Goal: Task Accomplishment & Management: Manage account settings

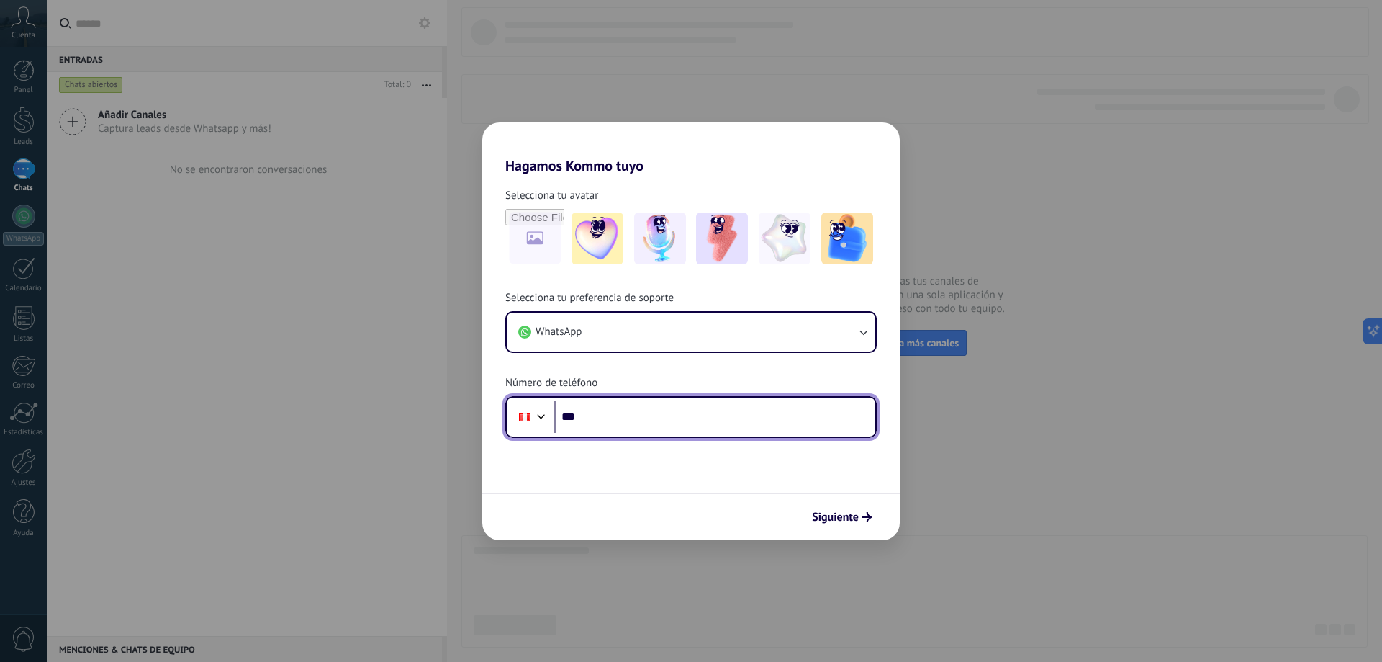
click at [670, 415] on input "***" at bounding box center [714, 416] width 321 height 33
click at [672, 414] on input "***" at bounding box center [714, 416] width 321 height 33
click at [662, 422] on input "***" at bounding box center [714, 416] width 321 height 33
type input "**********"
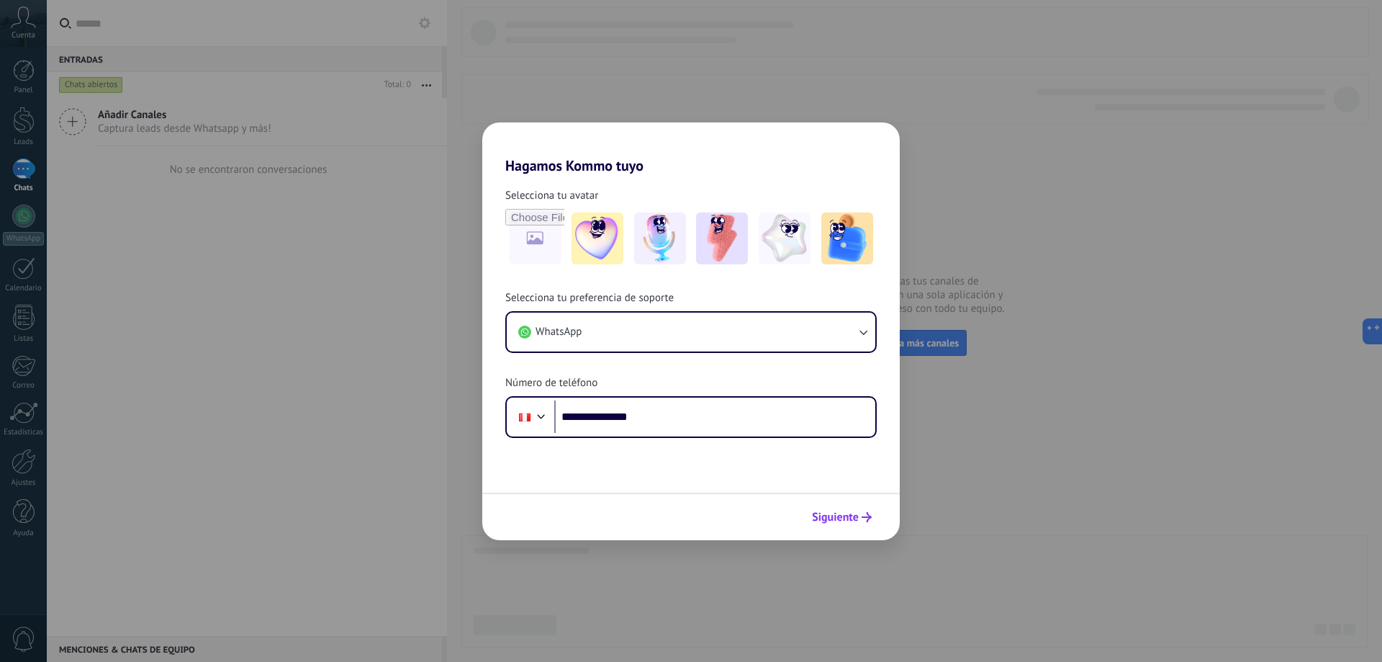
drag, startPoint x: 804, startPoint y: 500, endPoint x: 854, endPoint y: 515, distance: 51.9
click at [810, 503] on div "Siguiente" at bounding box center [691, 516] width 418 height 48
click at [854, 515] on span "Siguiente" at bounding box center [835, 517] width 47 height 10
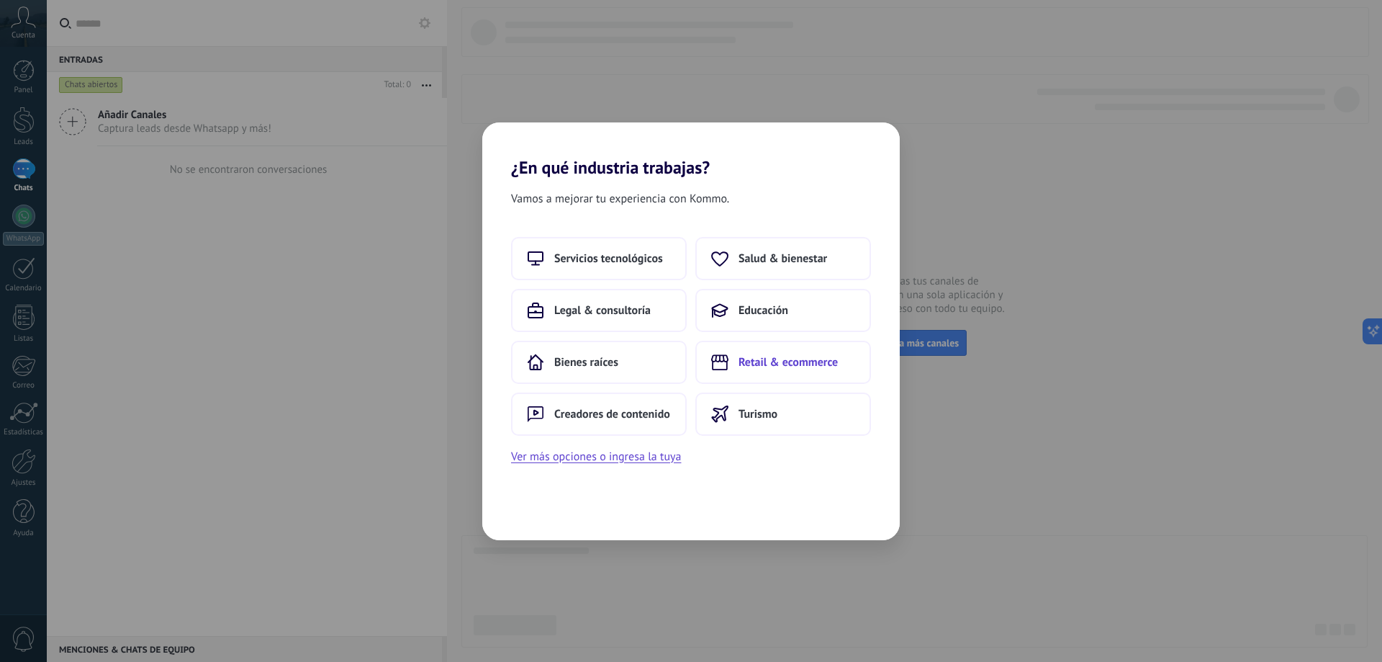
click at [810, 364] on span "Retail & ecommerce" at bounding box center [788, 362] width 99 height 14
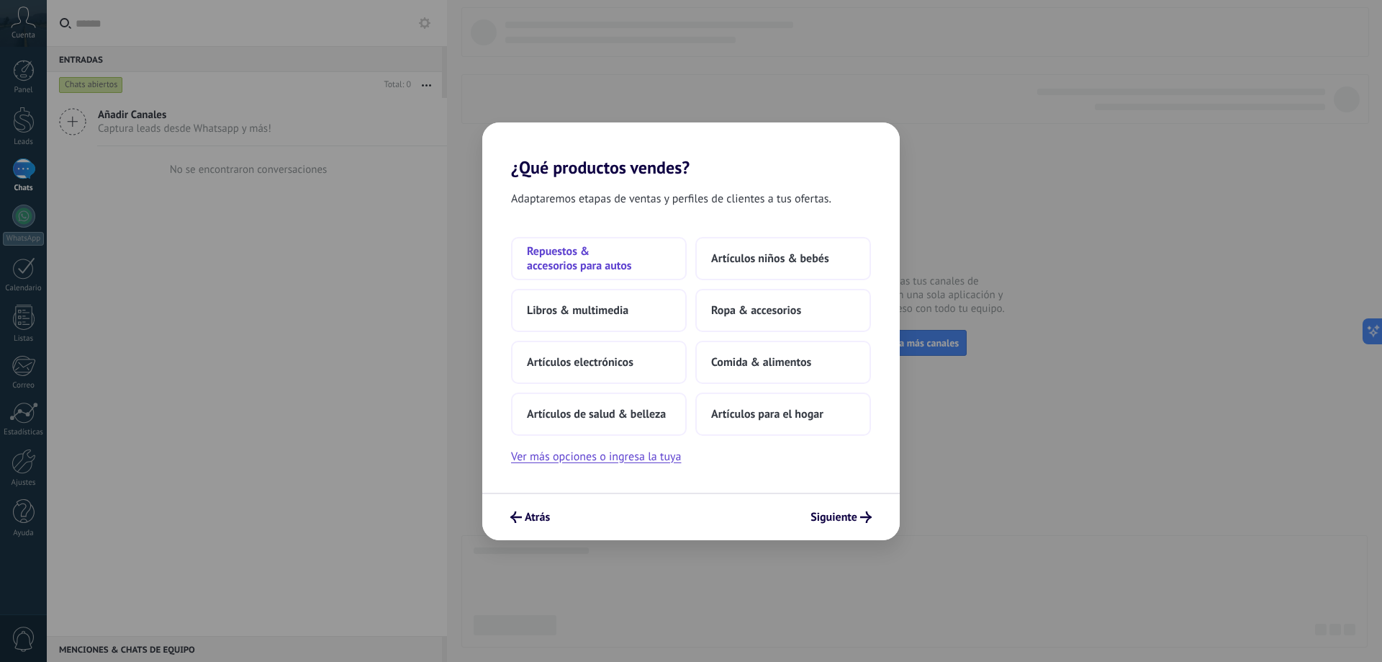
click at [649, 254] on span "Repuestos & accesorios para autos" at bounding box center [599, 258] width 144 height 29
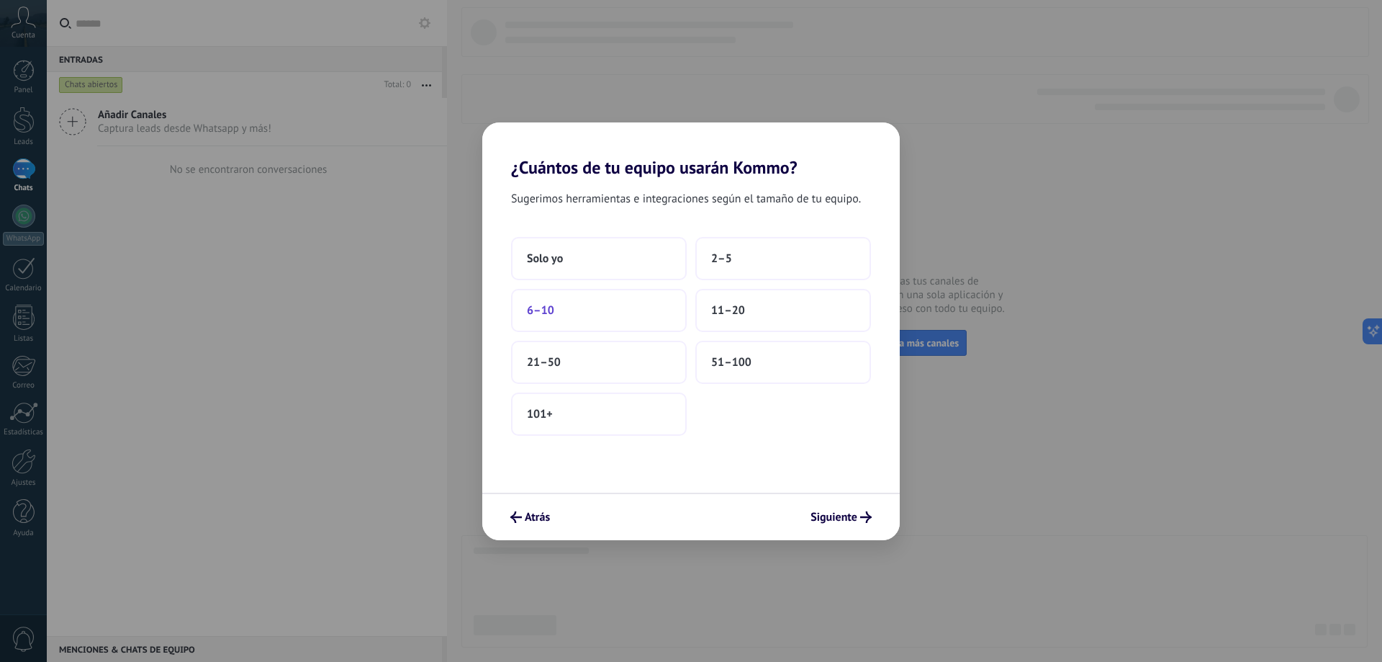
click at [622, 307] on button "6–10" at bounding box center [599, 310] width 176 height 43
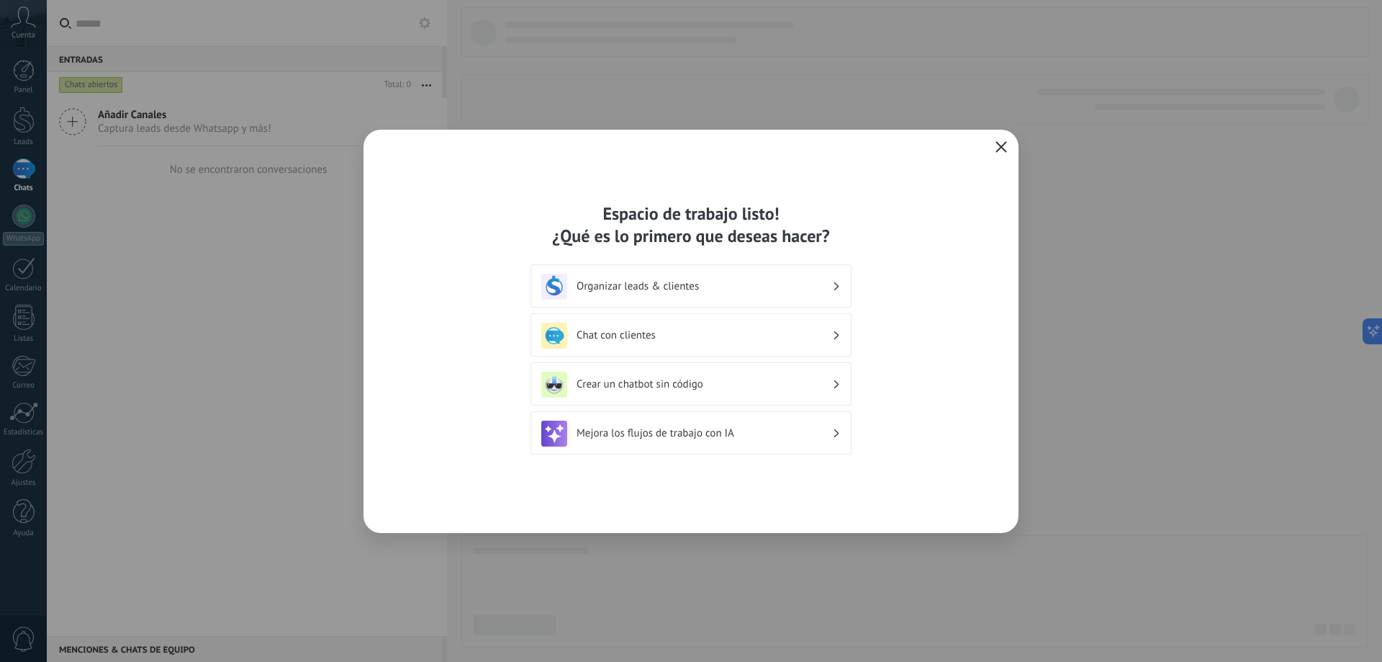
click at [991, 146] on div "Espacio de trabajo listo! ¿Qué es lo primero que deseas hacer? Organizar leads …" at bounding box center [691, 331] width 655 height 403
click at [1004, 145] on icon "button" at bounding box center [1002, 147] width 12 height 12
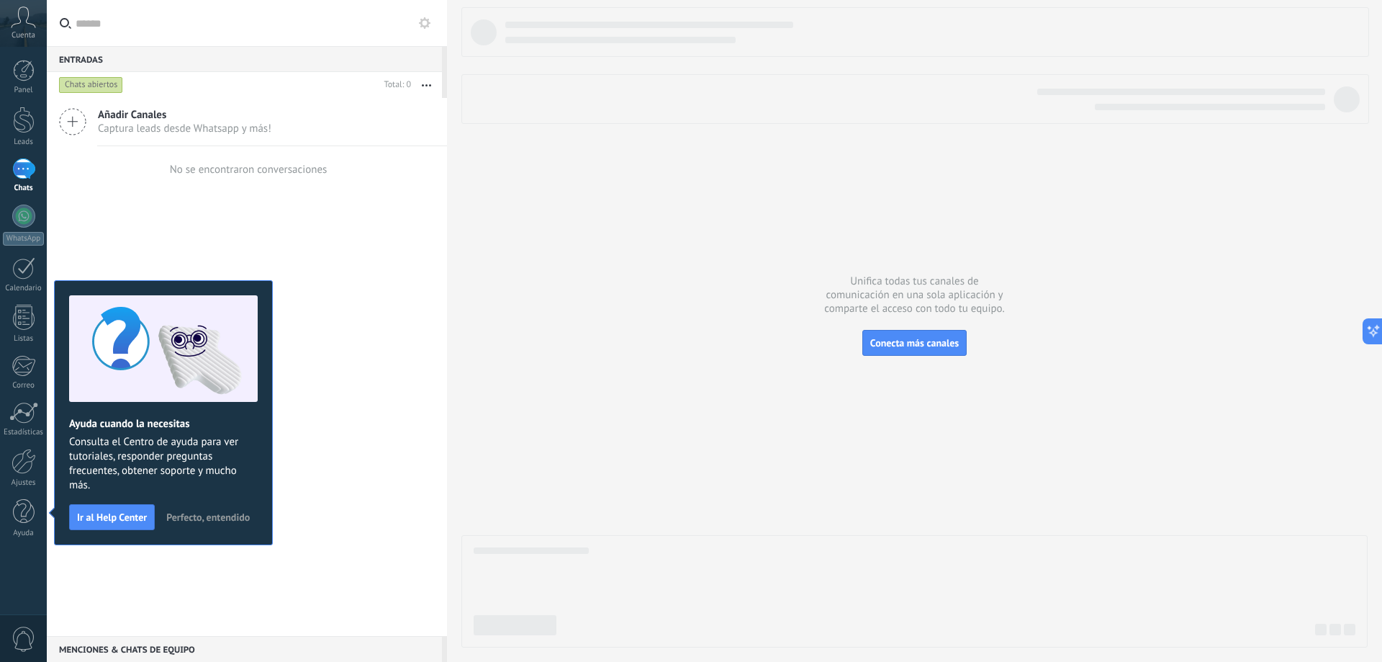
click at [180, 518] on span "Perfecto, entendido" at bounding box center [208, 517] width 84 height 10
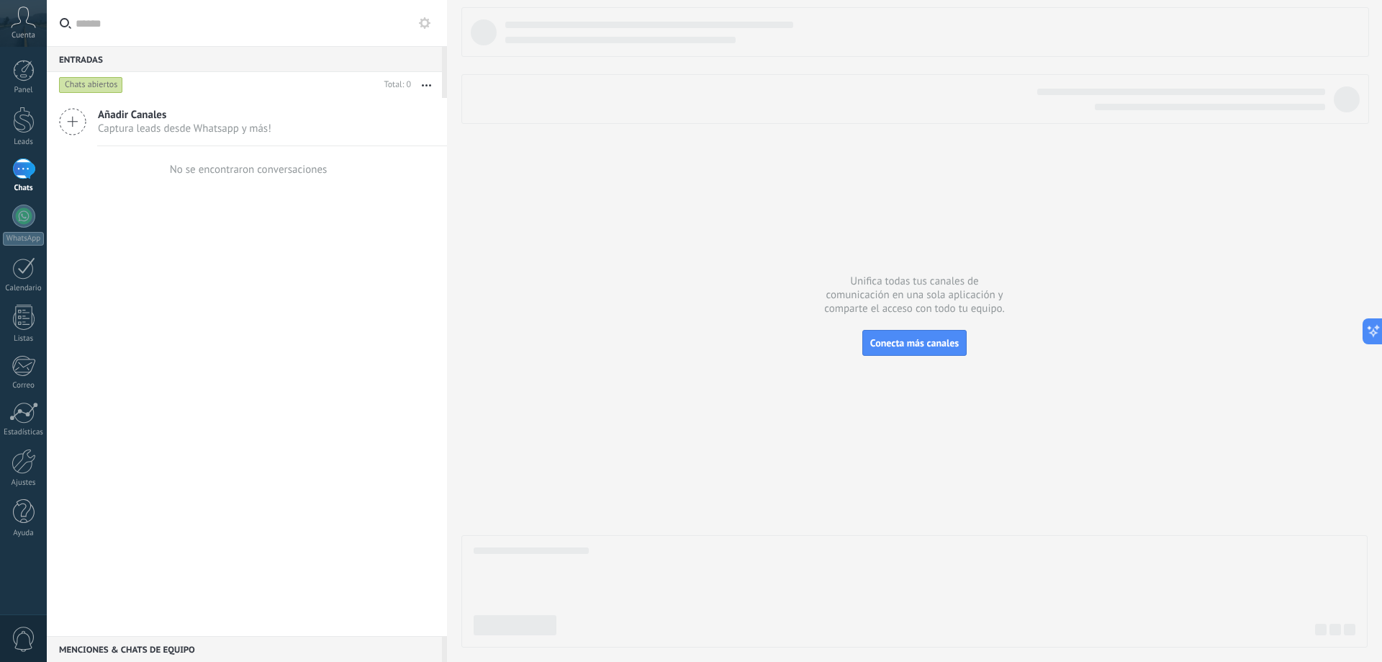
click at [22, 11] on icon at bounding box center [23, 17] width 25 height 22
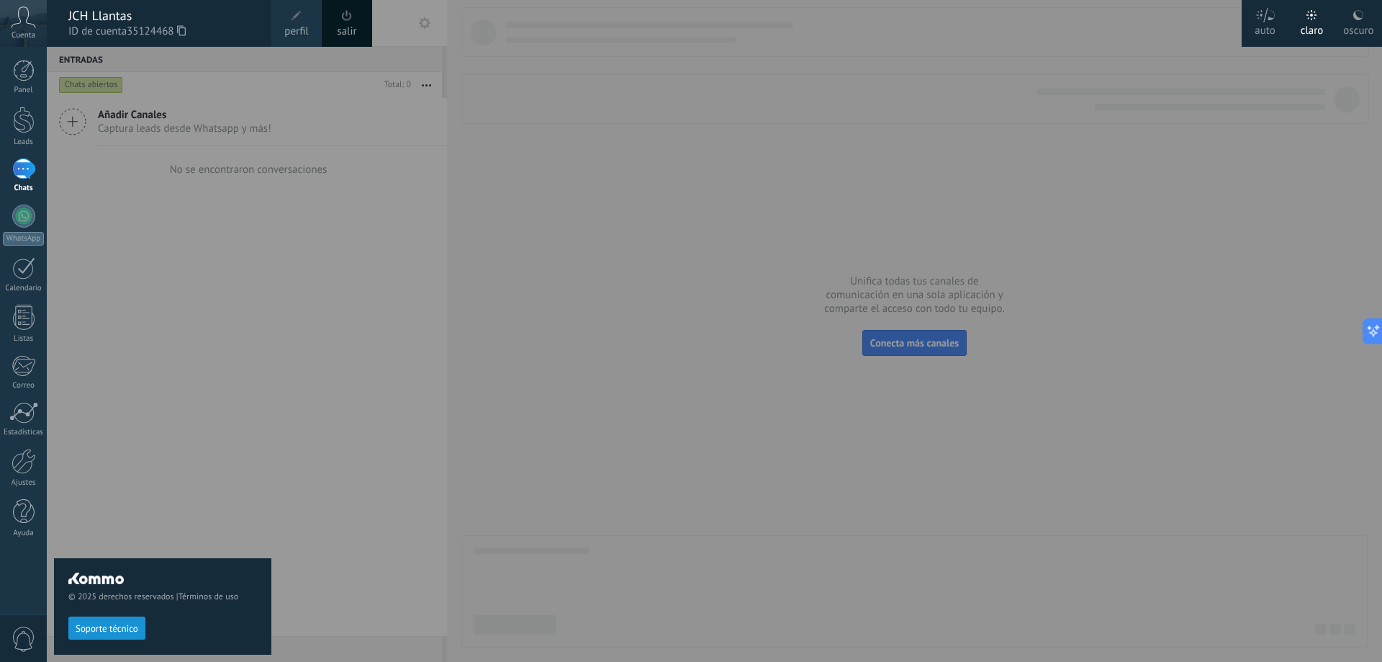
click at [1349, 22] on div "oscuro" at bounding box center [1358, 27] width 30 height 37
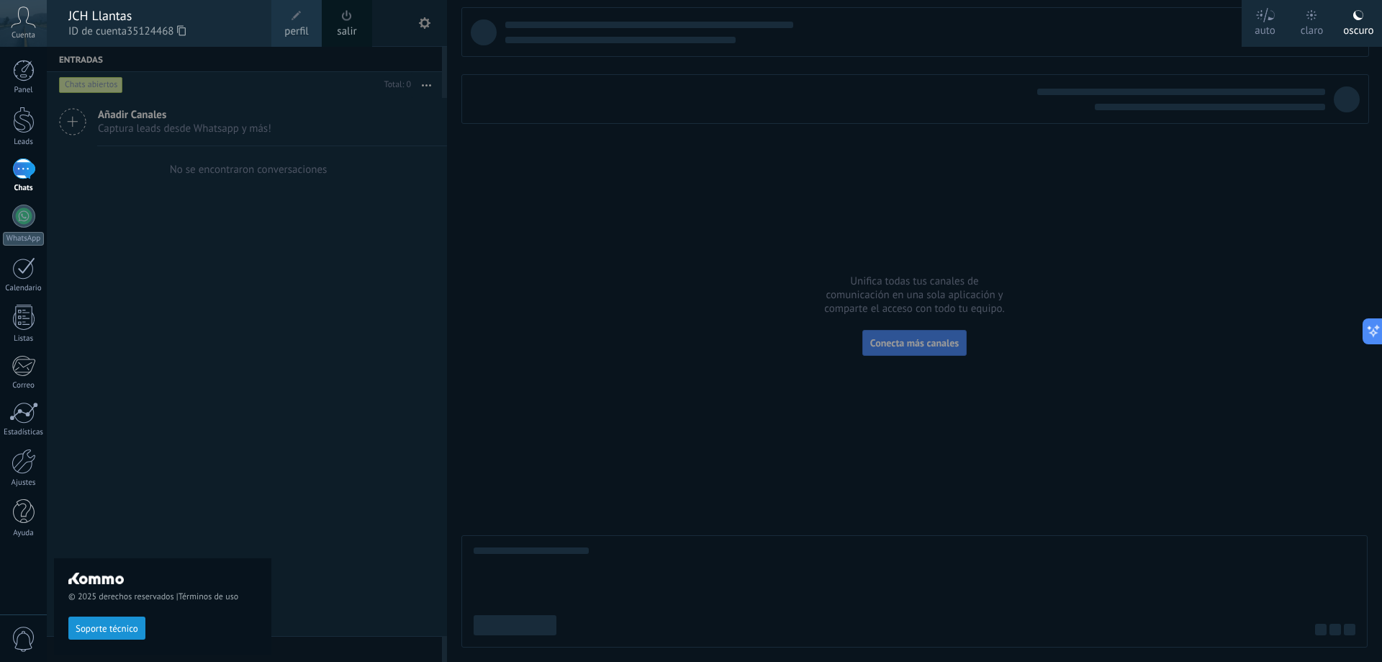
click at [744, 190] on div at bounding box center [738, 331] width 1382 height 662
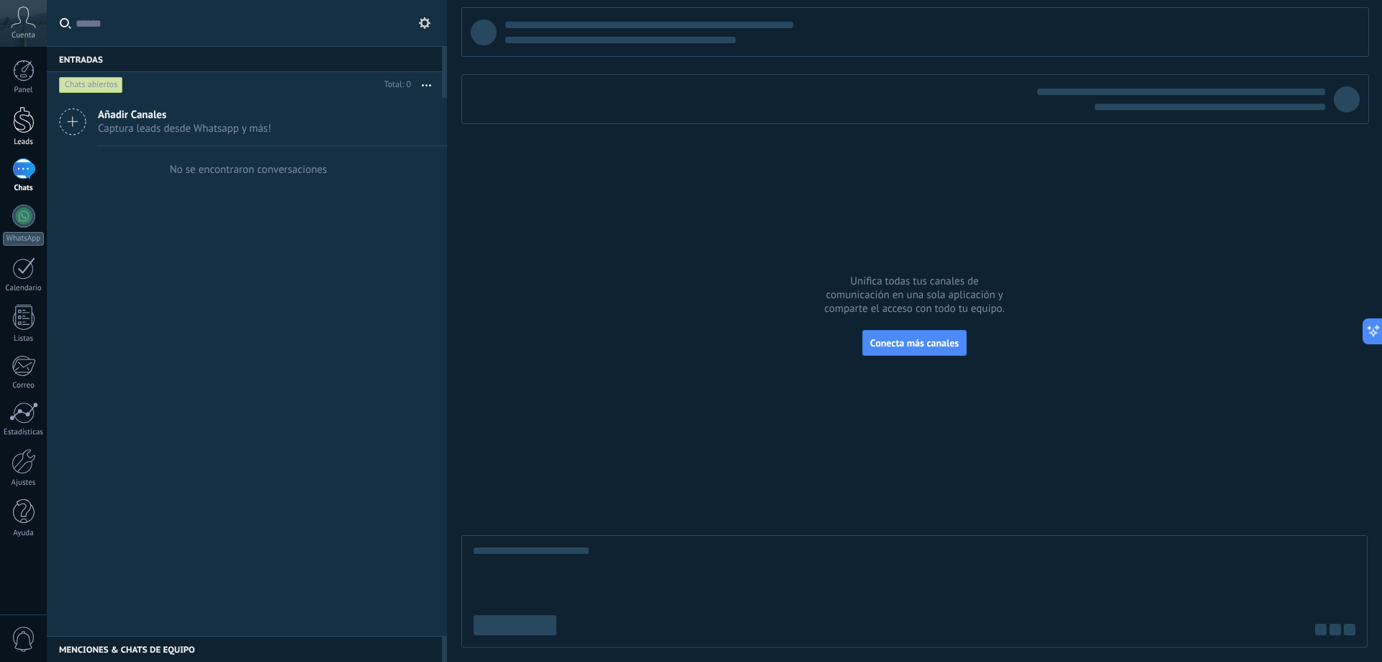
click at [17, 132] on div at bounding box center [24, 120] width 22 height 27
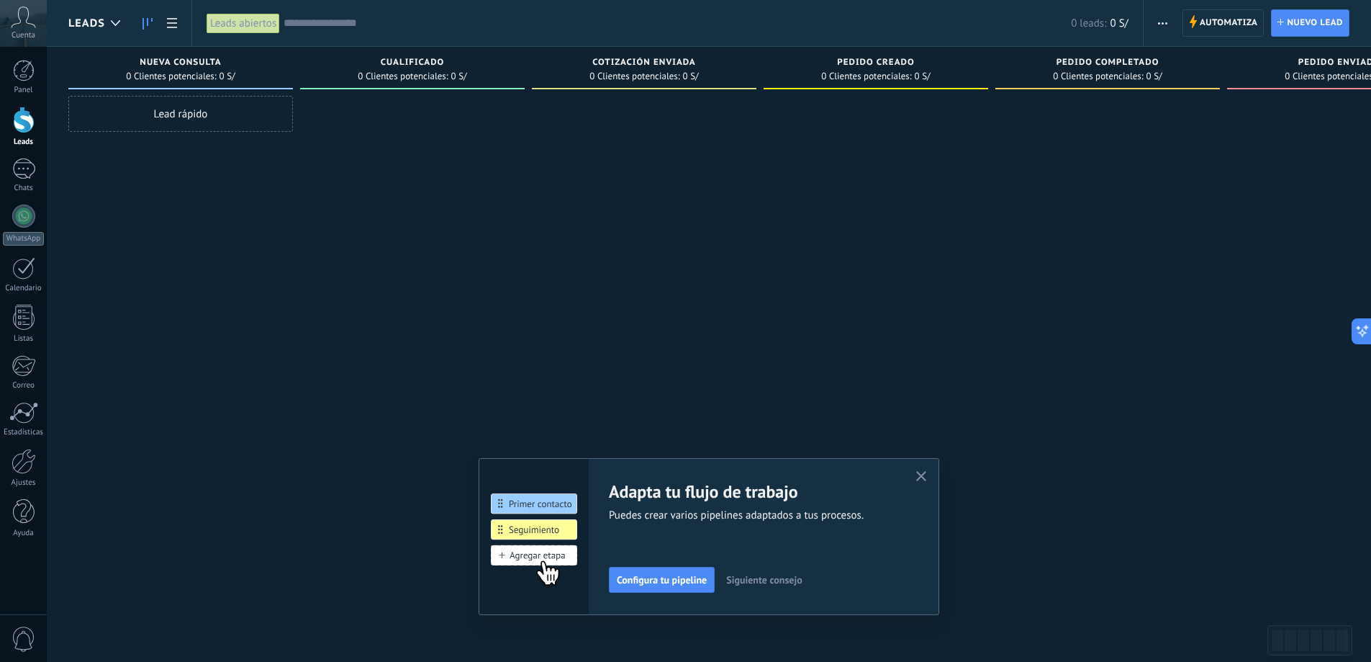
click at [773, 583] on span "Siguiente consejo" at bounding box center [764, 580] width 76 height 10
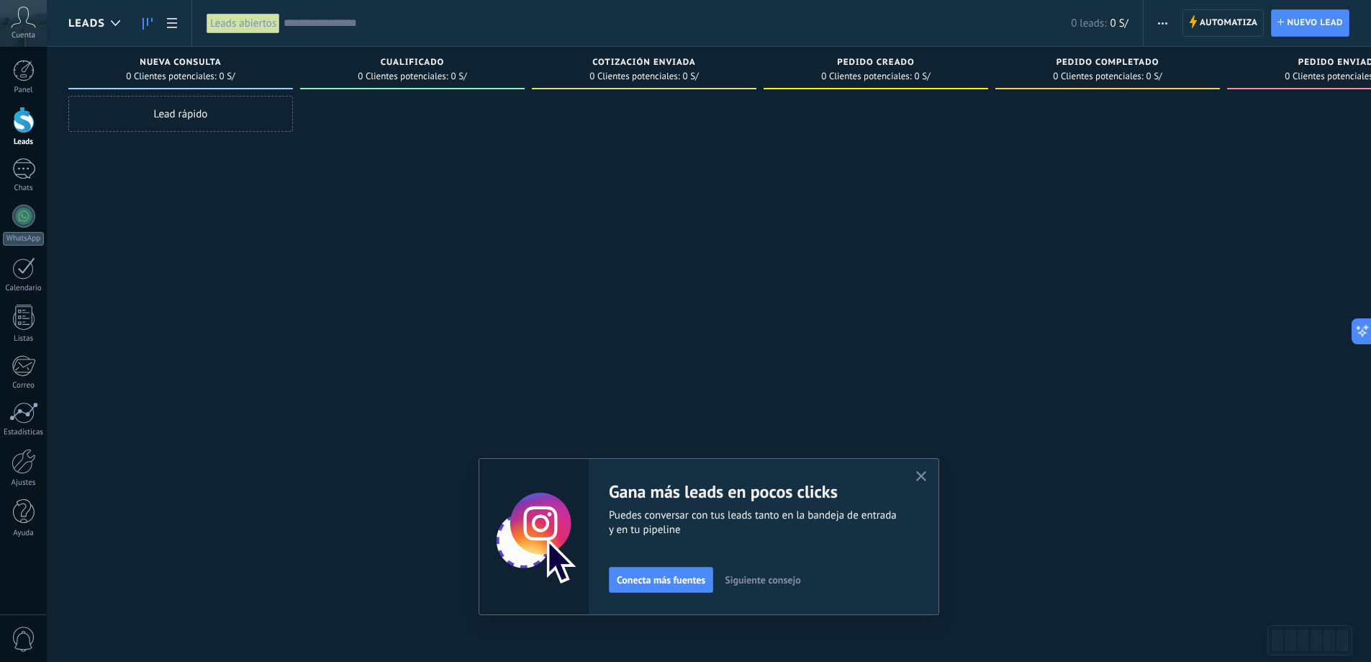
click at [785, 584] on span "Siguiente consejo" at bounding box center [763, 580] width 76 height 10
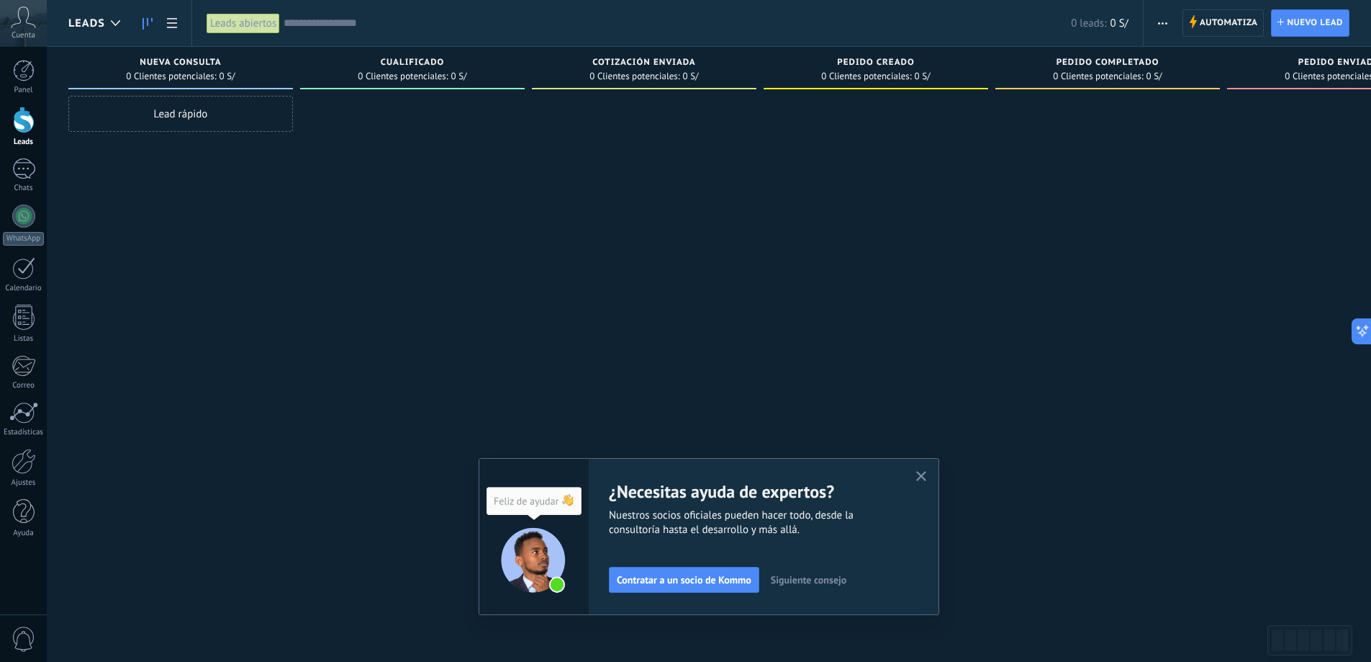
click at [808, 583] on span "Siguiente consejo" at bounding box center [809, 580] width 76 height 10
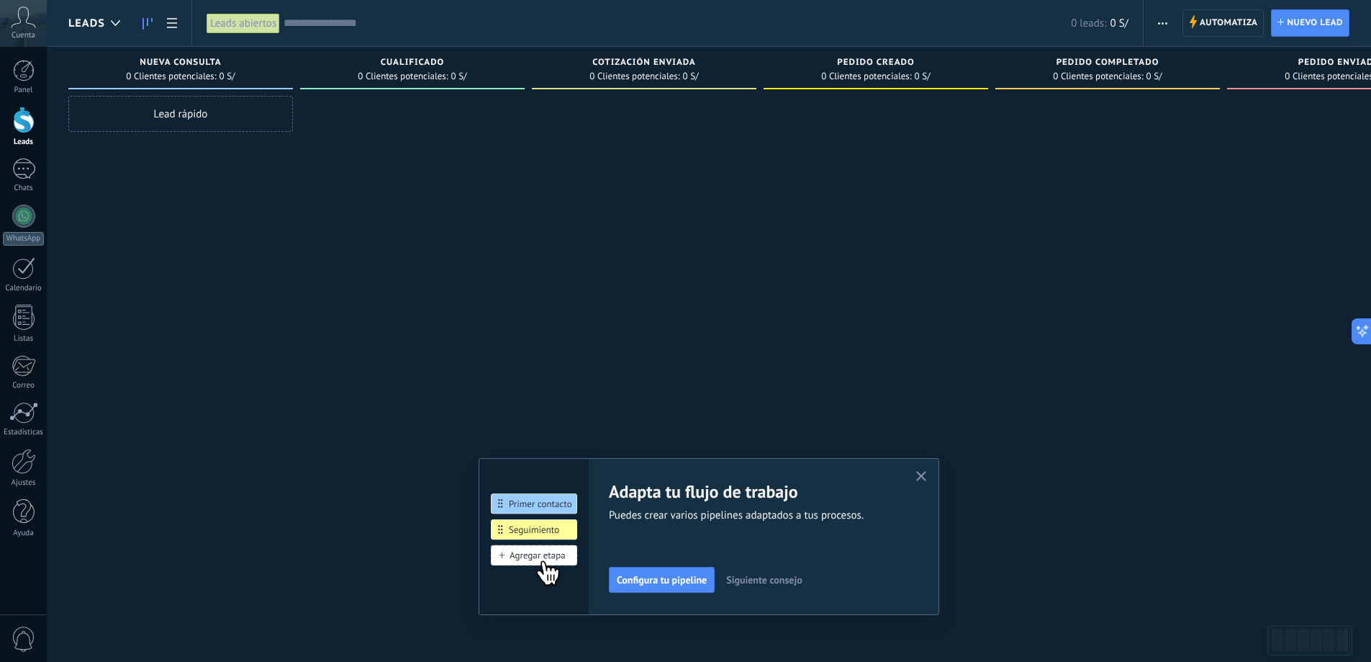
click at [801, 585] on span "Siguiente consejo" at bounding box center [764, 580] width 76 height 10
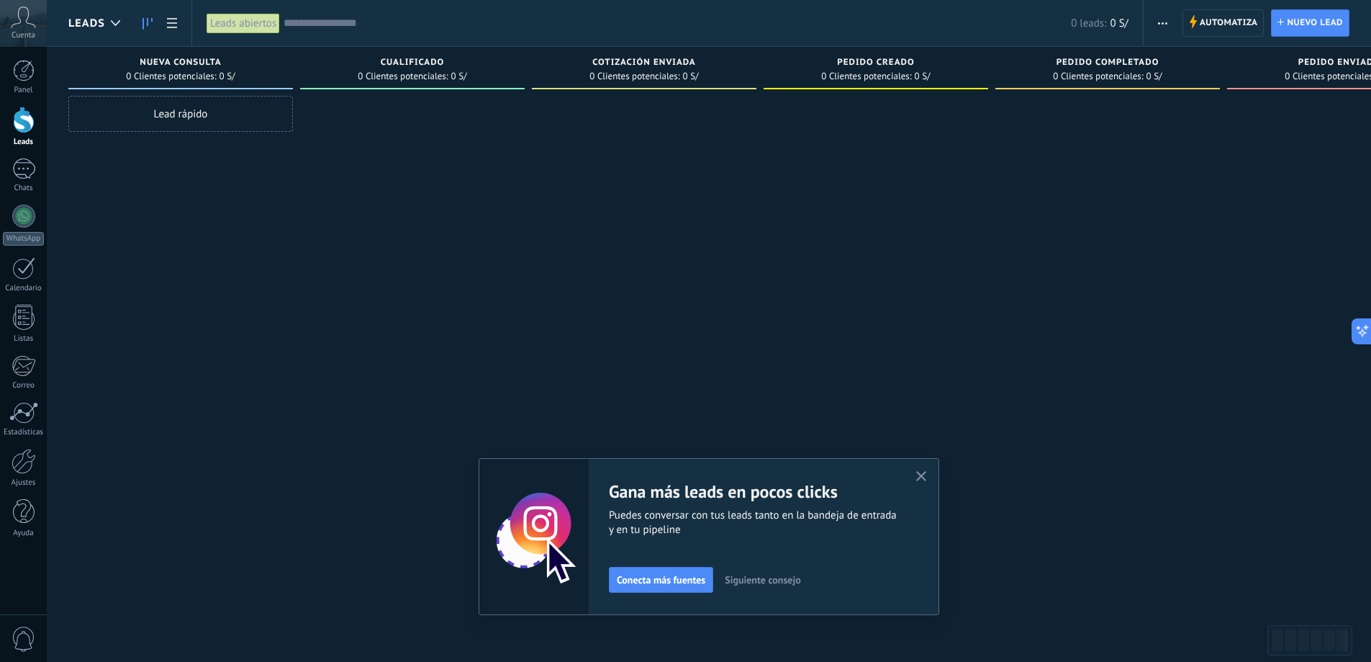
click at [801, 582] on span "Siguiente consejo" at bounding box center [763, 580] width 76 height 10
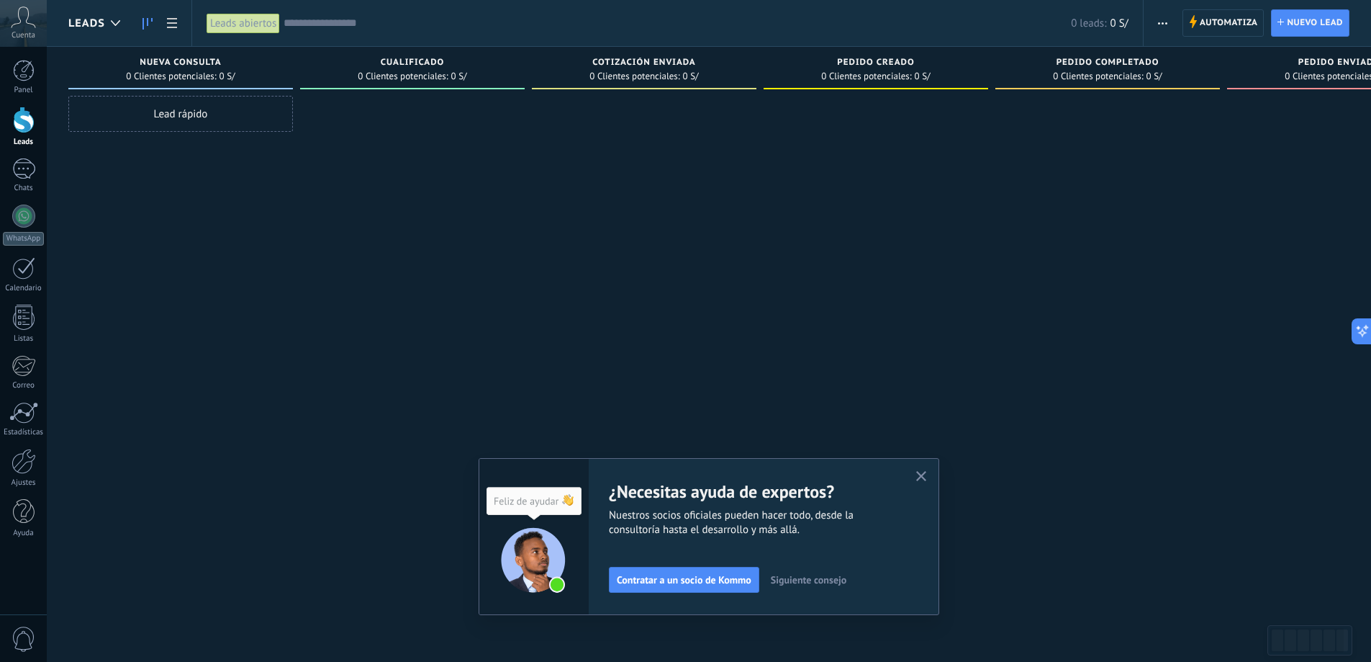
click at [931, 477] on button "button" at bounding box center [922, 476] width 18 height 19
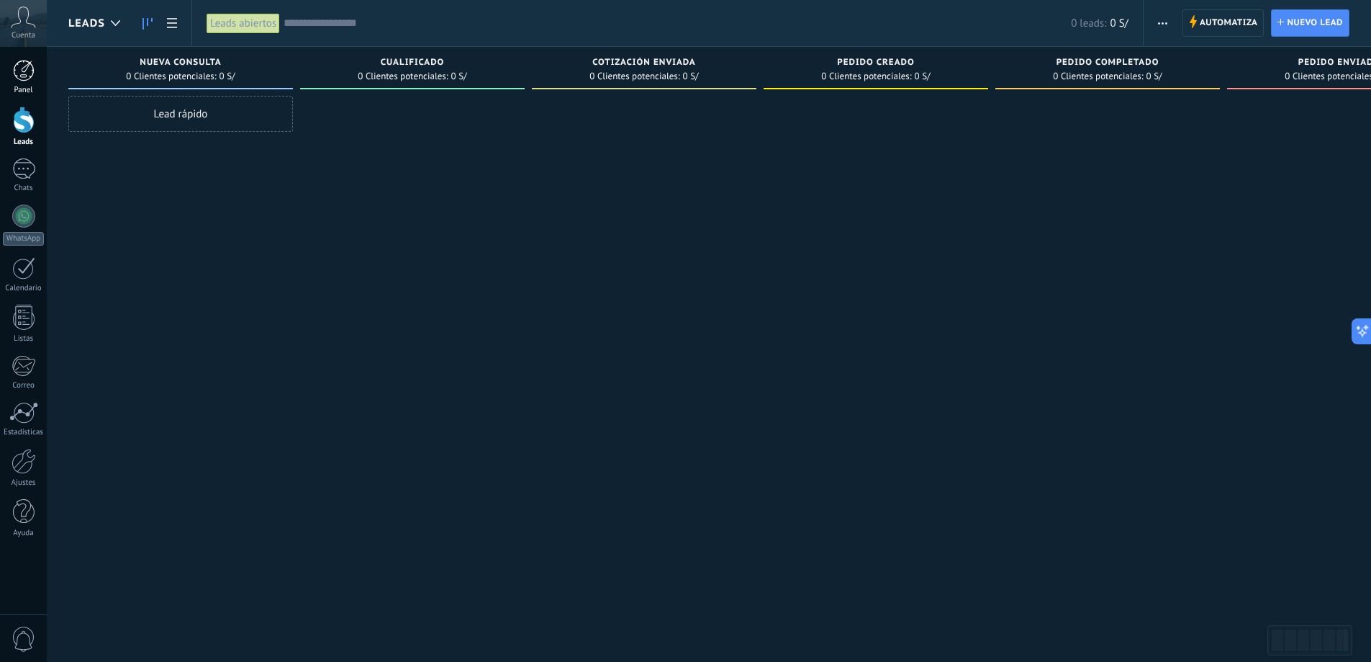
click at [12, 89] on div "Panel" at bounding box center [24, 90] width 42 height 9
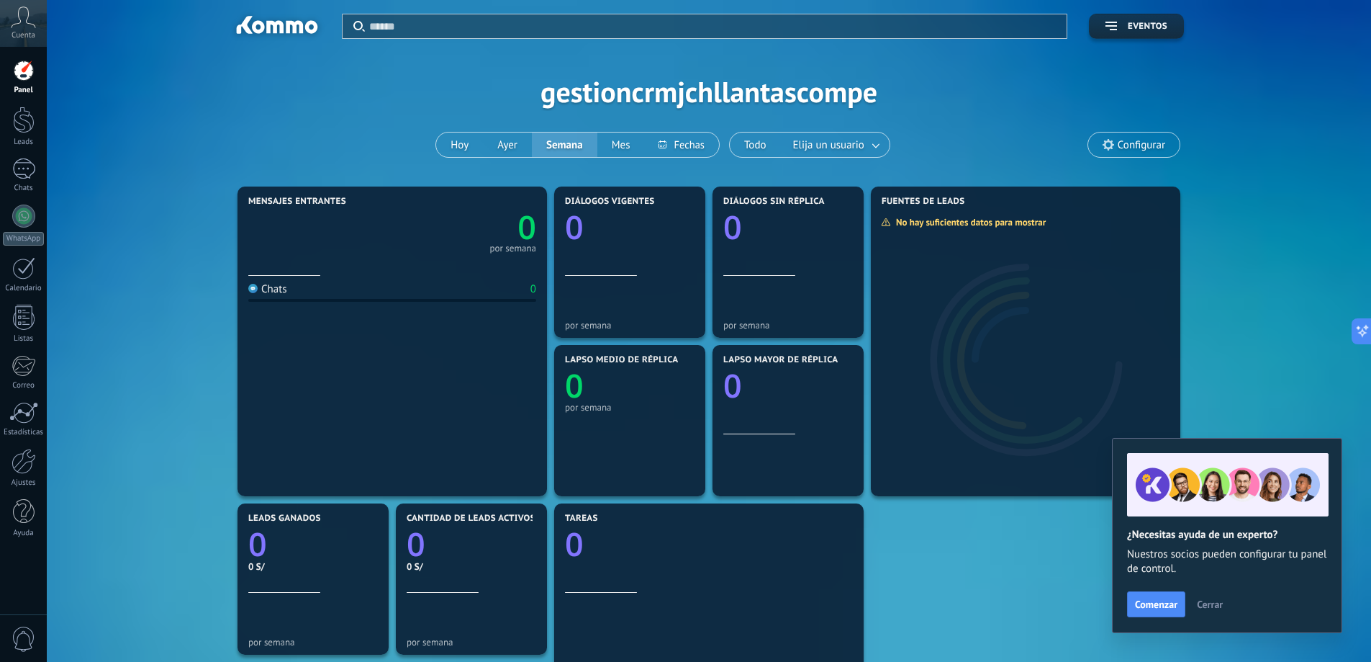
click at [14, 24] on use at bounding box center [24, 16] width 24 height 21
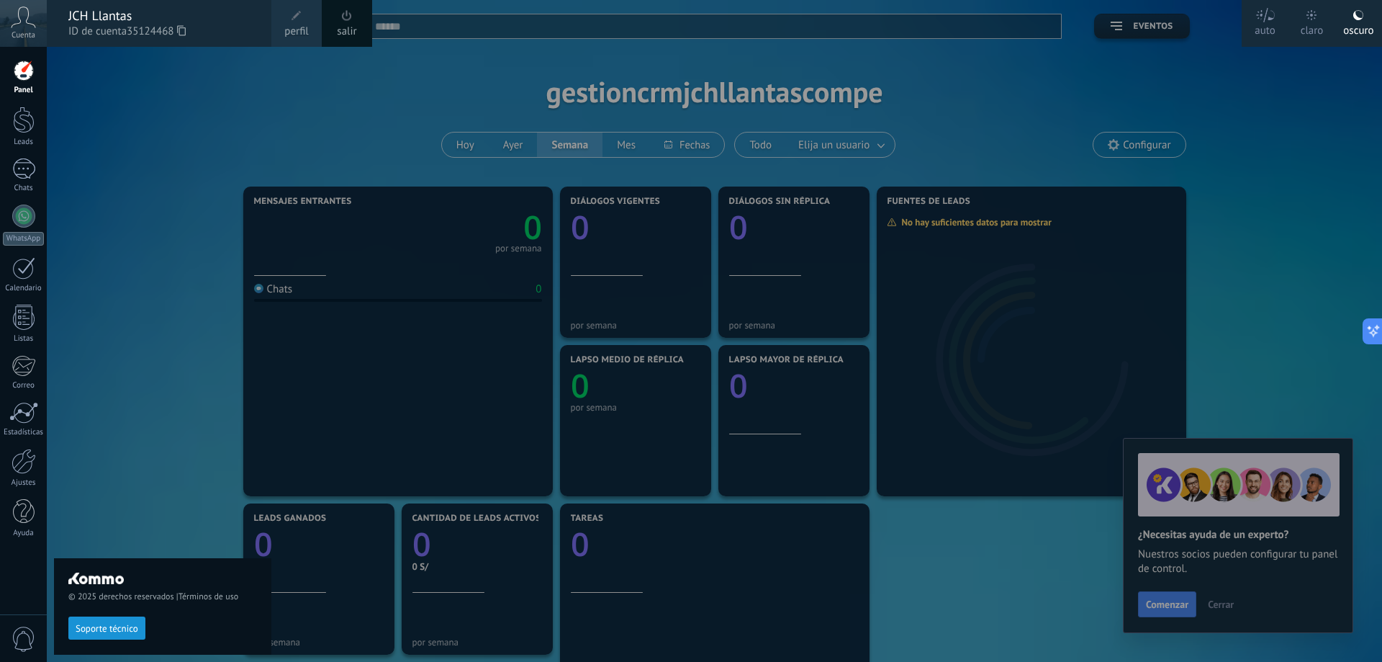
drag, startPoint x: 890, startPoint y: 104, endPoint x: 1036, endPoint y: 116, distance: 146.7
click at [891, 104] on div at bounding box center [738, 331] width 1382 height 662
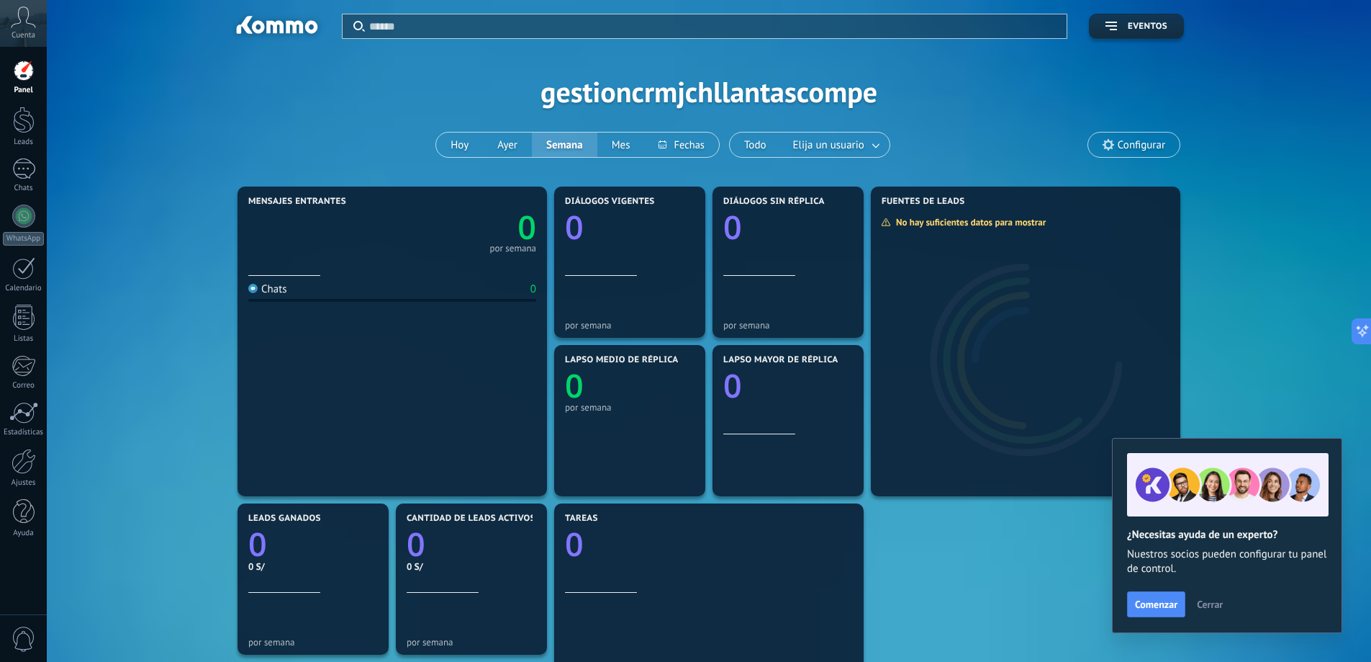
click at [1127, 147] on span "Configurar" at bounding box center [1142, 145] width 48 height 12
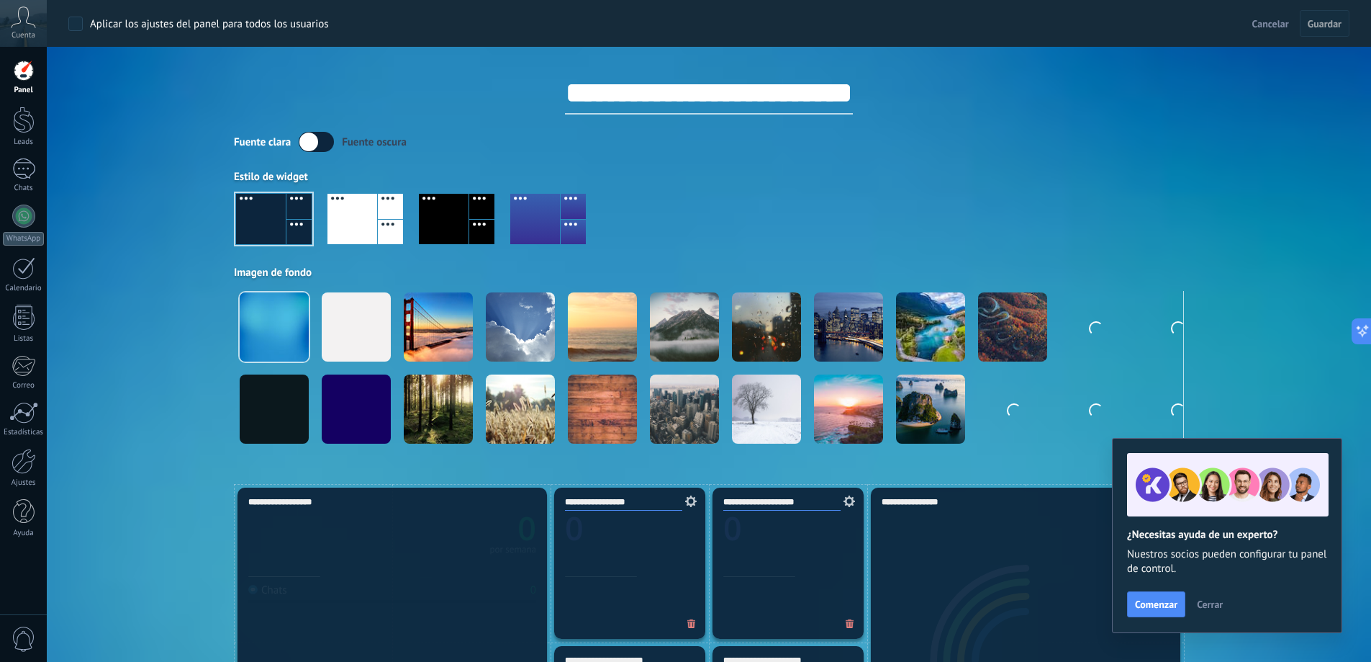
click at [717, 94] on input "**********" at bounding box center [709, 92] width 288 height 43
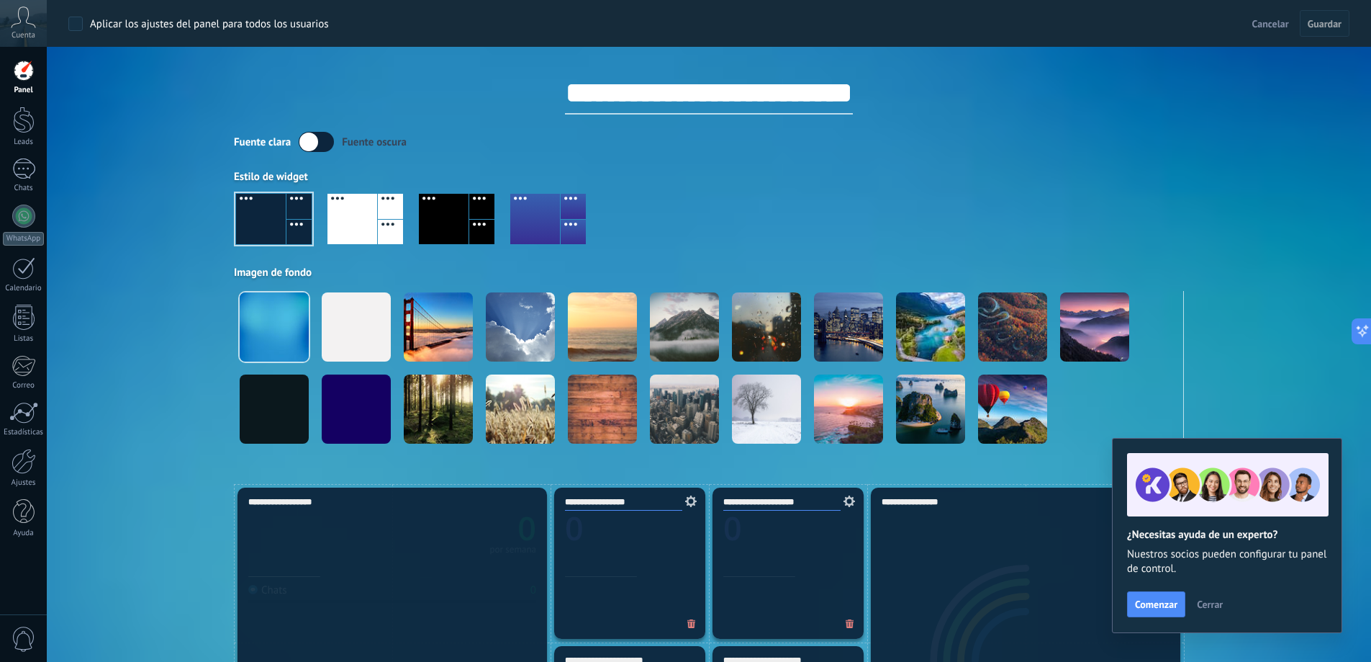
click at [717, 94] on input "**********" at bounding box center [709, 92] width 288 height 43
type input "**********"
click at [1319, 23] on span "Guardar" at bounding box center [1325, 24] width 34 height 10
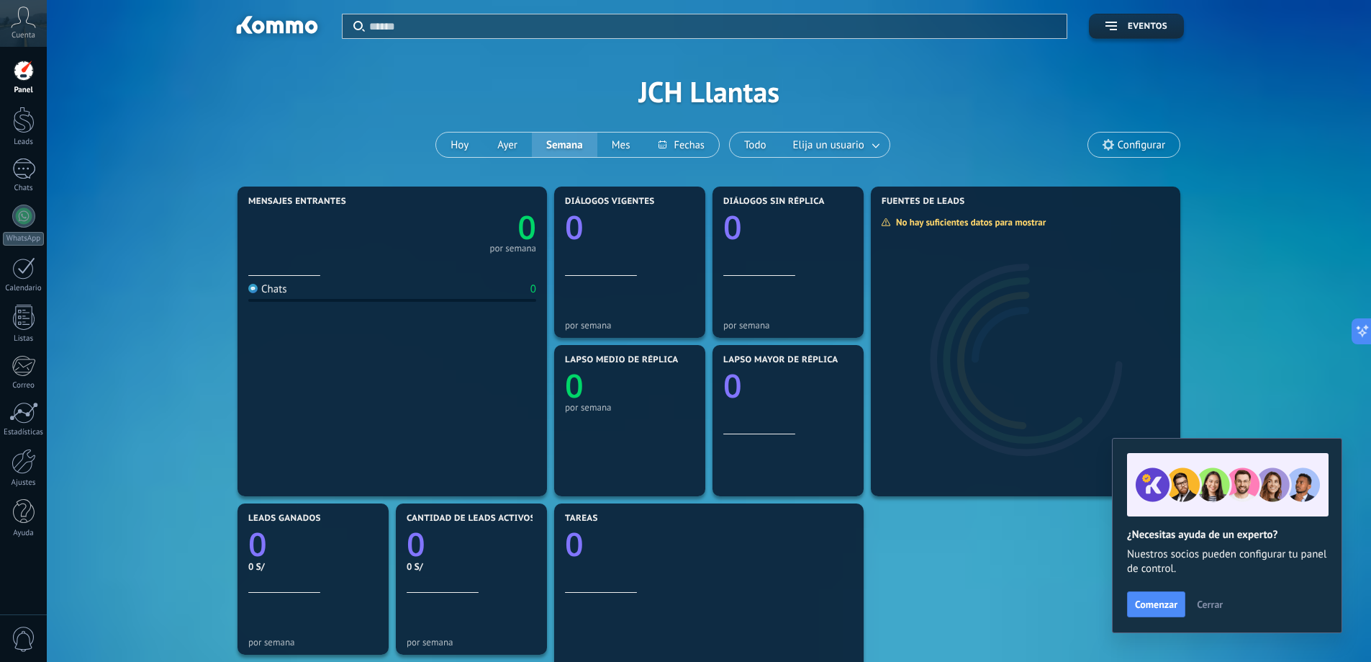
click at [1102, 148] on span "Configurar" at bounding box center [1134, 144] width 91 height 24
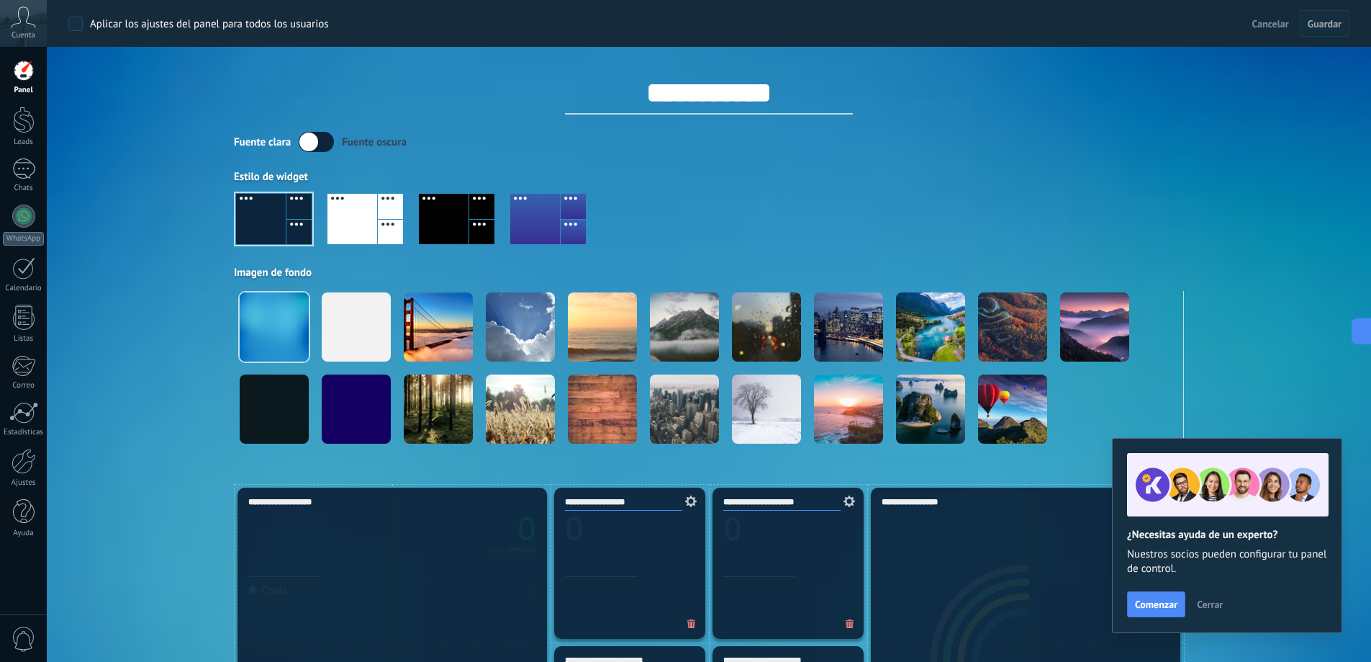
click at [480, 229] on div at bounding box center [481, 232] width 25 height 25
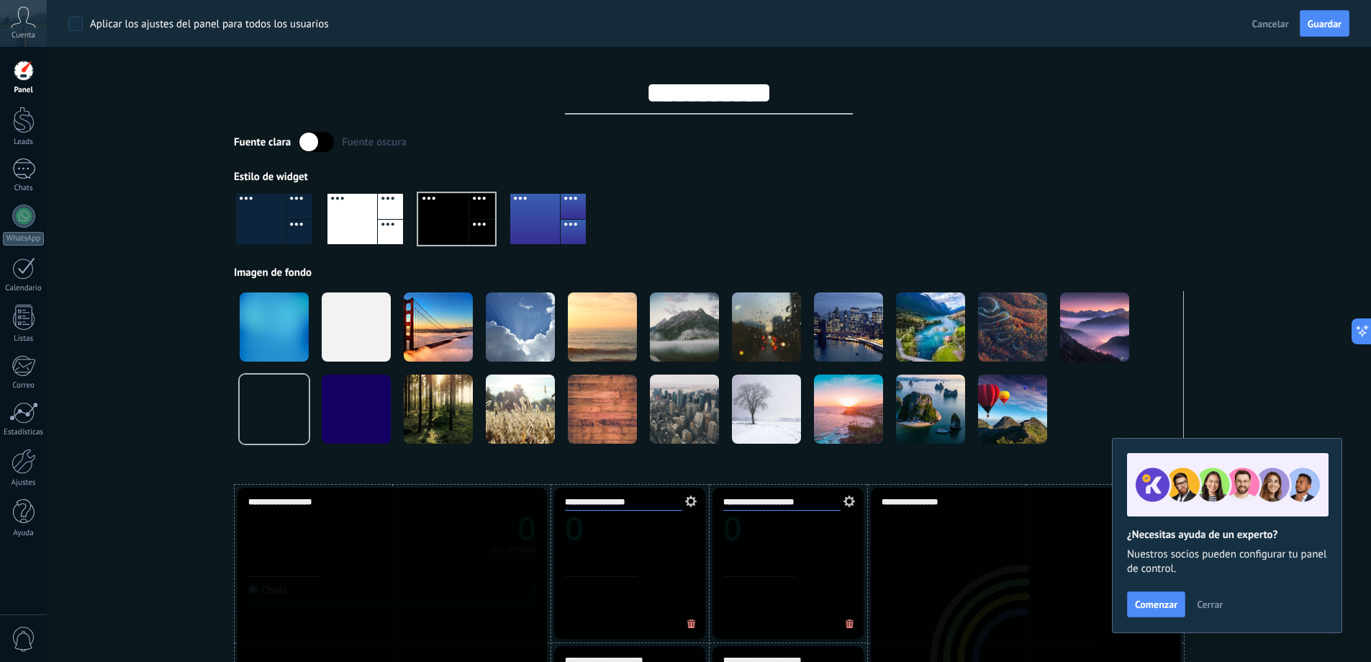
click at [302, 237] on div at bounding box center [299, 232] width 25 height 25
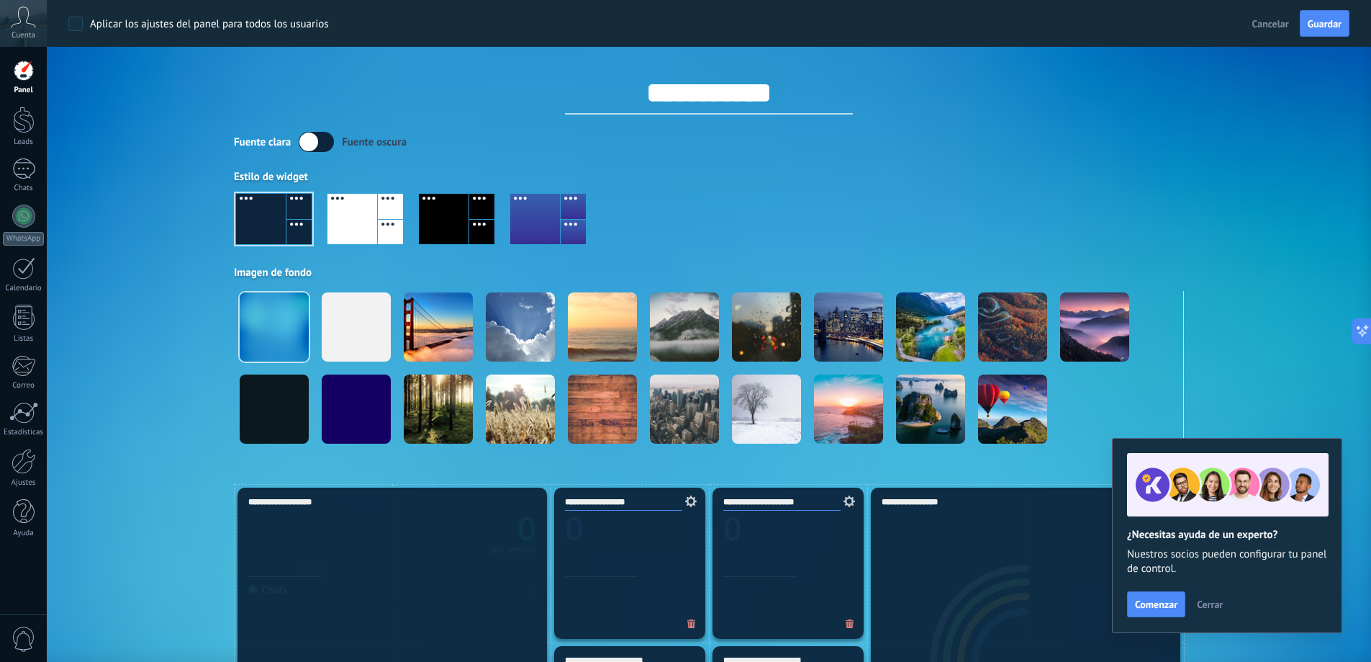
click at [282, 238] on div at bounding box center [274, 219] width 76 height 50
click at [477, 220] on div at bounding box center [481, 232] width 25 height 25
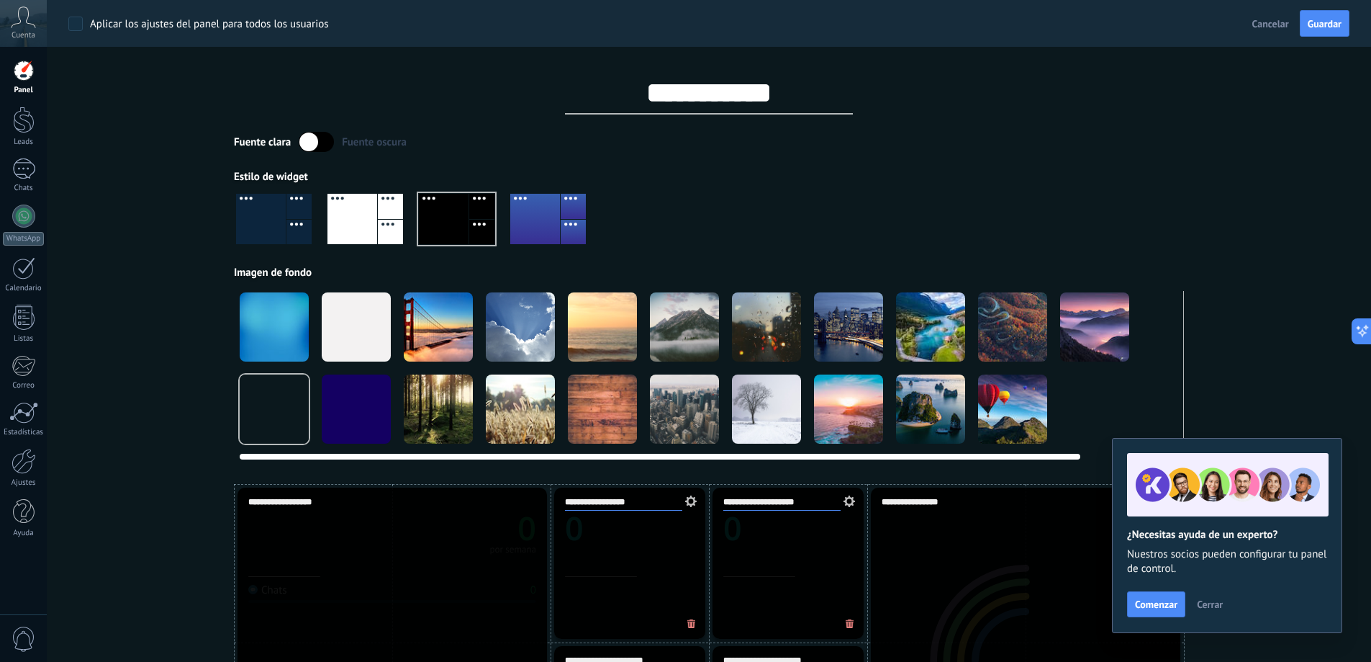
click at [290, 418] on div at bounding box center [274, 408] width 69 height 69
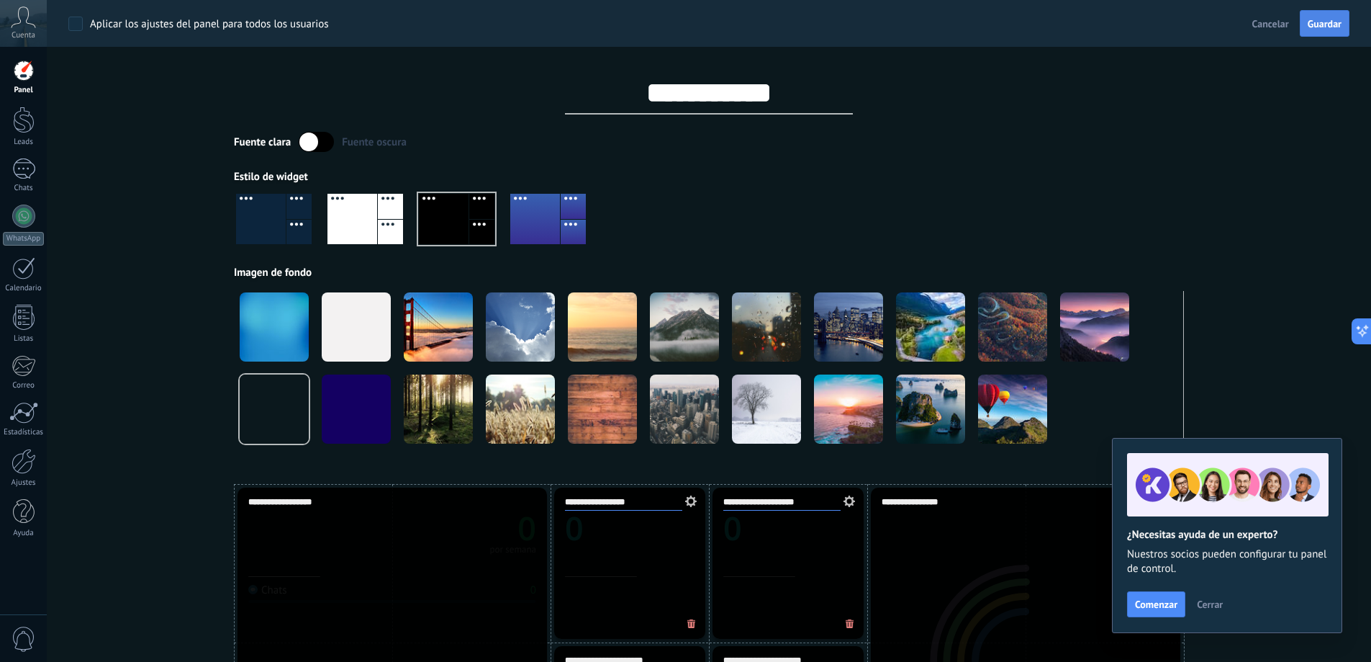
click at [1341, 29] on span "Guardar" at bounding box center [1325, 24] width 34 height 10
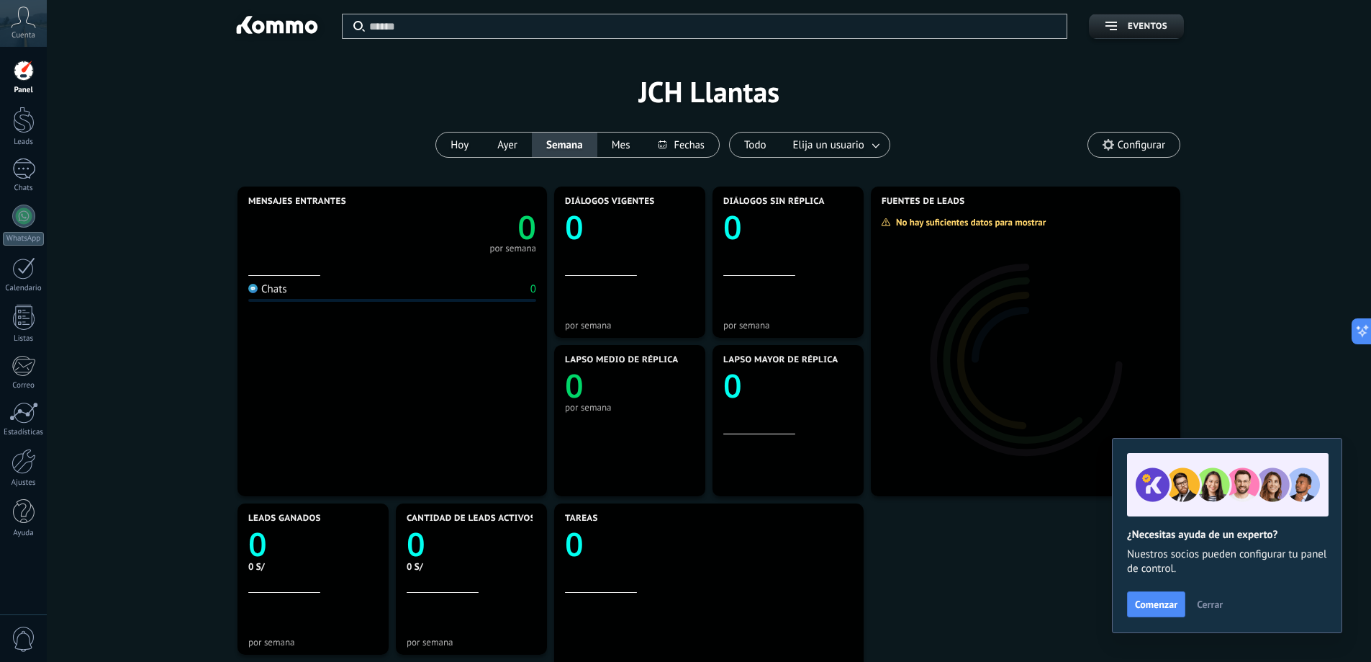
click at [342, 113] on div "Aplicar Eventos JCH Llantas Hoy Ayer Semana Mes Todo Elija un usuario Configurar" at bounding box center [708, 91] width 1281 height 183
click at [338, 113] on div "Aplicar Eventos JCH Llantas Hoy Ayer Semana Mes Todo Elija un usuario Configurar" at bounding box center [708, 91] width 1281 height 183
click at [21, 27] on icon at bounding box center [23, 17] width 25 height 22
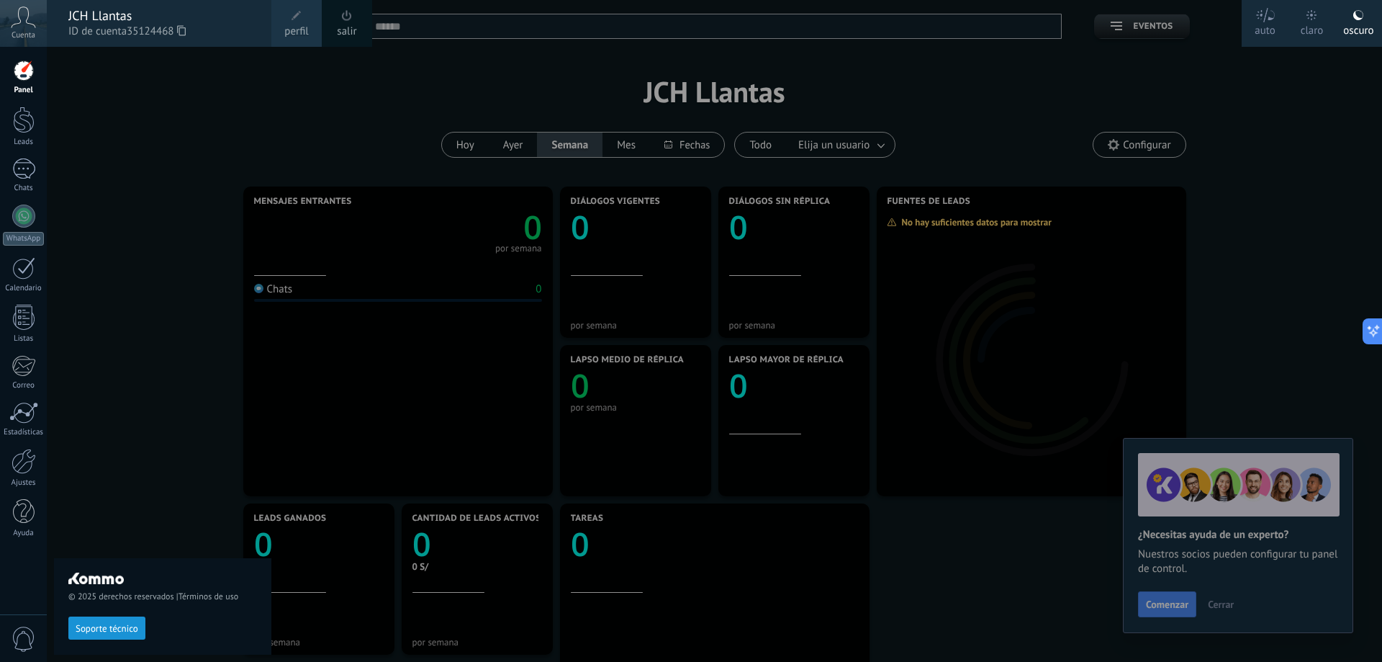
click at [292, 33] on span "perfil" at bounding box center [296, 32] width 24 height 16
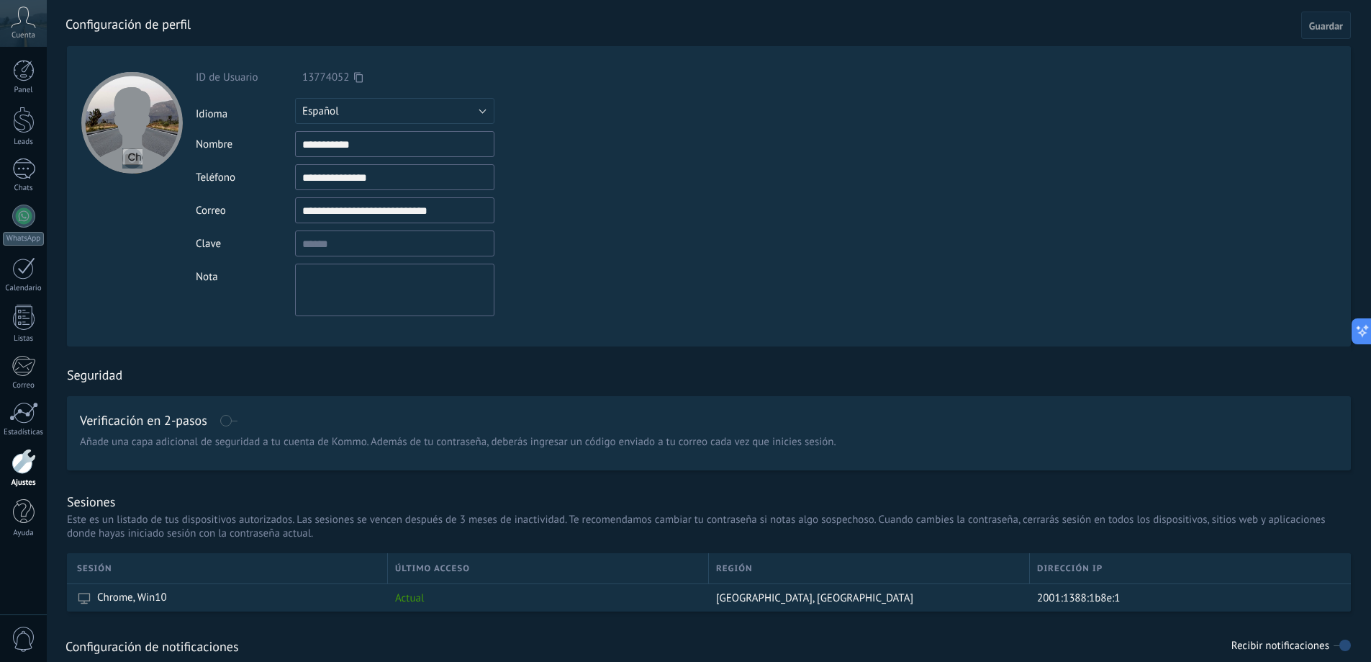
click at [353, 143] on input "**********" at bounding box center [394, 144] width 199 height 26
type input "**********"
click at [1323, 21] on span "Guardar" at bounding box center [1327, 26] width 34 height 10
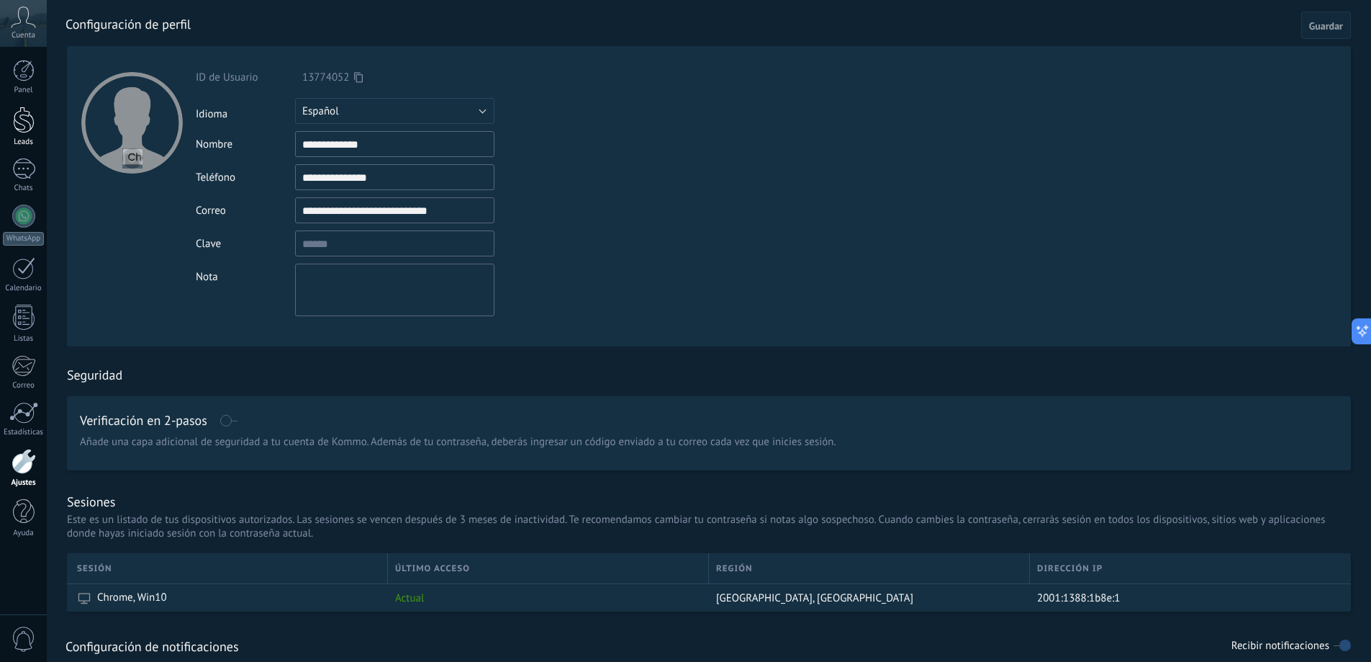
click at [7, 123] on link "Leads" at bounding box center [23, 127] width 47 height 40
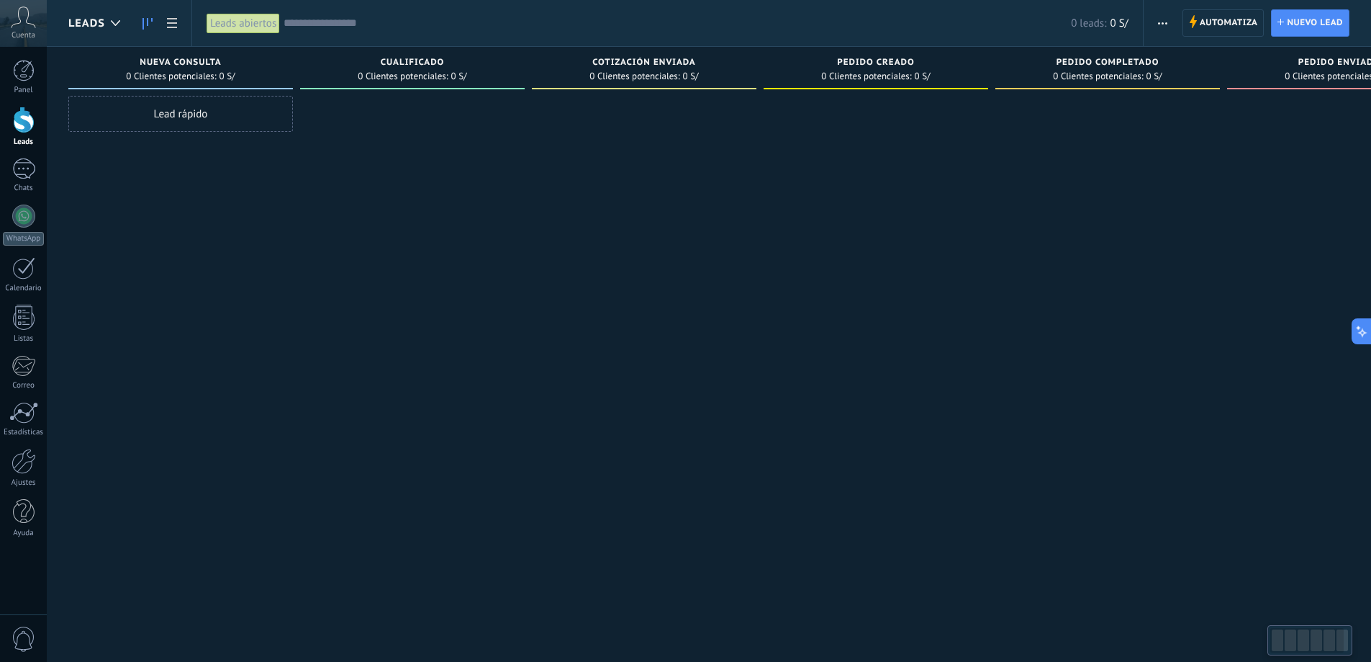
click at [24, 26] on icon at bounding box center [23, 17] width 25 height 22
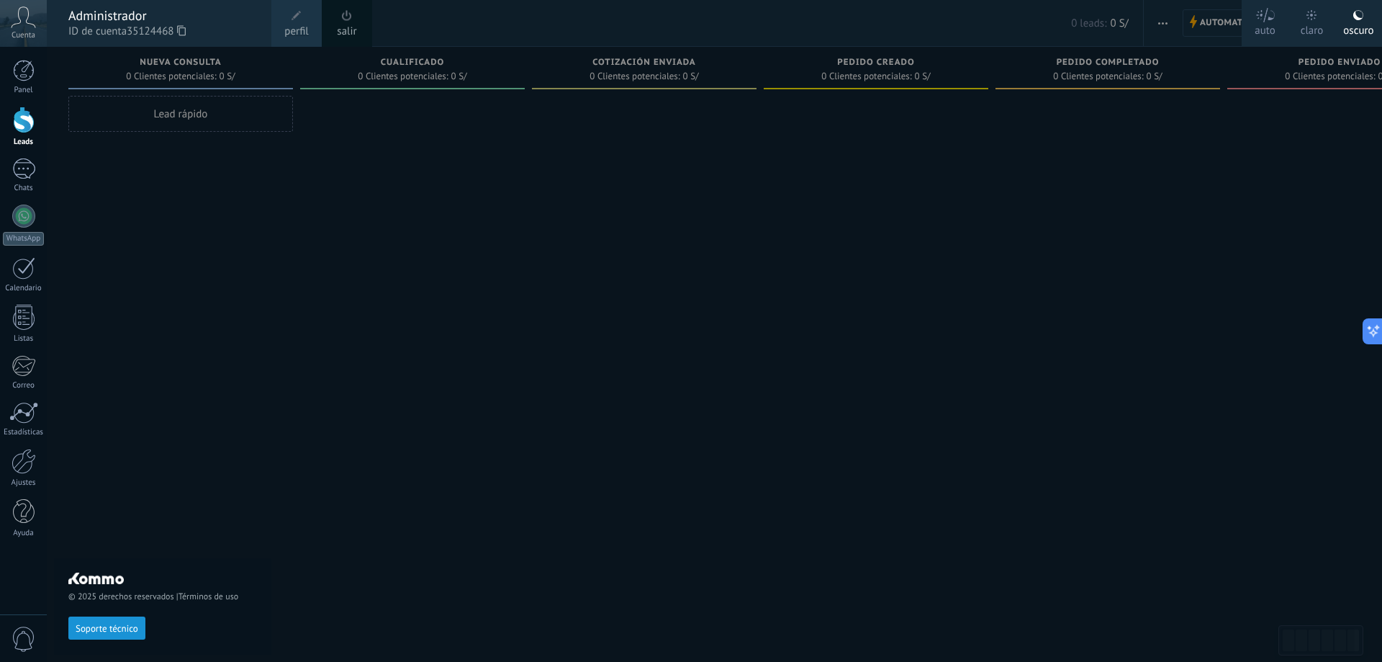
click at [283, 22] on link "perfil" at bounding box center [296, 23] width 50 height 47
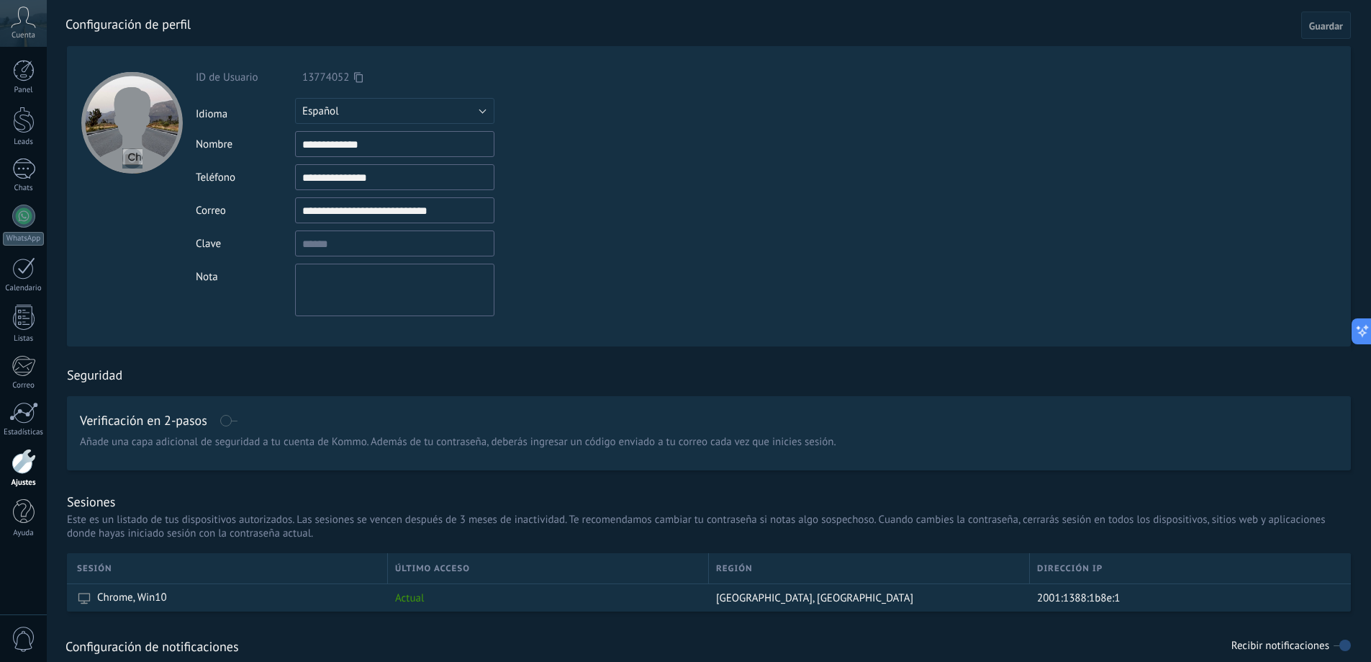
click at [127, 148] on div at bounding box center [132, 123] width 102 height 102
click at [124, 159] on input "file" at bounding box center [132, 158] width 20 height 20
type input "**********"
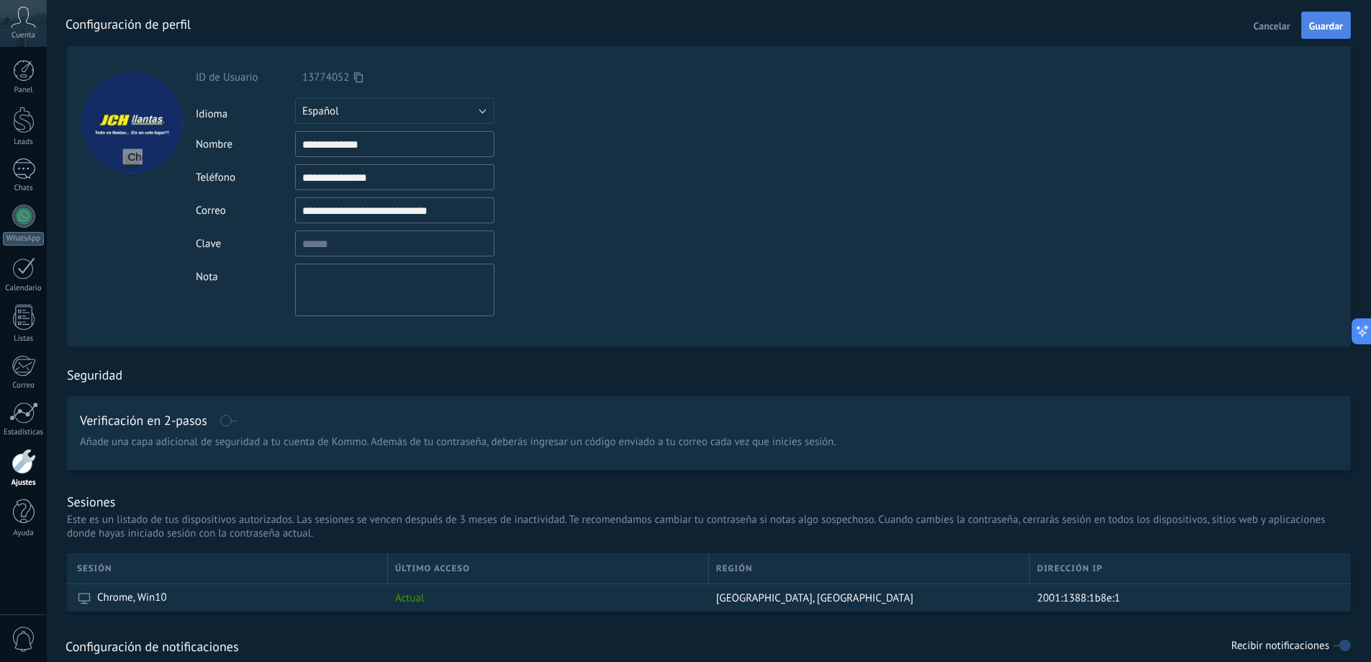
click at [1328, 27] on span "Guardar" at bounding box center [1327, 26] width 34 height 10
click at [17, 86] on div "Panel" at bounding box center [24, 90] width 42 height 9
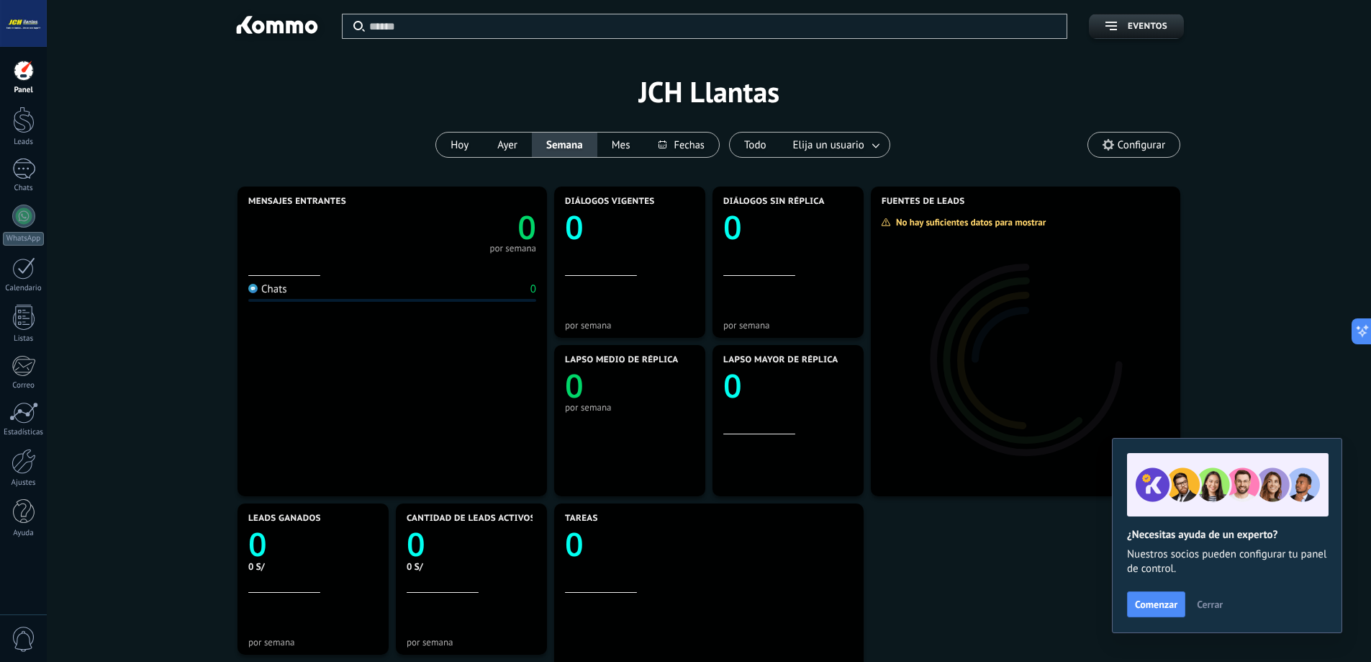
click at [31, 32] on div at bounding box center [23, 23] width 47 height 47
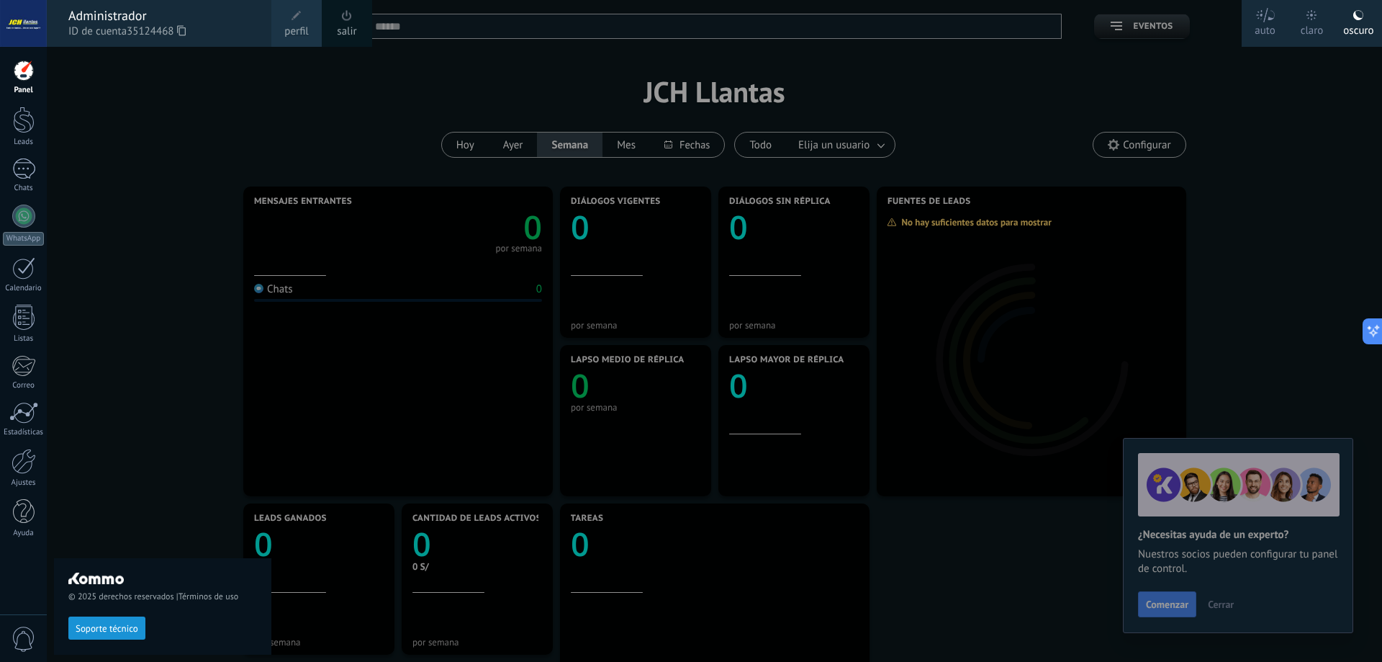
click at [160, 125] on div "© 2025 derechos reservados | Términos de uso Soporte técnico" at bounding box center [162, 354] width 217 height 615
click at [156, 132] on div "© 2025 derechos reservados | Términos de uso Soporte técnico" at bounding box center [162, 354] width 217 height 615
click at [190, 98] on div "© 2025 derechos reservados | Términos de uso Soporte técnico" at bounding box center [162, 354] width 217 height 615
click at [126, 165] on div "© 2025 derechos reservados | Términos de uso Soporte técnico" at bounding box center [162, 354] width 217 height 615
click at [16, 19] on div at bounding box center [23, 23] width 47 height 47
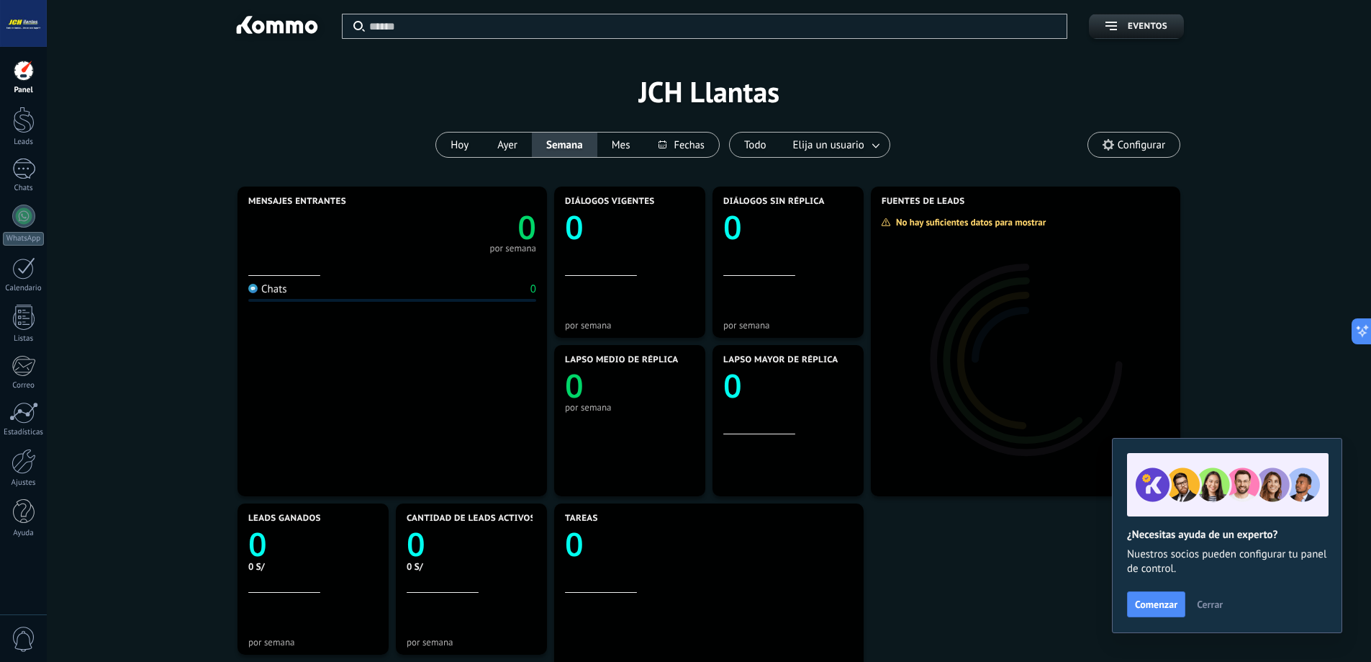
click at [354, 103] on div "Aplicar Eventos JCH Llantas [DATE] [DATE] Semana Mes" at bounding box center [708, 91] width 1281 height 183
click at [287, 83] on div "Aplicar Eventos JCH Llantas [DATE] [DATE] Semana Mes" at bounding box center [708, 91] width 1281 height 183
click at [385, 140] on div "Aplicar Eventos JCH Llantas [DATE] [DATE] Semana Mes" at bounding box center [708, 91] width 1281 height 183
click at [28, 124] on div at bounding box center [24, 120] width 22 height 27
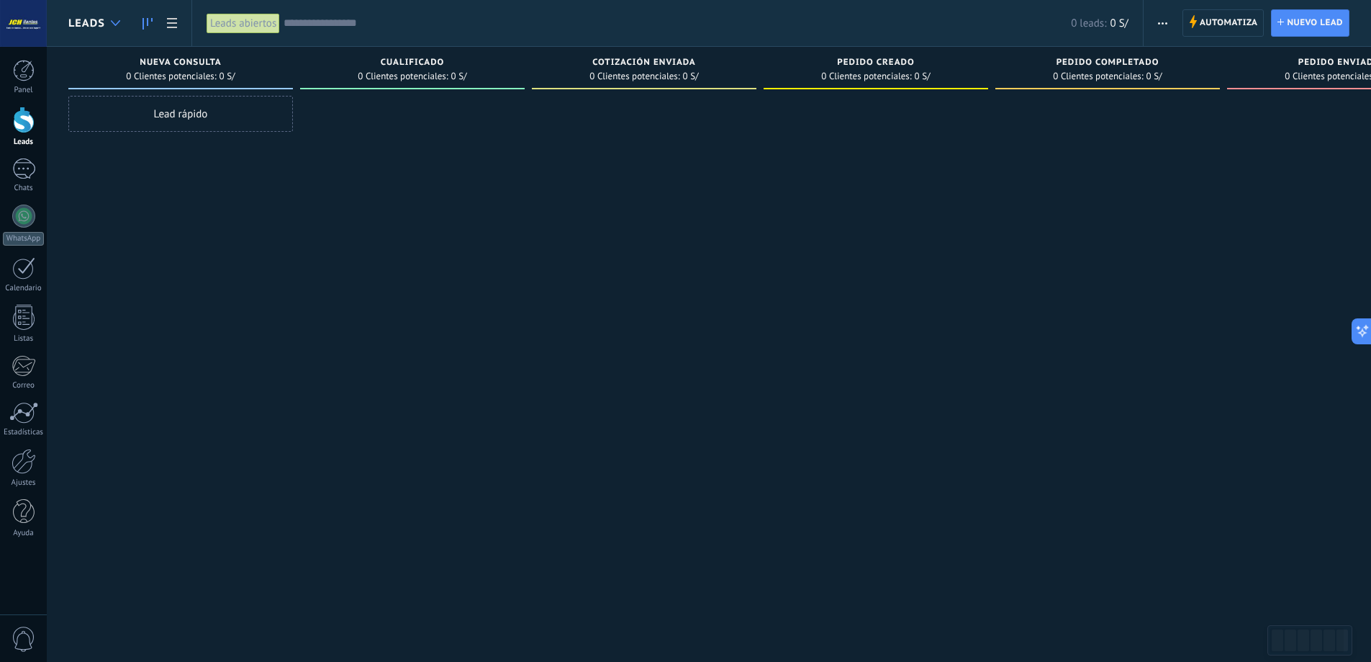
click at [120, 26] on div at bounding box center [116, 23] width 24 height 28
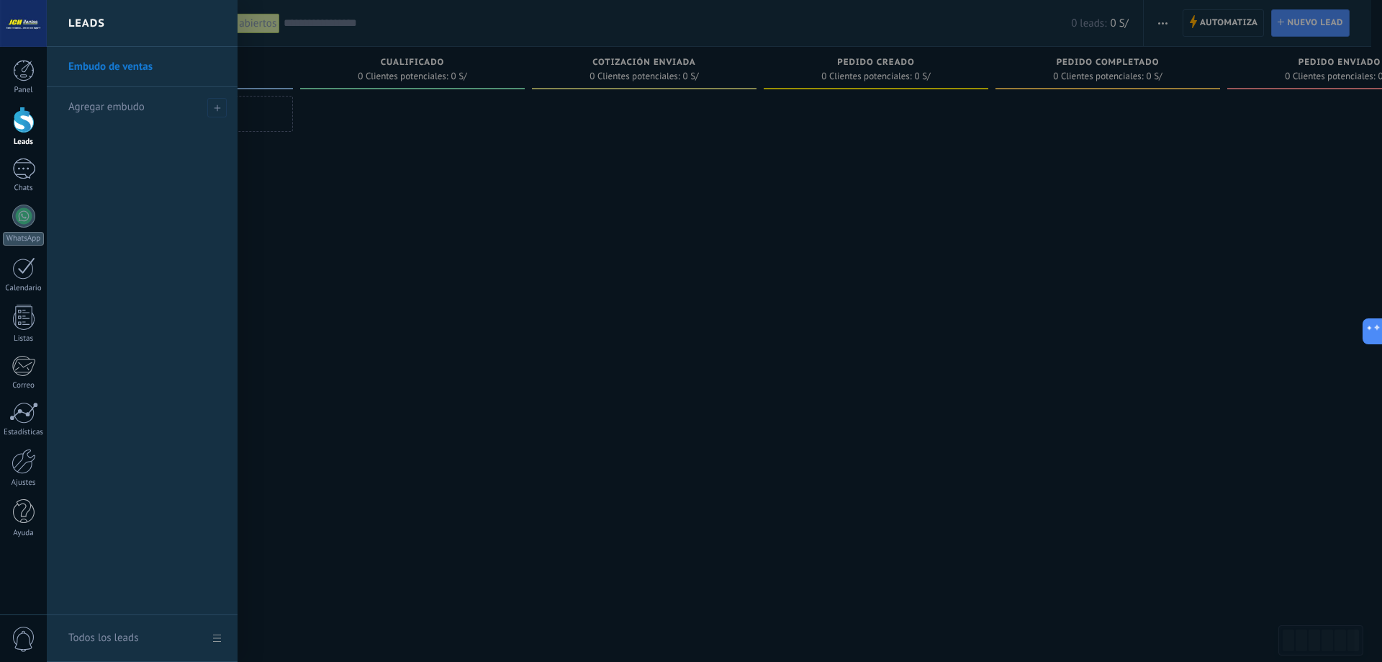
click at [431, 561] on div at bounding box center [738, 331] width 1382 height 662
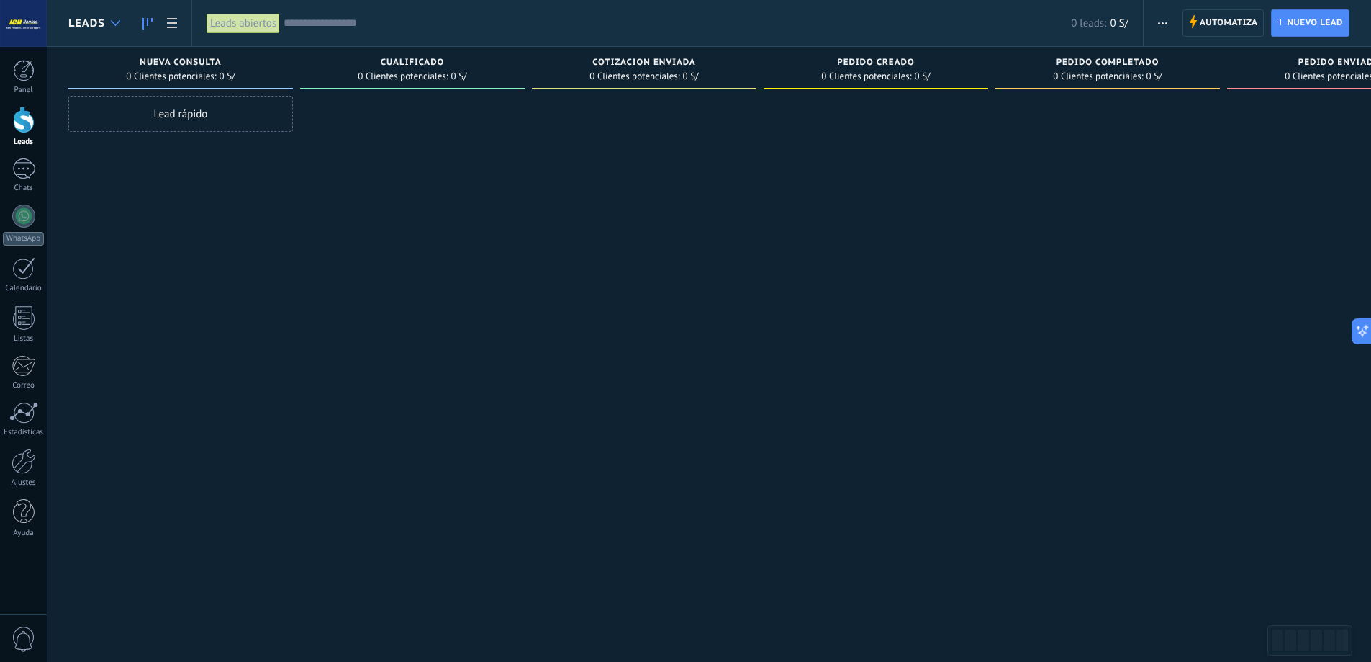
click at [125, 17] on div at bounding box center [116, 23] width 24 height 28
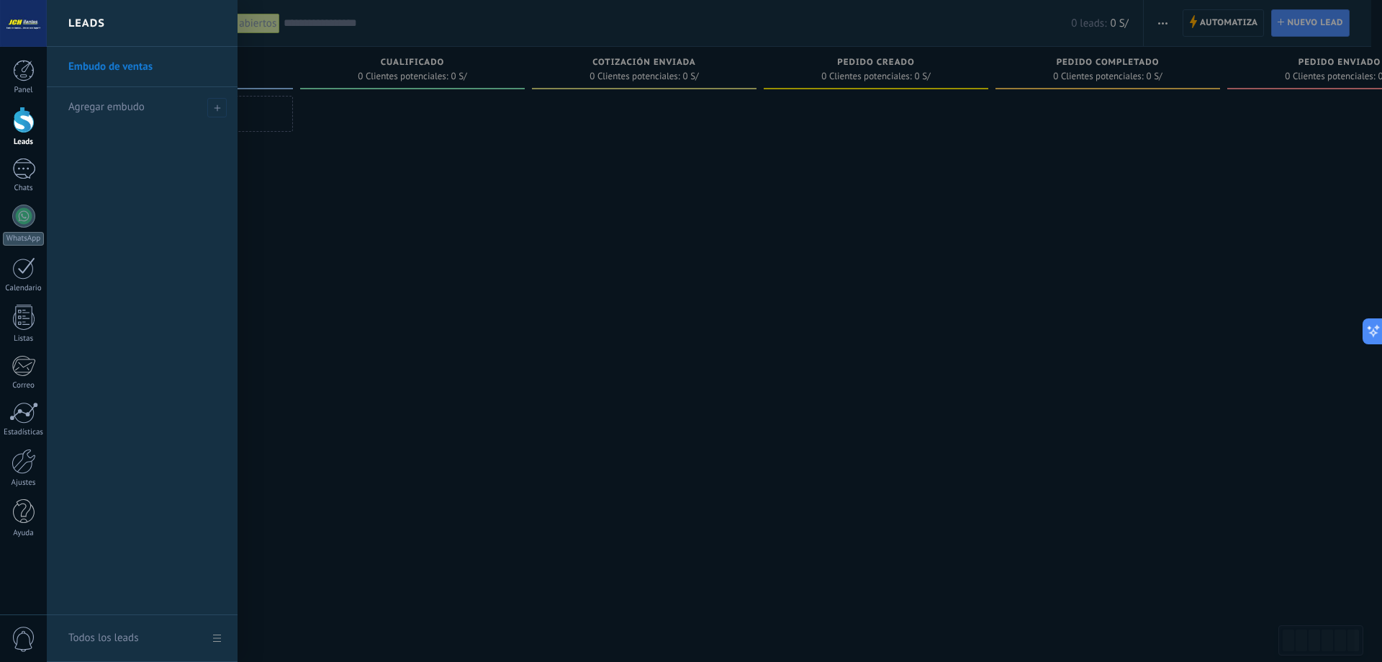
click at [605, 166] on div at bounding box center [738, 331] width 1382 height 662
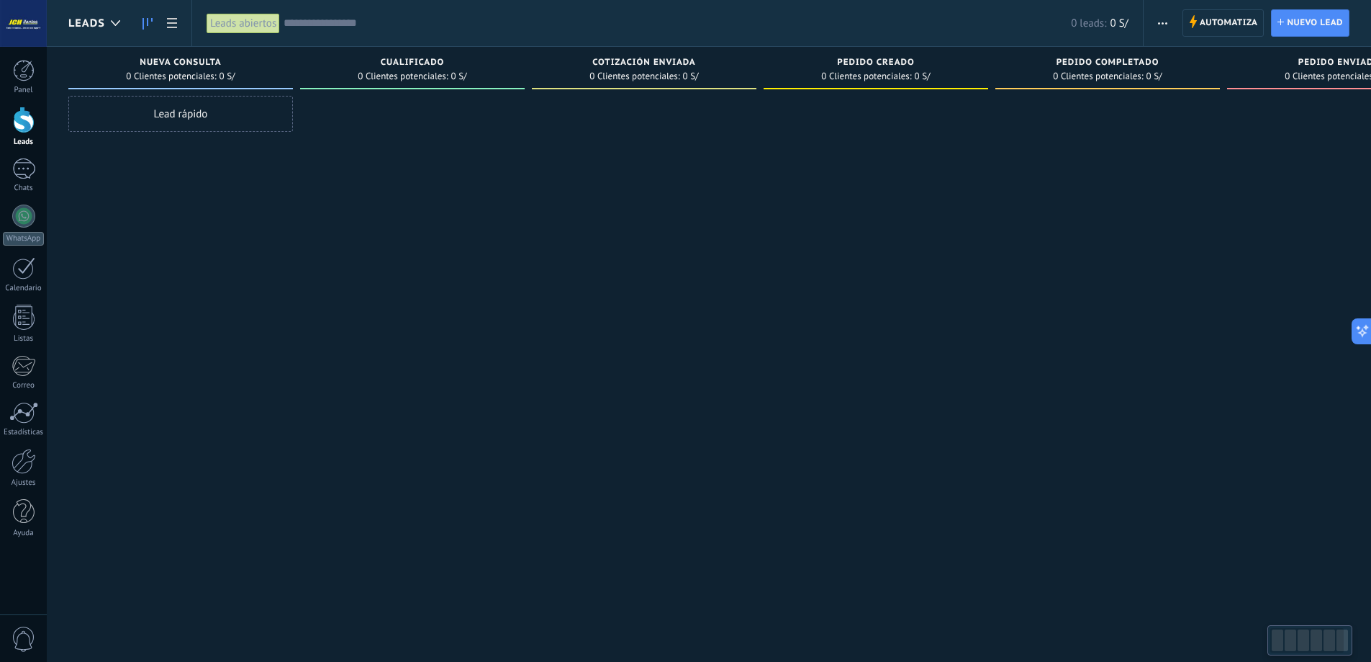
drag, startPoint x: 1311, startPoint y: 642, endPoint x: 1016, endPoint y: 362, distance: 406.9
click at [1271, 638] on div at bounding box center [1307, 640] width 73 height 24
drag, startPoint x: 386, startPoint y: 58, endPoint x: 500, endPoint y: 84, distance: 117.4
click at [500, 84] on div "Cualificado 0 Clientes potenciales: 0 S/" at bounding box center [412, 68] width 225 height 42
click at [499, 70] on div "0 Clientes potenciales: 0 S/" at bounding box center [412, 76] width 210 height 12
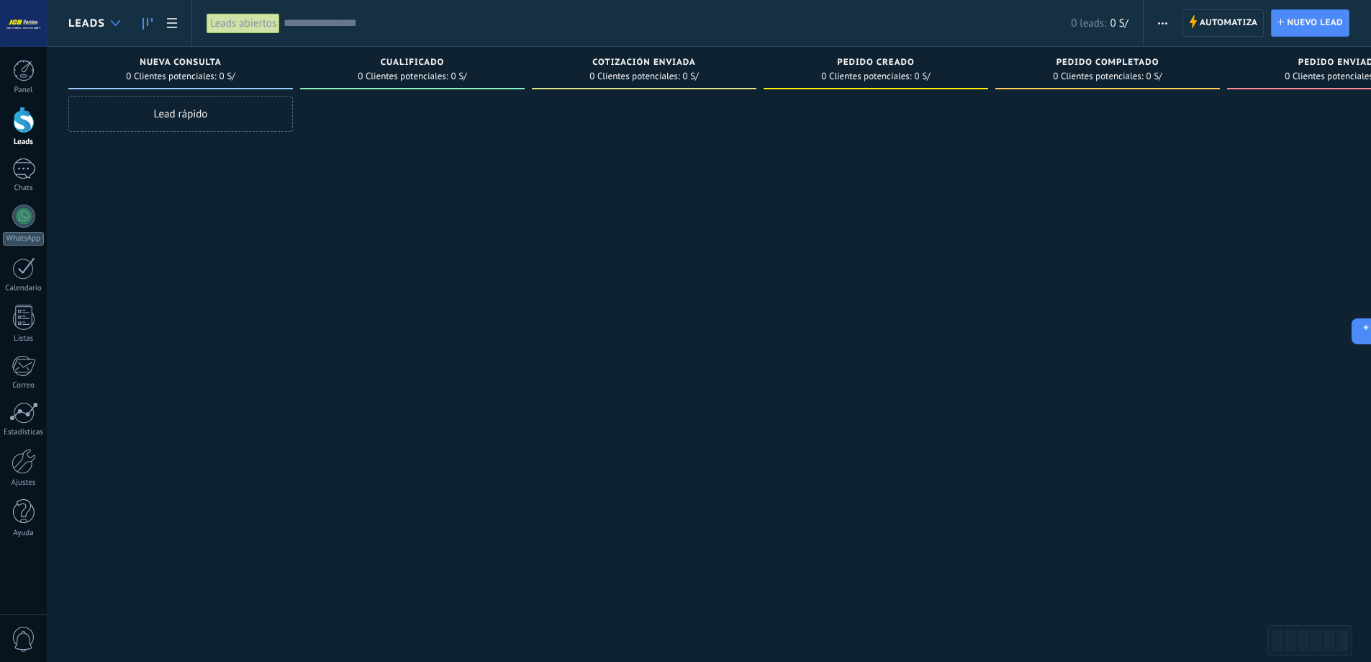
click at [111, 23] on icon at bounding box center [115, 23] width 9 height 6
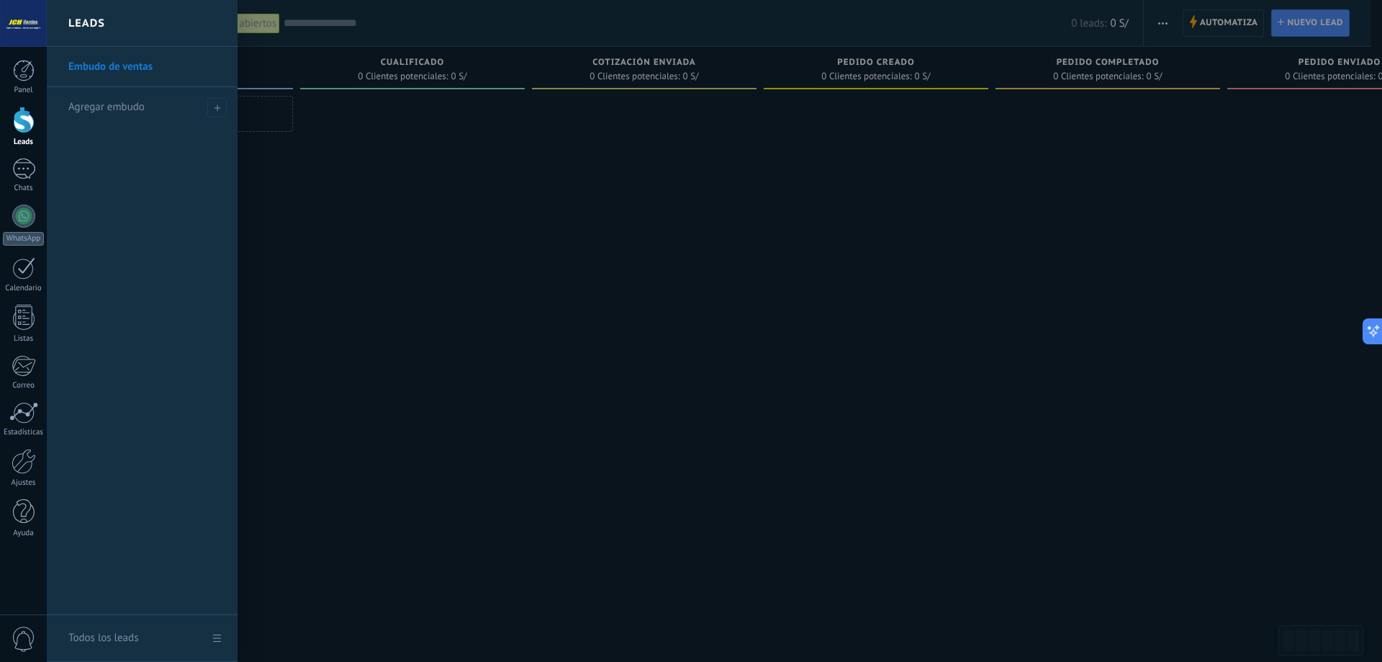
click at [405, 212] on div at bounding box center [738, 331] width 1382 height 662
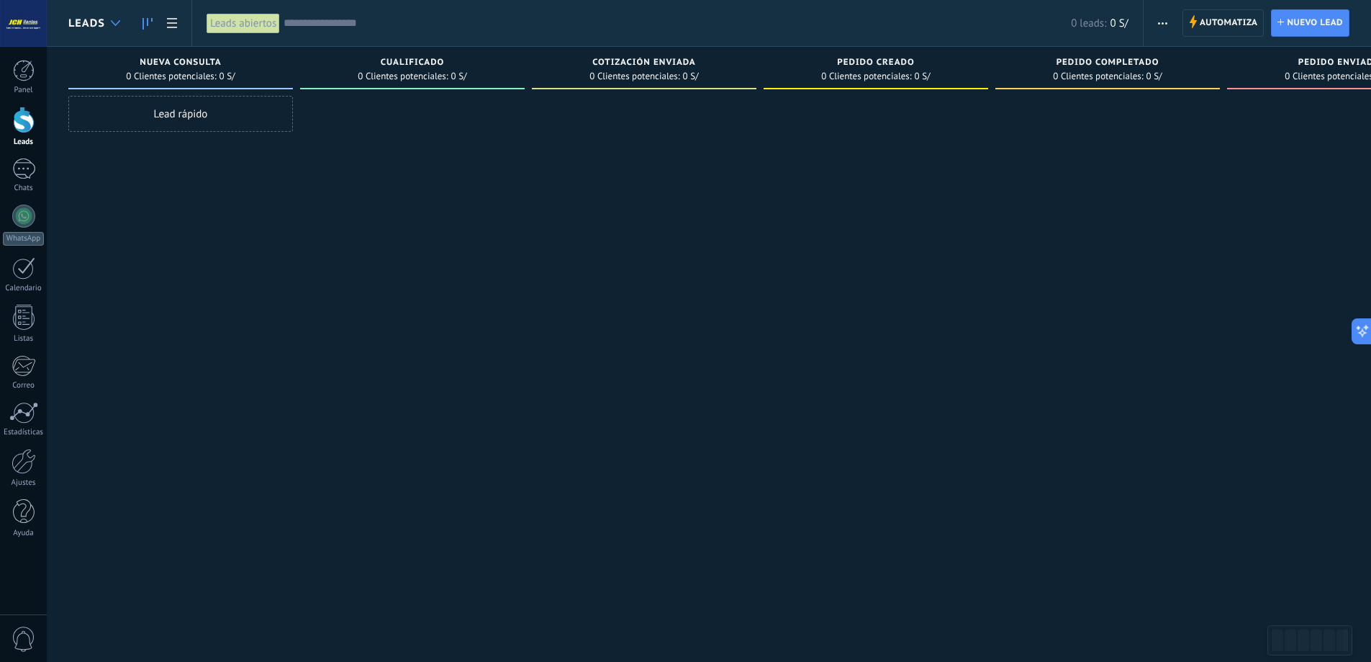
click at [119, 29] on div at bounding box center [116, 23] width 24 height 28
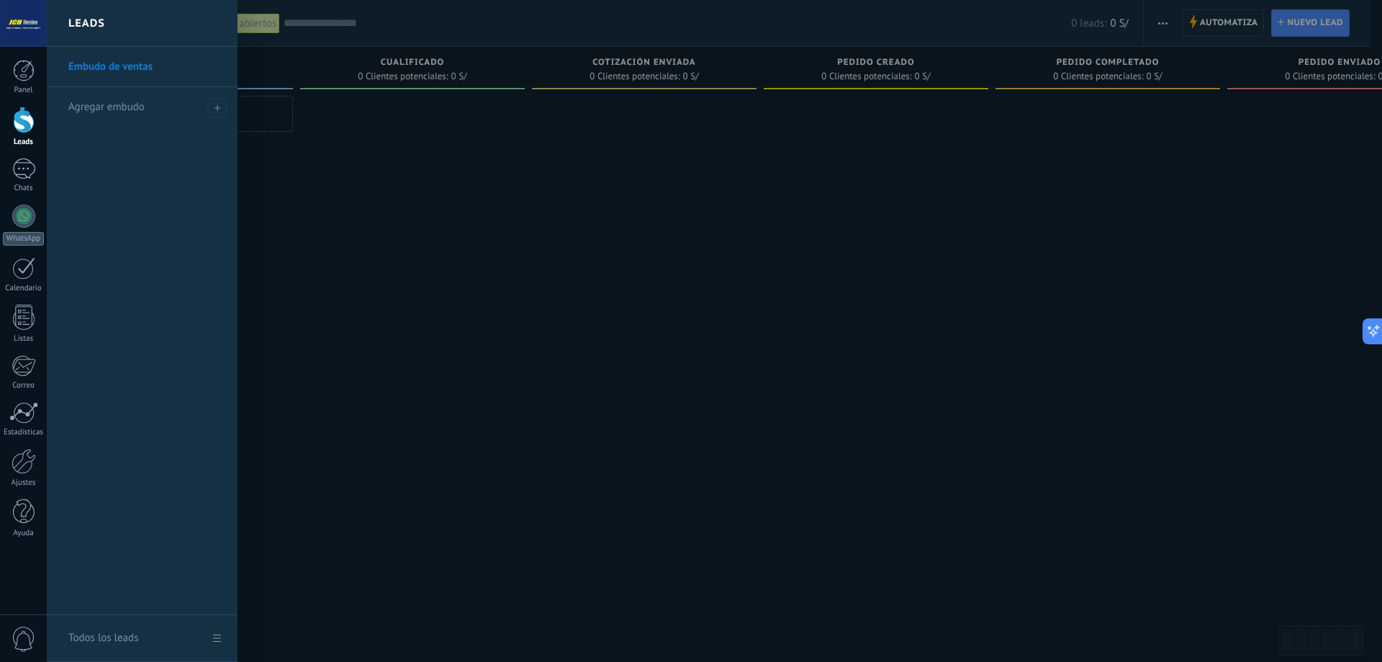
click at [381, 235] on div at bounding box center [738, 331] width 1382 height 662
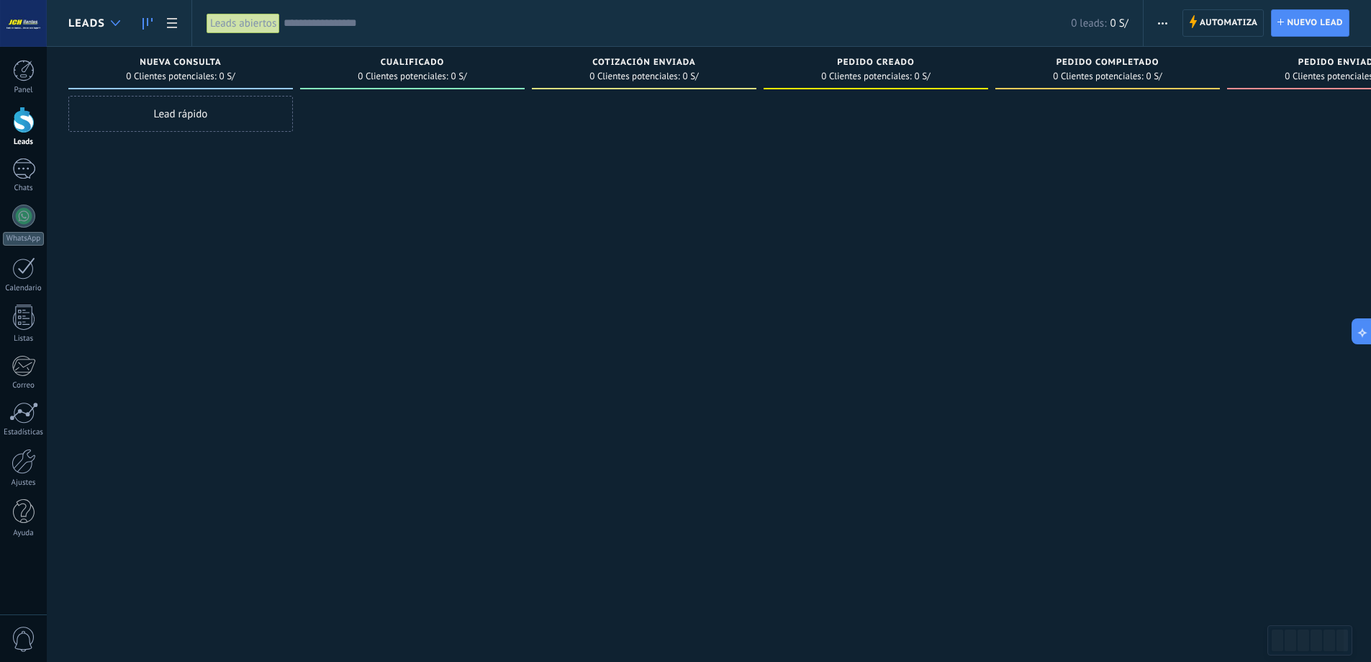
click at [122, 22] on div at bounding box center [116, 23] width 24 height 28
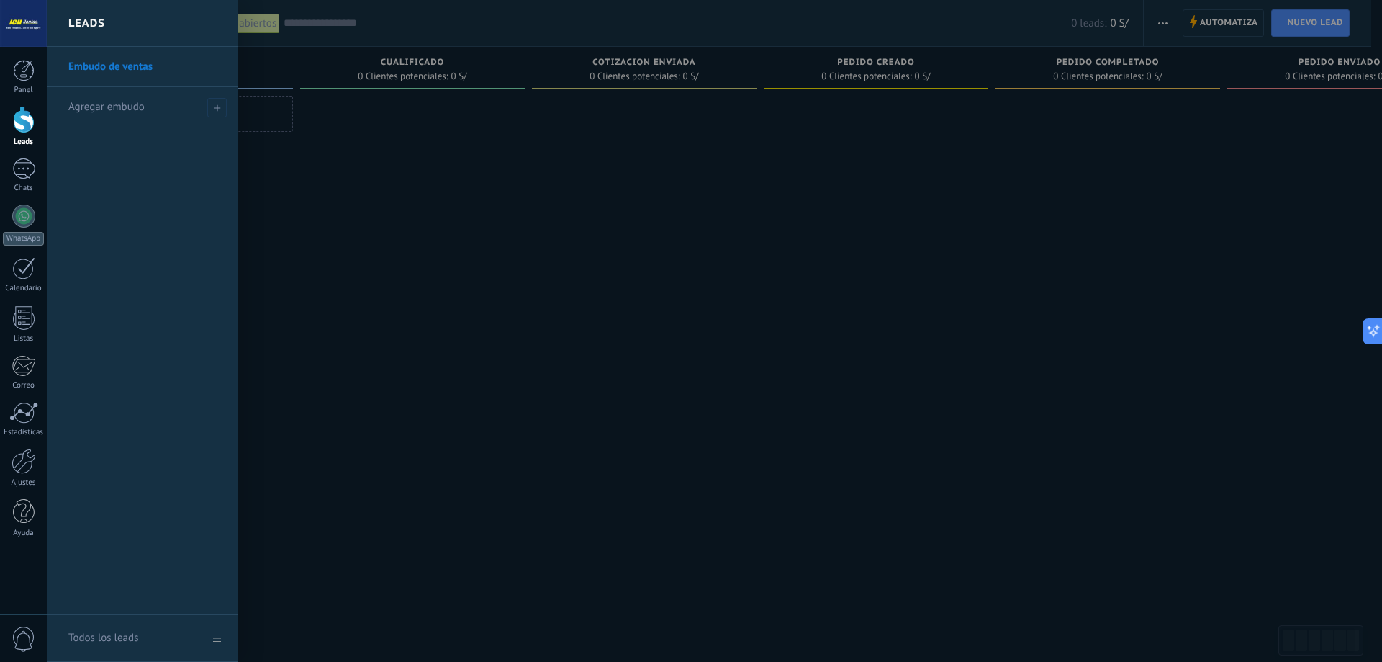
click at [531, 243] on div at bounding box center [738, 331] width 1382 height 662
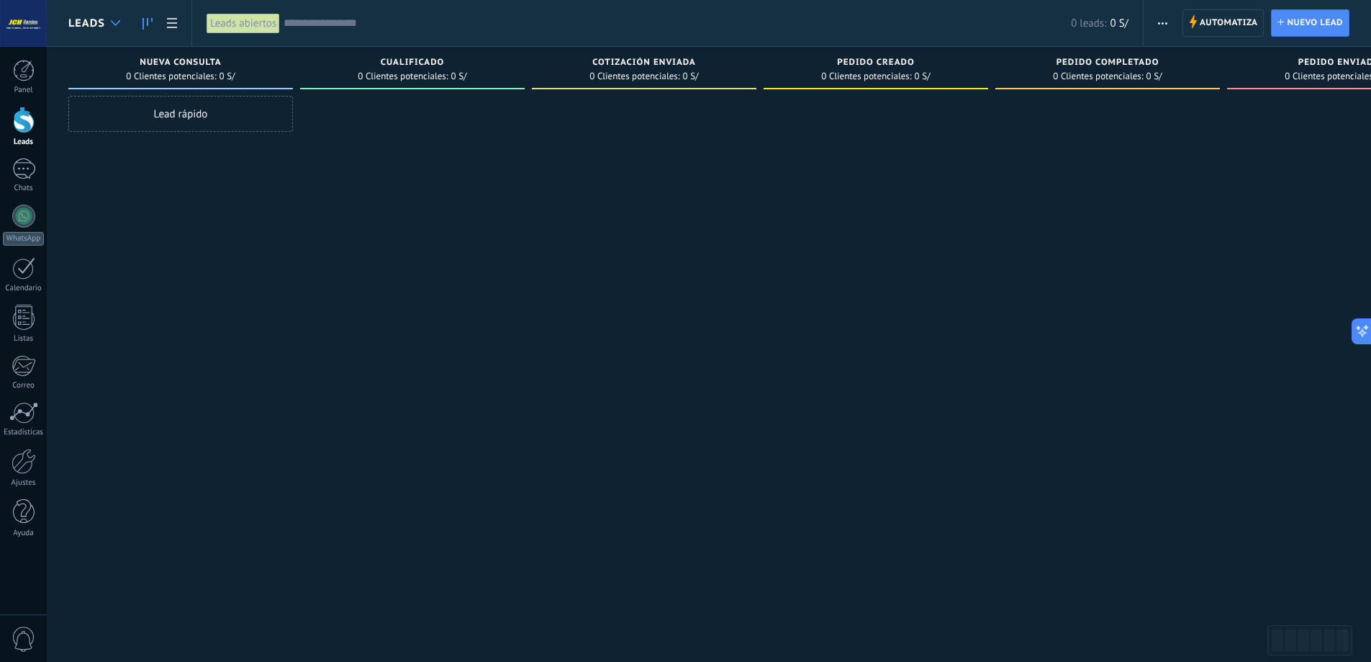
click at [122, 24] on div at bounding box center [116, 23] width 24 height 28
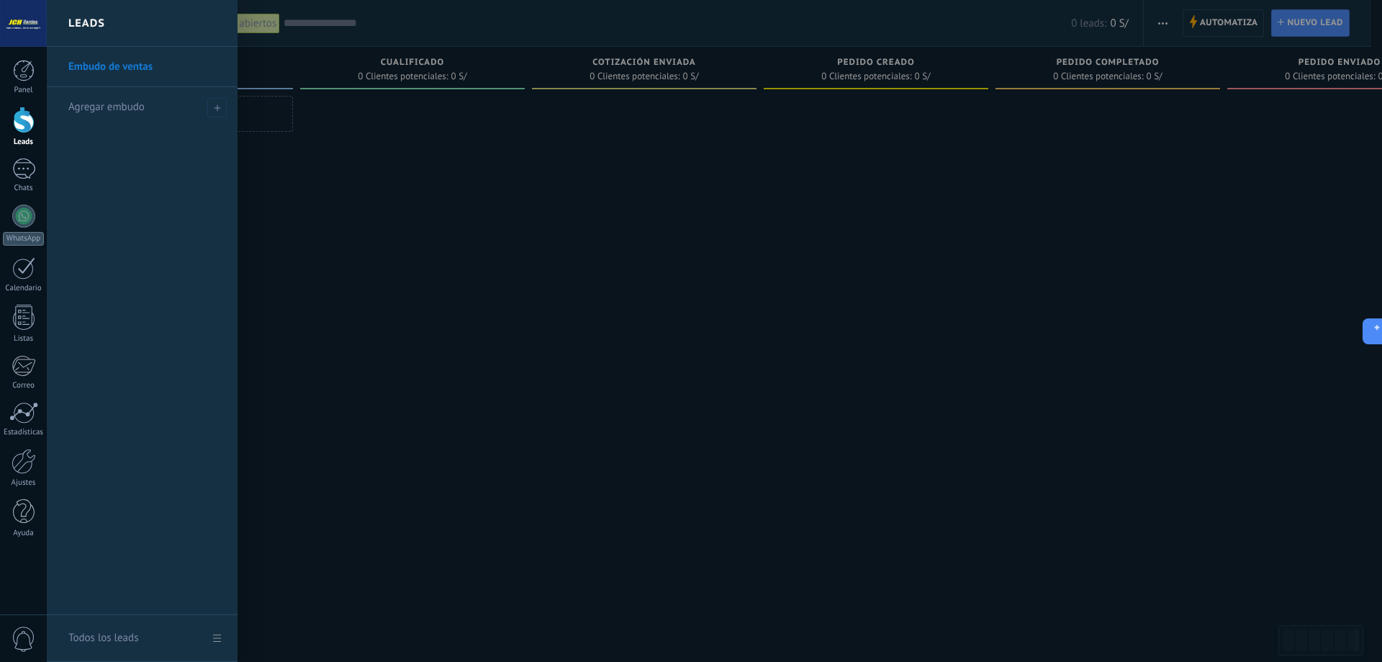
click at [404, 166] on div at bounding box center [738, 331] width 1382 height 662
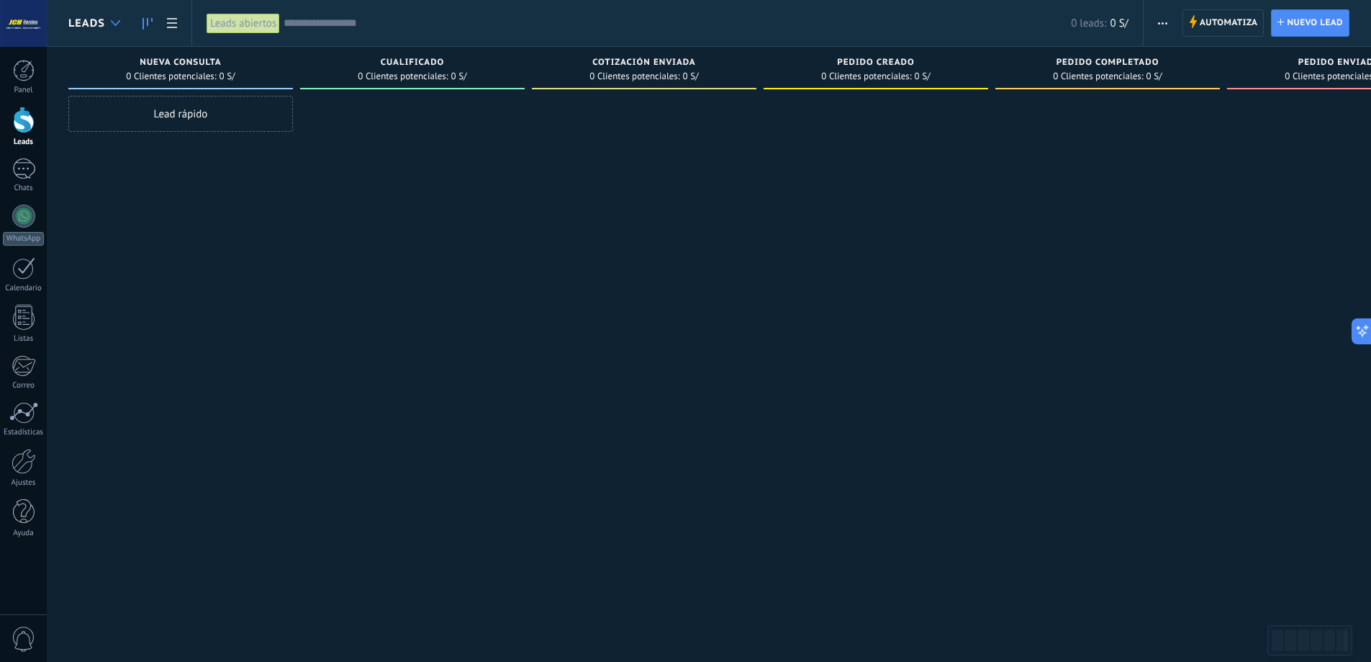
click at [117, 22] on icon at bounding box center [115, 23] width 9 height 6
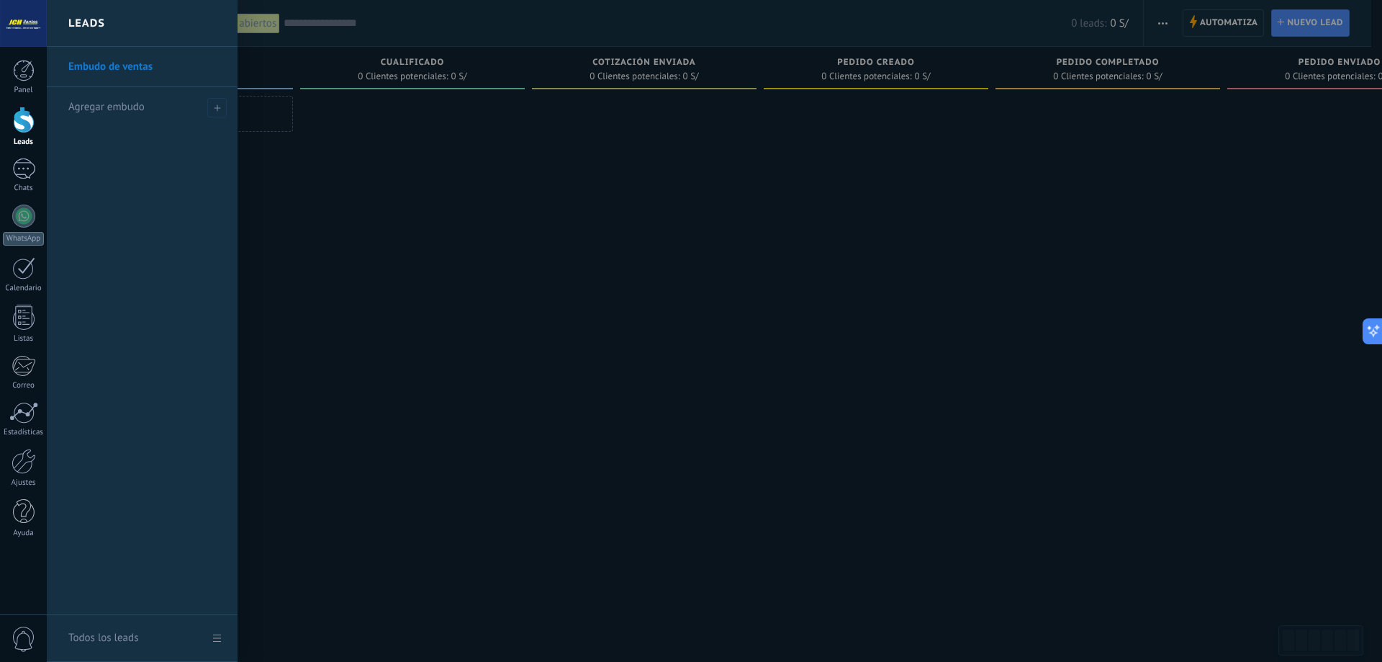
click at [117, 70] on link "Embudo de ventas" at bounding box center [145, 67] width 155 height 40
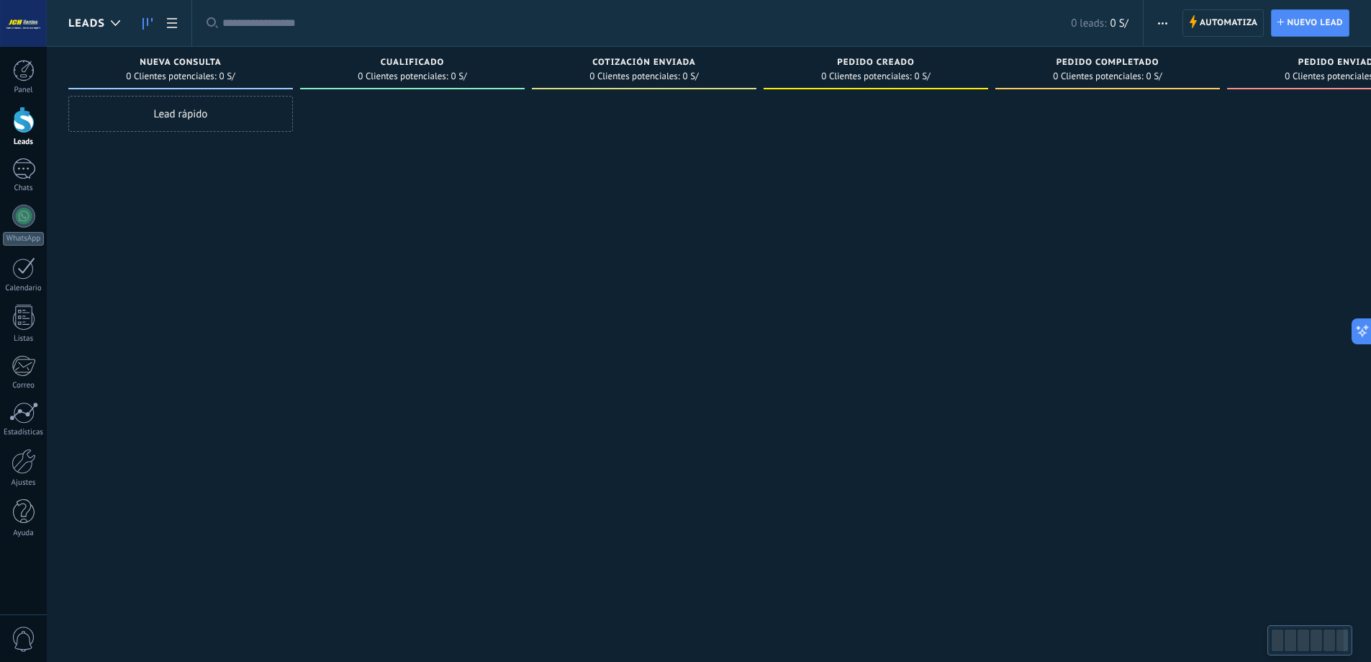
click at [346, 120] on div at bounding box center [412, 333] width 225 height 474
click at [122, 25] on div at bounding box center [116, 23] width 24 height 28
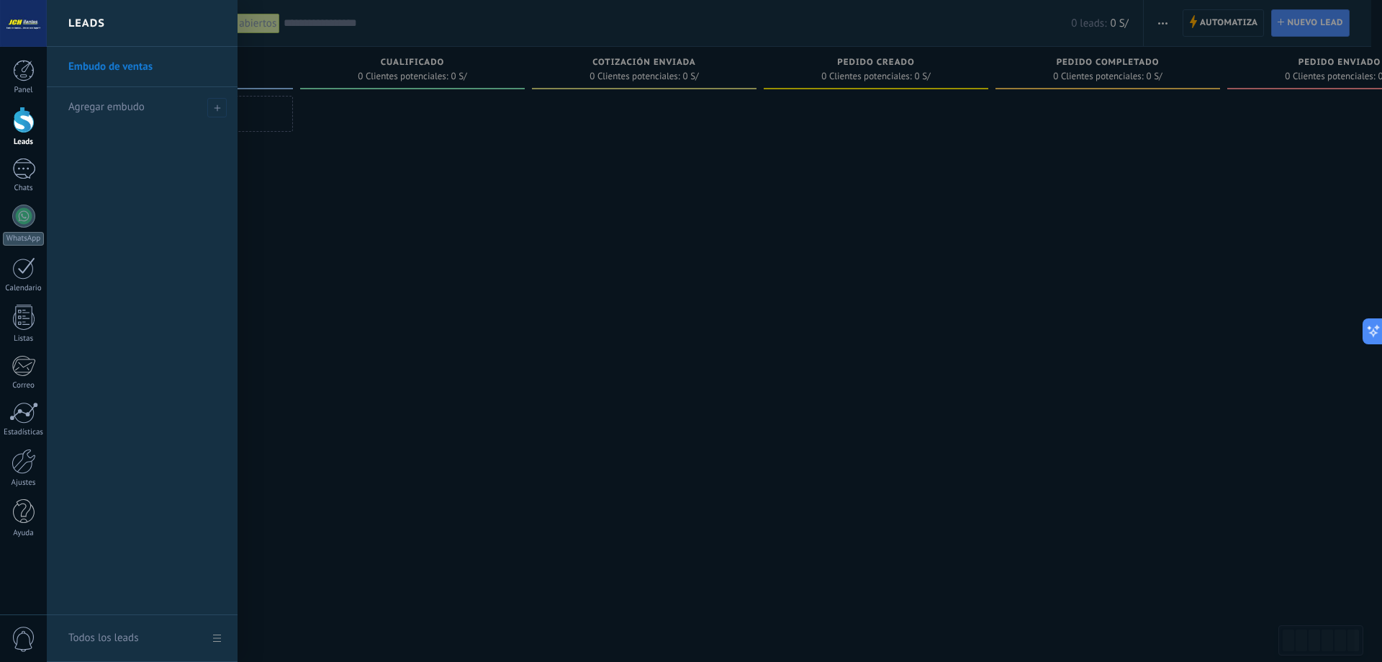
click at [131, 69] on link "Embudo de ventas" at bounding box center [145, 67] width 155 height 40
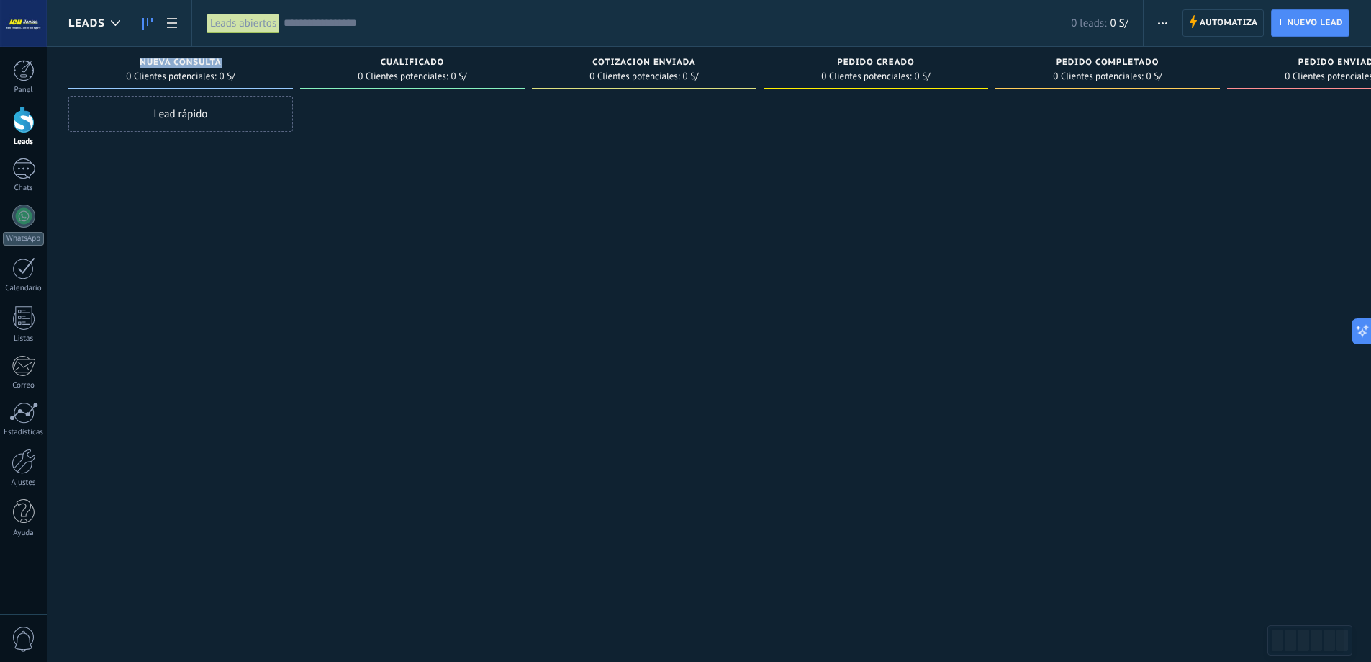
drag, startPoint x: 140, startPoint y: 63, endPoint x: 235, endPoint y: 63, distance: 95.0
click at [235, 63] on div "Nueva consulta" at bounding box center [181, 64] width 210 height 12
click at [379, 58] on div "Cualificado" at bounding box center [412, 64] width 210 height 12
drag, startPoint x: 379, startPoint y: 57, endPoint x: 442, endPoint y: 59, distance: 63.4
click at [442, 59] on div "Cualificado 0 Clientes potenciales: 0 S/" at bounding box center [412, 68] width 225 height 42
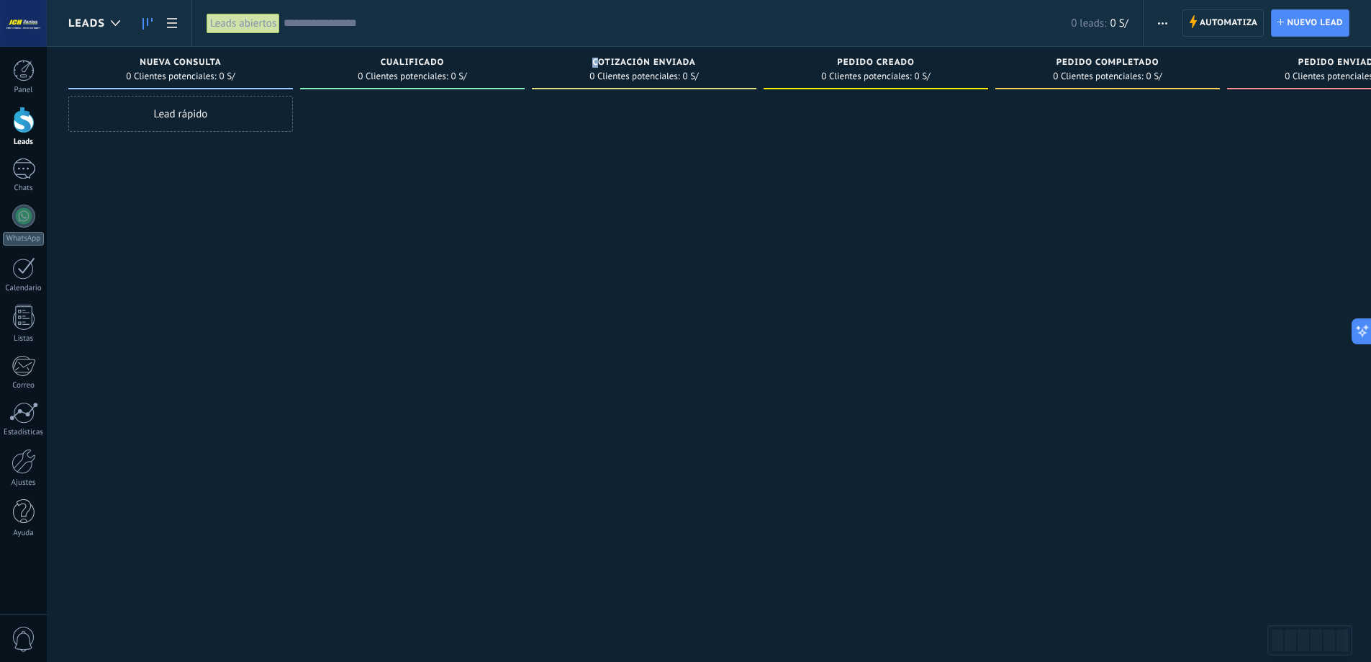
drag, startPoint x: 597, startPoint y: 61, endPoint x: 685, endPoint y: 50, distance: 88.5
click at [685, 50] on div "Cotización enviada 0 Clientes potenciales: 0 S/" at bounding box center [644, 68] width 225 height 42
drag, startPoint x: 838, startPoint y: 62, endPoint x: 1063, endPoint y: 67, distance: 225.4
click at [934, 62] on div "Pedido creado" at bounding box center [876, 64] width 210 height 12
drag, startPoint x: 1069, startPoint y: 62, endPoint x: 1140, endPoint y: 65, distance: 70.6
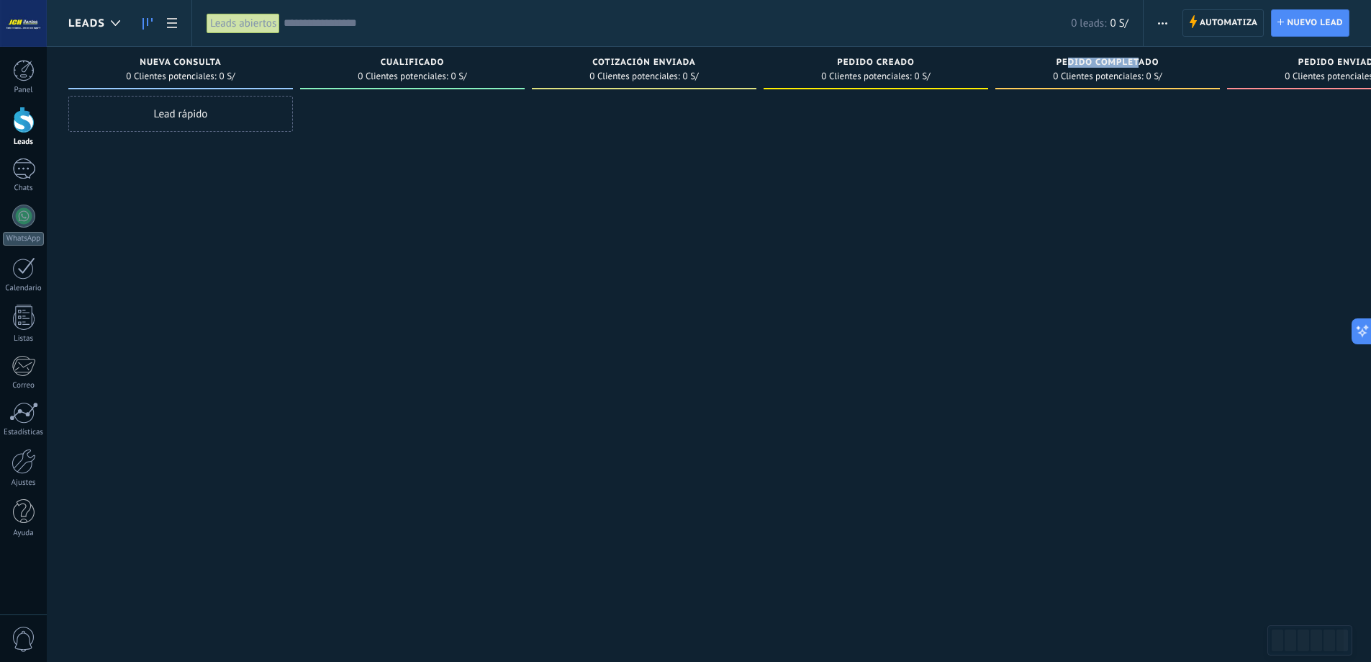
click at [1140, 65] on span "Pedido completado" at bounding box center [1108, 63] width 103 height 10
drag, startPoint x: 401, startPoint y: 63, endPoint x: 432, endPoint y: 69, distance: 31.6
click at [431, 69] on div "Cualificado" at bounding box center [412, 64] width 210 height 12
click at [485, 132] on div at bounding box center [412, 333] width 225 height 474
click at [139, 58] on div "Nueva consulta" at bounding box center [181, 64] width 210 height 12
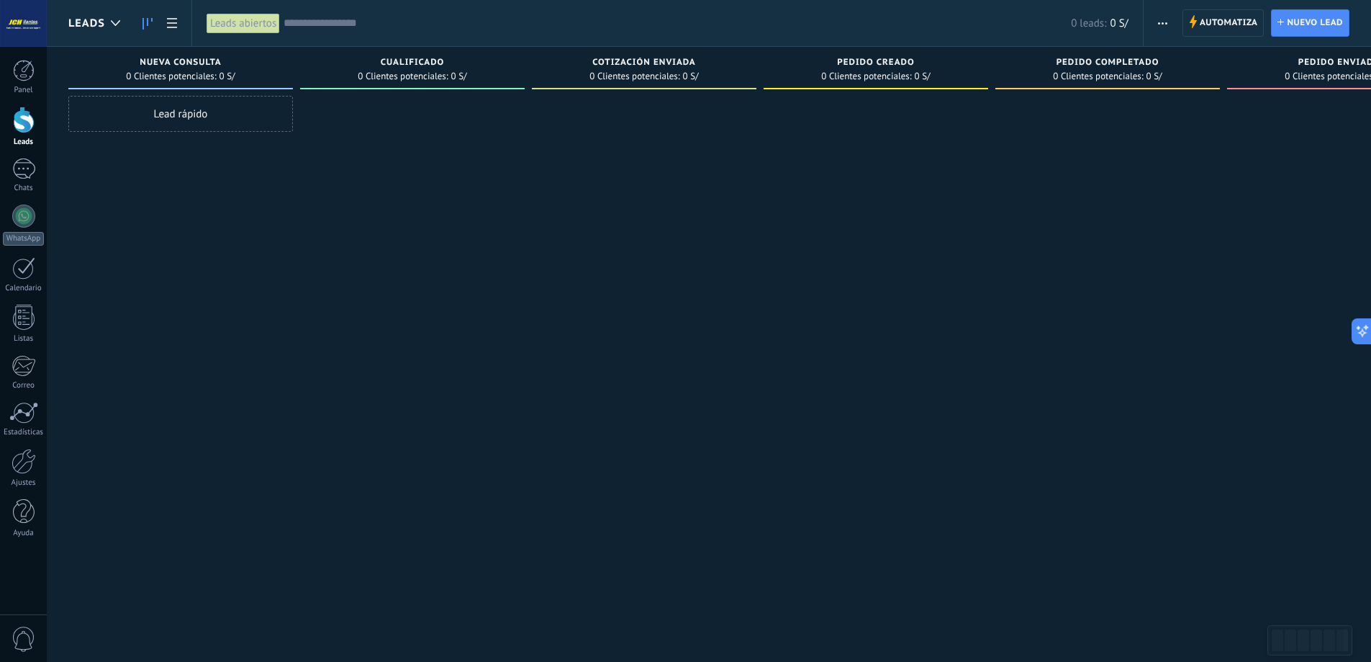
click at [391, 57] on div "Cualificado 0 Clientes potenciales: 0 S/" at bounding box center [412, 68] width 225 height 42
click at [423, 54] on div "Cualificado 0 Clientes potenciales: 0 S/" at bounding box center [412, 68] width 225 height 42
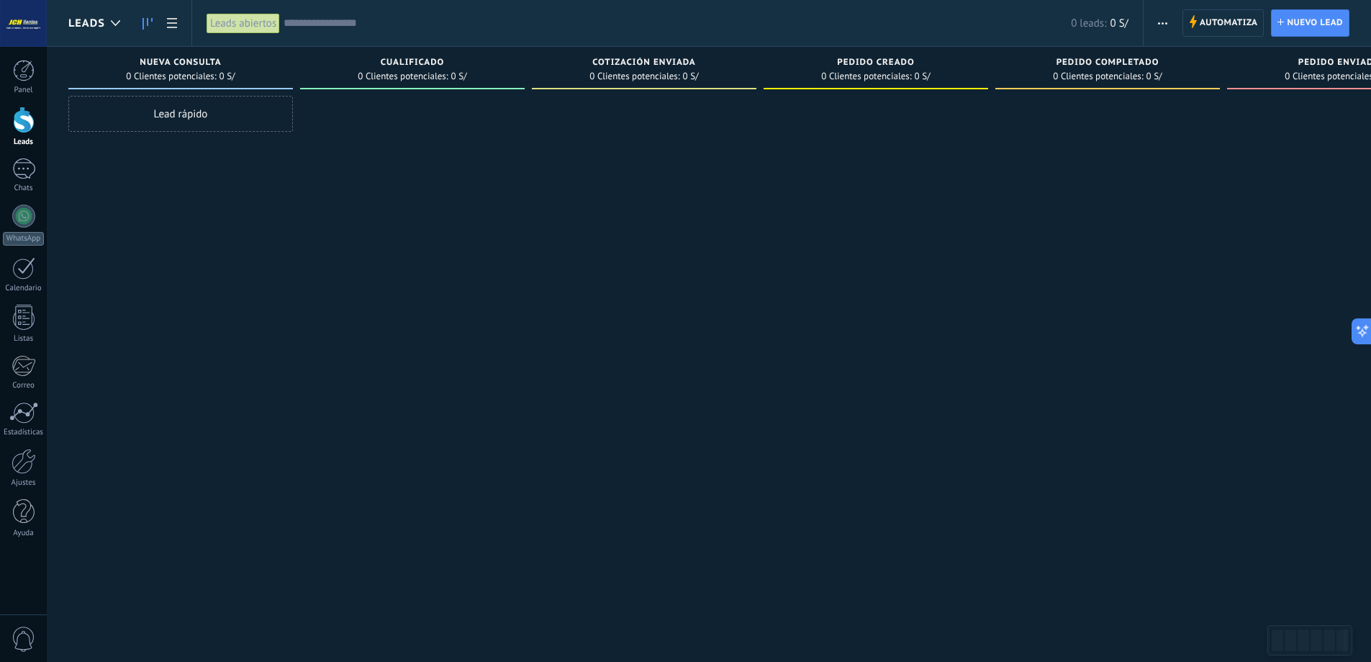
click at [637, 150] on div at bounding box center [644, 333] width 225 height 474
drag, startPoint x: 613, startPoint y: 55, endPoint x: 662, endPoint y: 58, distance: 48.3
click at [662, 58] on div "Cotización enviada 0 Clientes potenciales: 0 S/" at bounding box center [644, 68] width 225 height 42
click at [401, 199] on div at bounding box center [412, 333] width 225 height 474
drag, startPoint x: 382, startPoint y: 61, endPoint x: 444, endPoint y: 59, distance: 62.0
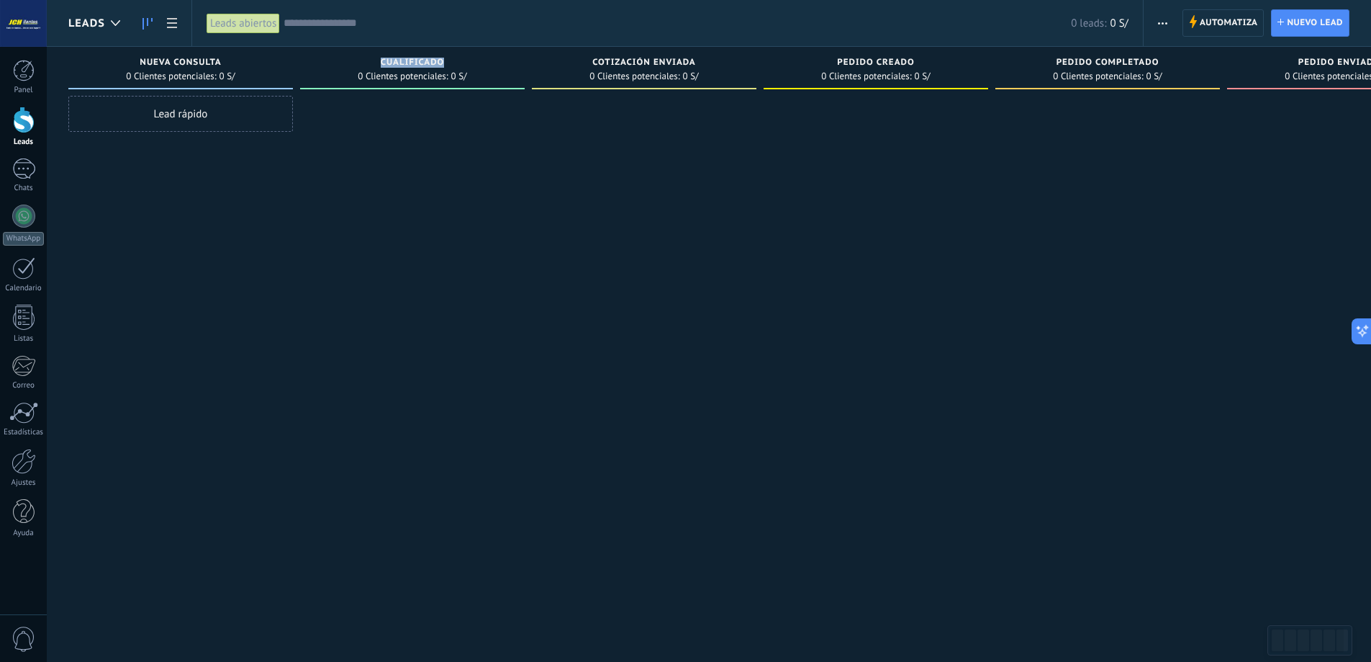
click at [444, 59] on span "Cualificado" at bounding box center [413, 63] width 64 height 10
click at [556, 164] on div at bounding box center [644, 333] width 225 height 474
drag, startPoint x: 382, startPoint y: 63, endPoint x: 461, endPoint y: 57, distance: 79.4
click at [461, 57] on div "Cualificado 0 Clientes potenciales: 0 S/" at bounding box center [412, 68] width 225 height 42
drag, startPoint x: 593, startPoint y: 58, endPoint x: 741, endPoint y: 66, distance: 147.8
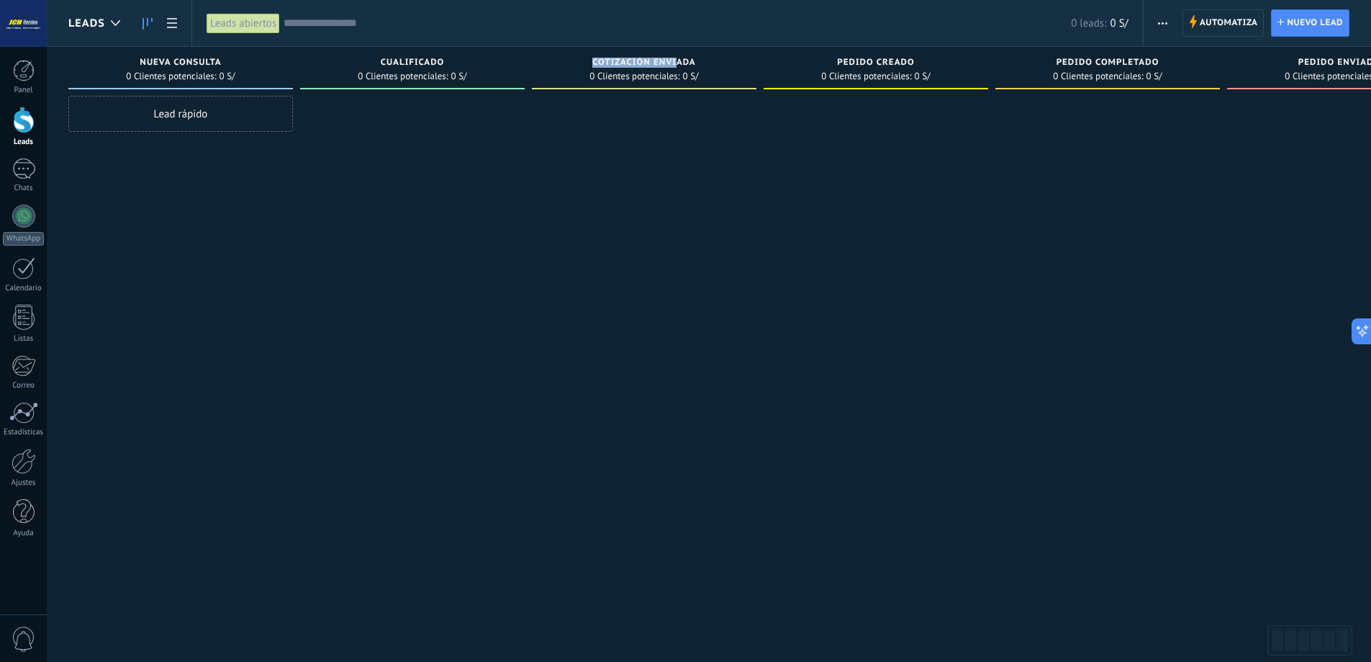
click at [683, 63] on span "Cotización enviada" at bounding box center [645, 63] width 104 height 10
drag, startPoint x: 835, startPoint y: 55, endPoint x: 911, endPoint y: 61, distance: 75.9
click at [907, 63] on div "Pedido creado 0 Clientes potenciales: 0 S/" at bounding box center [876, 68] width 225 height 42
drag, startPoint x: 1140, startPoint y: 57, endPoint x: 1130, endPoint y: 59, distance: 9.6
click at [1130, 59] on span "Pedido completado" at bounding box center [1108, 63] width 103 height 10
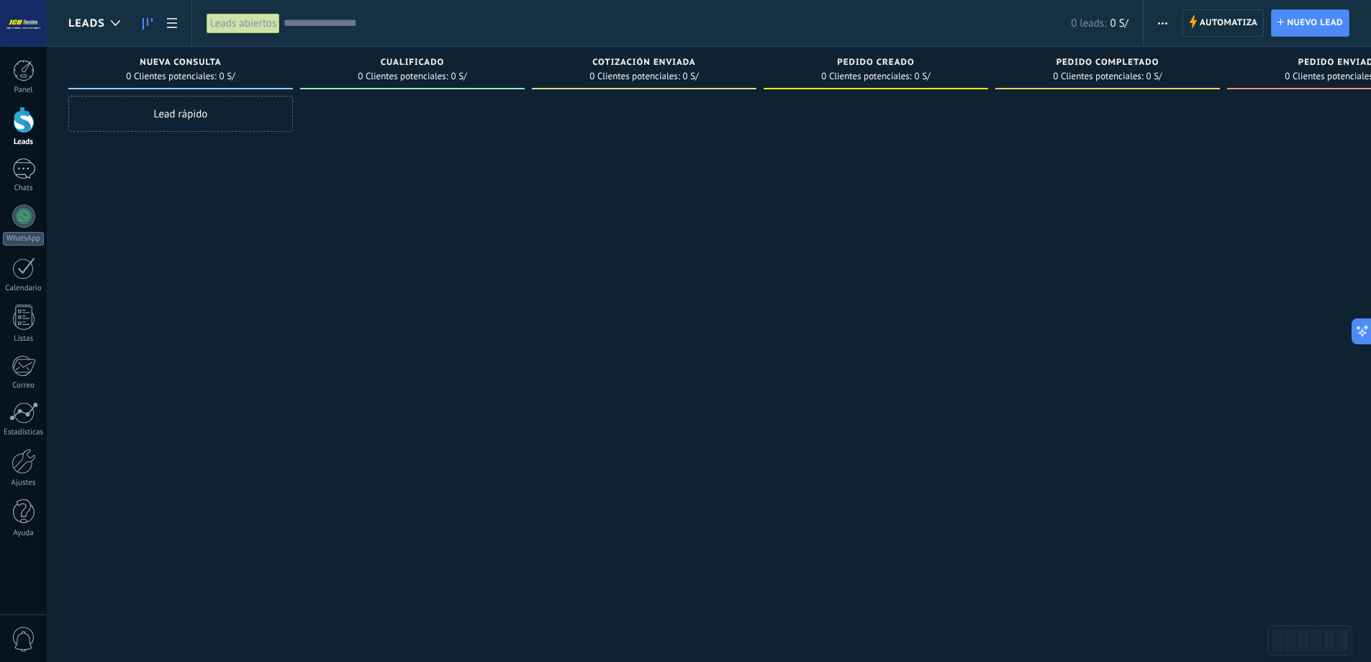
click at [397, 180] on div at bounding box center [412, 333] width 225 height 474
drag, startPoint x: 381, startPoint y: 58, endPoint x: 444, endPoint y: 58, distance: 63.4
click at [444, 58] on span "Cualificado" at bounding box center [413, 63] width 64 height 10
click at [591, 58] on div "Cotización enviada" at bounding box center [644, 64] width 210 height 12
drag, startPoint x: 590, startPoint y: 57, endPoint x: 605, endPoint y: 54, distance: 14.7
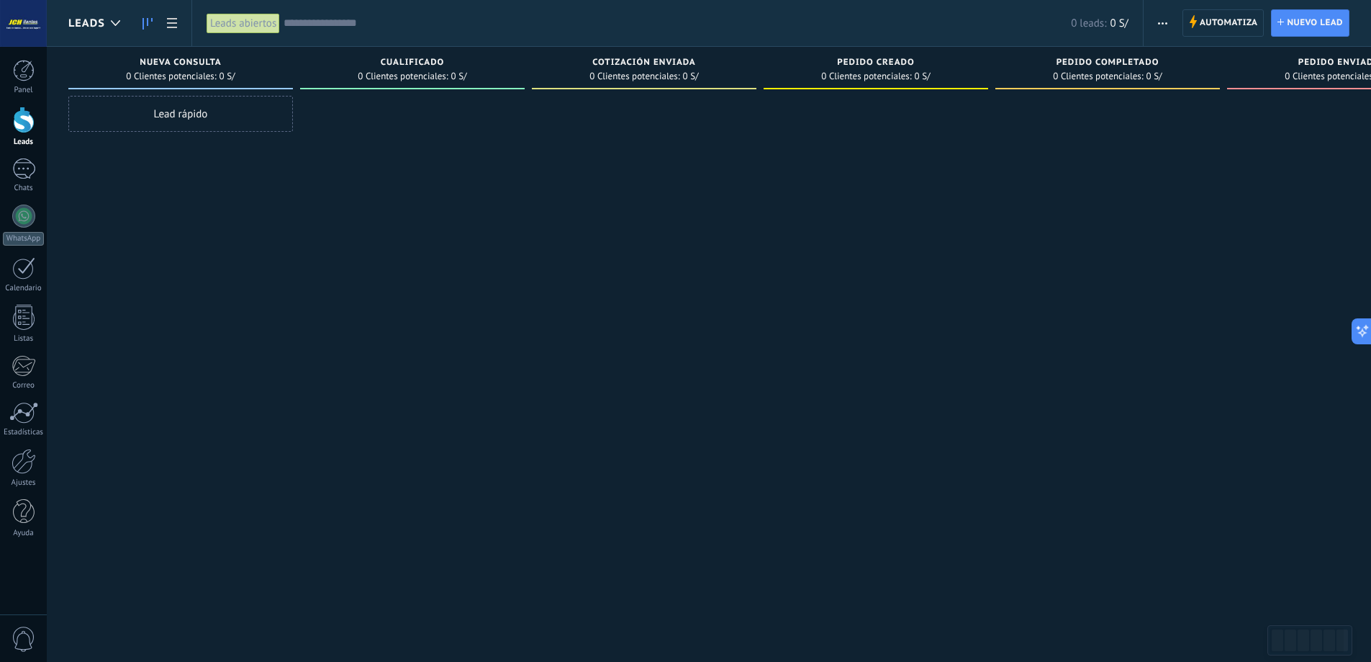
click at [605, 54] on div "Cotización enviada 0 Clientes potenciales: 0 S/" at bounding box center [644, 68] width 225 height 42
drag, startPoint x: 399, startPoint y: 58, endPoint x: 432, endPoint y: 64, distance: 33.6
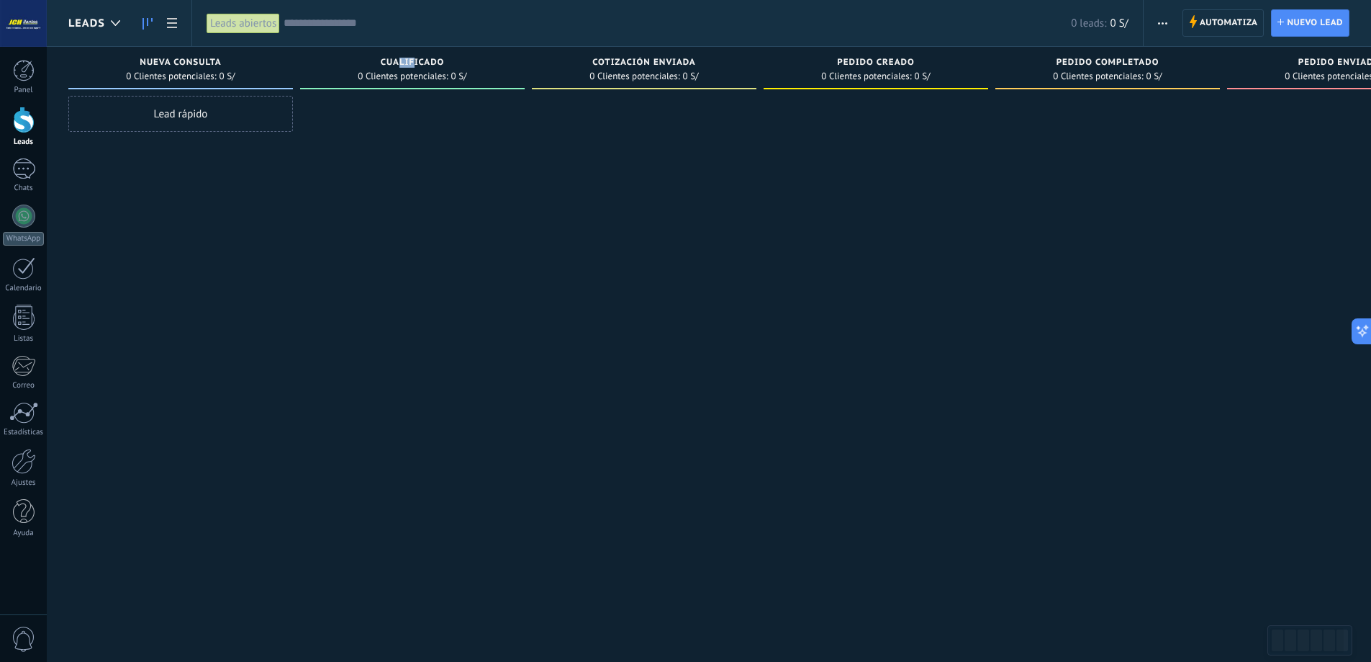
click at [420, 60] on span "Cualificado" at bounding box center [413, 63] width 64 height 10
drag, startPoint x: 600, startPoint y: 60, endPoint x: 675, endPoint y: 61, distance: 74.9
click at [675, 61] on span "Cotización enviada" at bounding box center [645, 63] width 104 height 10
click at [626, 170] on div at bounding box center [644, 333] width 225 height 474
drag, startPoint x: 382, startPoint y: 63, endPoint x: 441, endPoint y: 56, distance: 59.4
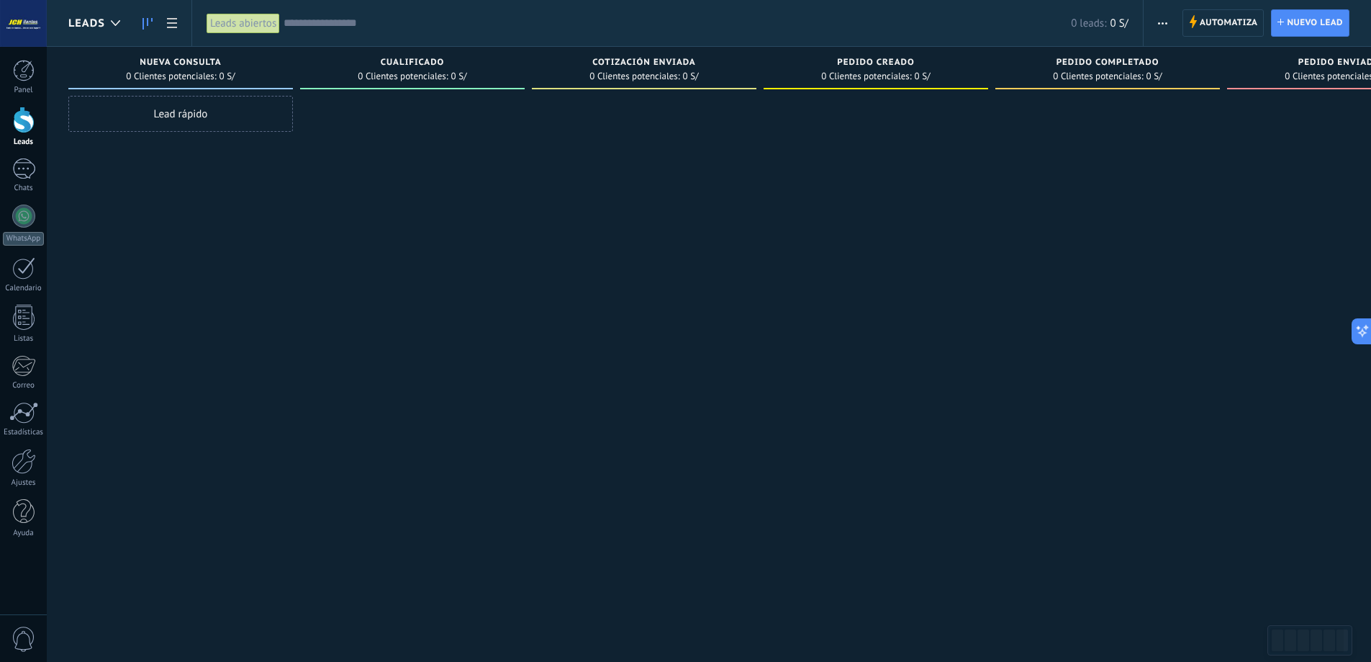
click at [441, 56] on div "Cualificado 0 Clientes potenciales: 0 S/" at bounding box center [412, 68] width 225 height 42
click at [452, 126] on div at bounding box center [412, 333] width 225 height 474
drag, startPoint x: 382, startPoint y: 62, endPoint x: 456, endPoint y: 54, distance: 73.9
click at [456, 54] on div "Cualificado 0 Clientes potenciales: 0 S/" at bounding box center [412, 68] width 225 height 42
drag, startPoint x: 618, startPoint y: 65, endPoint x: 734, endPoint y: 71, distance: 116.8
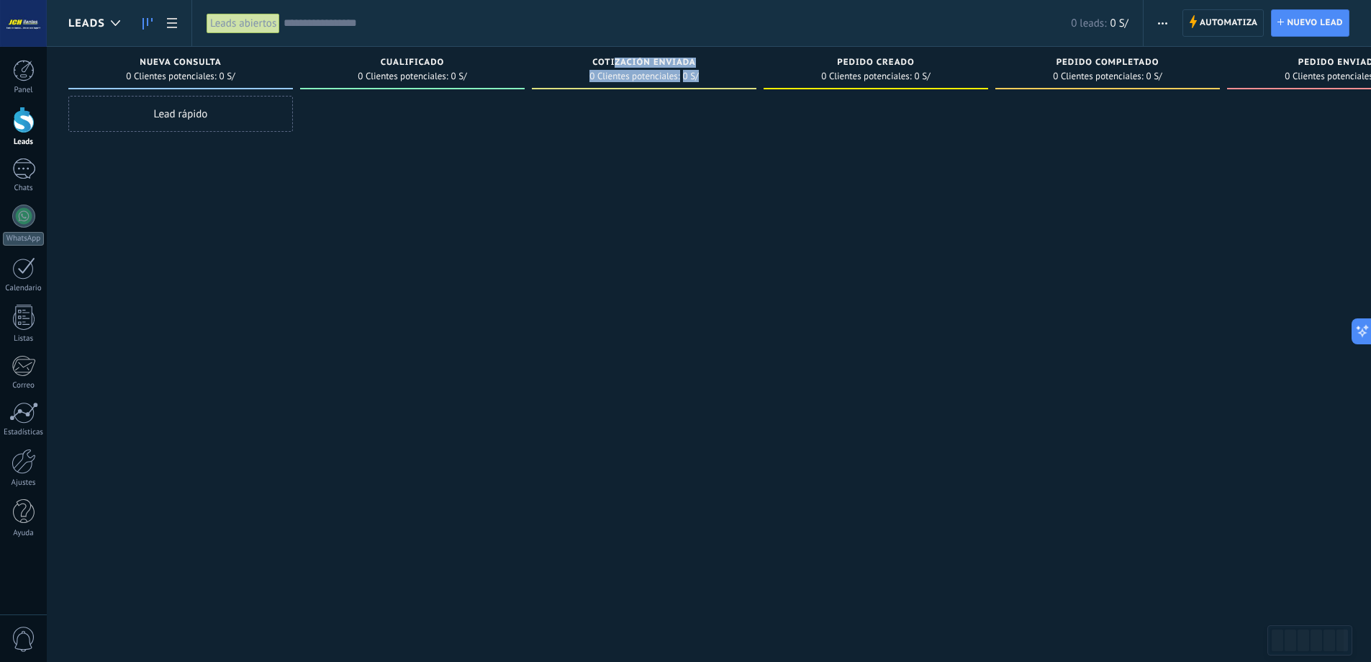
click at [735, 71] on div "Cotización enviada 0 Clientes potenciales: 0 S/" at bounding box center [644, 68] width 225 height 42
drag, startPoint x: 607, startPoint y: 153, endPoint x: 584, endPoint y: 114, distance: 45.8
click at [604, 153] on div at bounding box center [644, 333] width 225 height 474
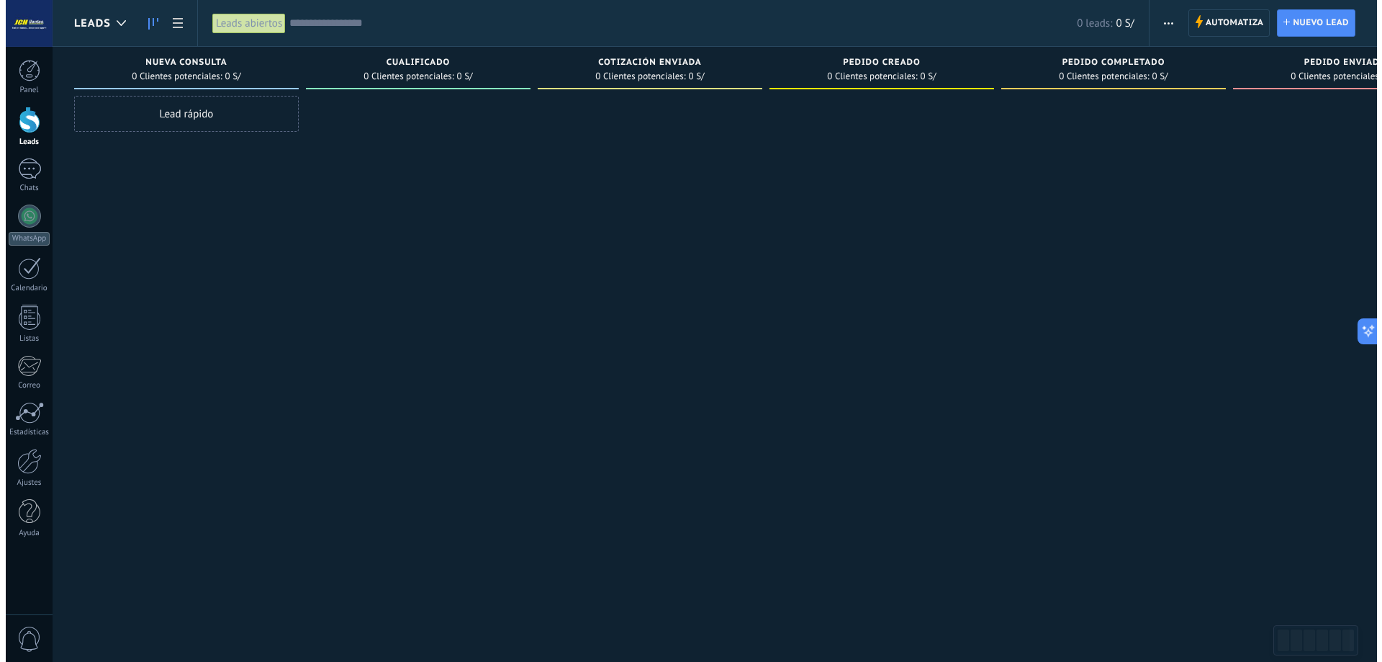
scroll to position [0, 2]
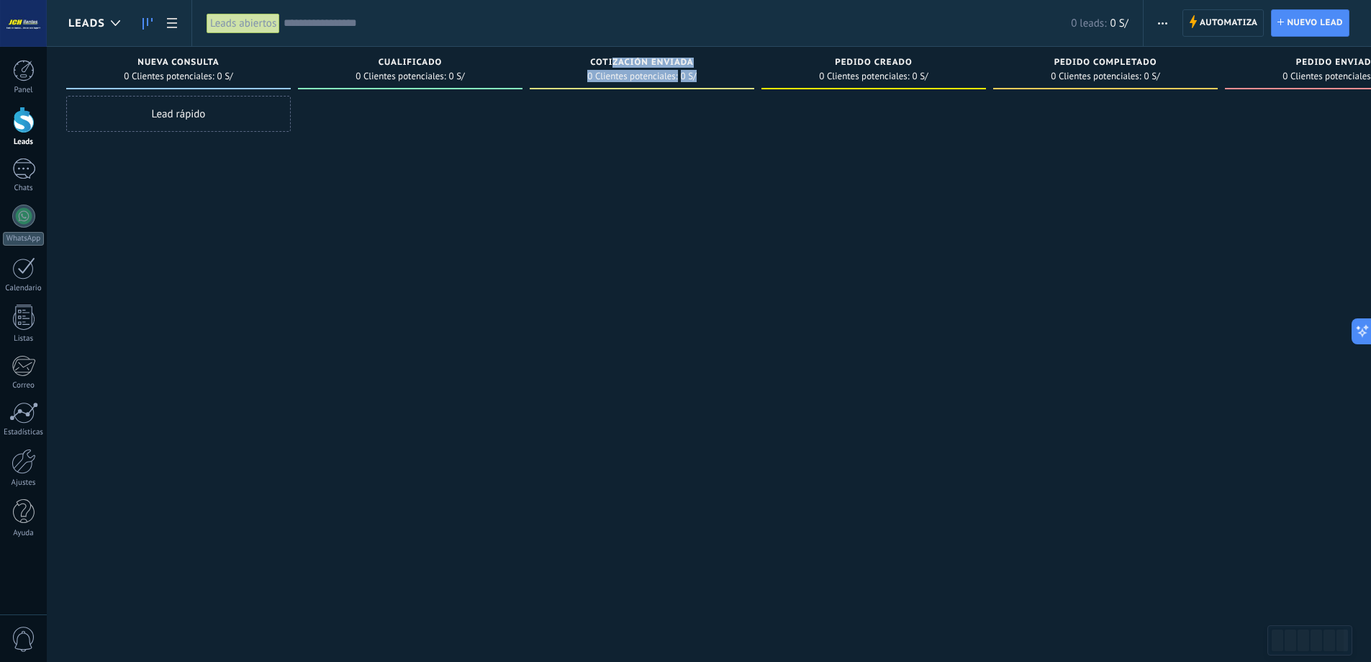
click at [642, 176] on div at bounding box center [642, 333] width 225 height 474
click at [107, 17] on div at bounding box center [116, 23] width 24 height 28
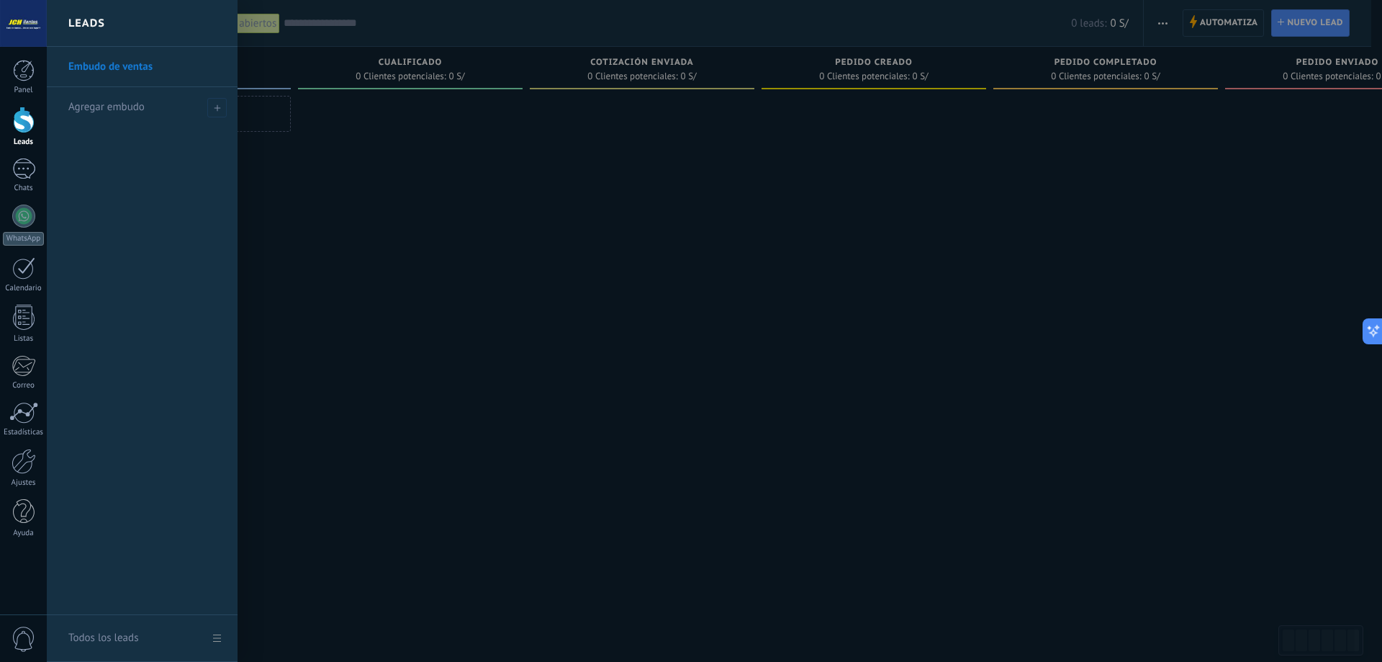
click at [459, 246] on div at bounding box center [738, 331] width 1382 height 662
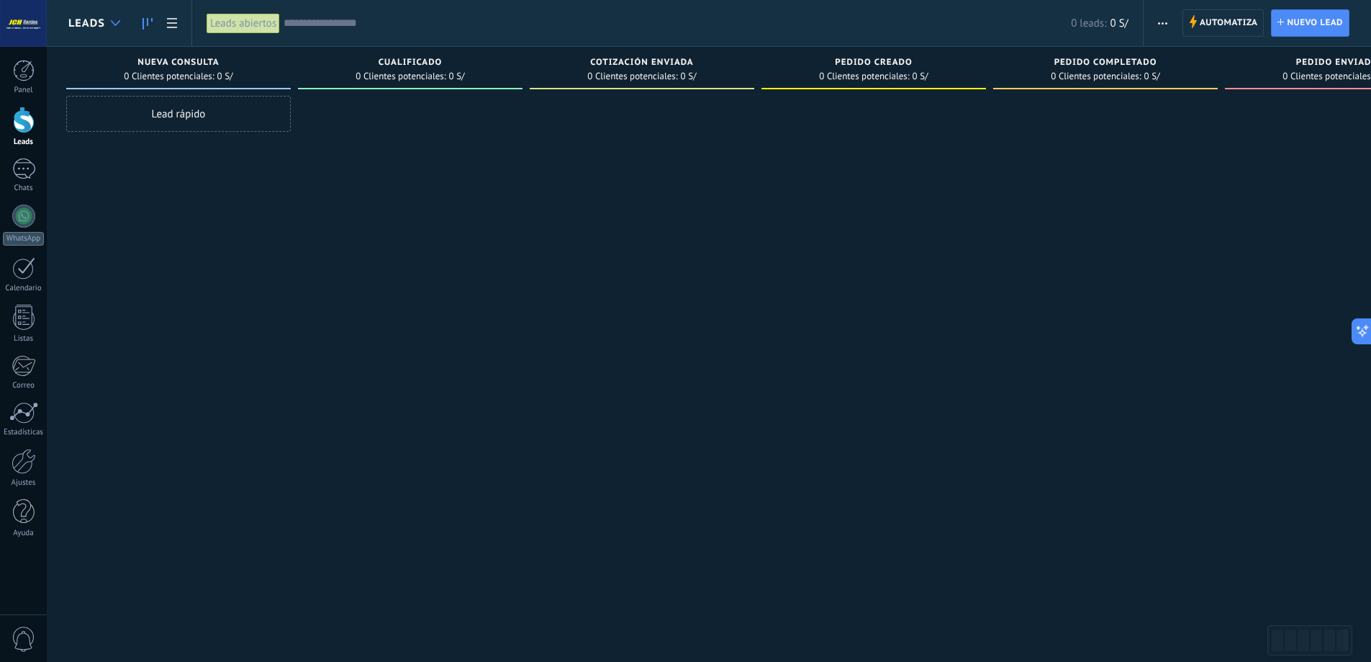
click at [112, 28] on div at bounding box center [116, 23] width 24 height 28
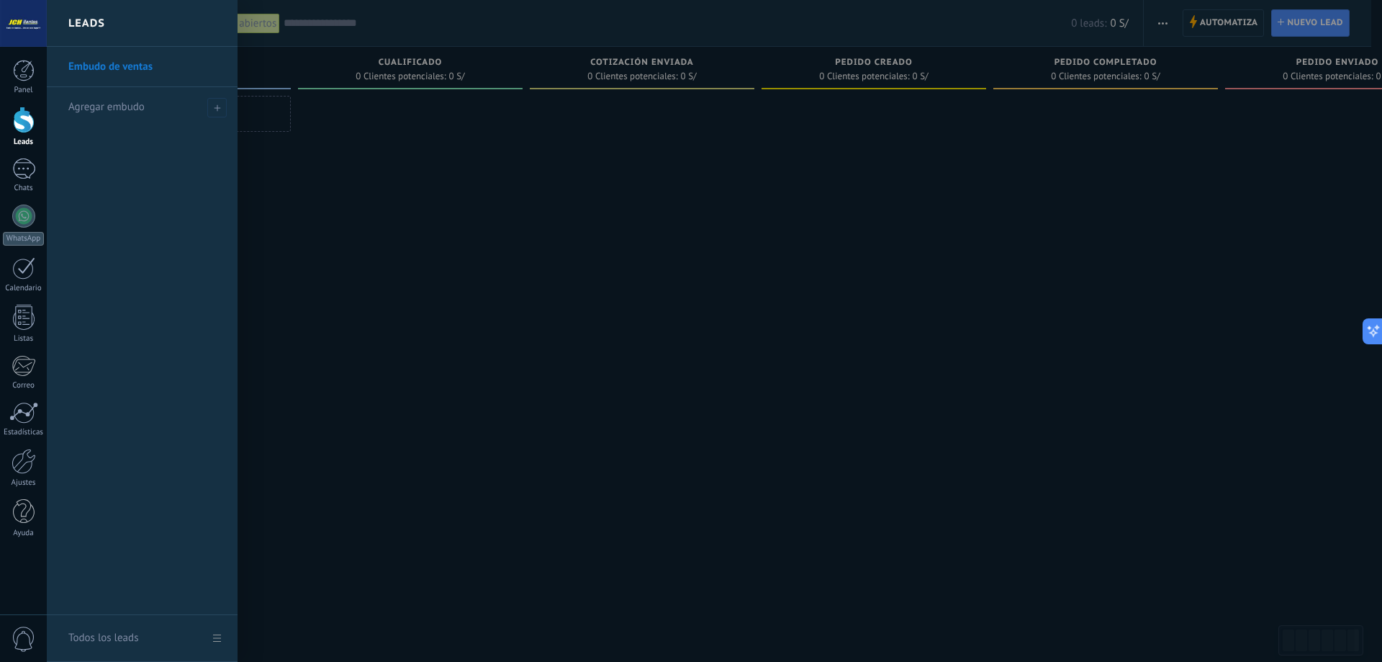
drag, startPoint x: 456, startPoint y: 164, endPoint x: 539, endPoint y: 115, distance: 95.6
click at [461, 164] on div at bounding box center [738, 331] width 1382 height 662
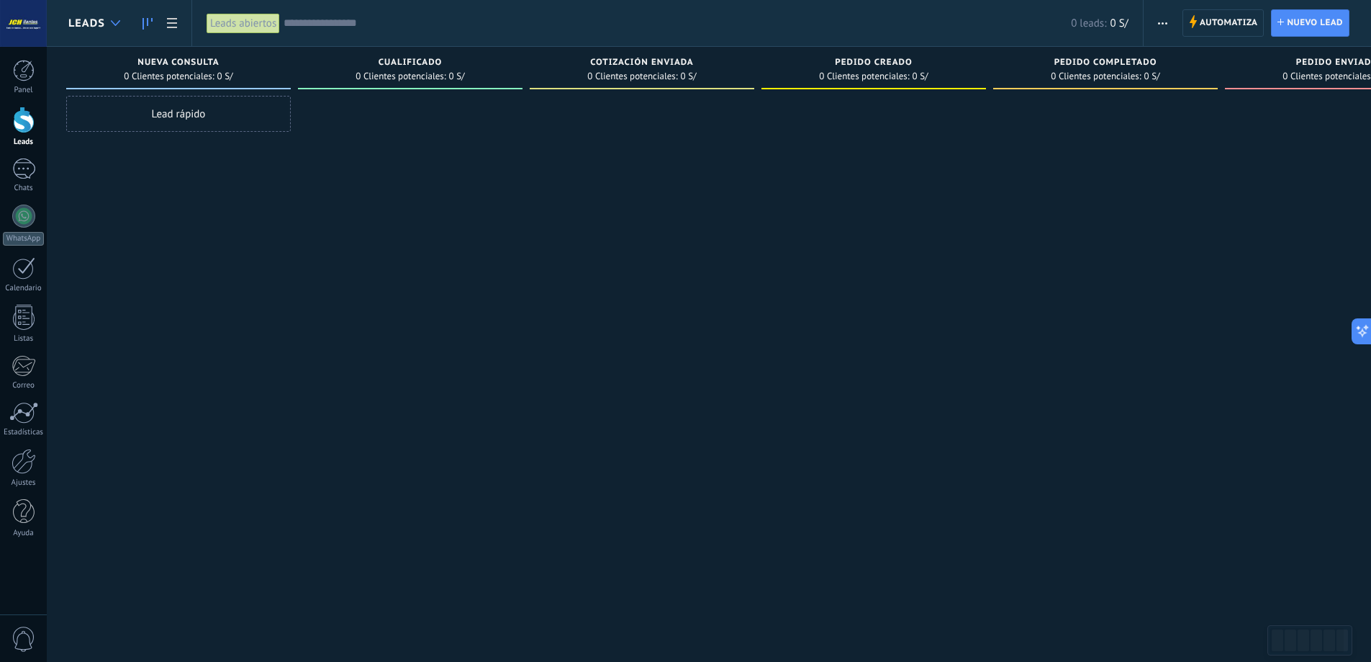
click at [112, 23] on icon at bounding box center [115, 23] width 9 height 6
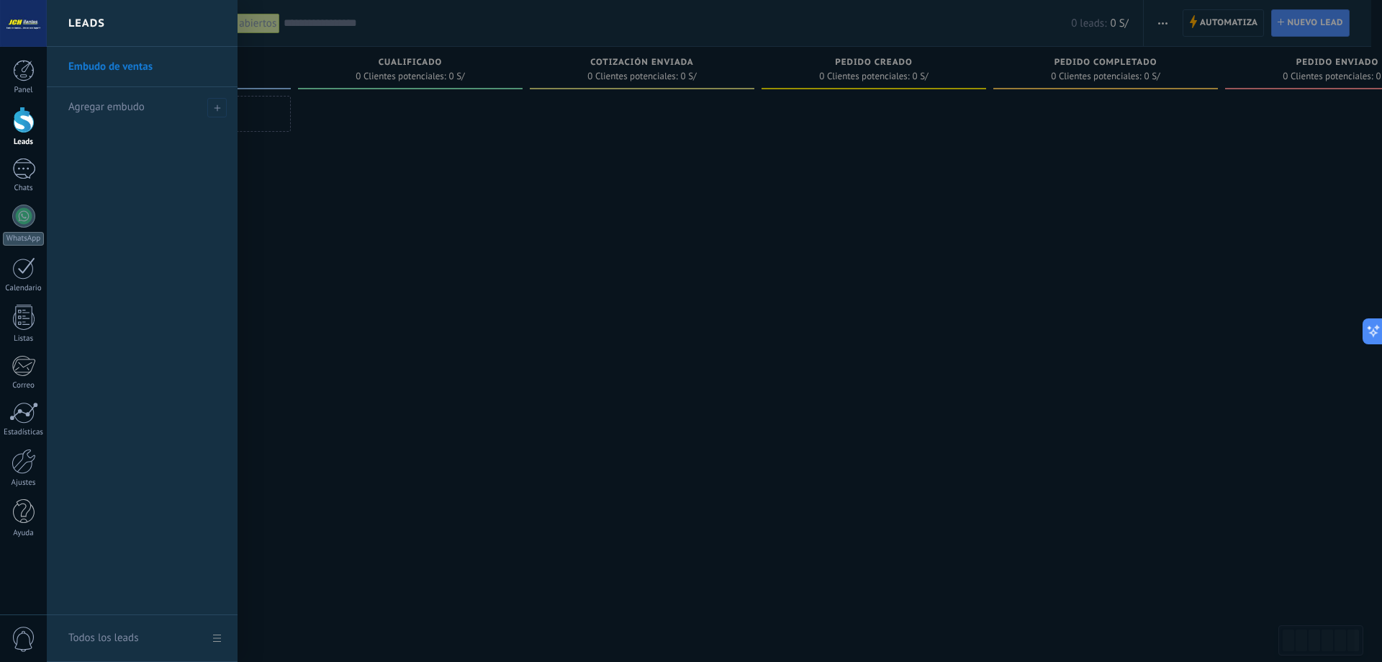
click at [561, 182] on div at bounding box center [738, 331] width 1382 height 662
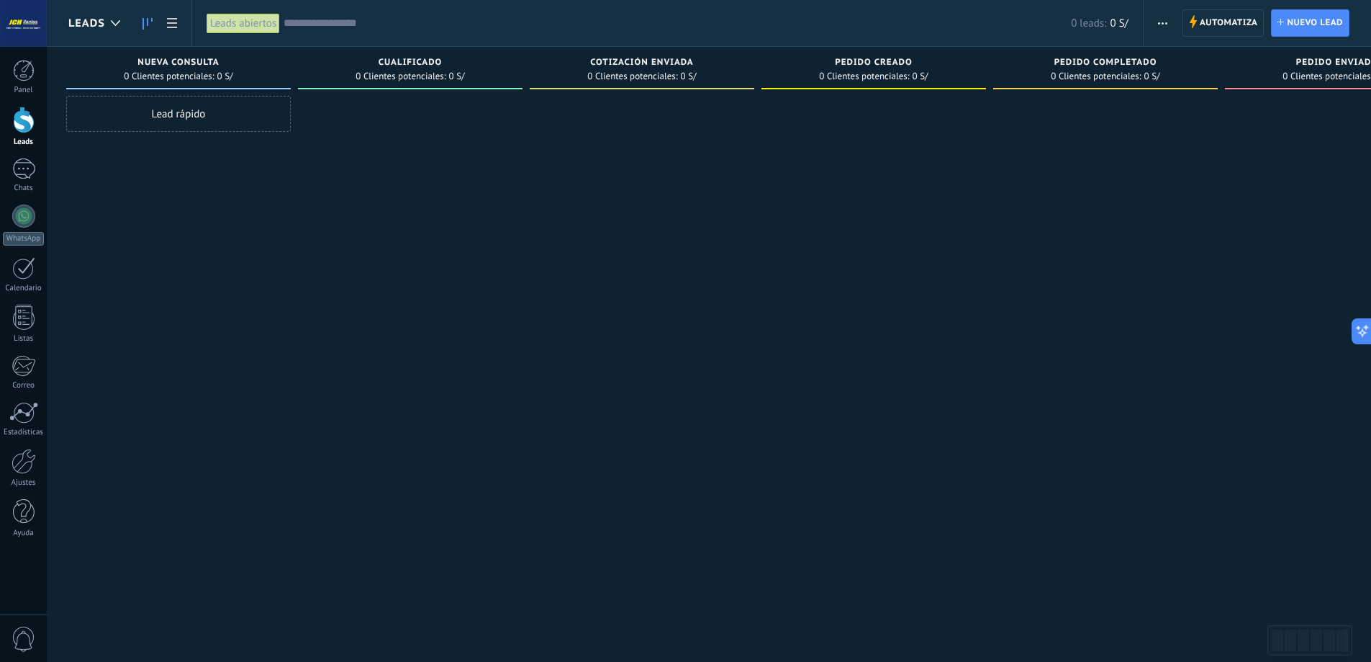
click at [354, 26] on input "text" at bounding box center [678, 23] width 788 height 15
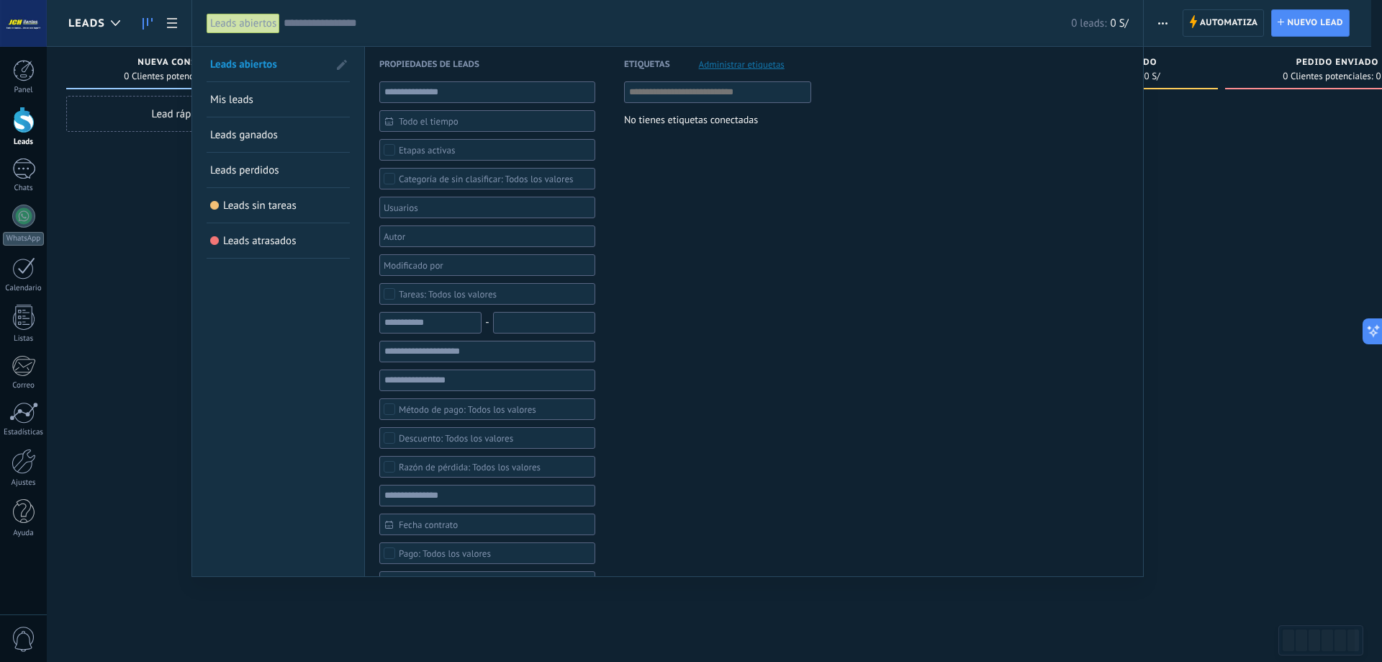
click at [1249, 229] on div at bounding box center [691, 331] width 1382 height 662
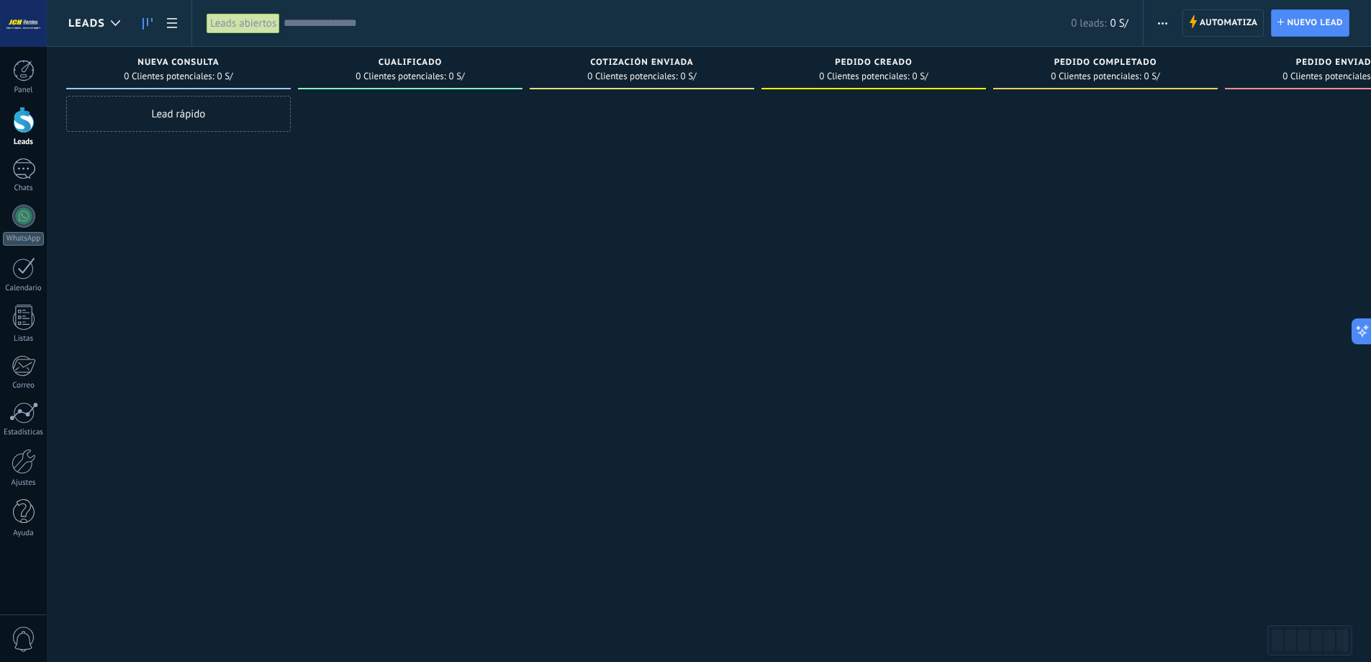
click at [367, 20] on input "text" at bounding box center [678, 23] width 788 height 15
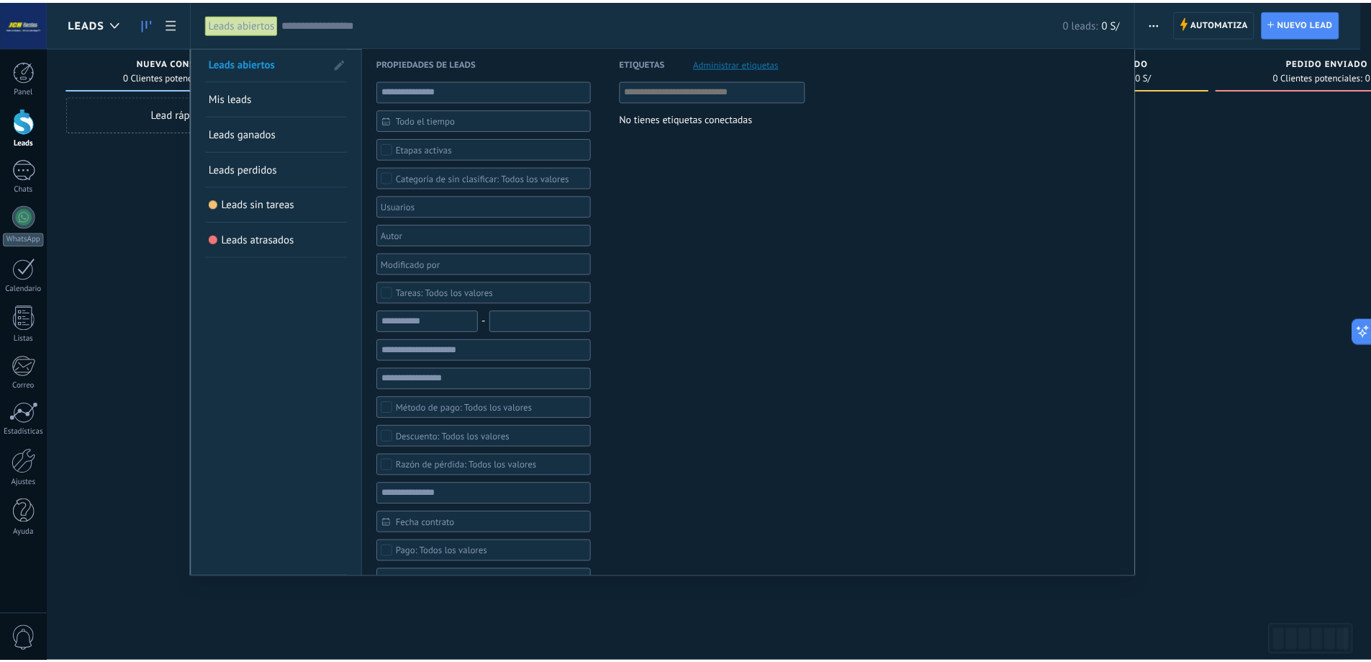
scroll to position [0, 0]
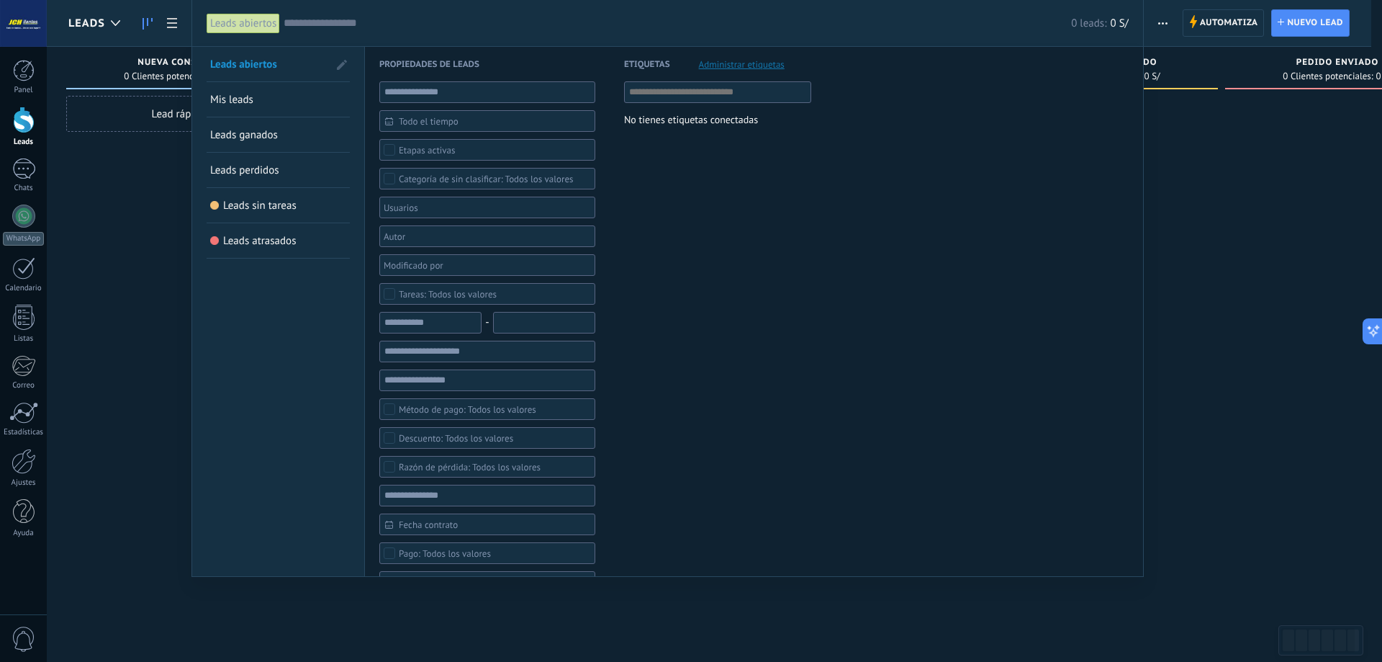
drag, startPoint x: 1308, startPoint y: 260, endPoint x: 1149, endPoint y: 320, distance: 170.2
click at [1307, 260] on div at bounding box center [691, 331] width 1382 height 662
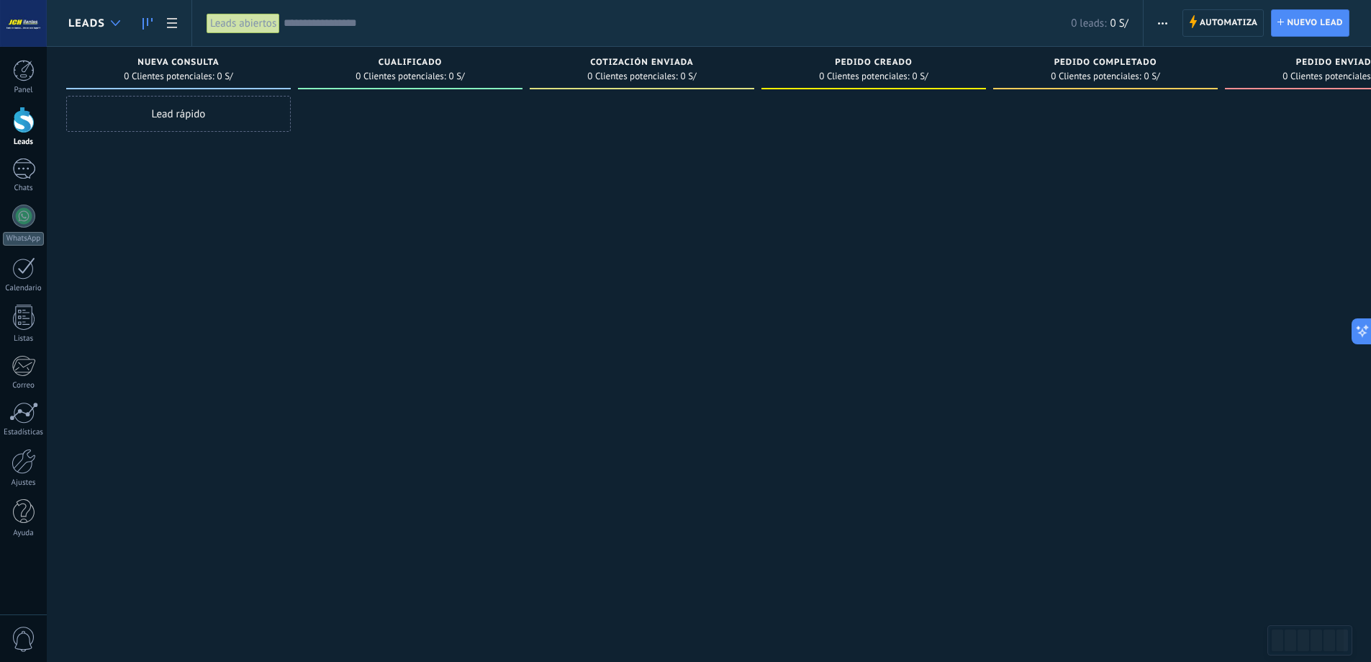
click at [123, 22] on div at bounding box center [116, 23] width 24 height 28
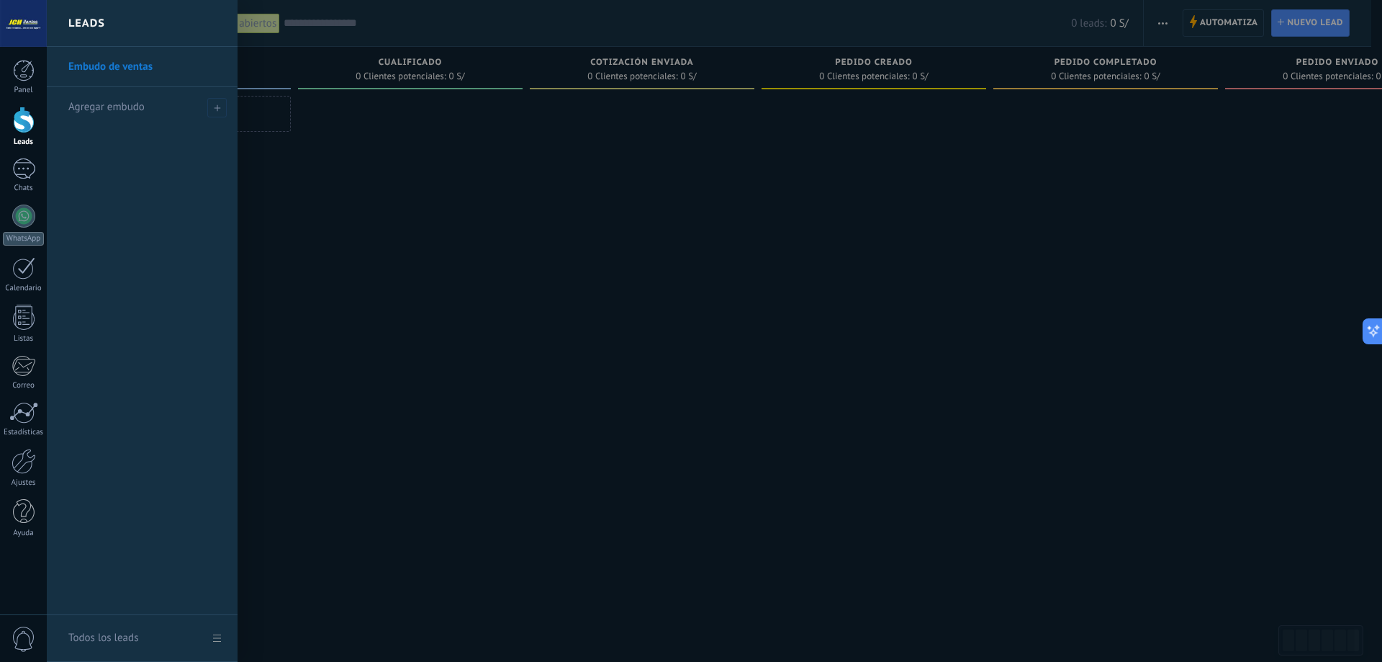
click at [456, 292] on div at bounding box center [738, 331] width 1382 height 662
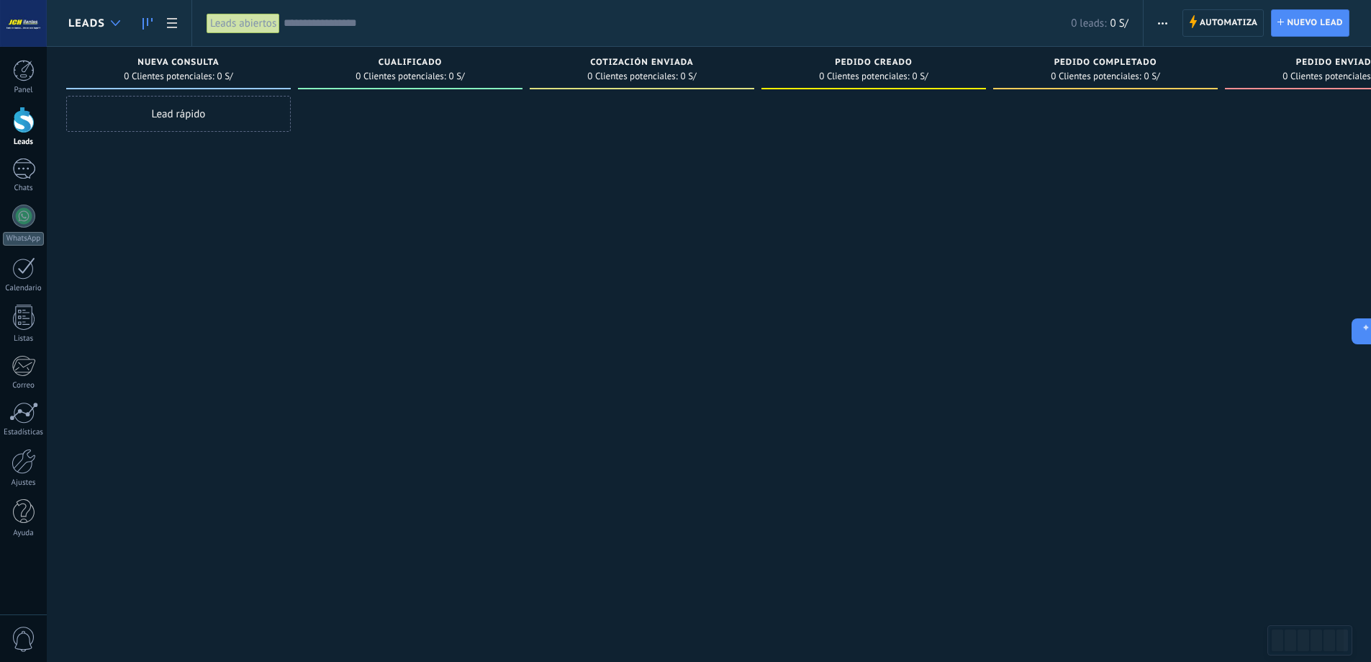
click at [114, 27] on div at bounding box center [116, 23] width 24 height 28
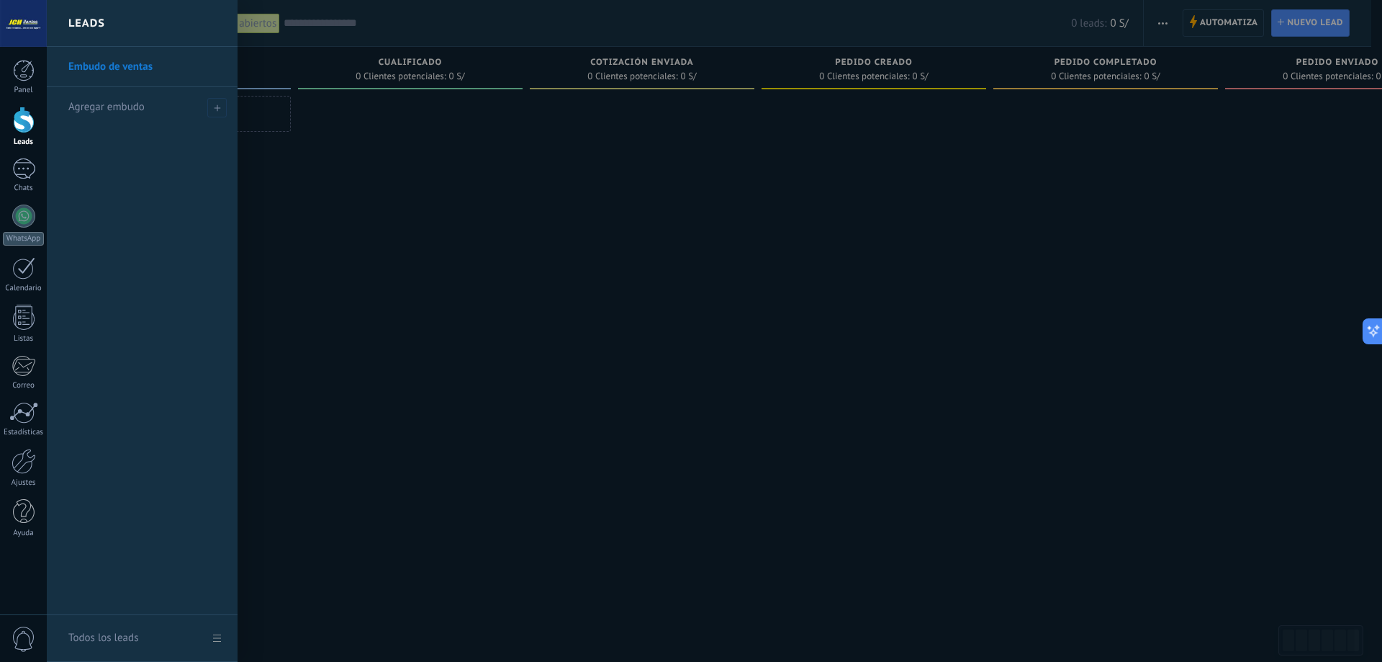
click at [562, 260] on div at bounding box center [738, 331] width 1382 height 662
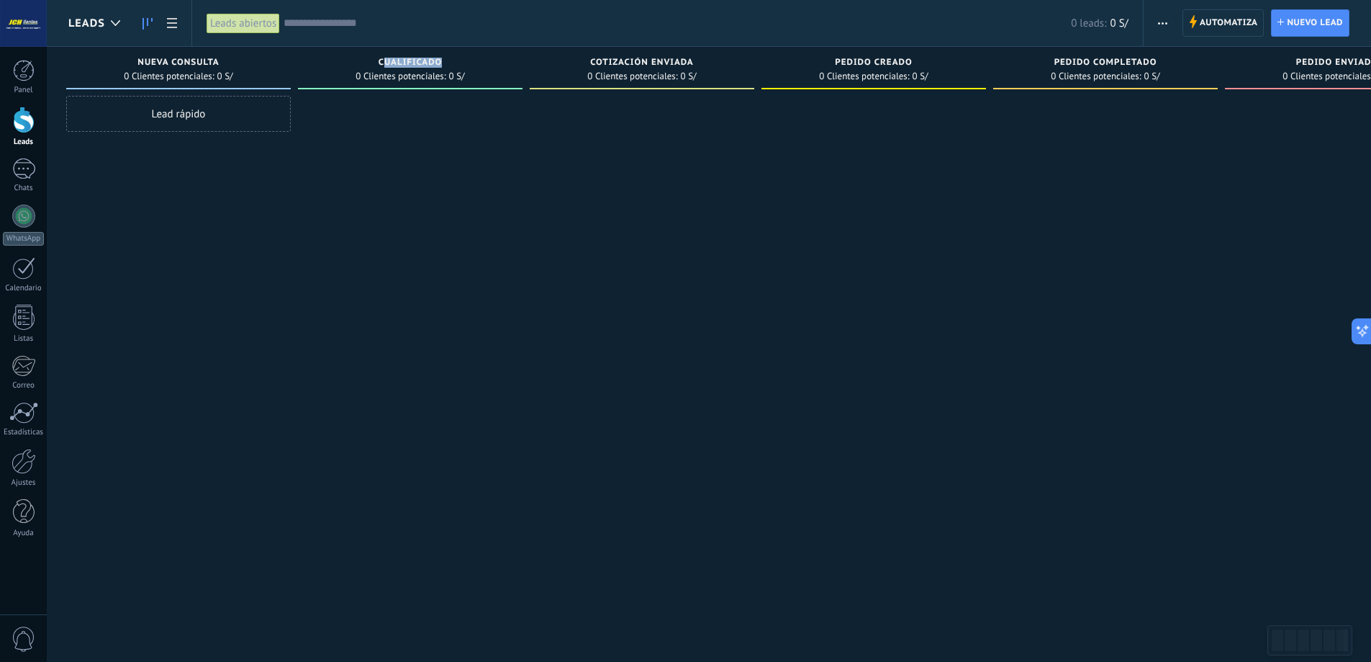
drag, startPoint x: 383, startPoint y: 63, endPoint x: 450, endPoint y: 60, distance: 67.0
click at [450, 60] on div "Cualificado" at bounding box center [410, 64] width 210 height 12
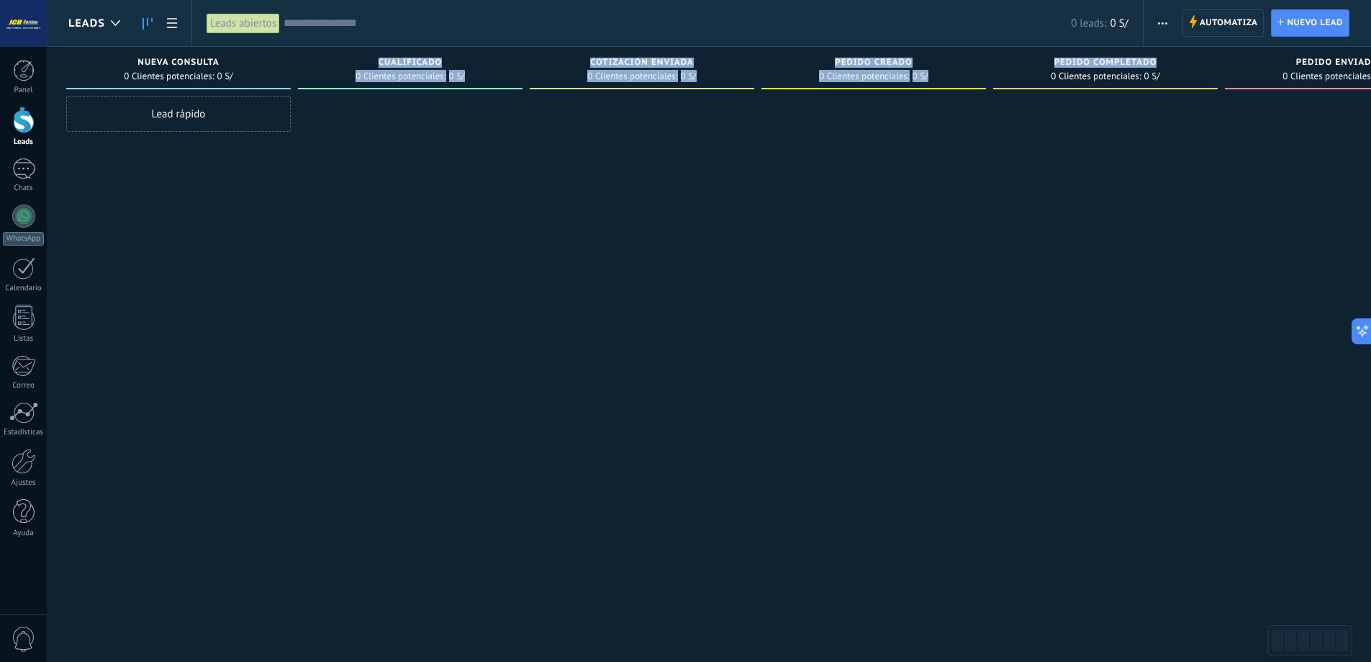
drag, startPoint x: 1155, startPoint y: 58, endPoint x: 371, endPoint y: 60, distance: 784.0
click at [371, 60] on div "Leads Entrantes Solicitudes: 0 0 0 0 0 0 0 0 0 Nueva consulta 0 Clientes potenc…" at bounding box center [768, 308] width 1405 height 523
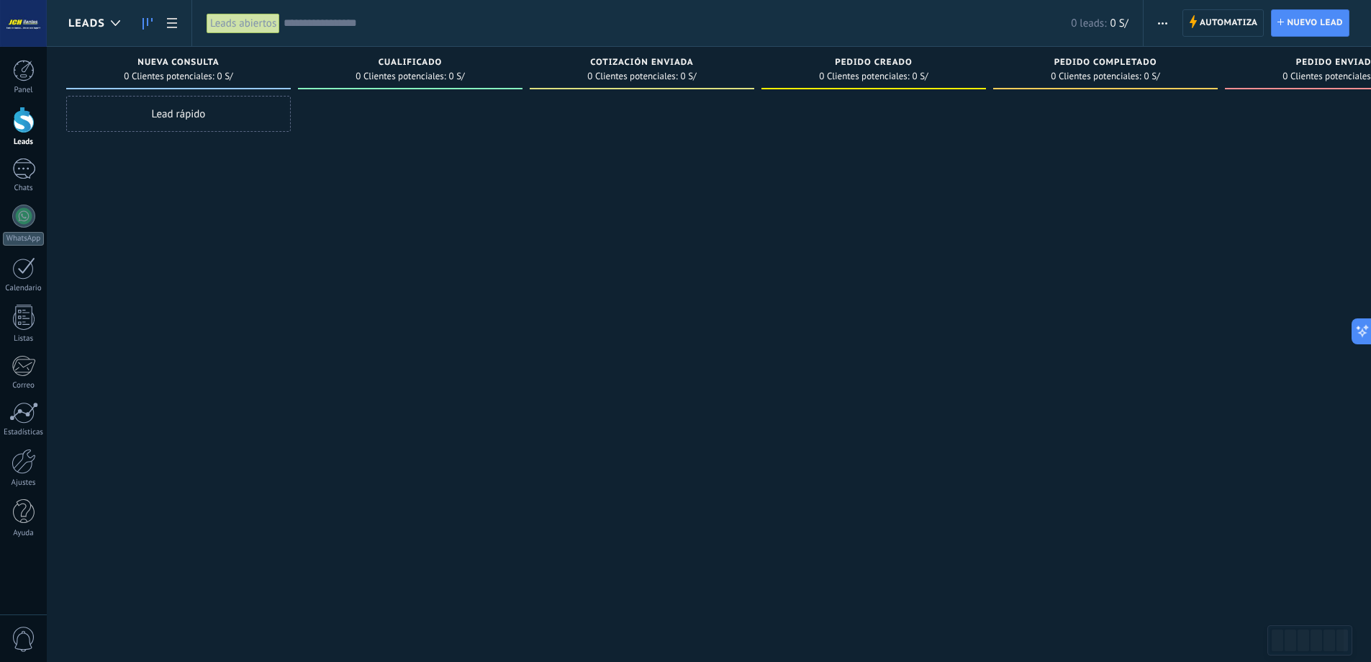
click at [652, 219] on div at bounding box center [642, 333] width 225 height 474
drag, startPoint x: 382, startPoint y: 61, endPoint x: 1010, endPoint y: 99, distance: 628.9
click at [963, 78] on div "Leads Entrantes Solicitudes: 0 0 0 0 0 0 0 0 0 Nueva consulta 0 Clientes potenc…" at bounding box center [768, 308] width 1405 height 523
click at [1059, 149] on div at bounding box center [1106, 333] width 225 height 474
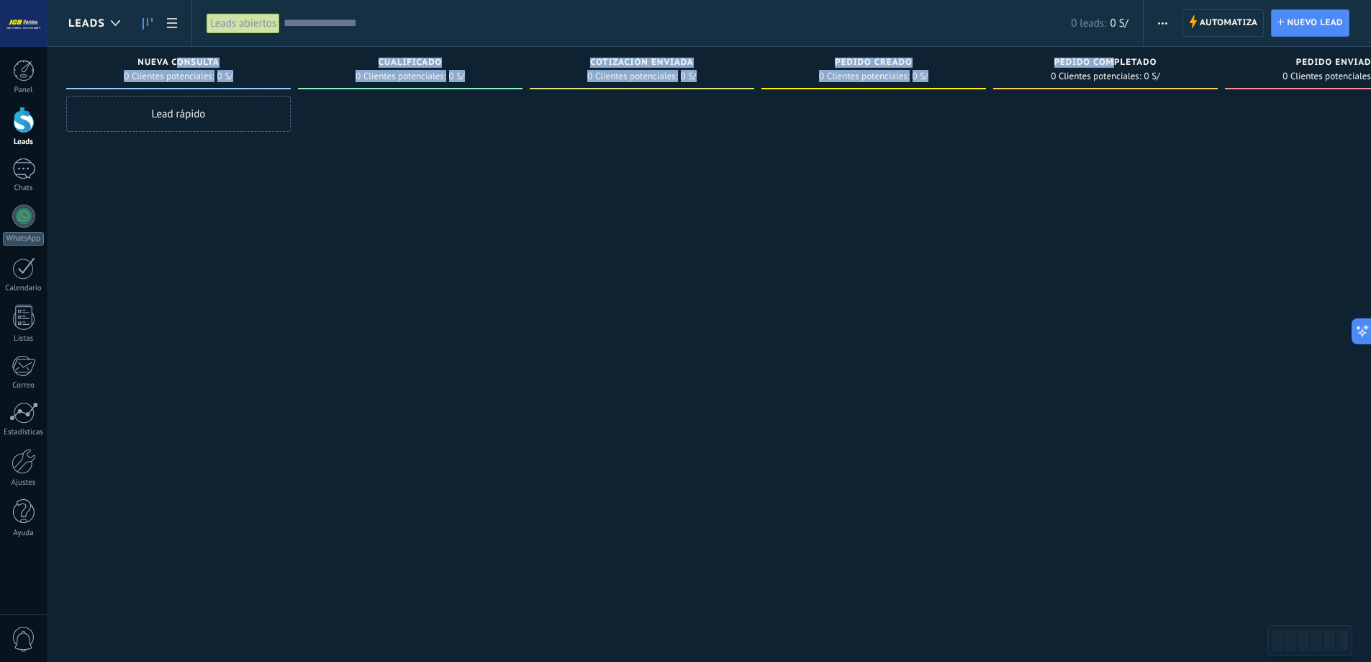
drag, startPoint x: 177, startPoint y: 59, endPoint x: 1051, endPoint y: 99, distance: 874.9
click at [1116, 64] on div "Leads Entrantes Solicitudes: 0 0 0 0 0 0 0 0 0 Nueva consulta 0 Clientes potenc…" at bounding box center [768, 308] width 1405 height 523
drag, startPoint x: 630, startPoint y: 213, endPoint x: 557, endPoint y: 205, distance: 73.1
click at [629, 213] on div at bounding box center [642, 333] width 225 height 474
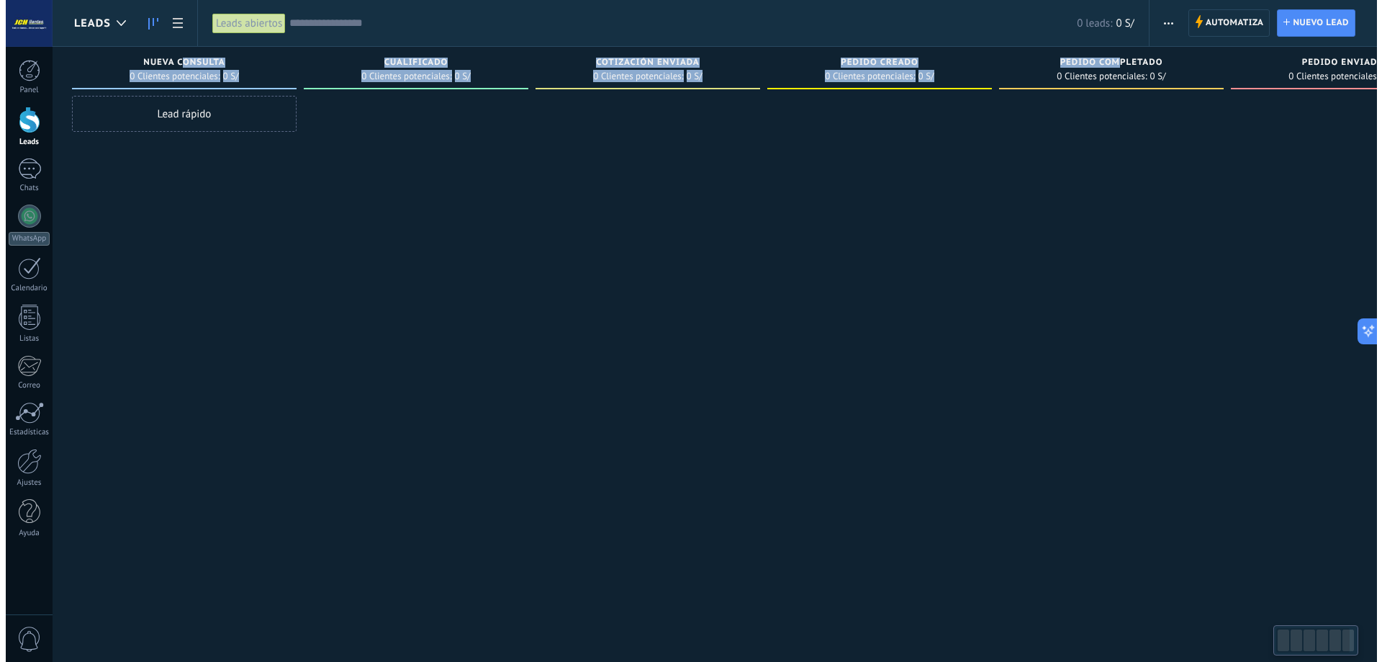
scroll to position [0, 3]
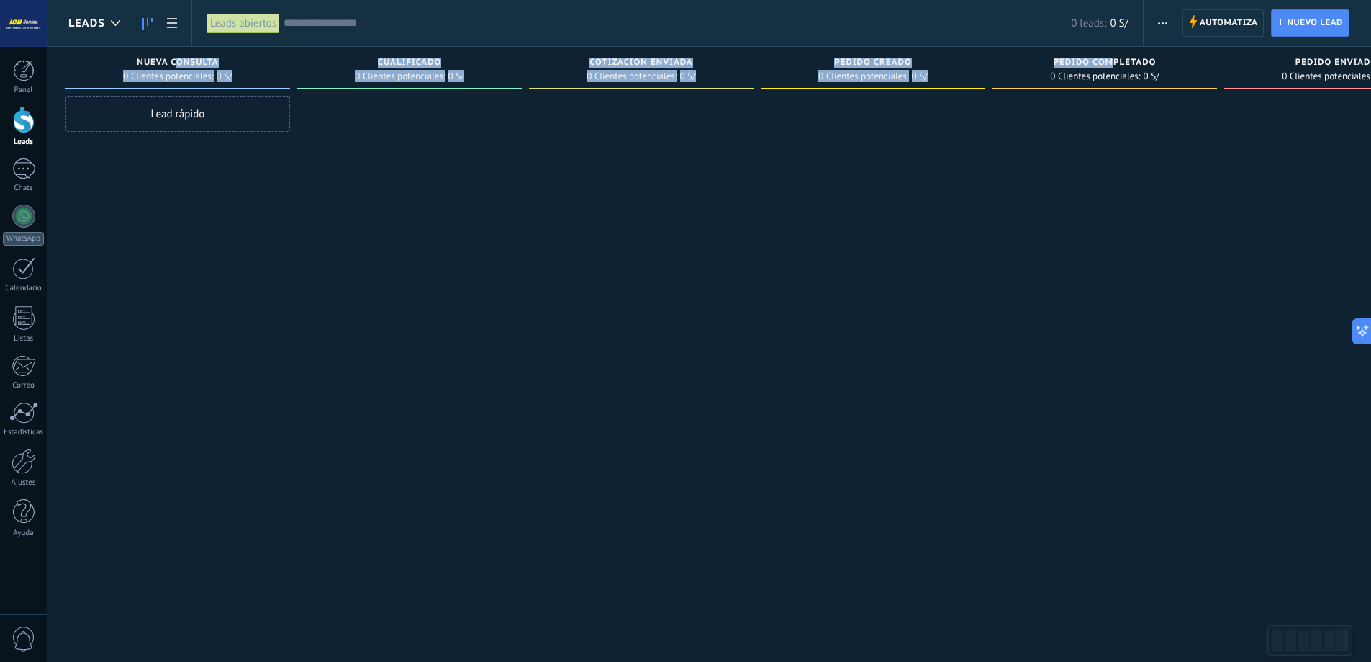
click at [193, 160] on div "Lead rápido" at bounding box center [178, 333] width 225 height 474
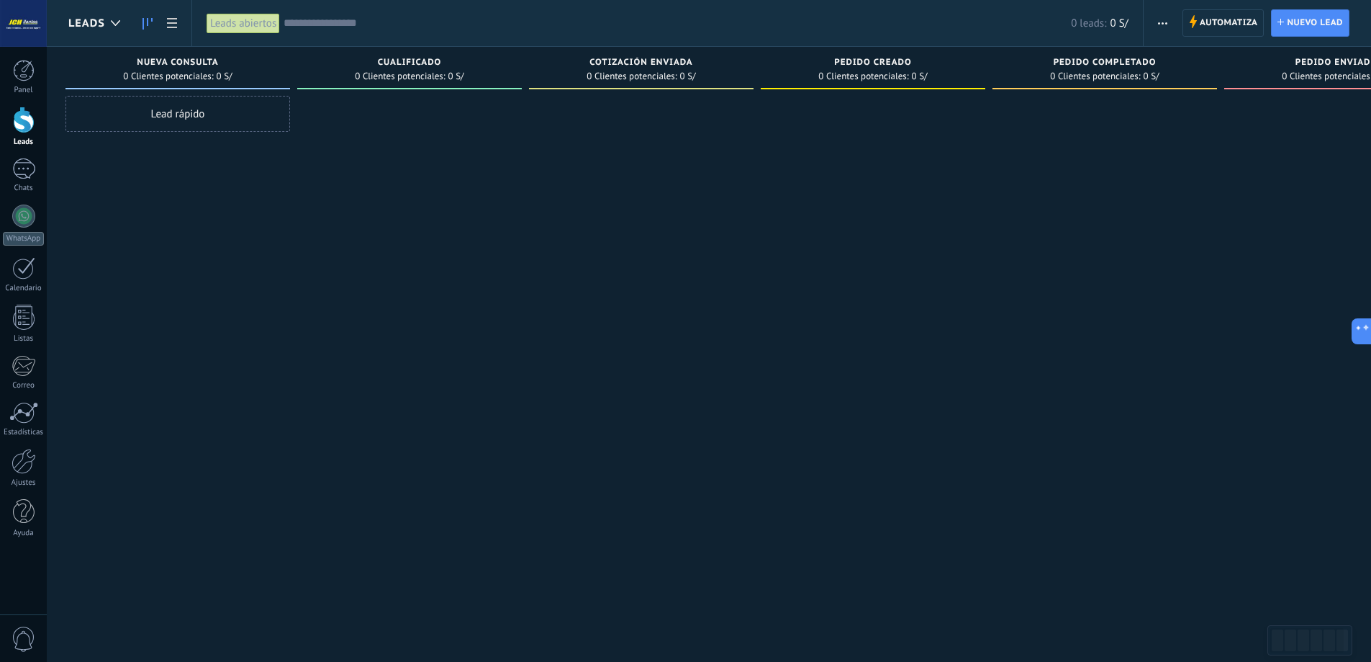
click at [371, 16] on input "text" at bounding box center [678, 23] width 788 height 15
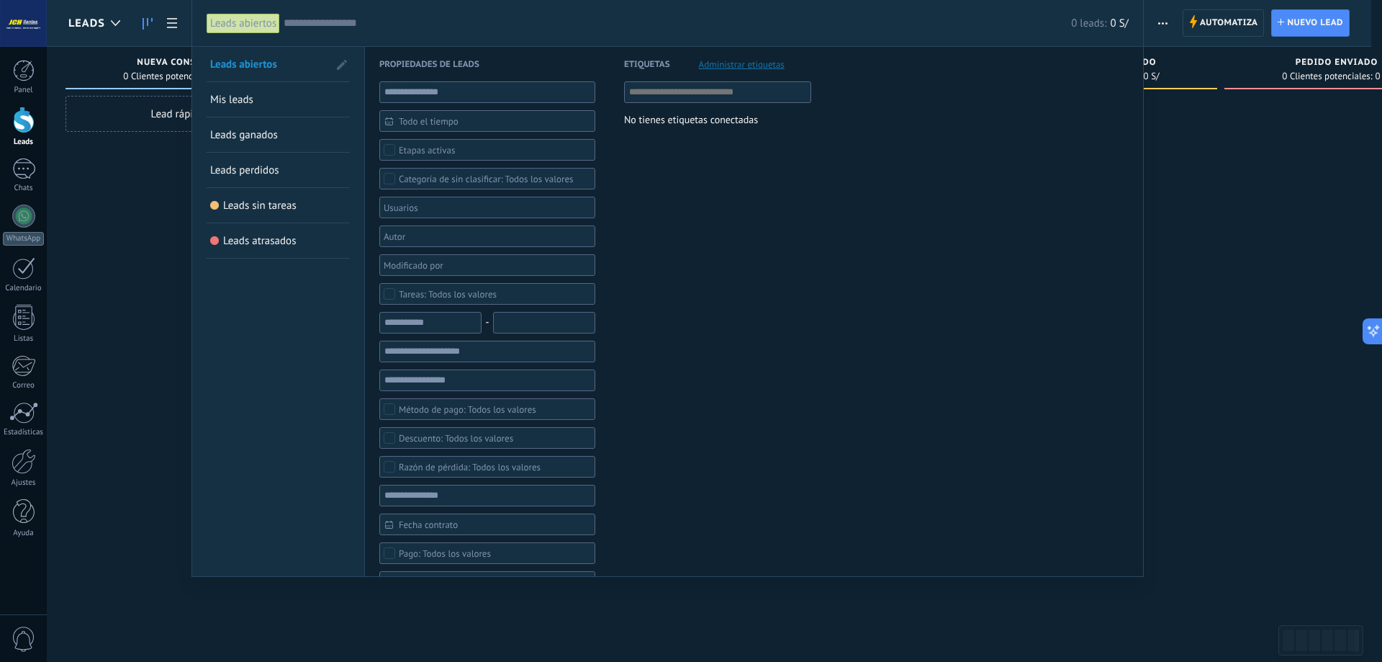
drag, startPoint x: 1215, startPoint y: 202, endPoint x: 1199, endPoint y: 220, distance: 24.0
click at [1222, 203] on div at bounding box center [691, 331] width 1382 height 662
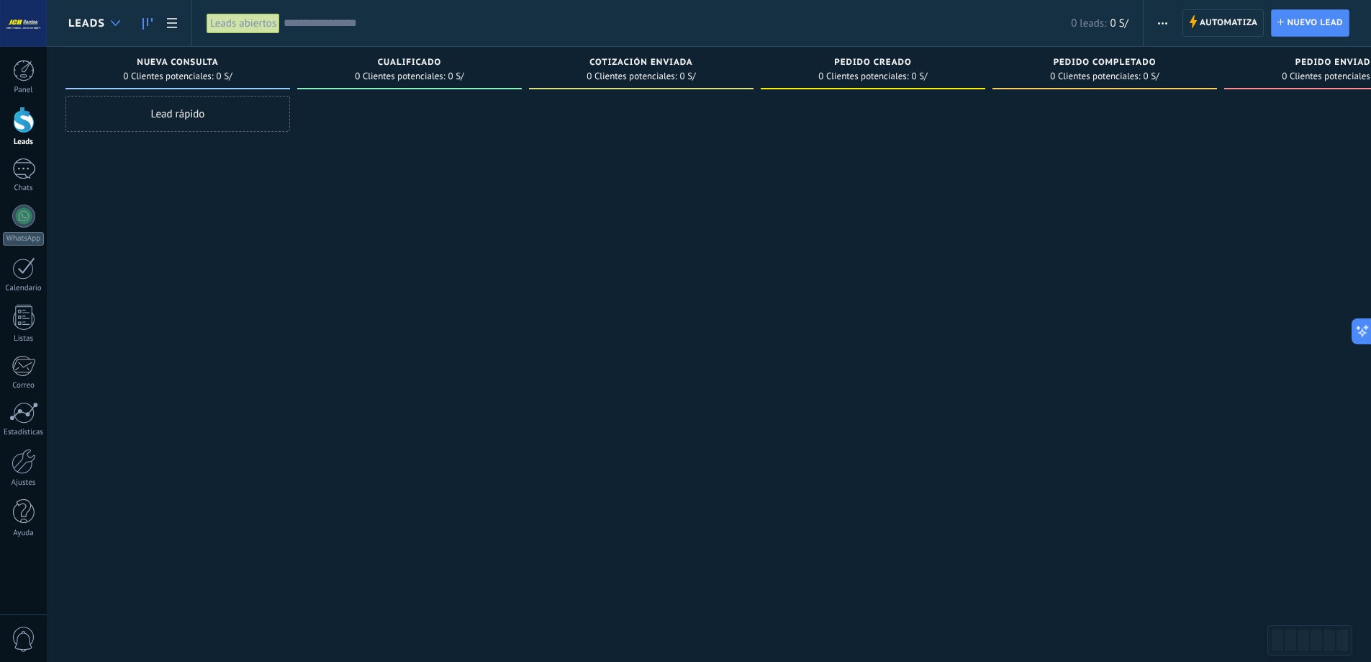
click at [117, 25] on icon at bounding box center [115, 23] width 9 height 6
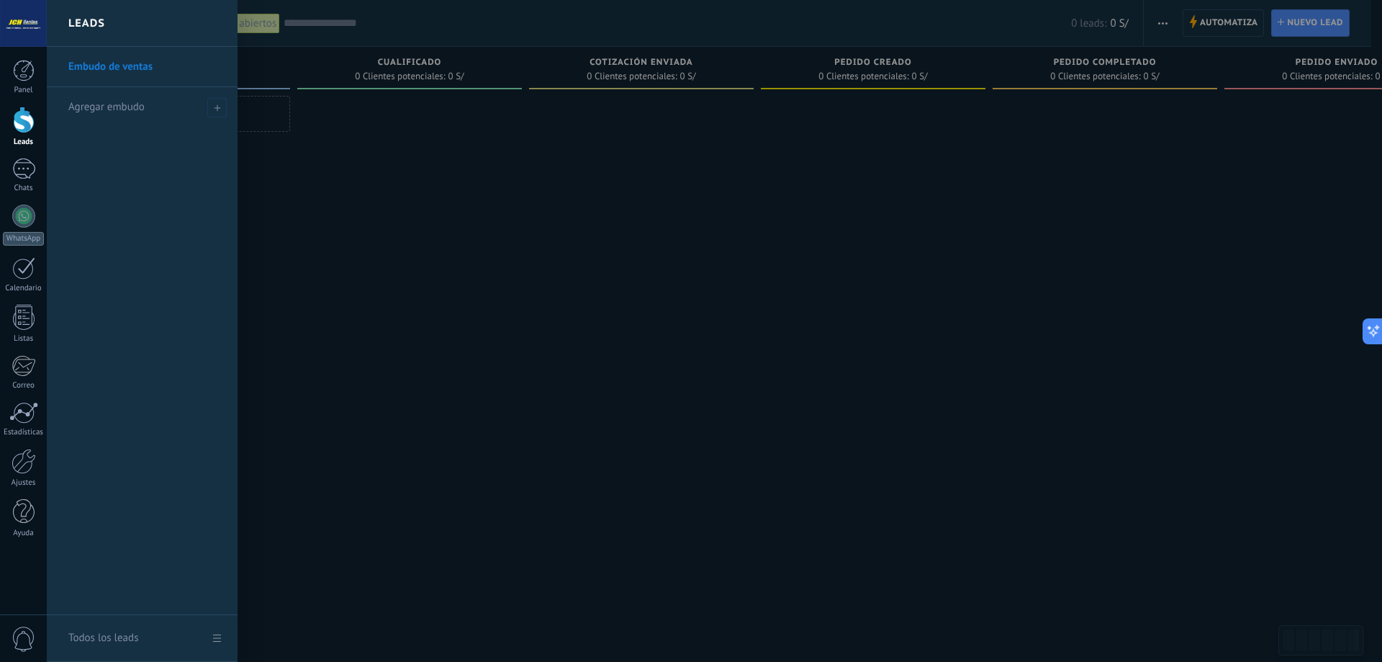
click at [490, 209] on div at bounding box center [738, 331] width 1382 height 662
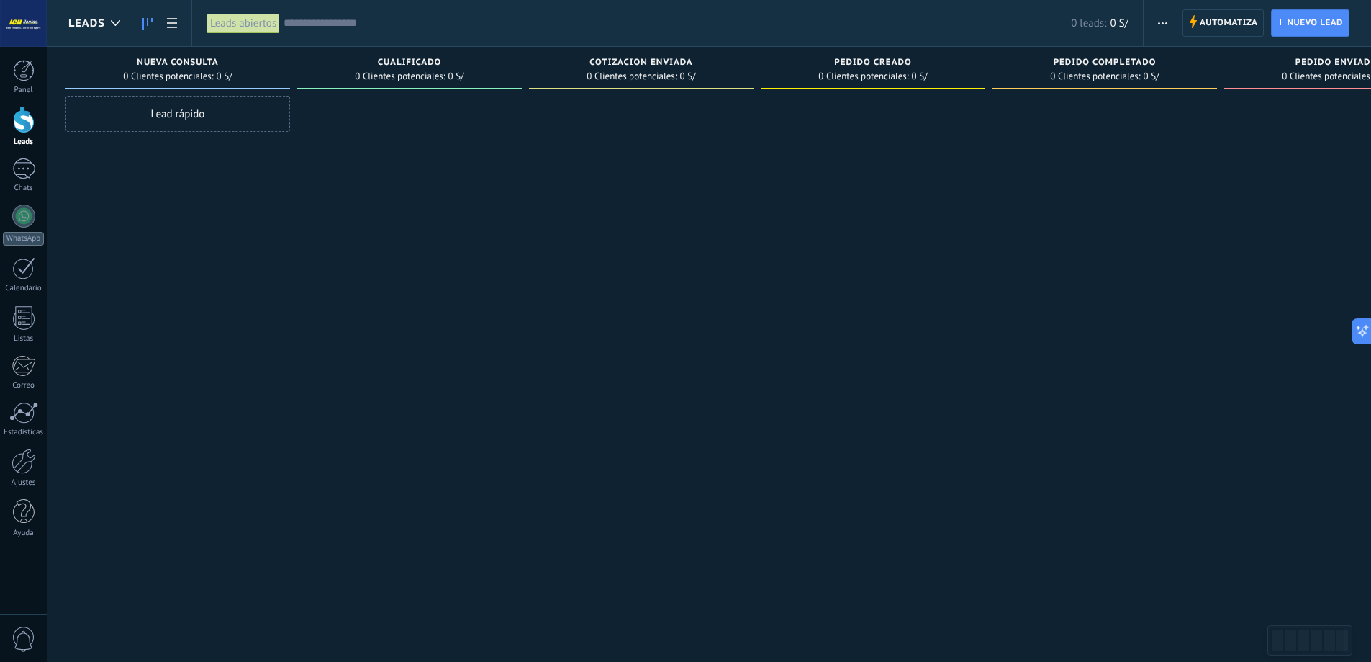
click at [378, 19] on input "text" at bounding box center [678, 23] width 788 height 15
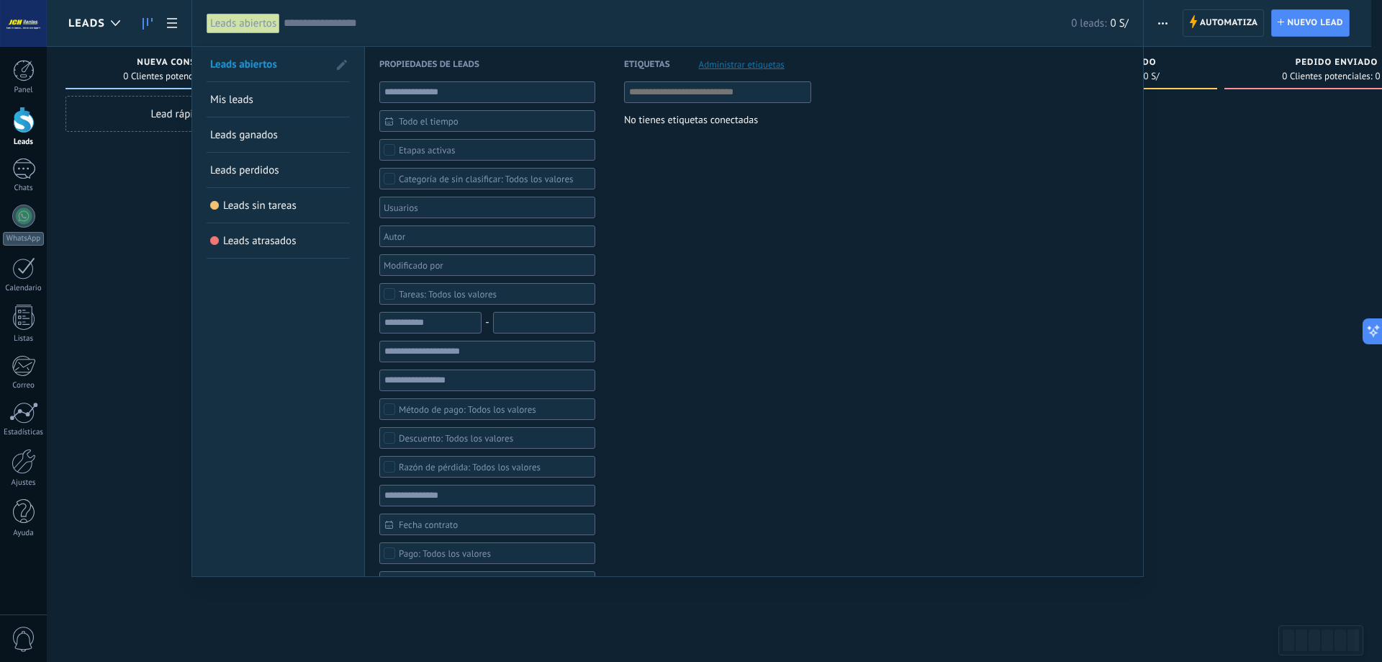
drag, startPoint x: 1200, startPoint y: 192, endPoint x: 1216, endPoint y: 190, distance: 16.0
click at [1201, 192] on div at bounding box center [691, 331] width 1382 height 662
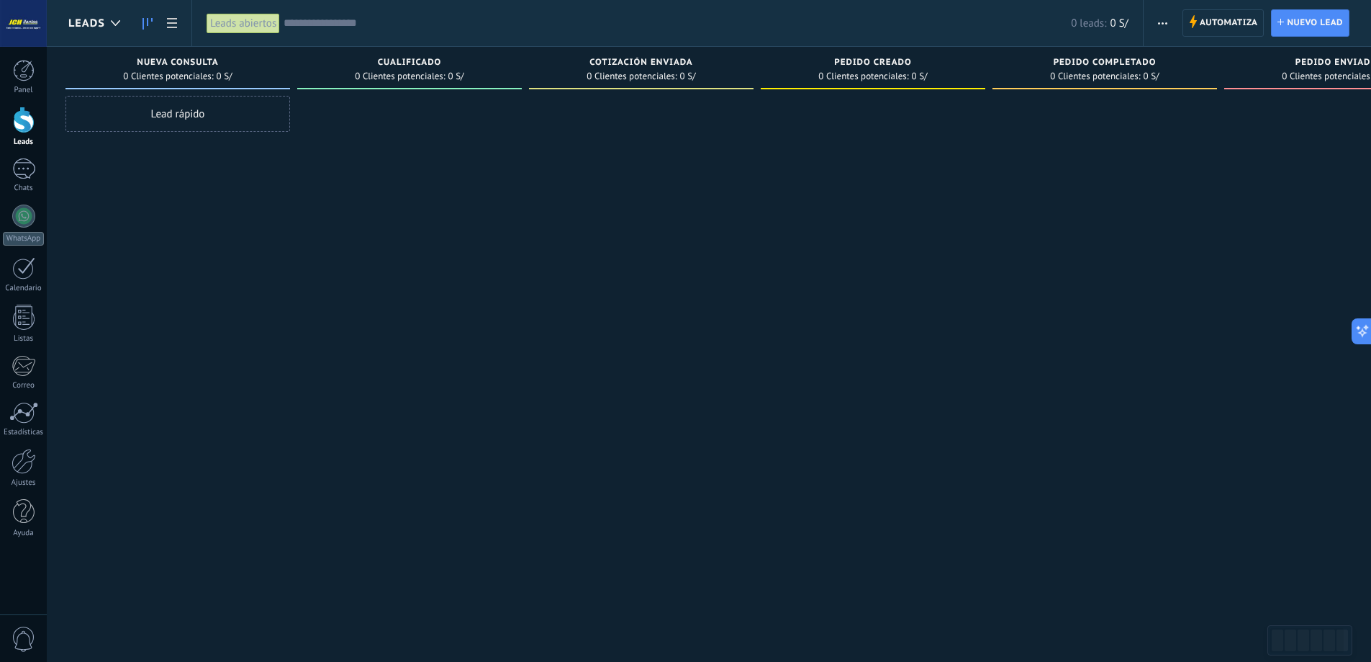
click at [414, 18] on input "text" at bounding box center [678, 23] width 788 height 15
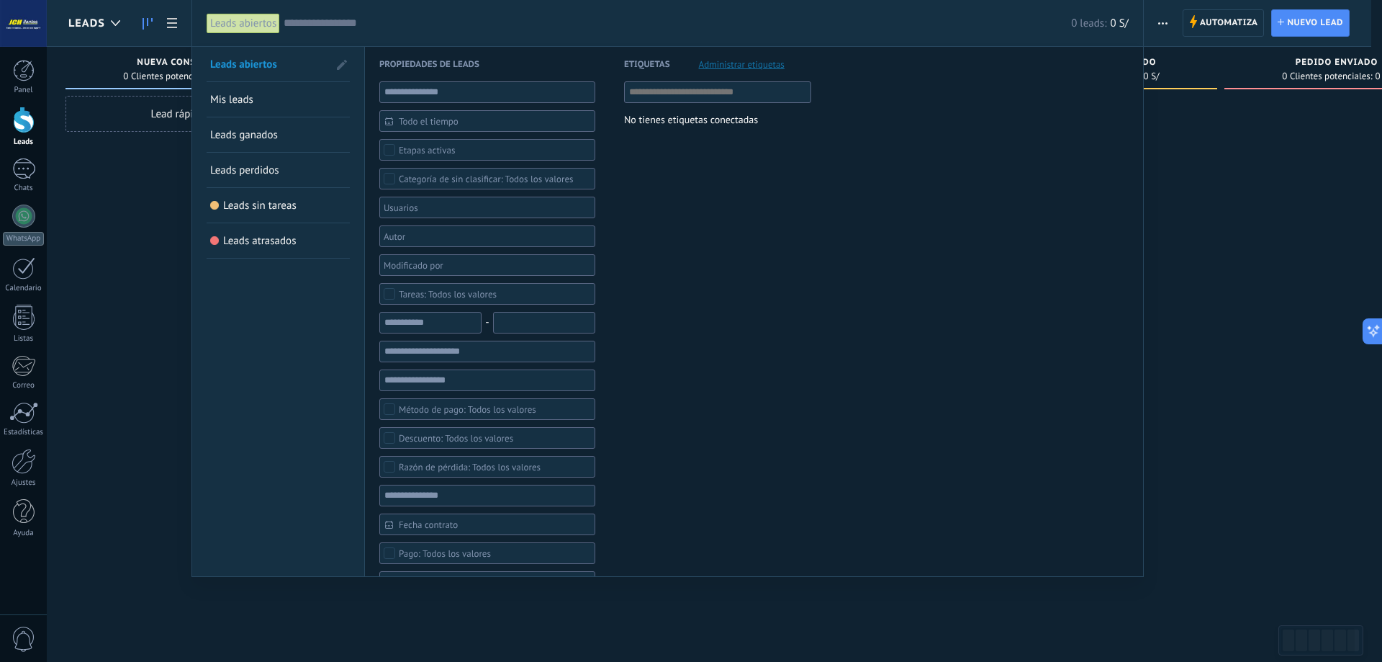
click at [1252, 239] on div at bounding box center [691, 331] width 1382 height 662
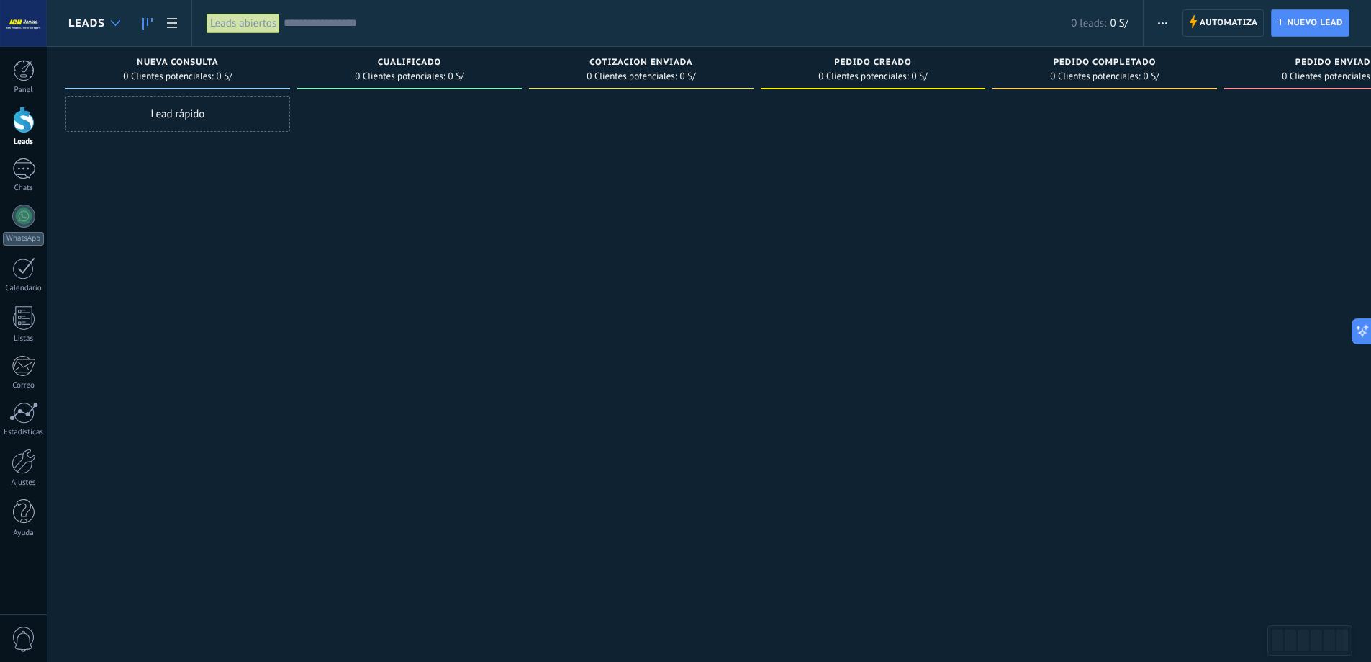
click at [119, 22] on use at bounding box center [115, 23] width 9 height 6
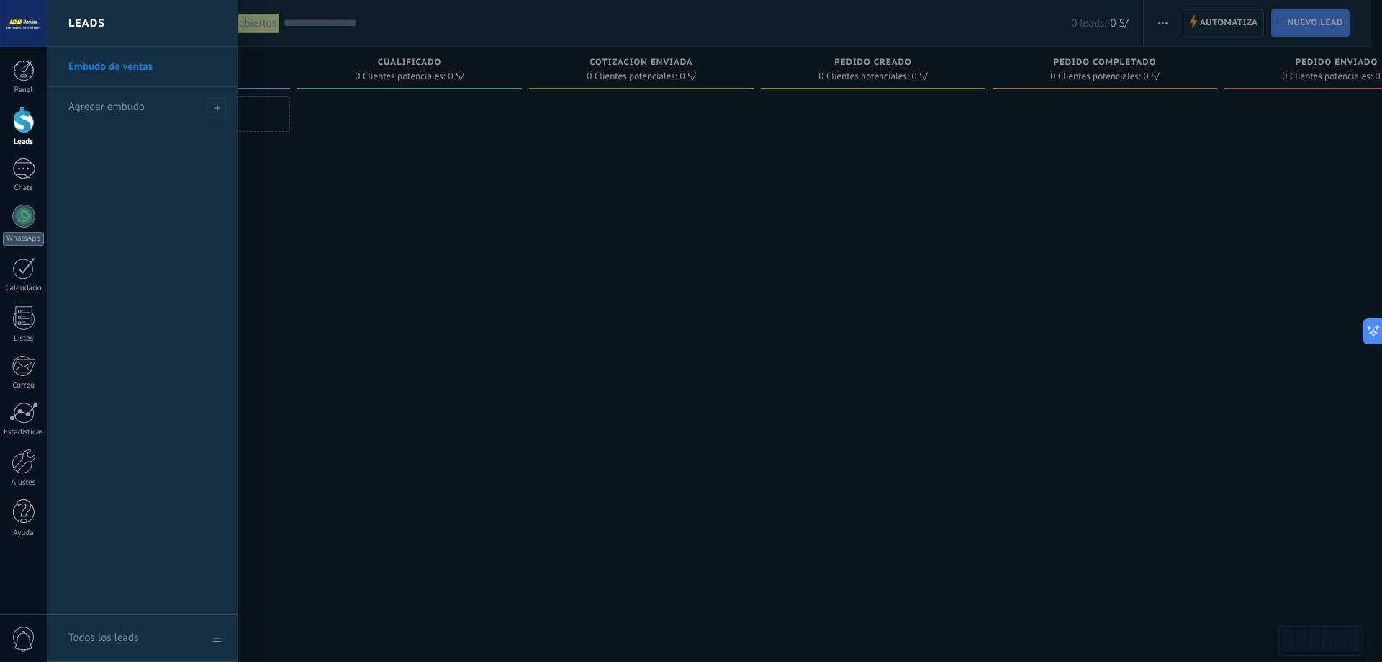
click at [382, 166] on div at bounding box center [738, 331] width 1382 height 662
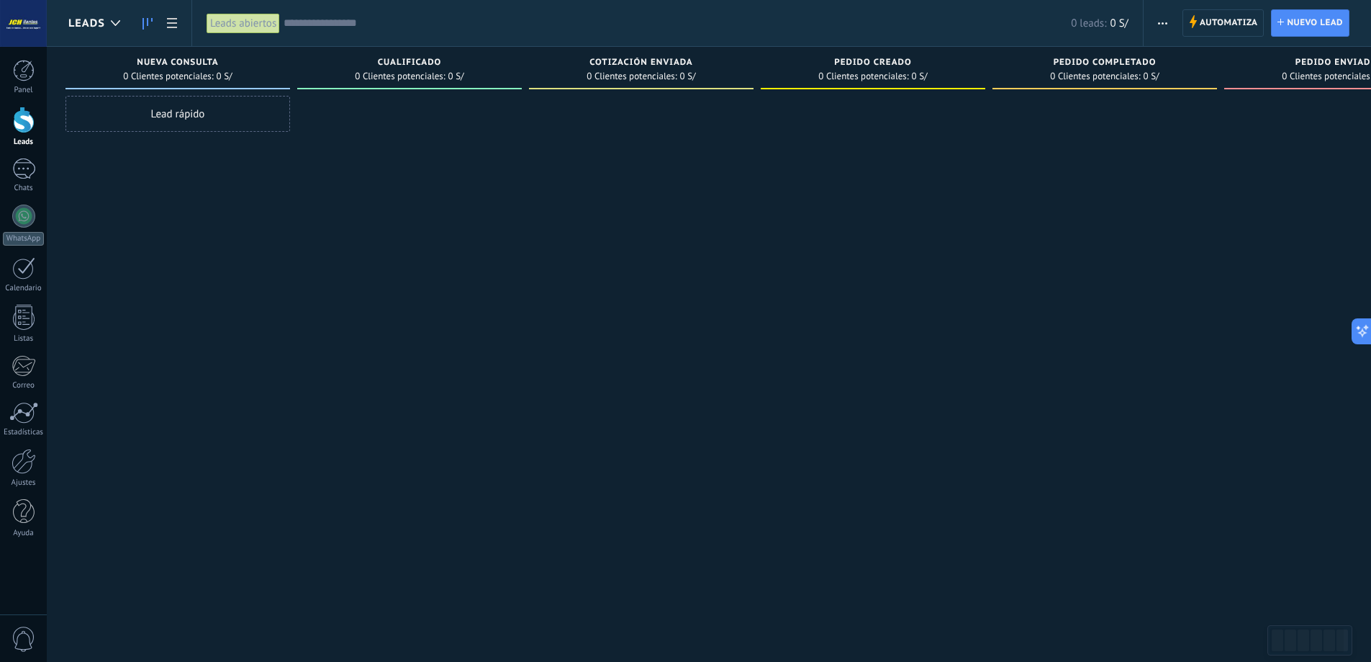
drag, startPoint x: 1064, startPoint y: 29, endPoint x: 1134, endPoint y: 22, distance: 70.1
click at [1134, 22] on div "Leads abiertos Aplicar 0 leads: 0 S/ Leads abiertos Mis leads Leads ganados Lea…" at bounding box center [668, 23] width 952 height 46
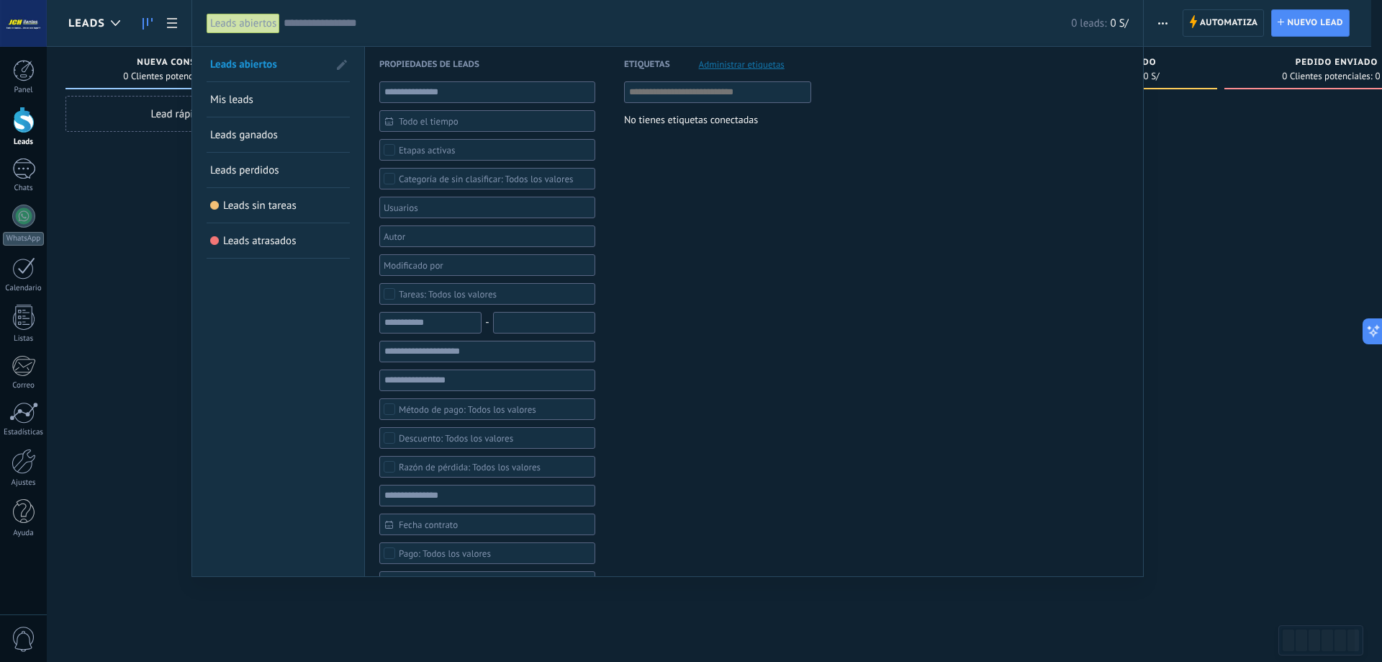
click at [1176, 163] on div at bounding box center [691, 331] width 1382 height 662
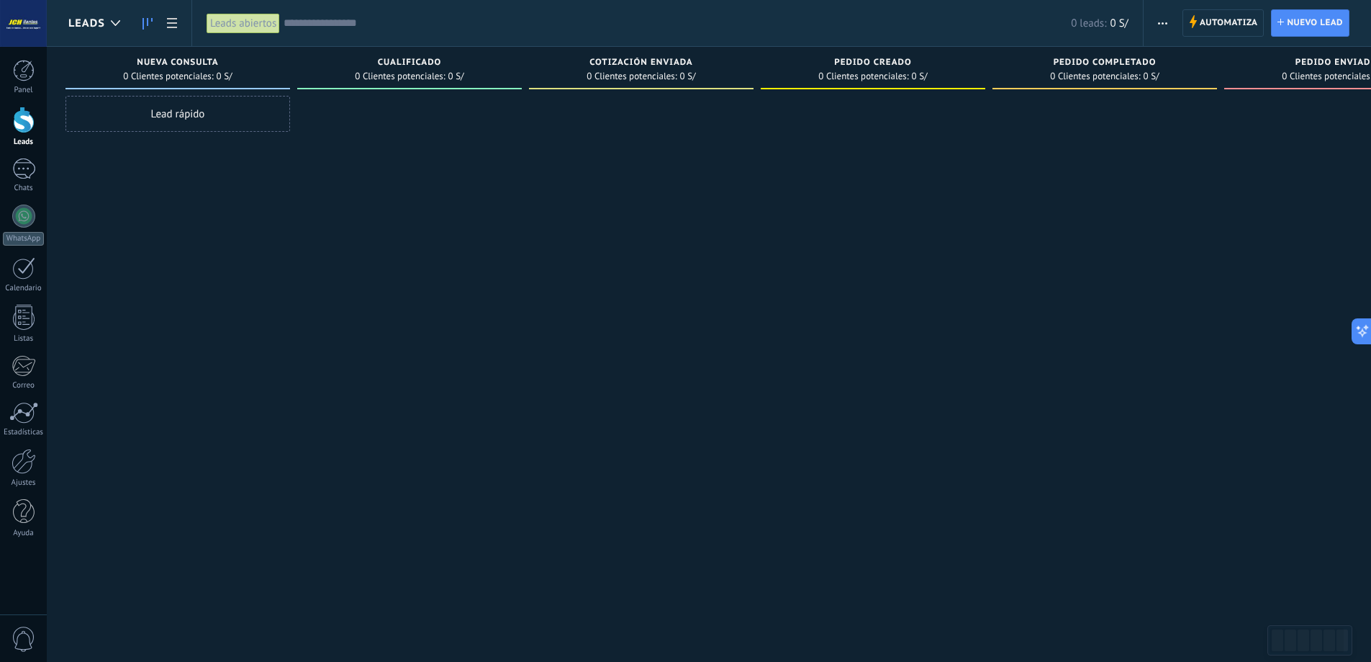
click at [436, 29] on input "text" at bounding box center [678, 23] width 788 height 15
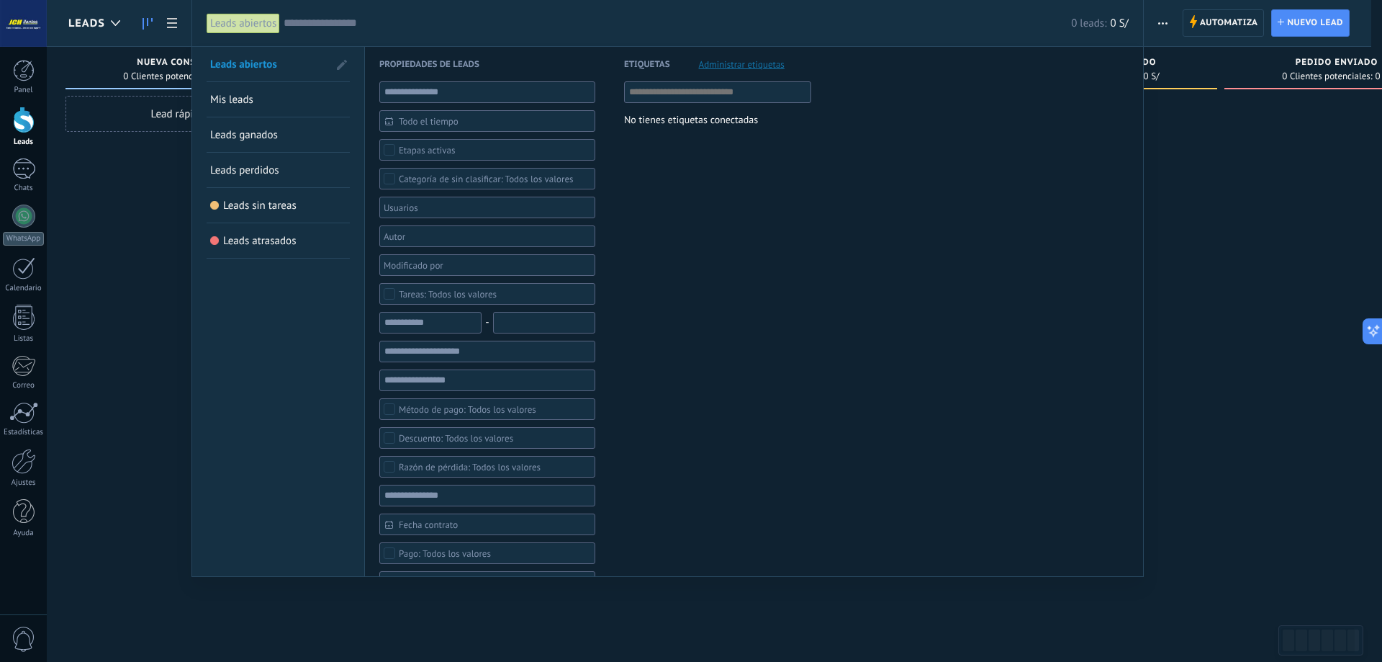
click at [441, 208] on div at bounding box center [483, 207] width 202 height 17
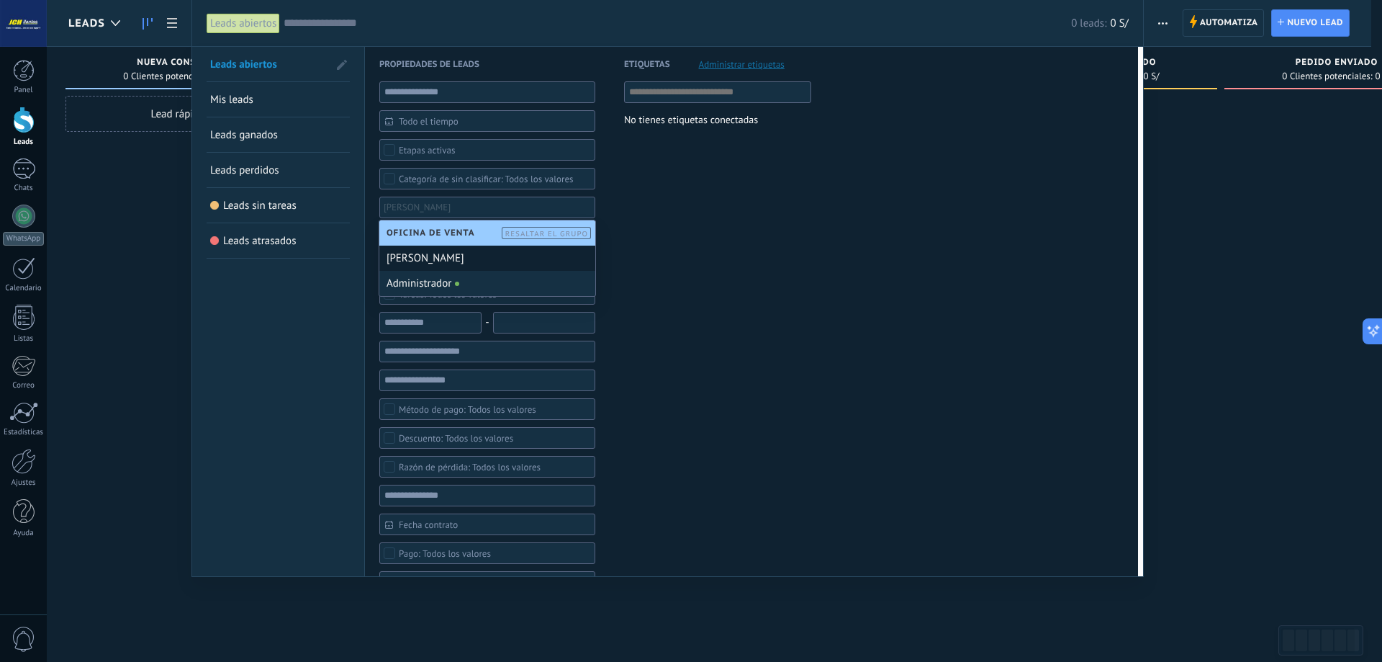
drag, startPoint x: 460, startPoint y: 261, endPoint x: 471, endPoint y: 256, distance: 11.9
click at [461, 261] on div "[PERSON_NAME]" at bounding box center [487, 257] width 216 height 25
click at [662, 225] on div "Etiquetas Administrar etiquetas No tienes etiquetas conectadas" at bounding box center [703, 569] width 216 height 1044
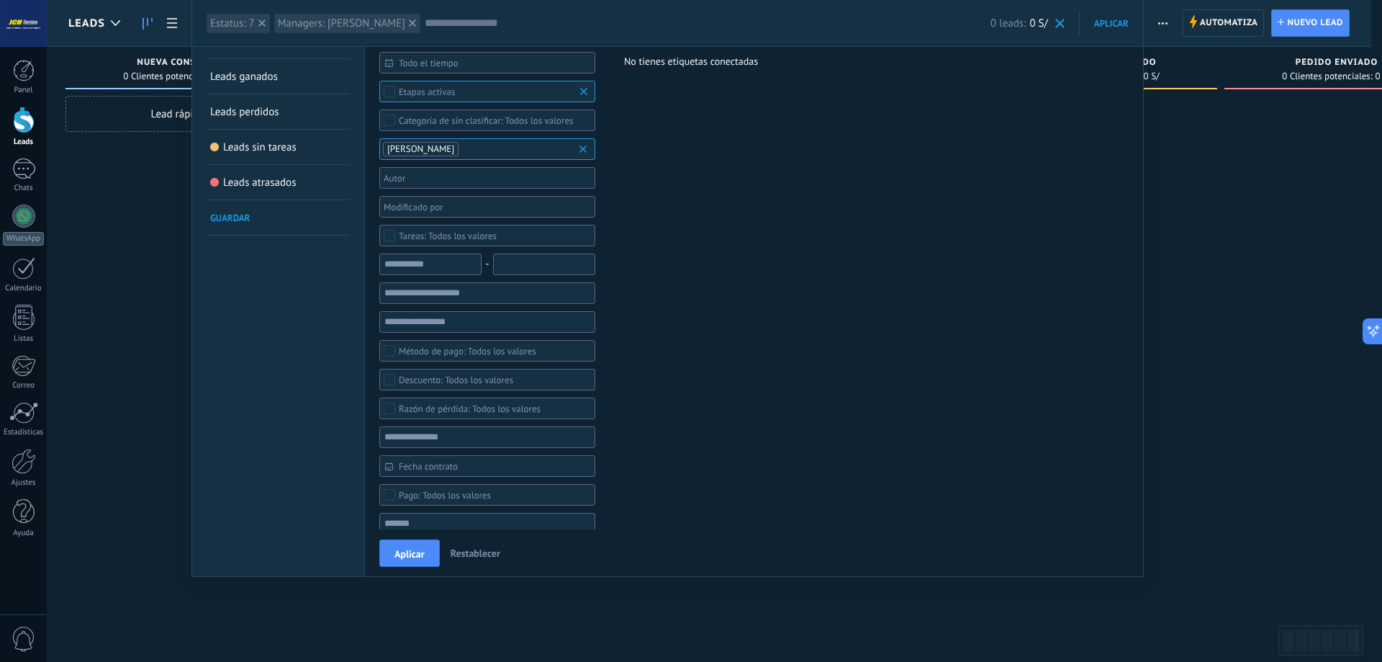
scroll to position [72, 0]
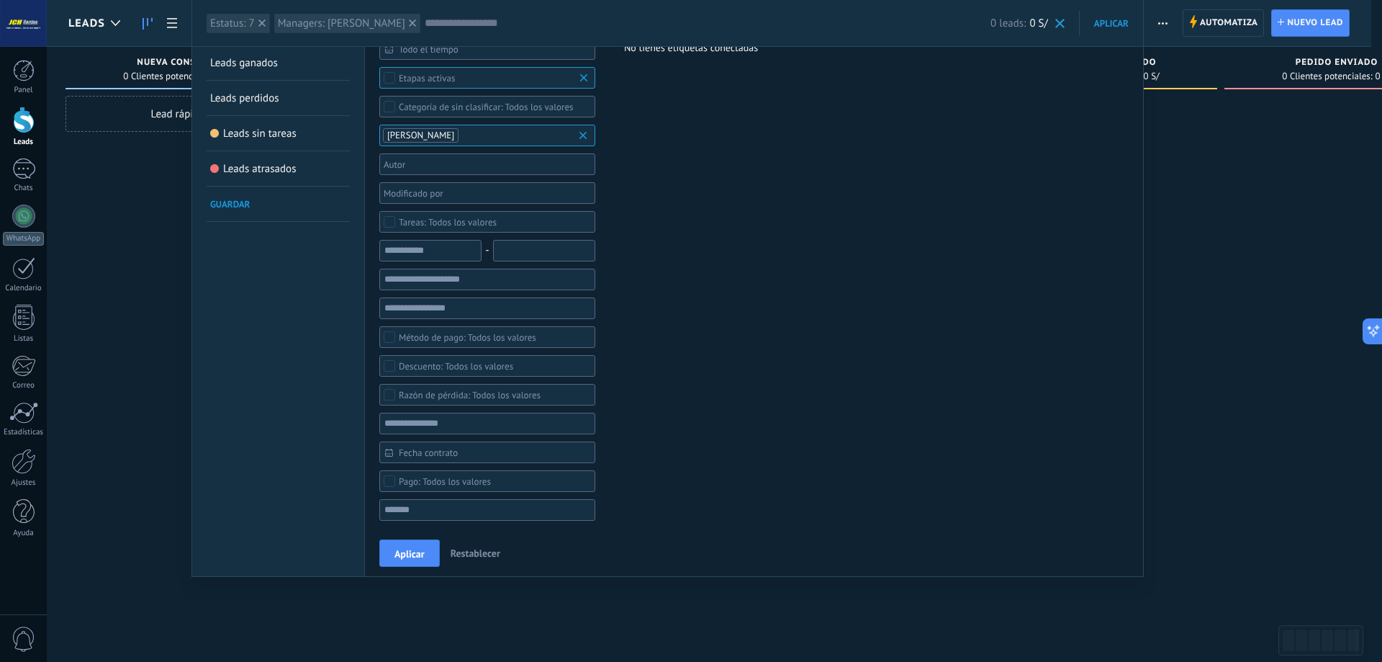
click at [426, 144] on div at bounding box center [483, 135] width 202 height 17
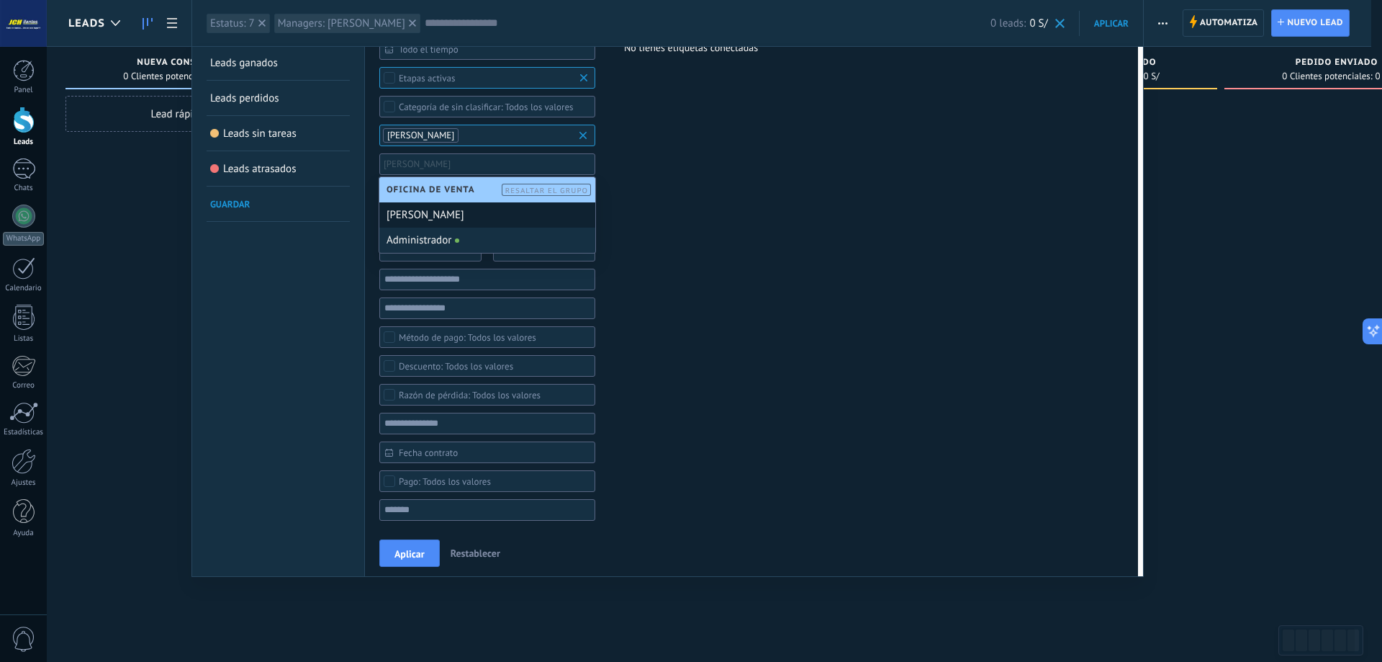
click at [664, 189] on div "Etiquetas Administrar etiquetas No tienes etiquetas conectadas" at bounding box center [703, 499] width 216 height 1048
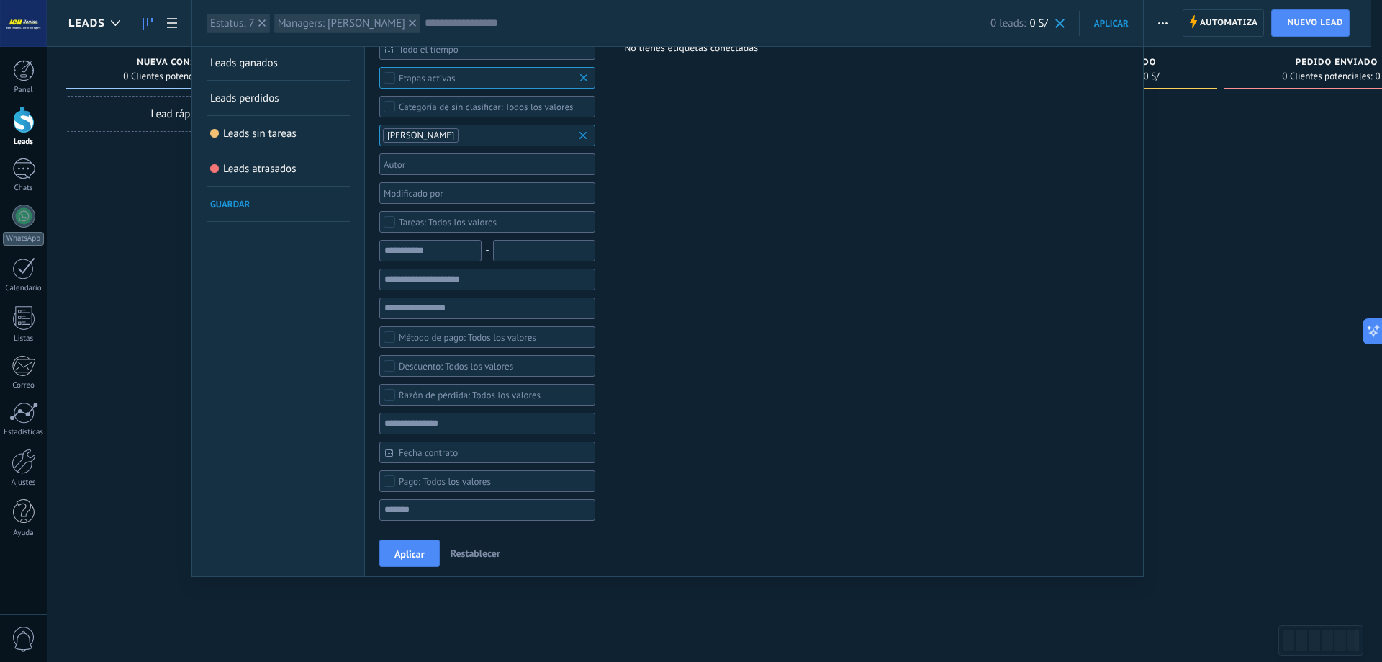
click at [431, 144] on div at bounding box center [483, 135] width 202 height 17
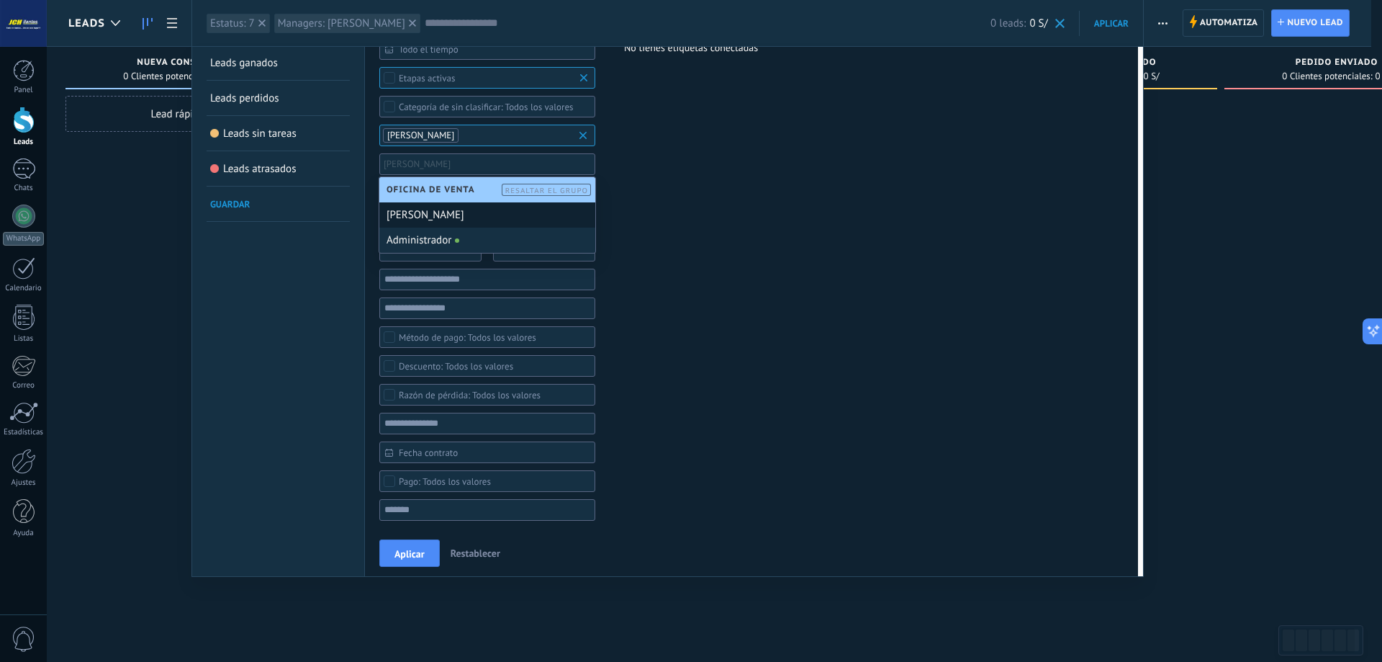
click at [523, 219] on div "[PERSON_NAME]" at bounding box center [487, 214] width 216 height 25
click at [682, 194] on div "Etiquetas Administrar etiquetas No tienes etiquetas conectadas" at bounding box center [703, 499] width 216 height 1048
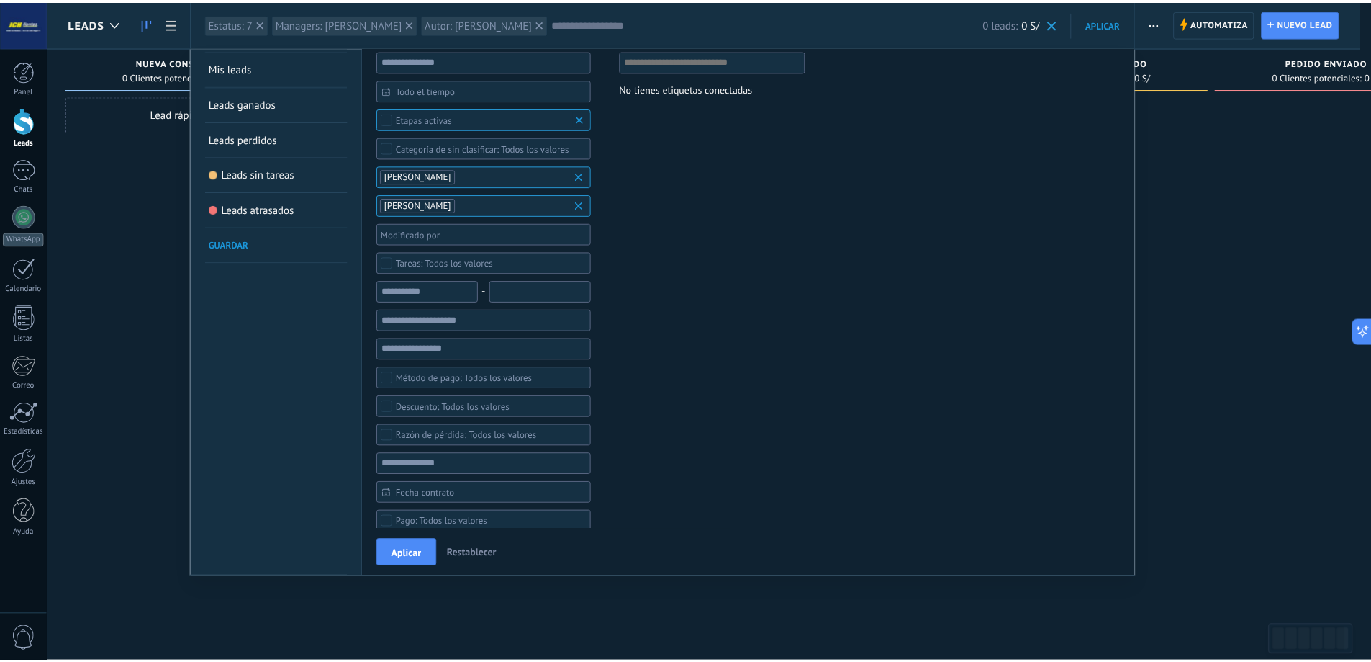
scroll to position [0, 0]
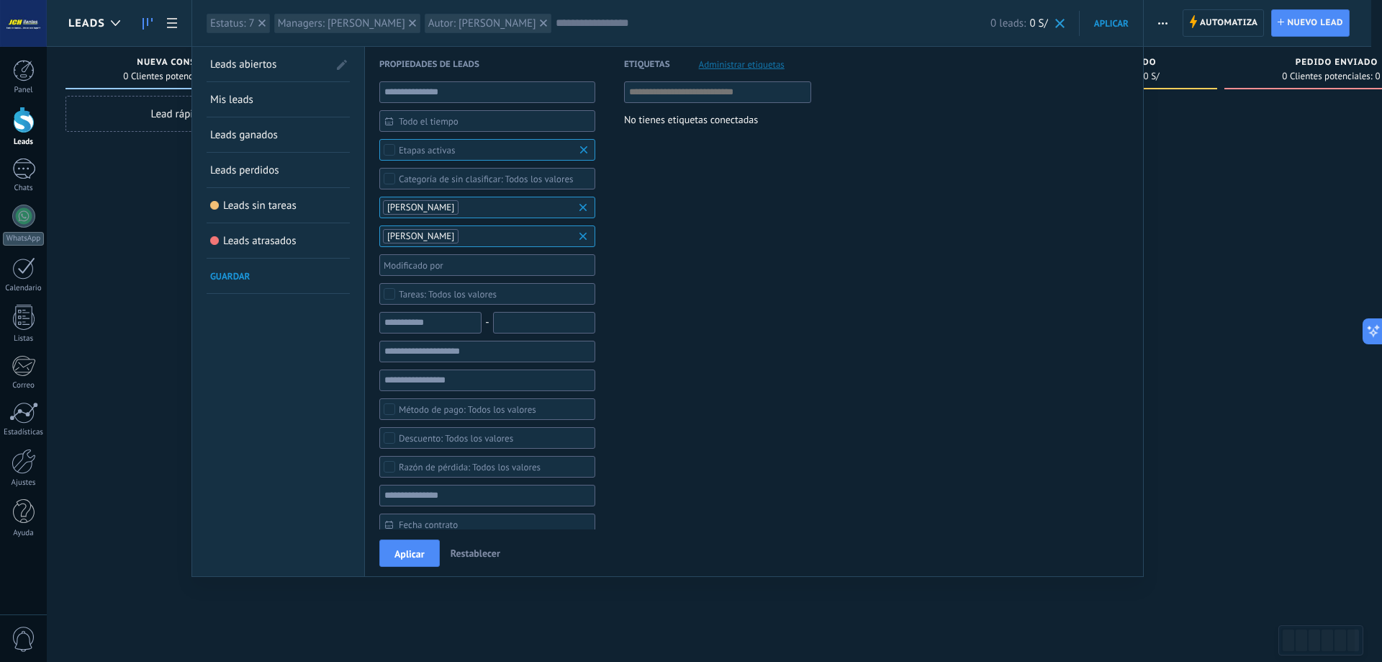
click at [239, 274] on span "Guardar" at bounding box center [230, 276] width 40 height 12
click at [261, 277] on input "text" at bounding box center [259, 276] width 94 height 14
click at [265, 275] on input "**" at bounding box center [259, 276] width 94 height 14
type input "******"
click at [345, 274] on span at bounding box center [340, 276] width 13 height 10
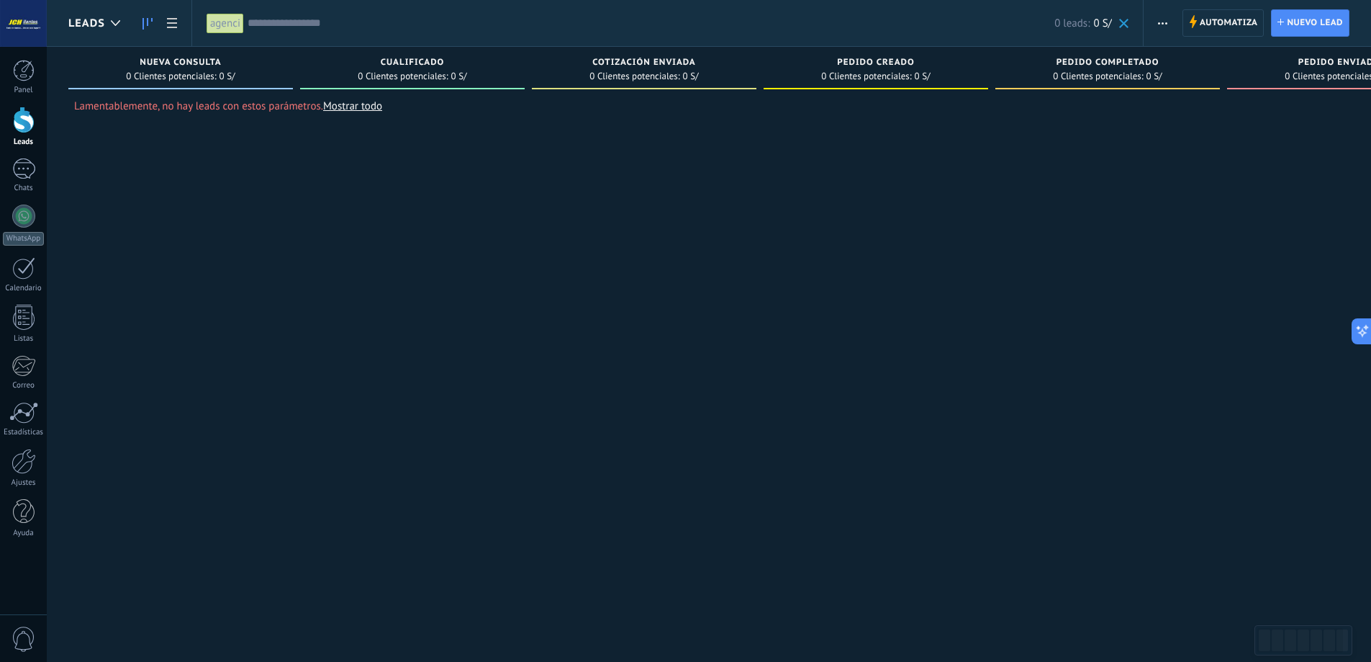
type input "*"
click at [346, 25] on input "*" at bounding box center [651, 23] width 807 height 15
click at [290, 20] on input "text" at bounding box center [651, 23] width 807 height 15
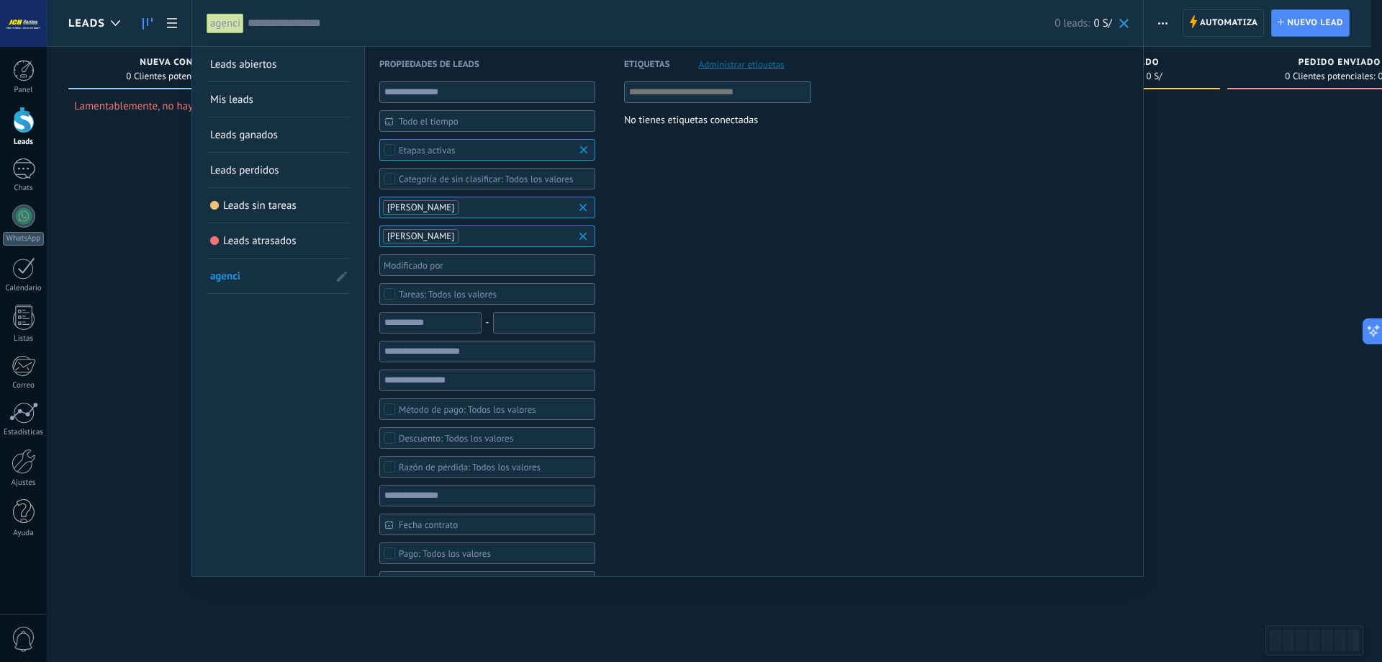
click at [1121, 19] on span at bounding box center [1124, 23] width 9 height 9
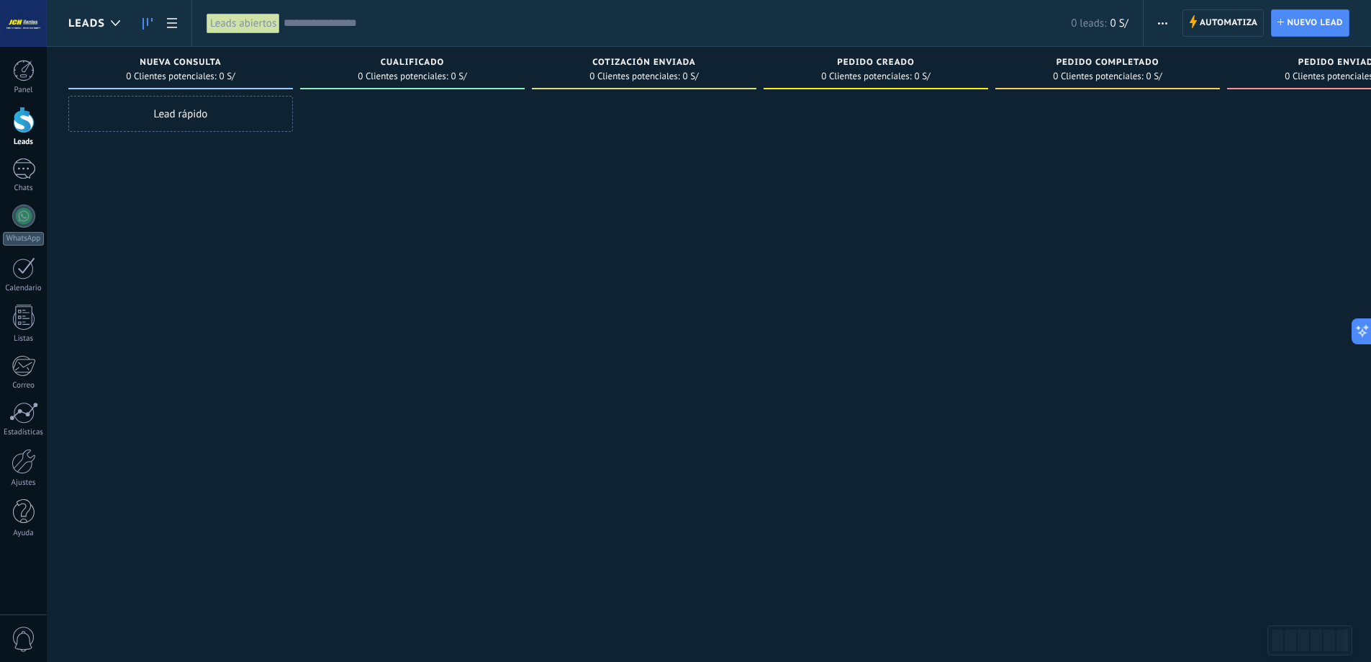
click at [353, 25] on input "text" at bounding box center [678, 23] width 788 height 15
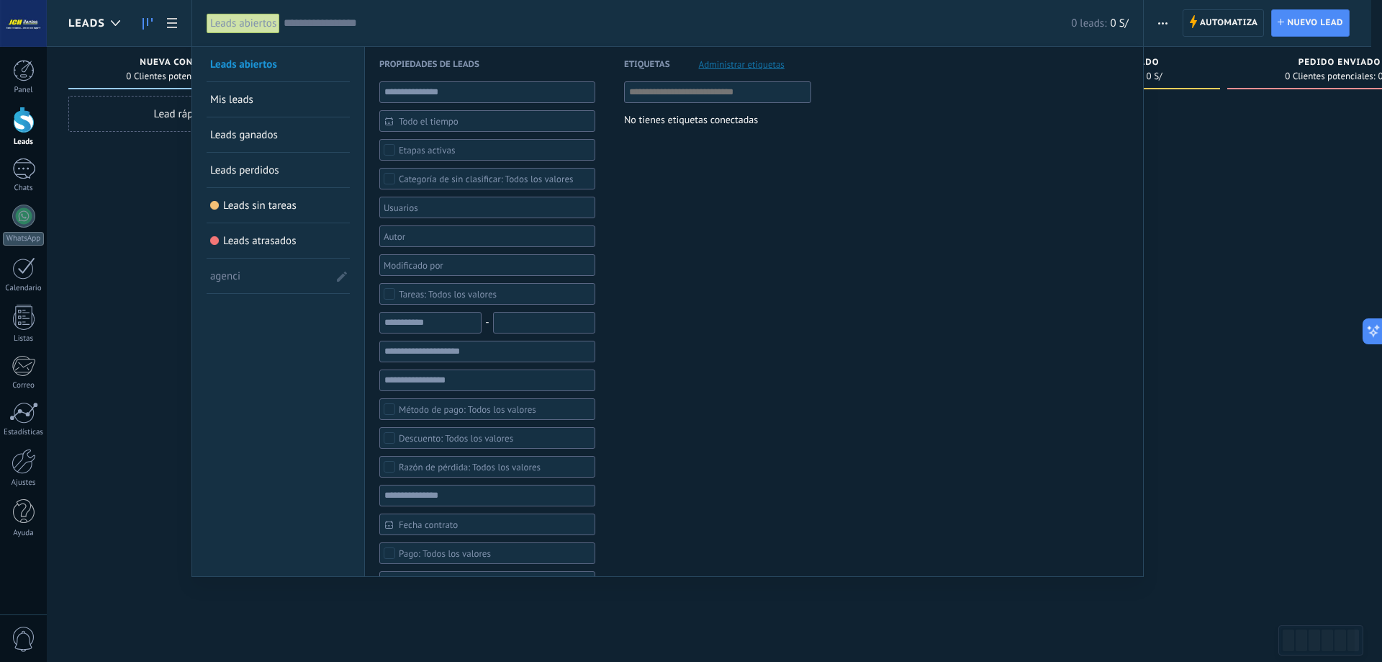
click at [1208, 189] on div at bounding box center [691, 331] width 1382 height 662
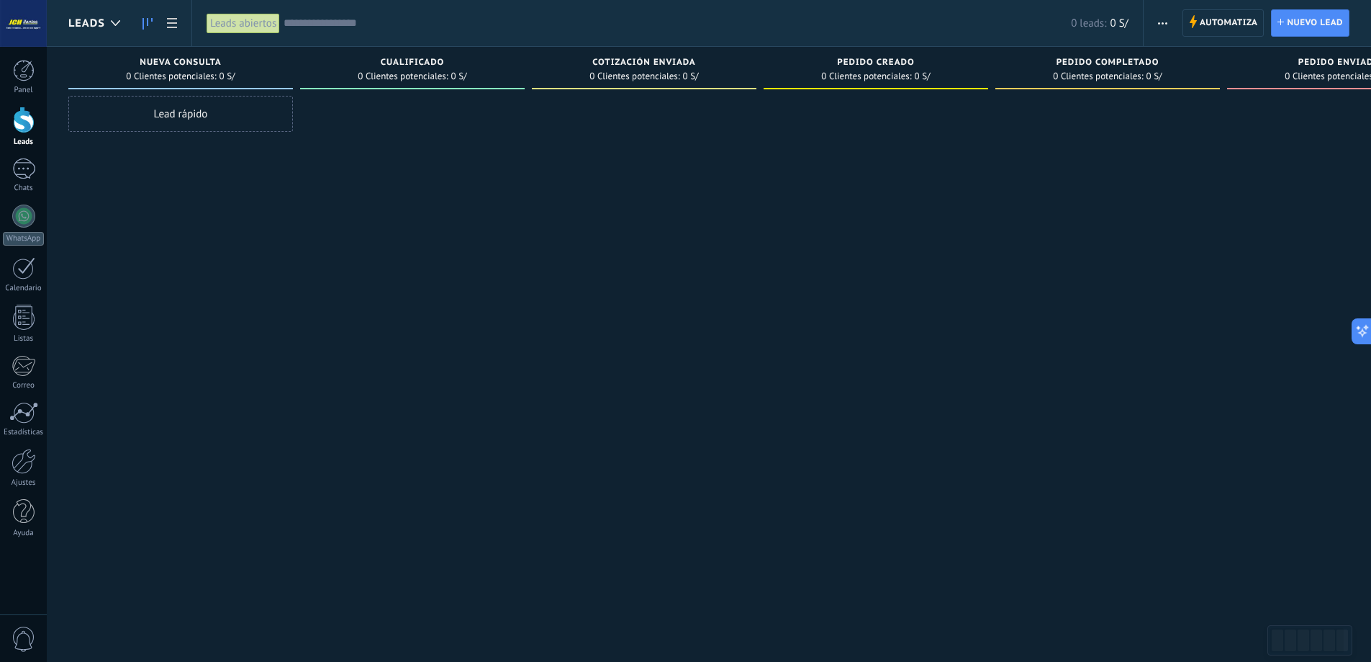
click at [342, 22] on input "text" at bounding box center [678, 23] width 788 height 15
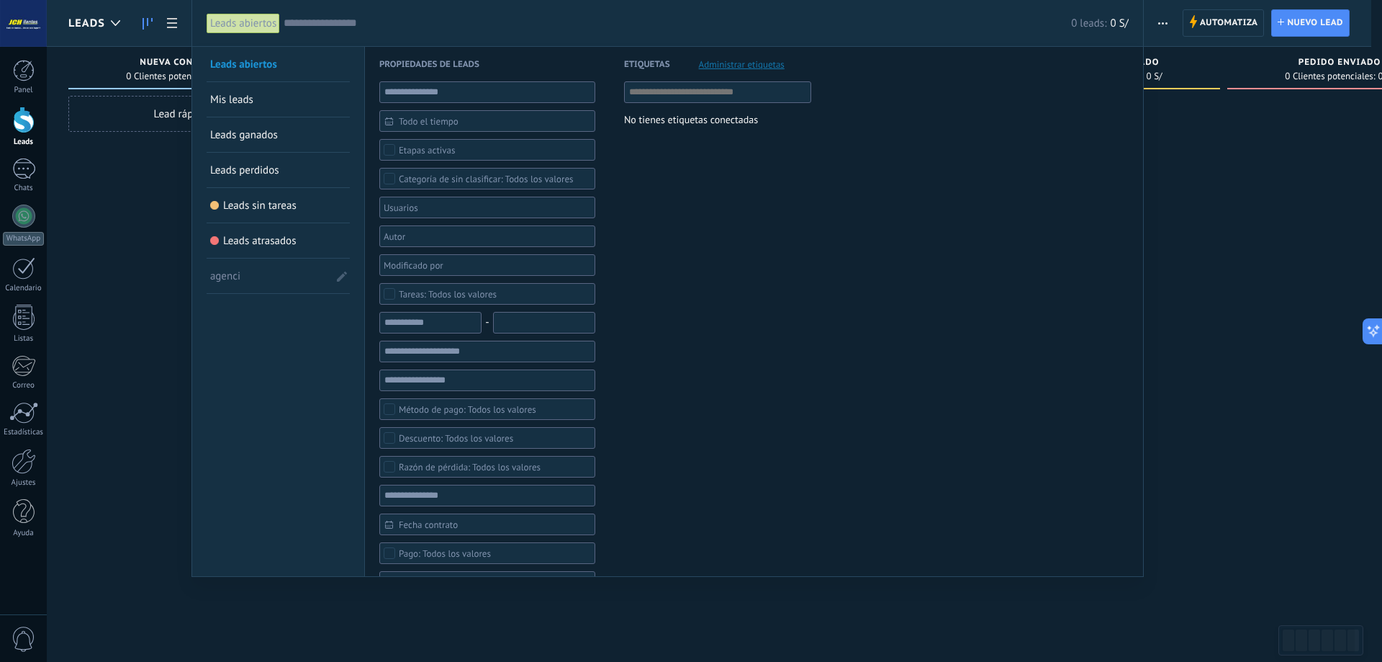
click at [217, 279] on span "agenci" at bounding box center [259, 275] width 99 height 35
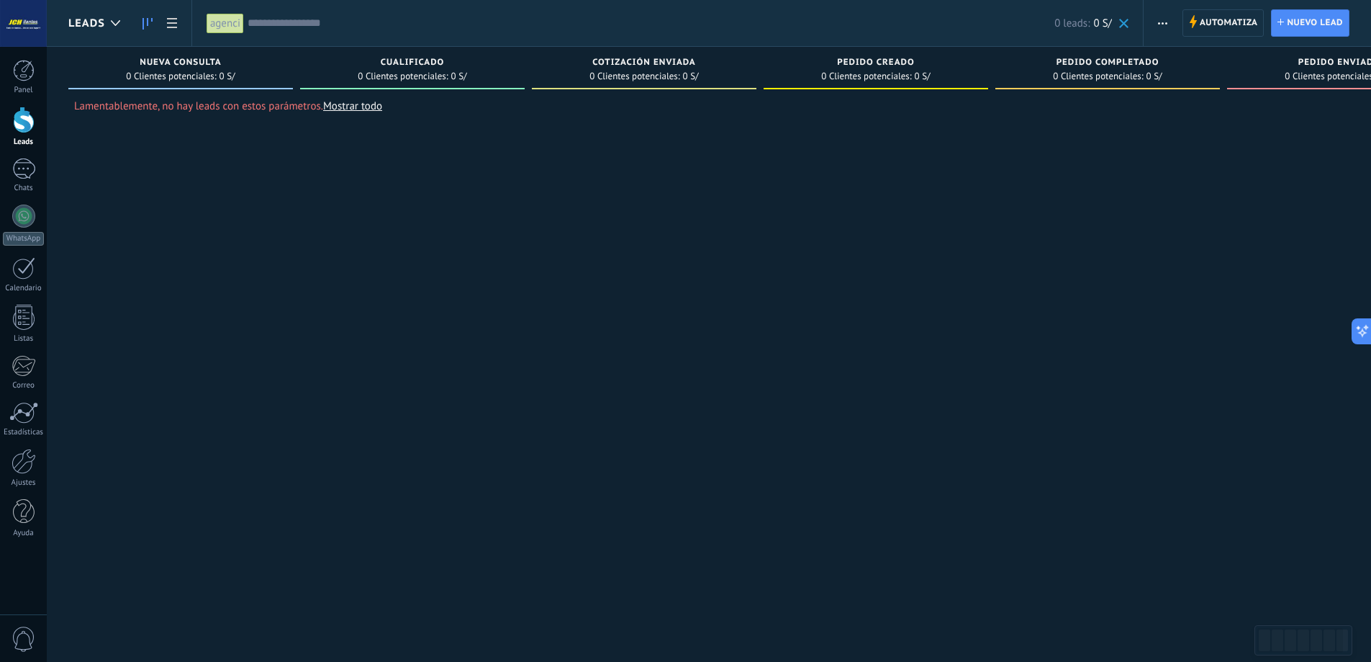
click at [323, 30] on input "text" at bounding box center [651, 23] width 807 height 15
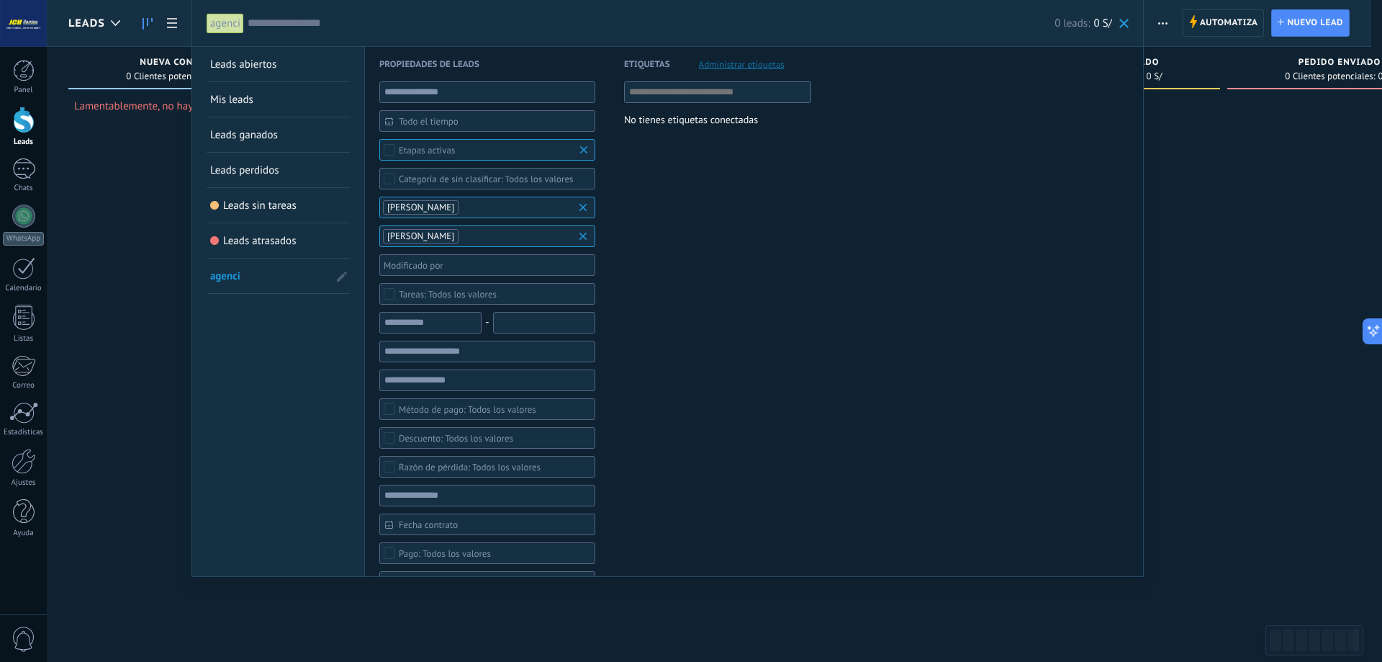
click at [1269, 215] on div at bounding box center [691, 331] width 1382 height 662
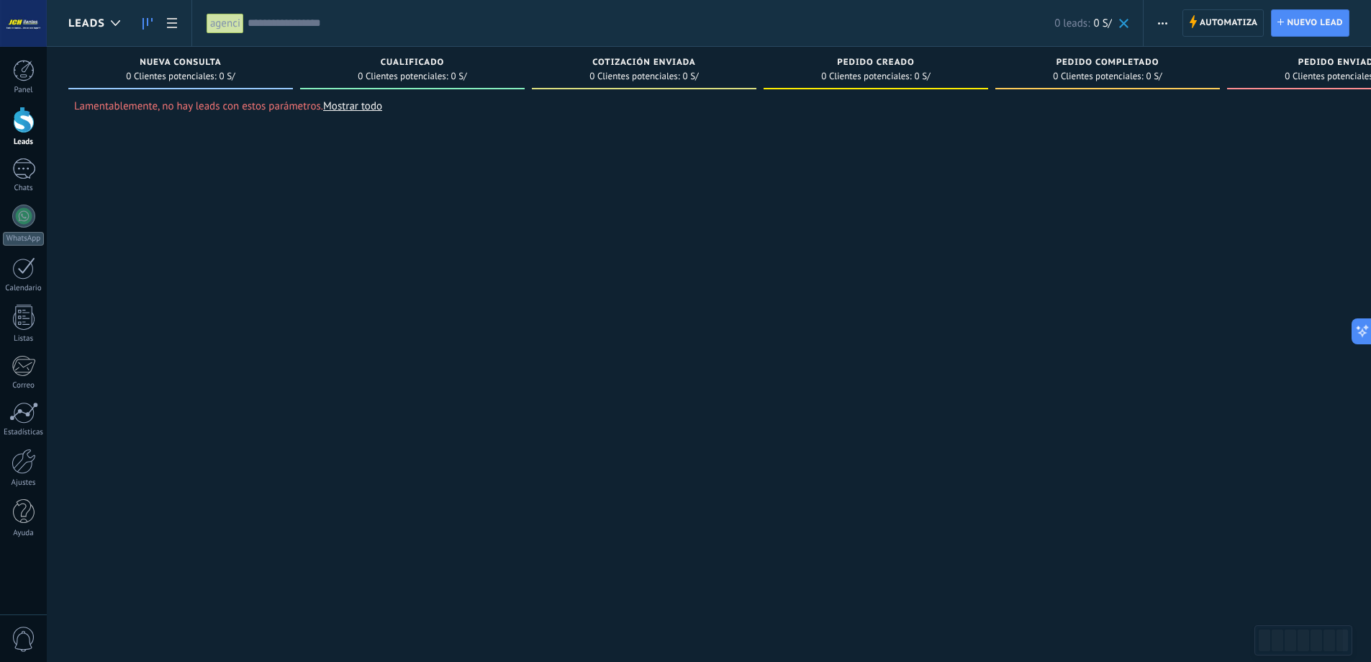
click at [296, 25] on input "text" at bounding box center [651, 23] width 807 height 15
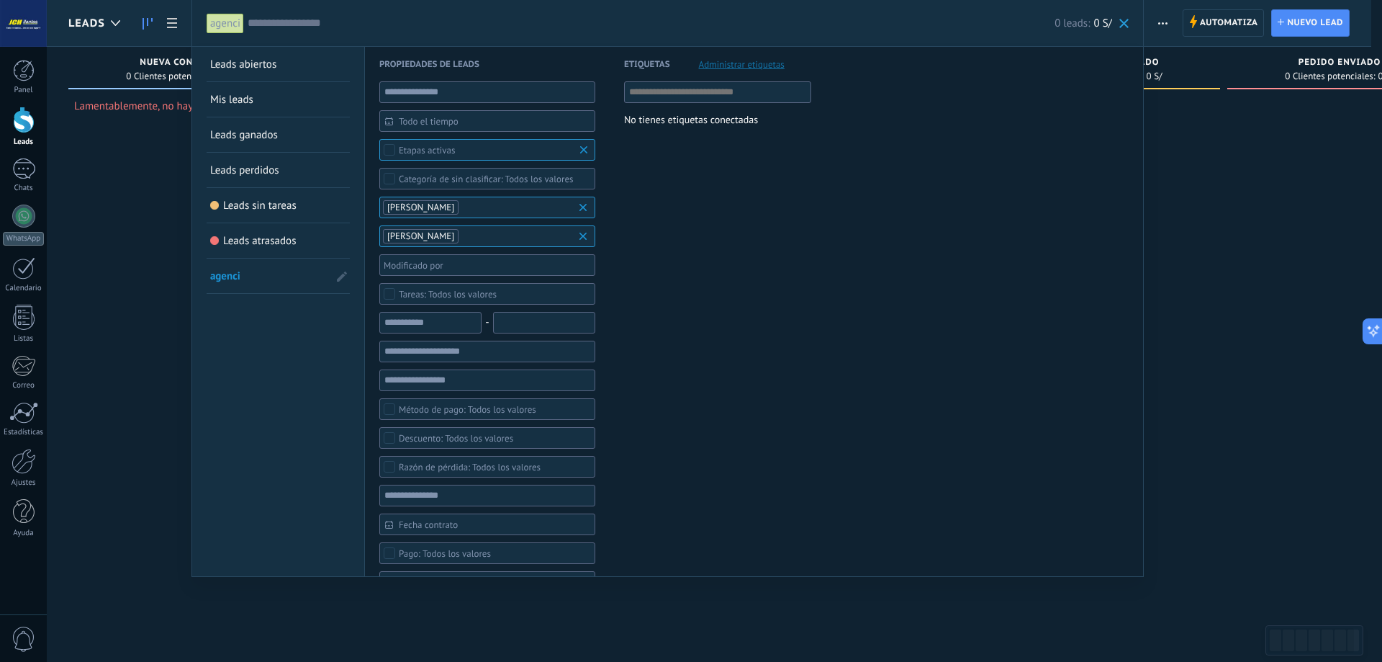
click at [1273, 276] on div at bounding box center [691, 331] width 1382 height 662
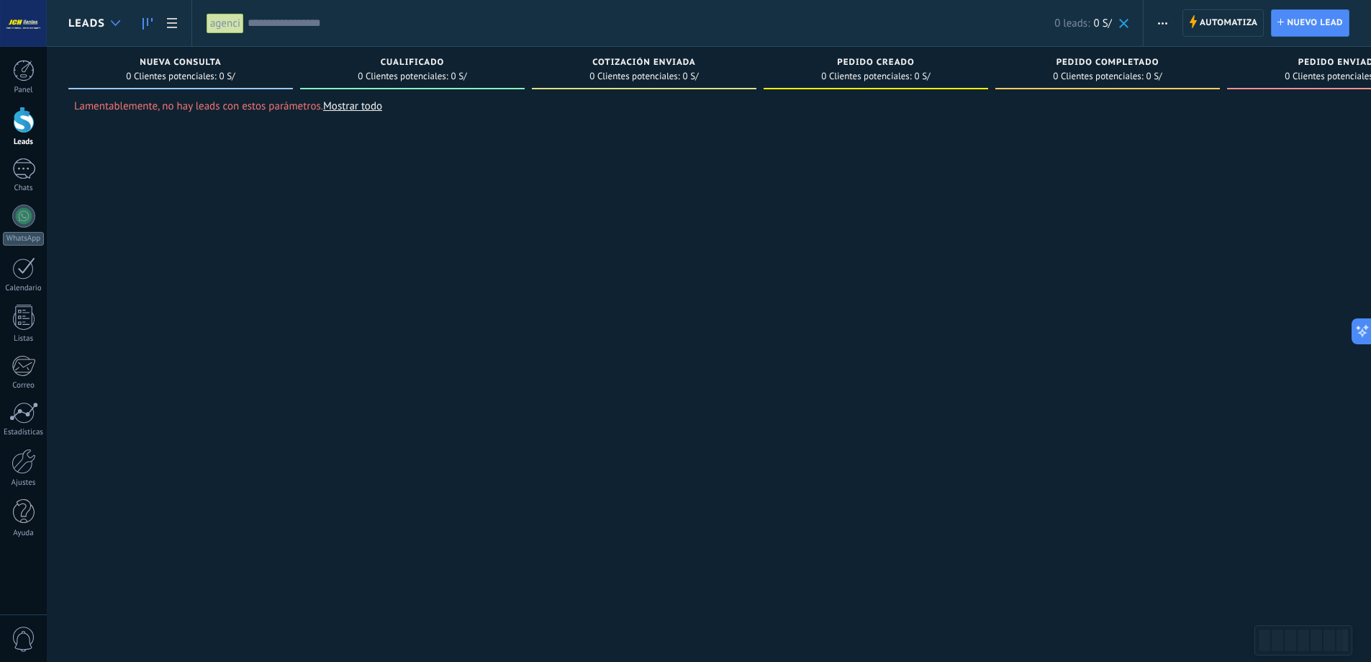
click at [119, 26] on div at bounding box center [116, 23] width 24 height 28
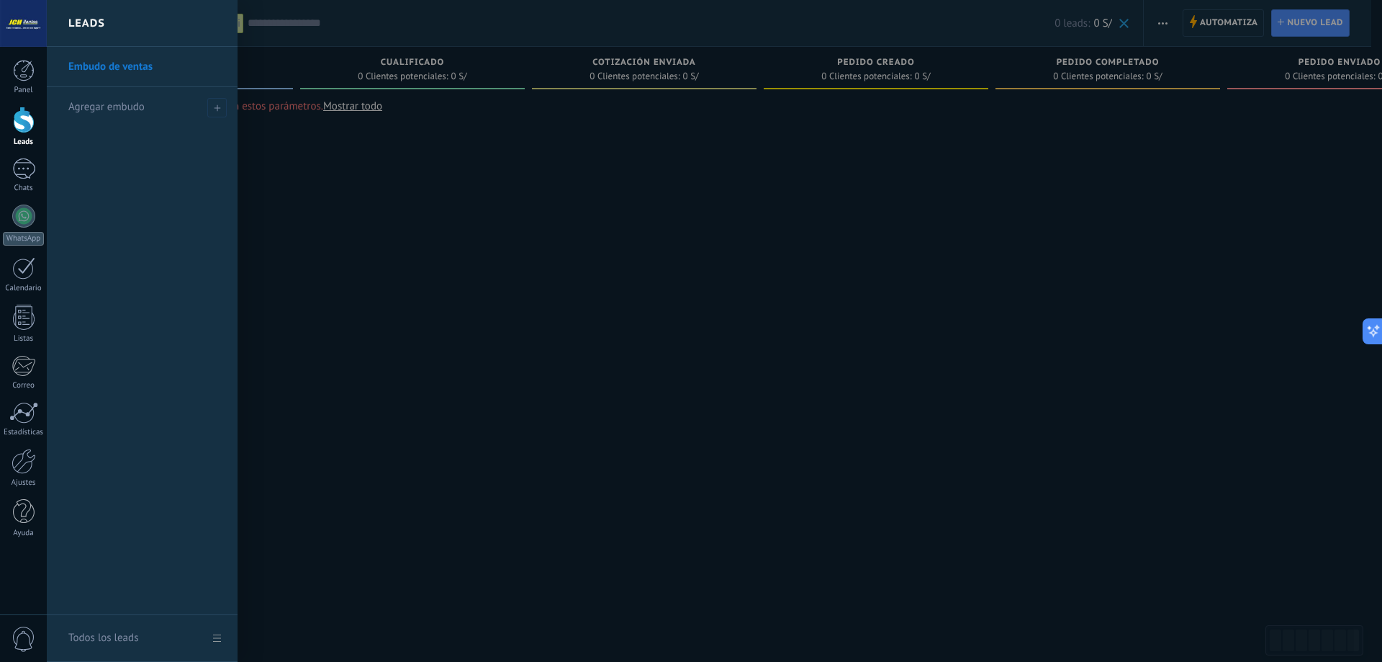
click at [460, 247] on div at bounding box center [738, 331] width 1382 height 662
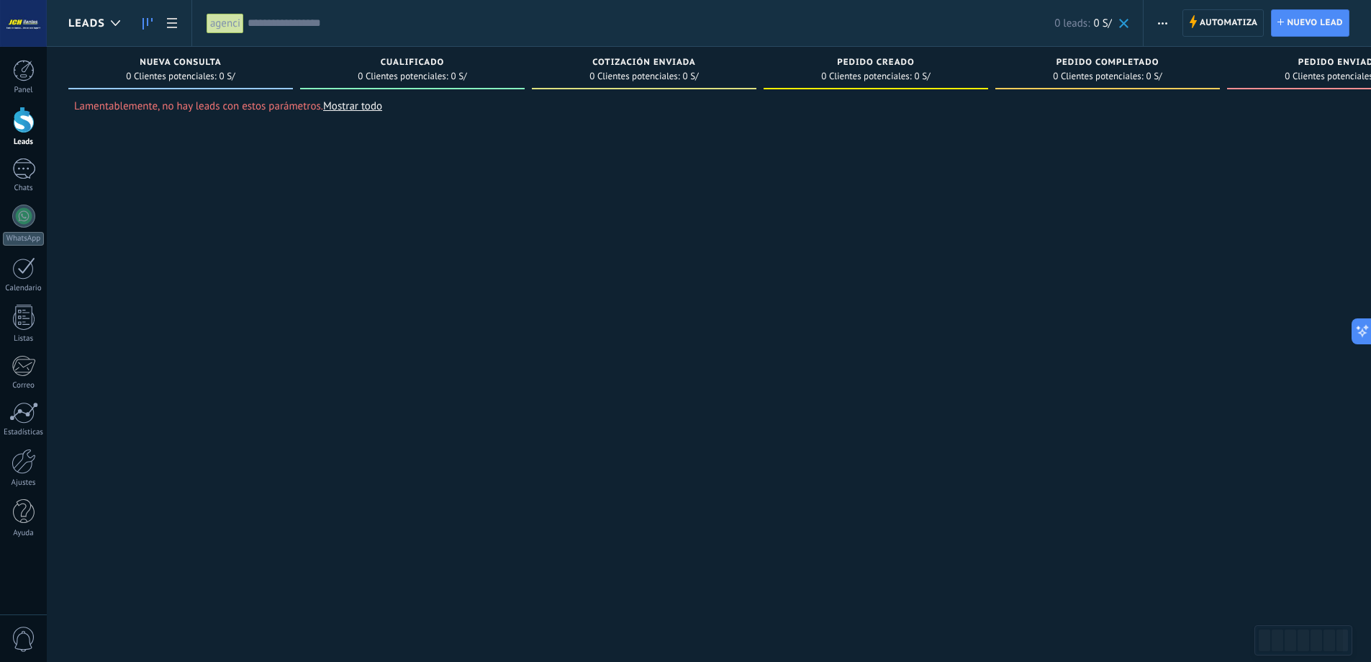
click at [320, 19] on input "text" at bounding box center [651, 23] width 807 height 15
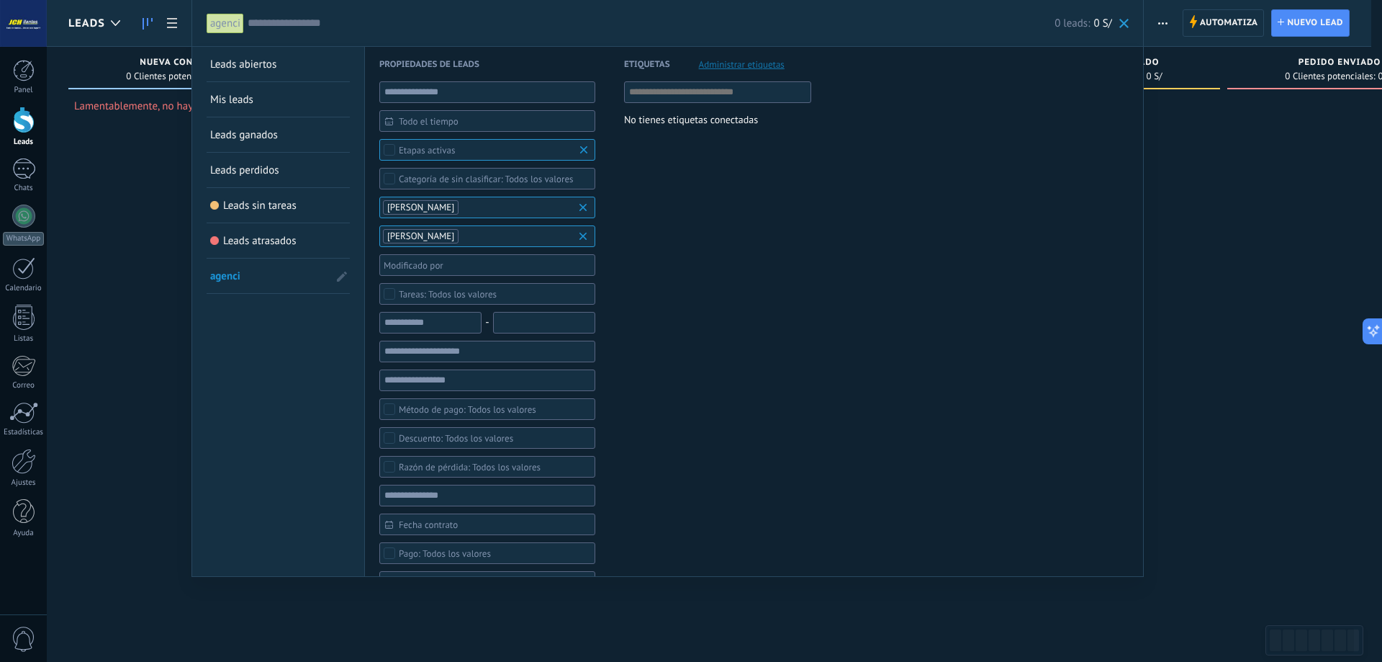
click at [153, 179] on div at bounding box center [691, 331] width 1382 height 662
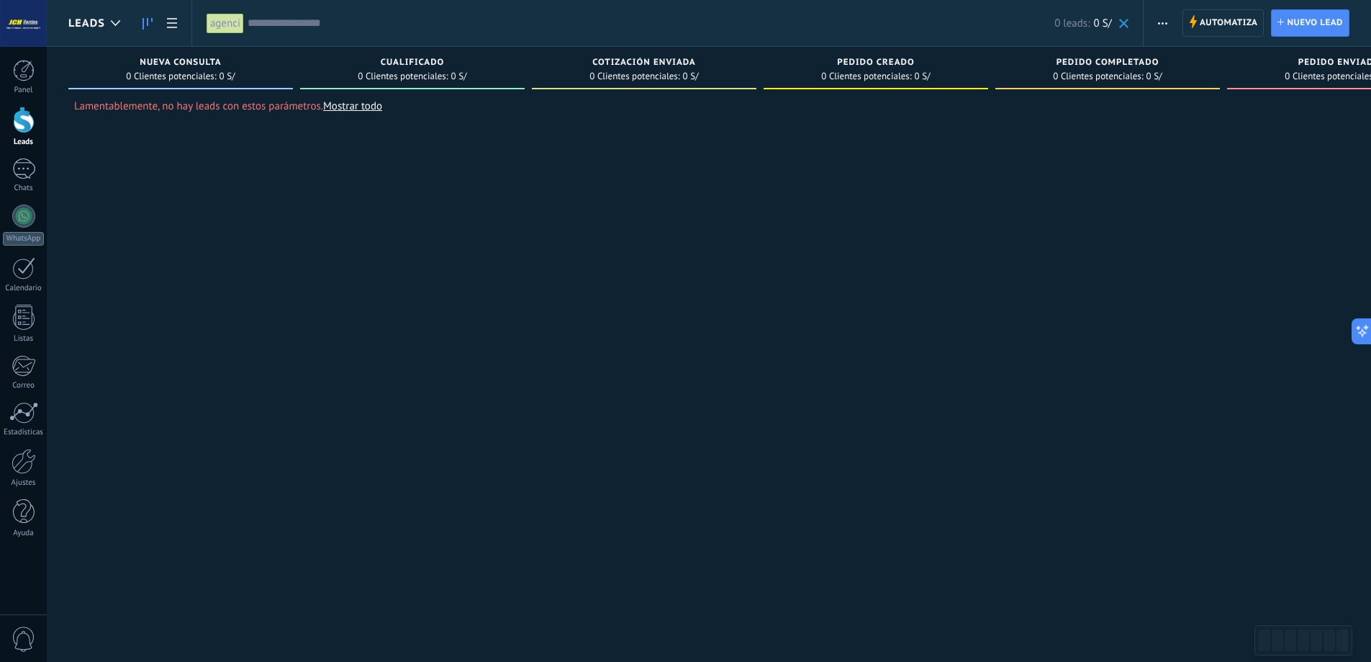
click at [338, 21] on input "text" at bounding box center [651, 23] width 807 height 15
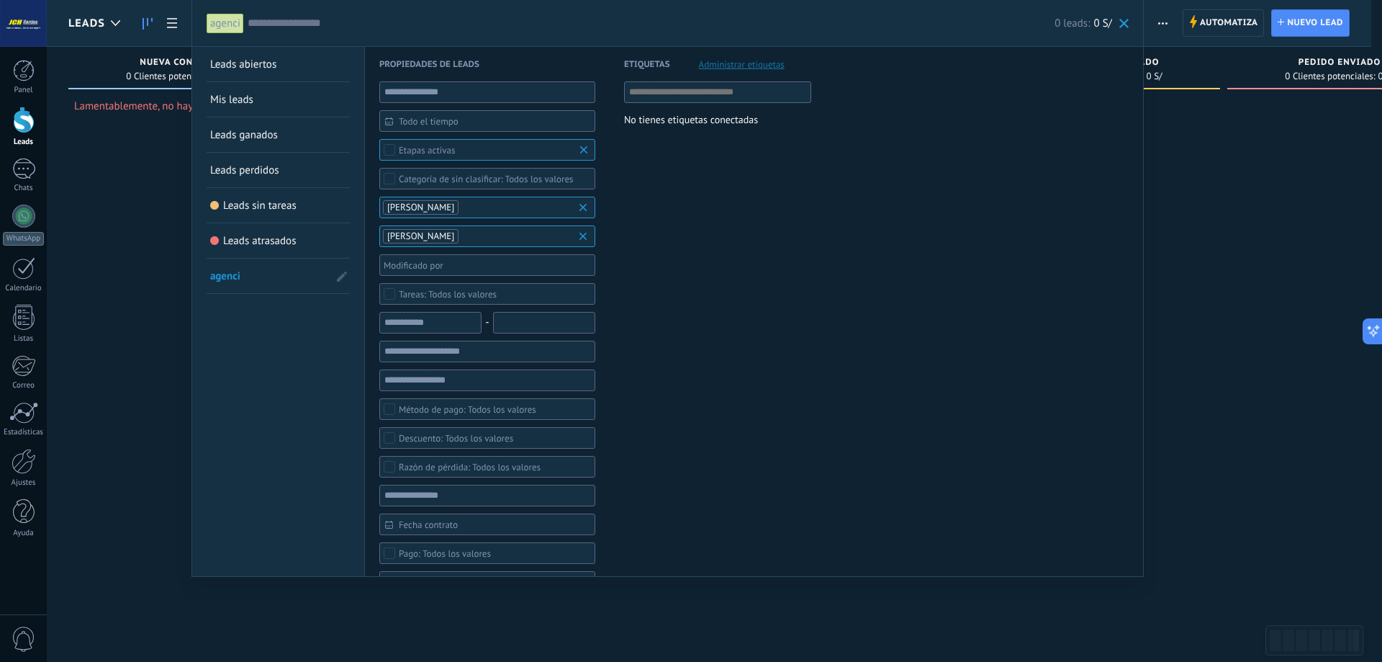
click at [339, 281] on span at bounding box center [342, 276] width 24 height 24
click at [324, 278] on use at bounding box center [320, 276] width 7 height 9
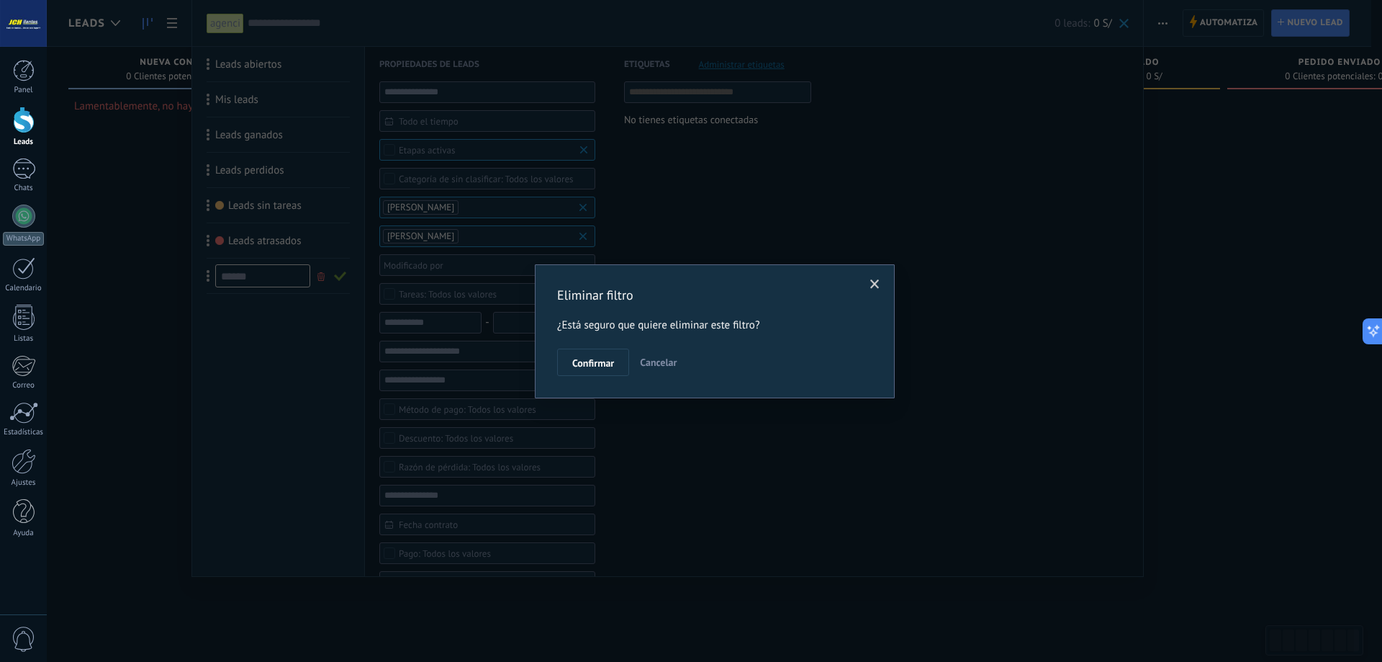
click at [582, 346] on div "Eliminar filtro ¿Está seguro que quiere eliminar este filtro? Confirmar Cancelar" at bounding box center [714, 331] width 315 height 89
click at [584, 356] on button "Confirmar" at bounding box center [593, 361] width 72 height 27
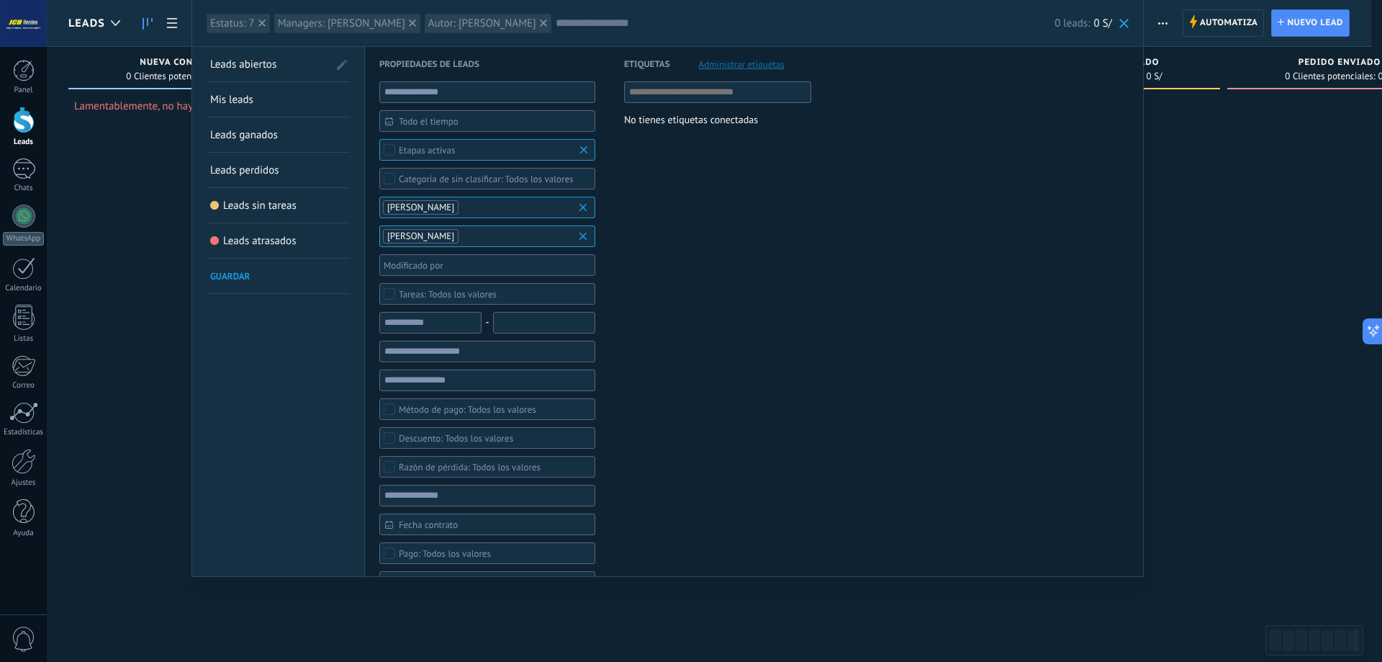
click at [583, 209] on b at bounding box center [585, 207] width 17 height 14
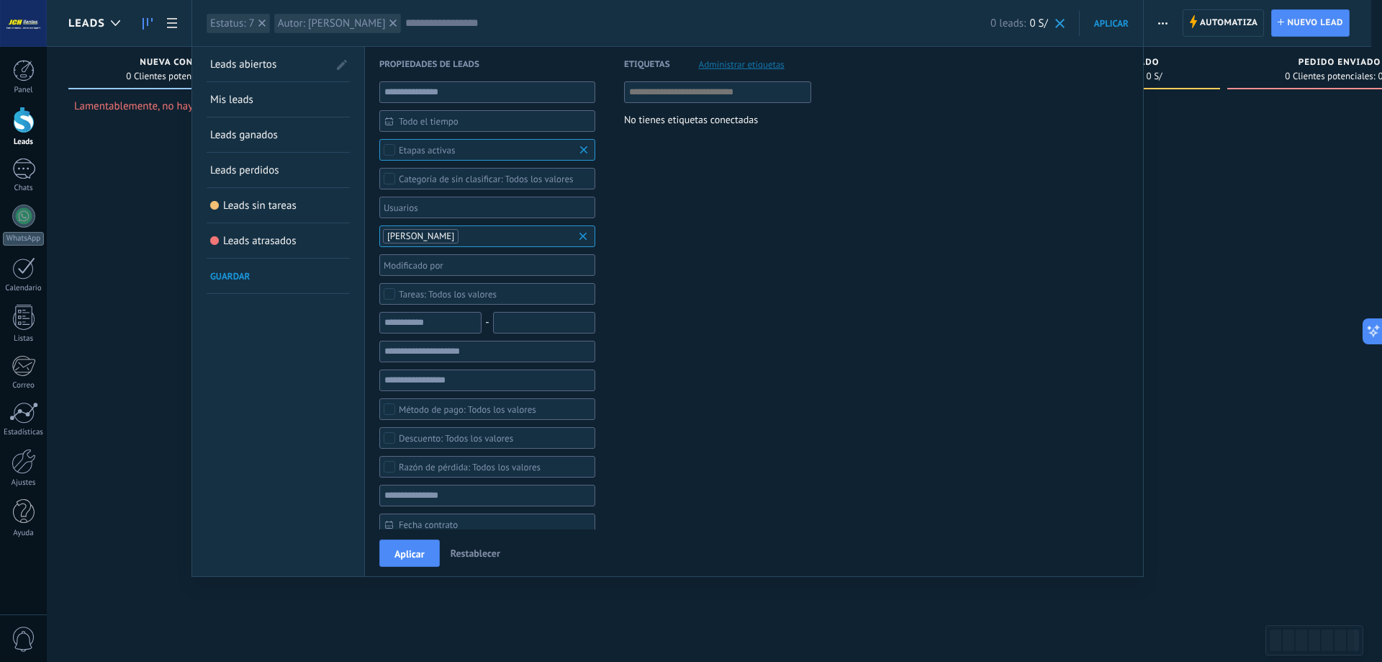
click at [585, 150] on b at bounding box center [585, 150] width 17 height 14
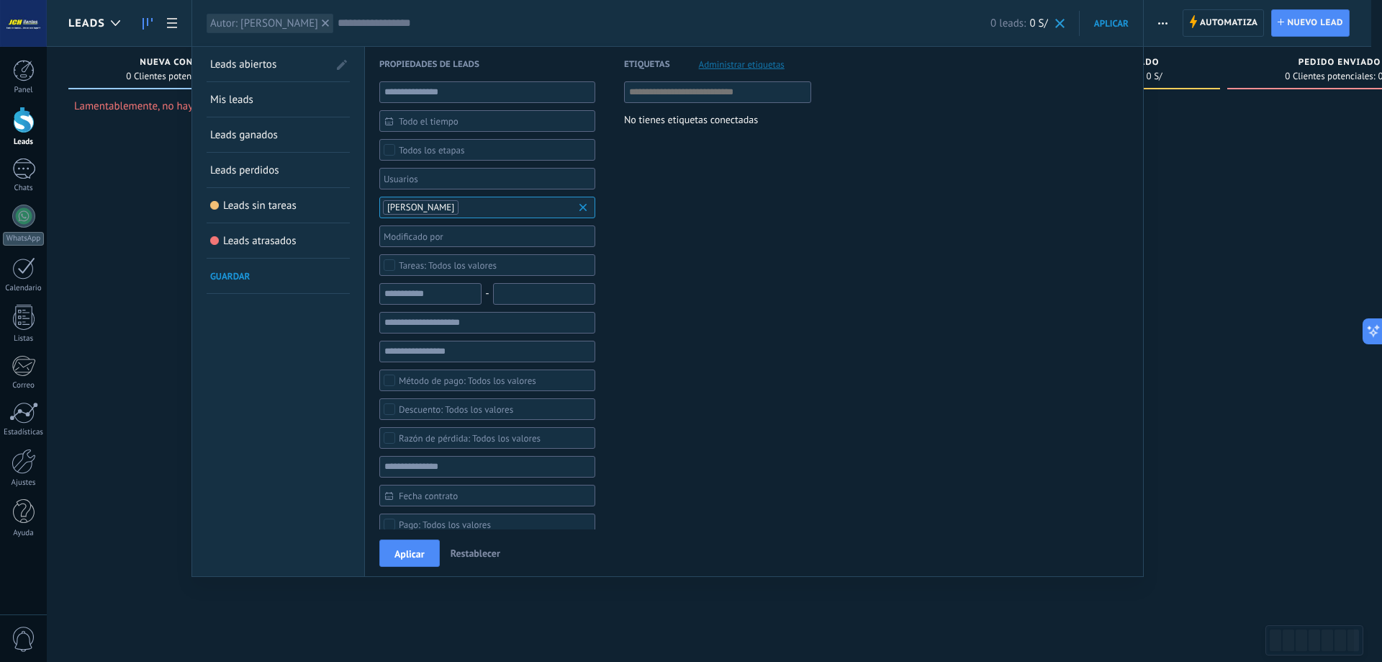
click at [586, 202] on b at bounding box center [585, 207] width 17 height 14
click at [1181, 116] on div at bounding box center [691, 331] width 1382 height 662
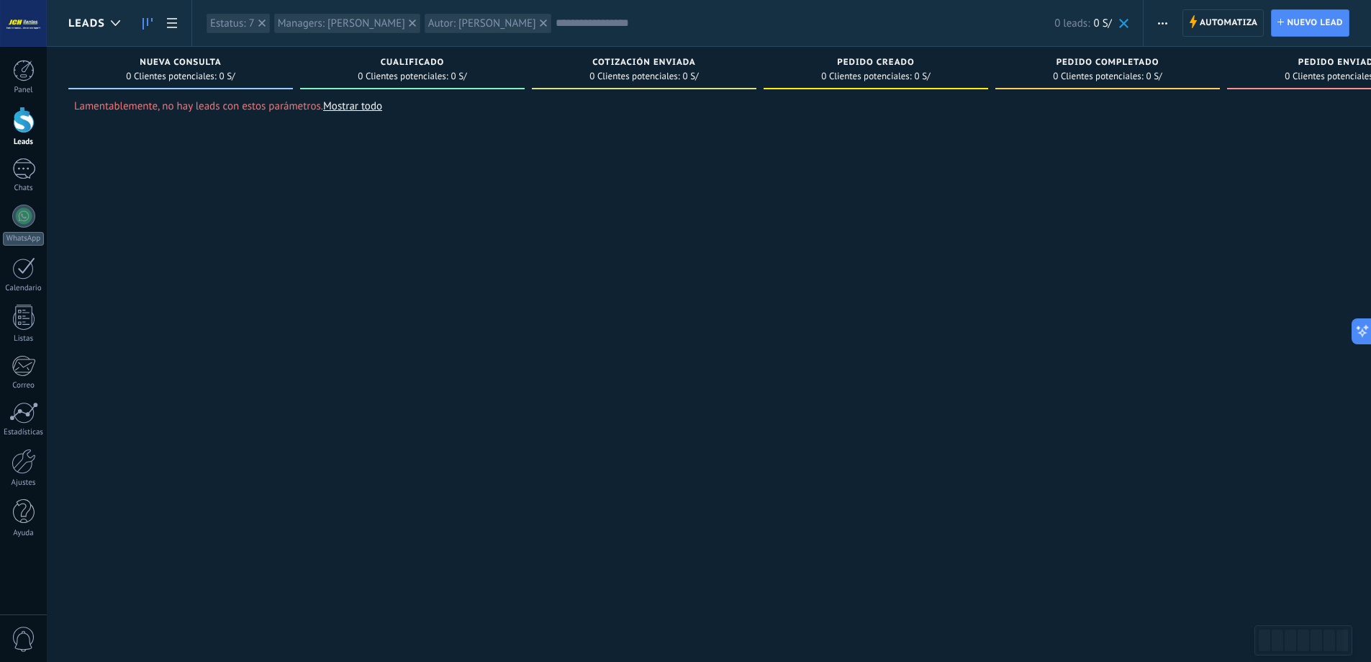
click at [1128, 20] on span at bounding box center [1124, 23] width 9 height 9
click at [112, 27] on div at bounding box center [116, 23] width 24 height 28
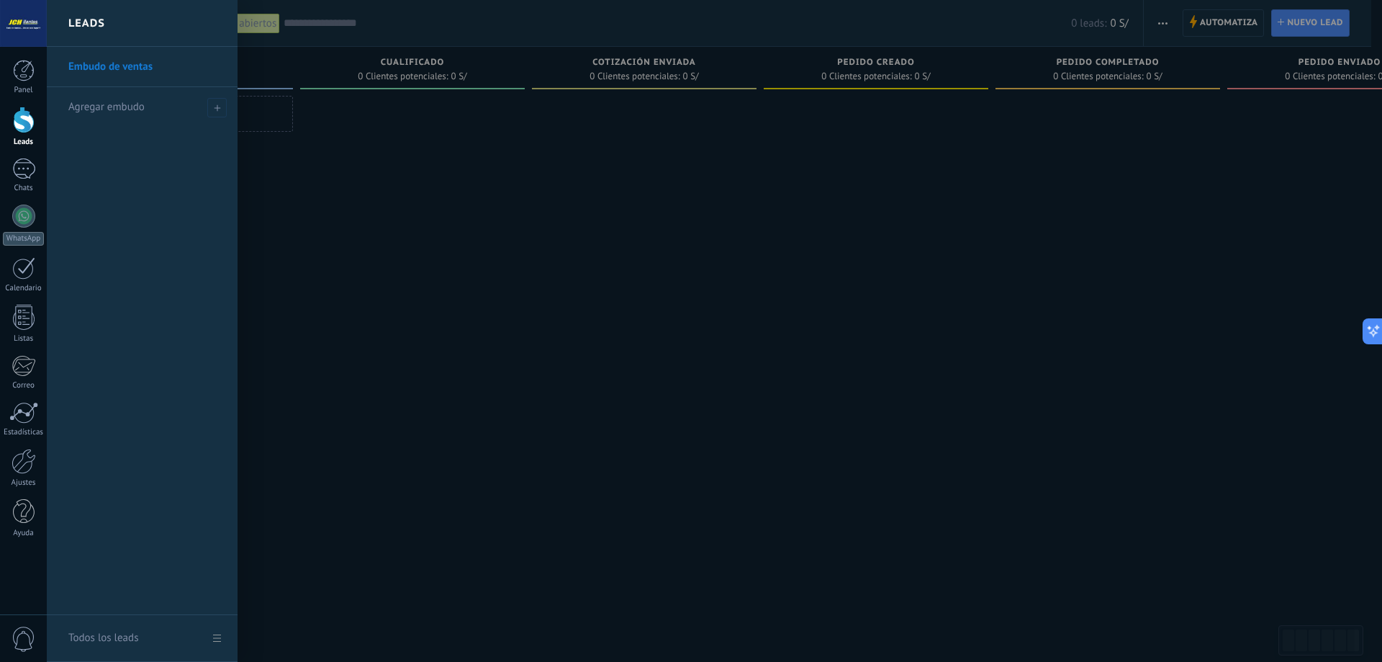
click at [392, 179] on div at bounding box center [738, 331] width 1382 height 662
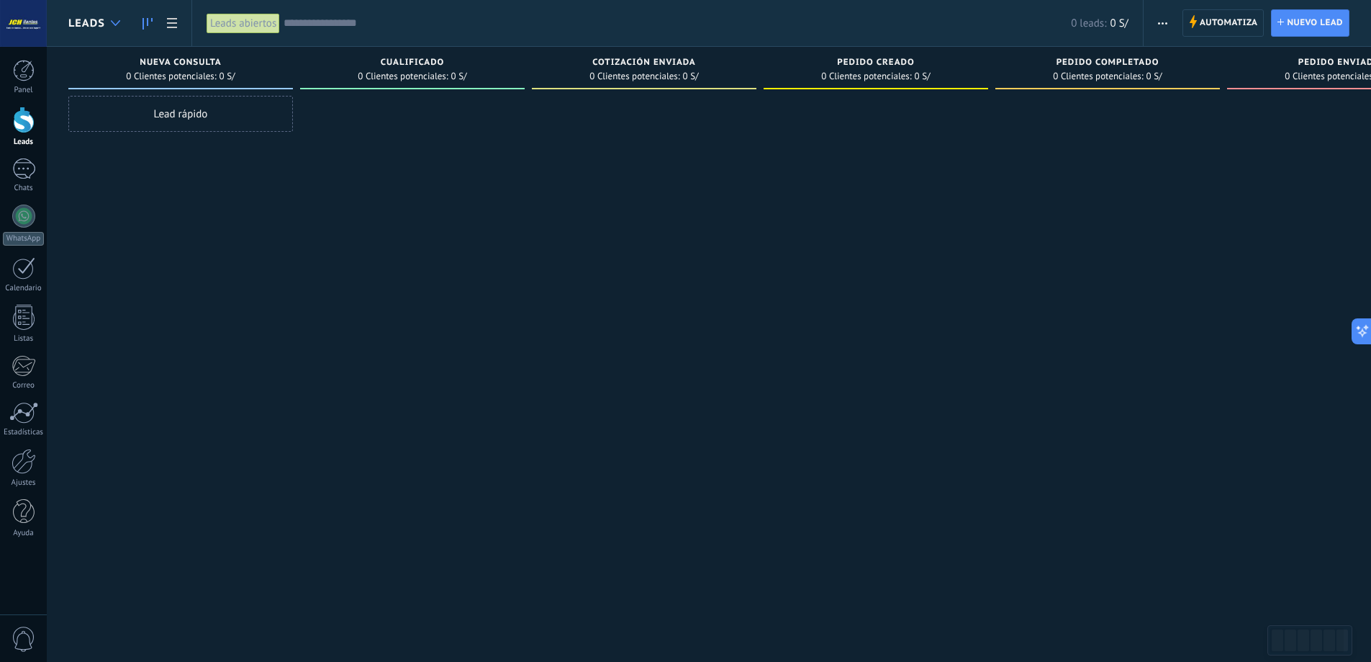
click at [118, 24] on icon at bounding box center [115, 23] width 9 height 6
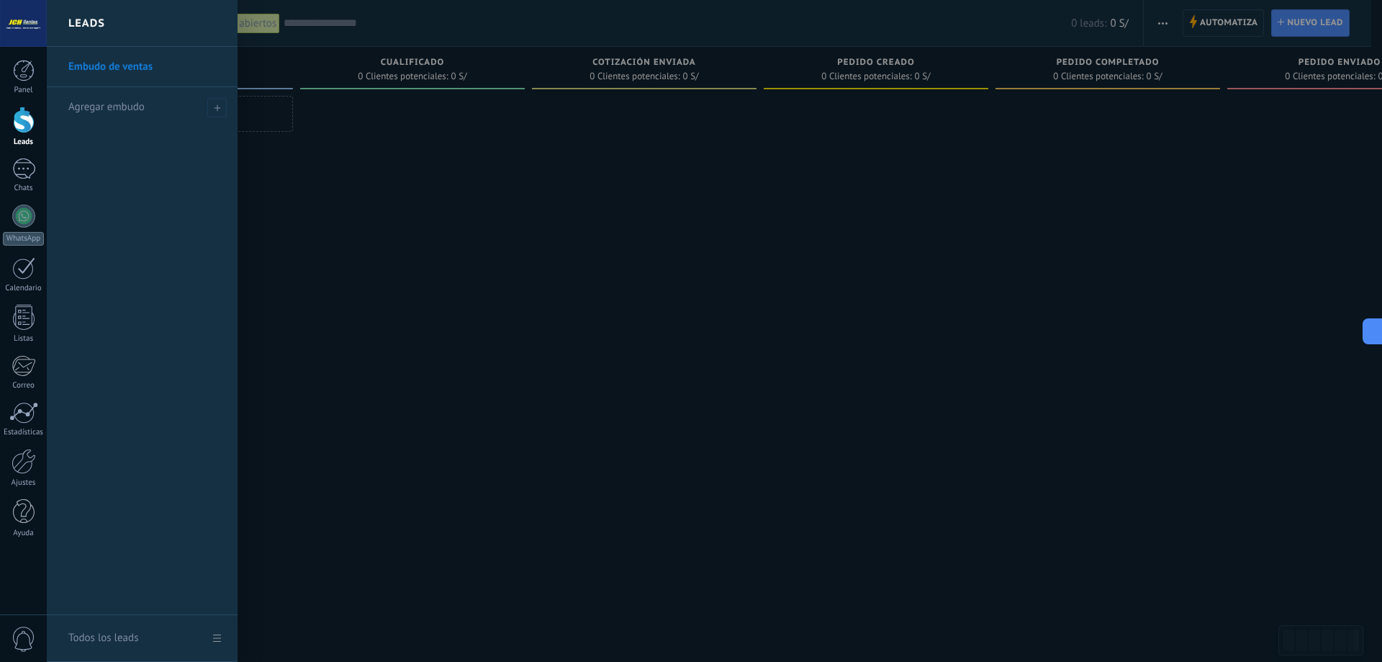
click at [340, 225] on div at bounding box center [738, 331] width 1382 height 662
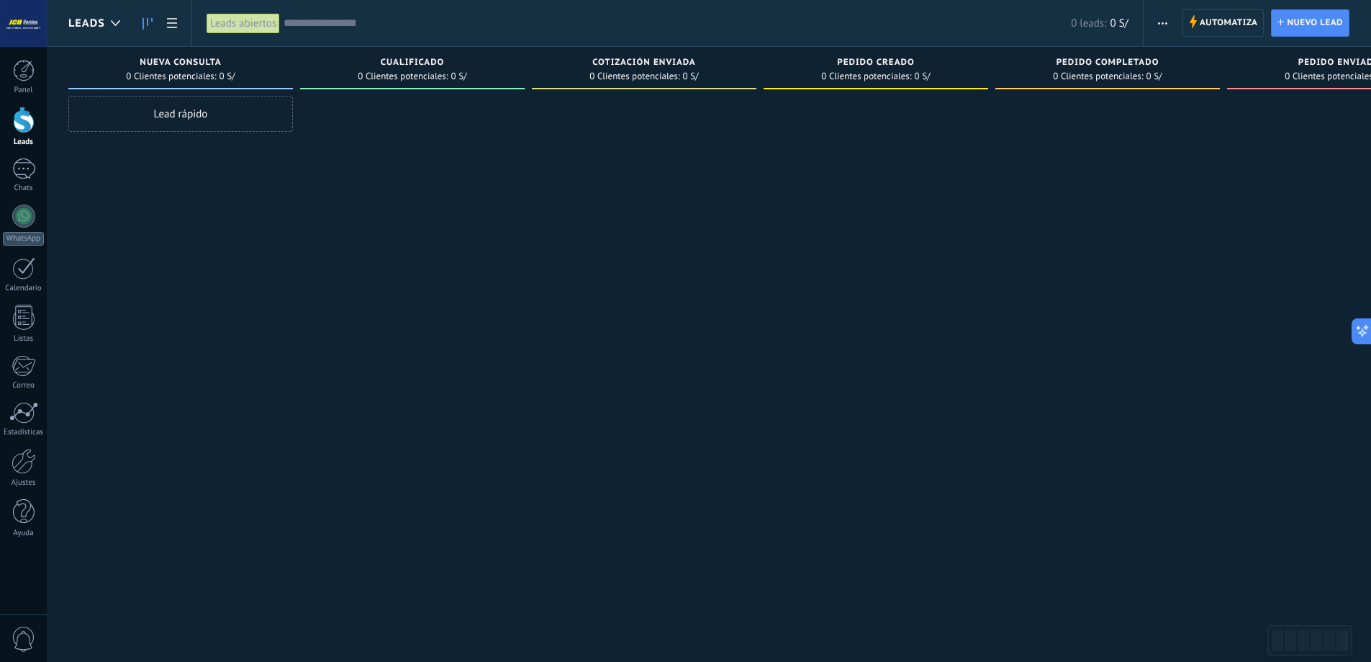
click at [37, 30] on div at bounding box center [23, 23] width 47 height 47
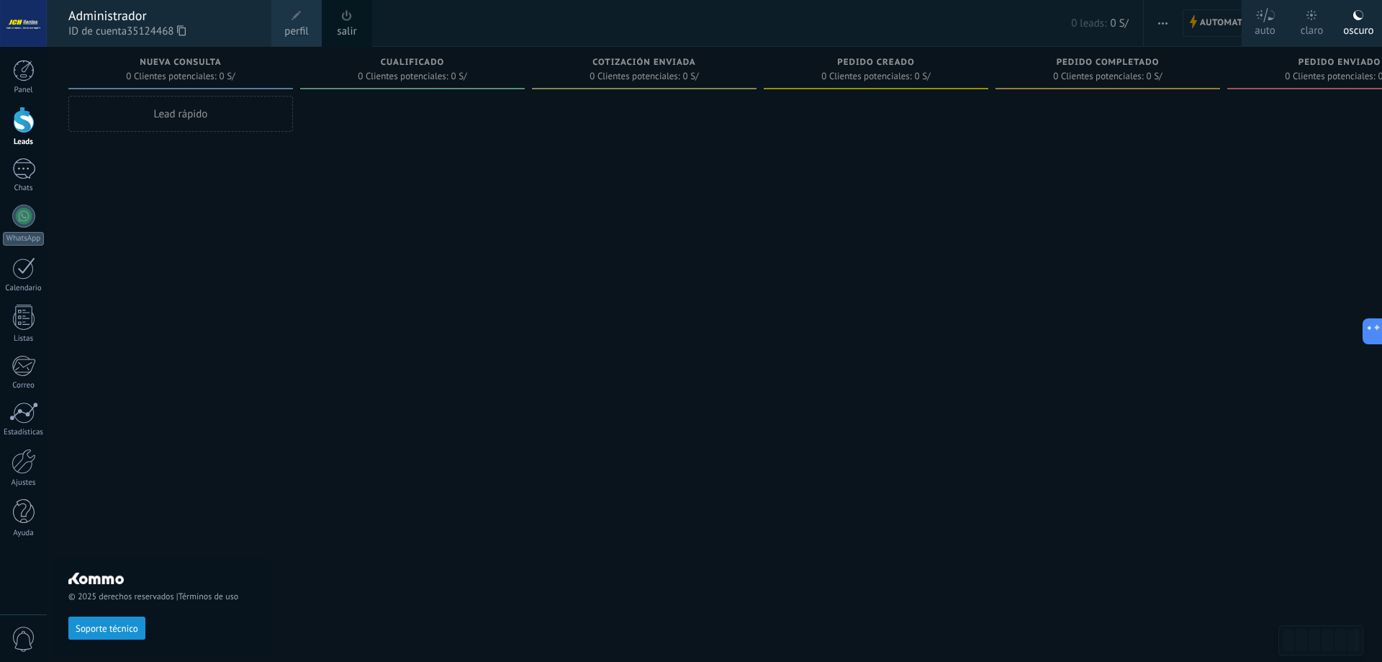
click at [369, 151] on div at bounding box center [738, 331] width 1382 height 662
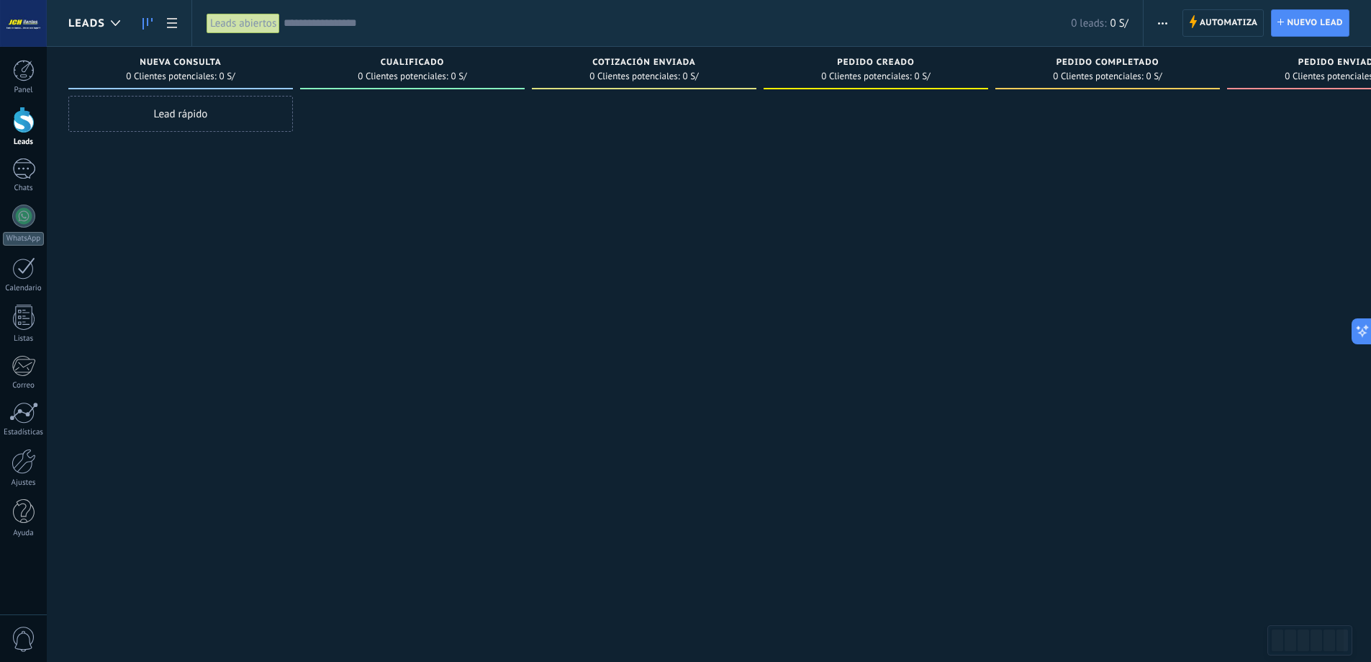
click at [22, 30] on div at bounding box center [23, 23] width 47 height 47
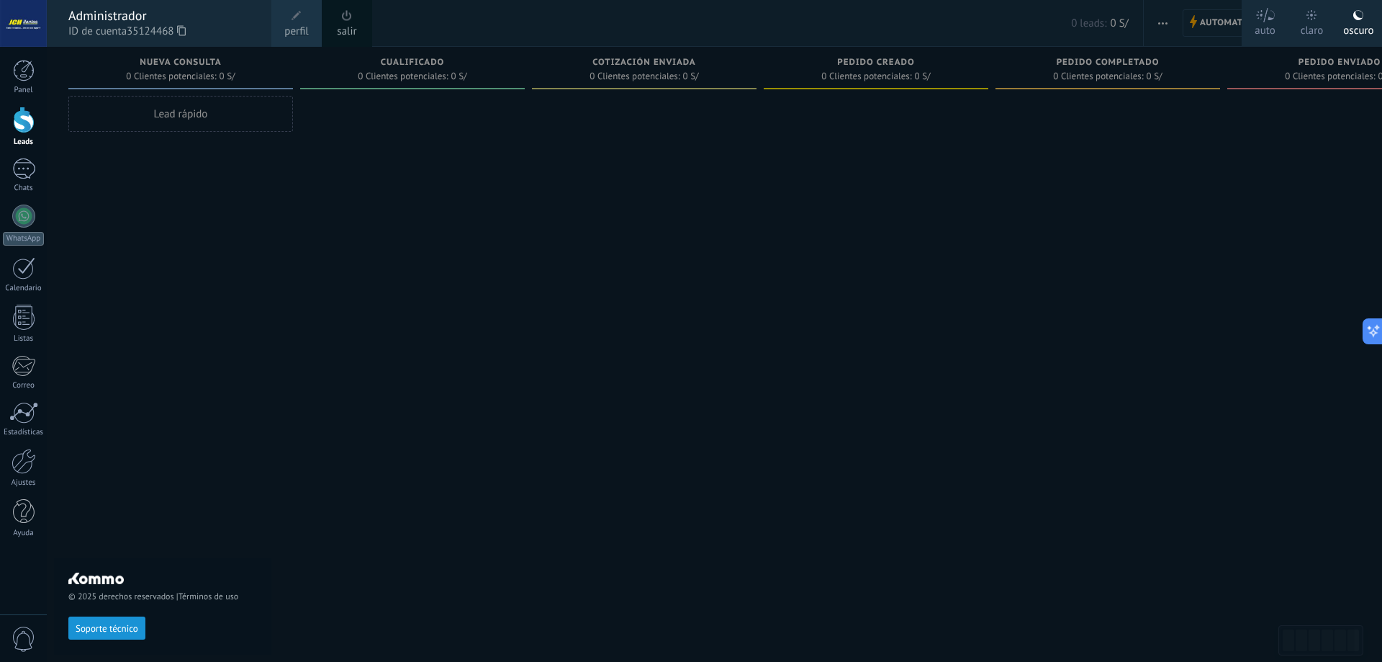
click at [367, 155] on div at bounding box center [738, 331] width 1382 height 662
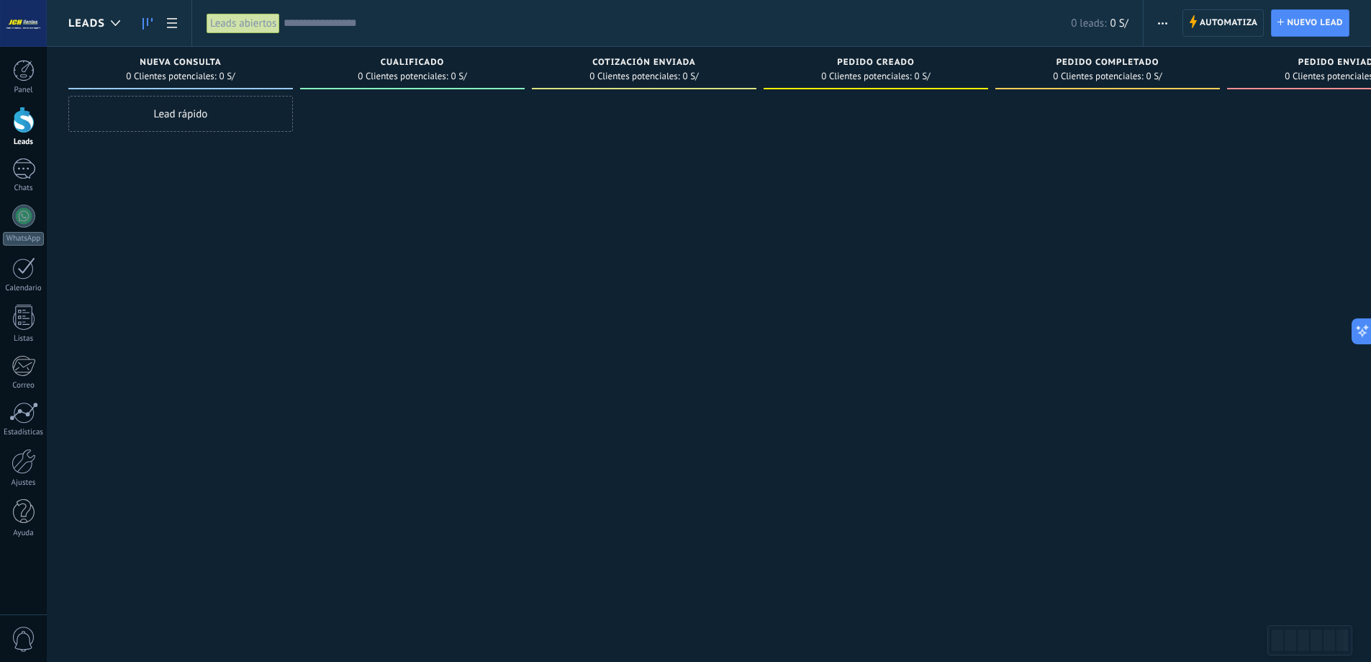
click at [528, 222] on div "Cualificado 0 Clientes potenciales: 0 S/" at bounding box center [416, 308] width 232 height 523
click at [119, 27] on div at bounding box center [116, 23] width 24 height 28
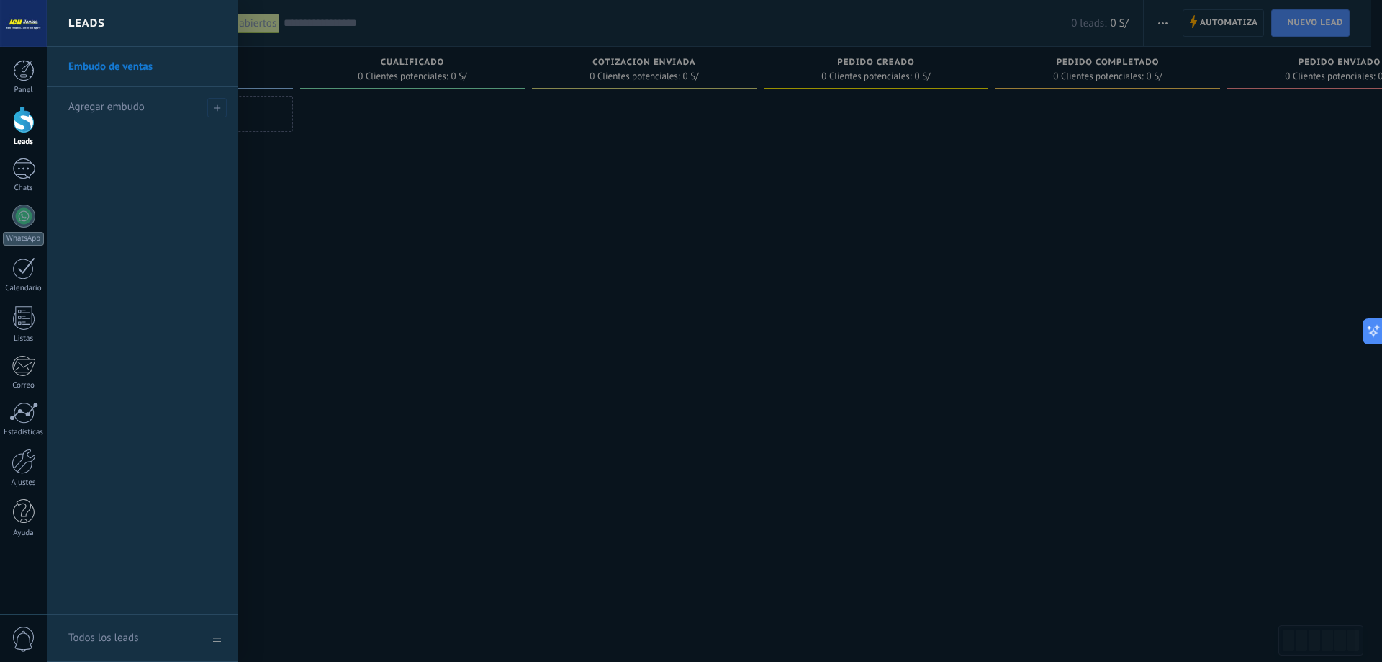
click at [639, 215] on div at bounding box center [738, 331] width 1382 height 662
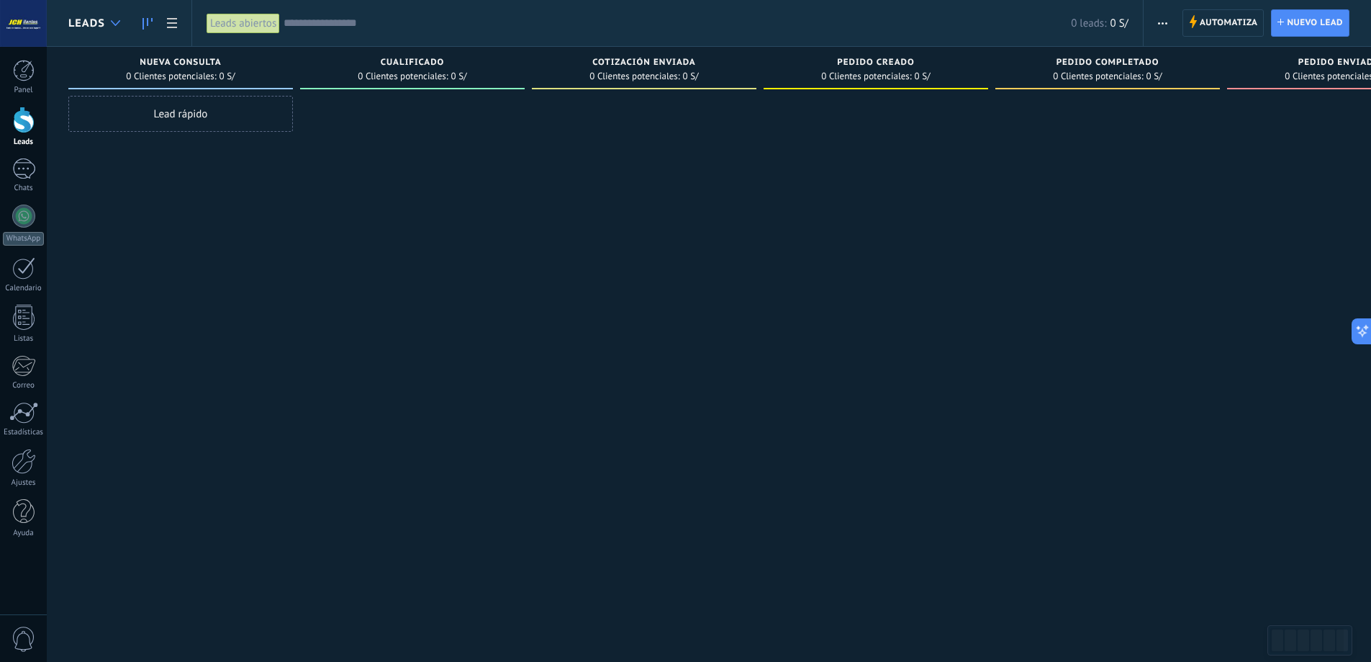
click at [119, 32] on div at bounding box center [116, 23] width 24 height 28
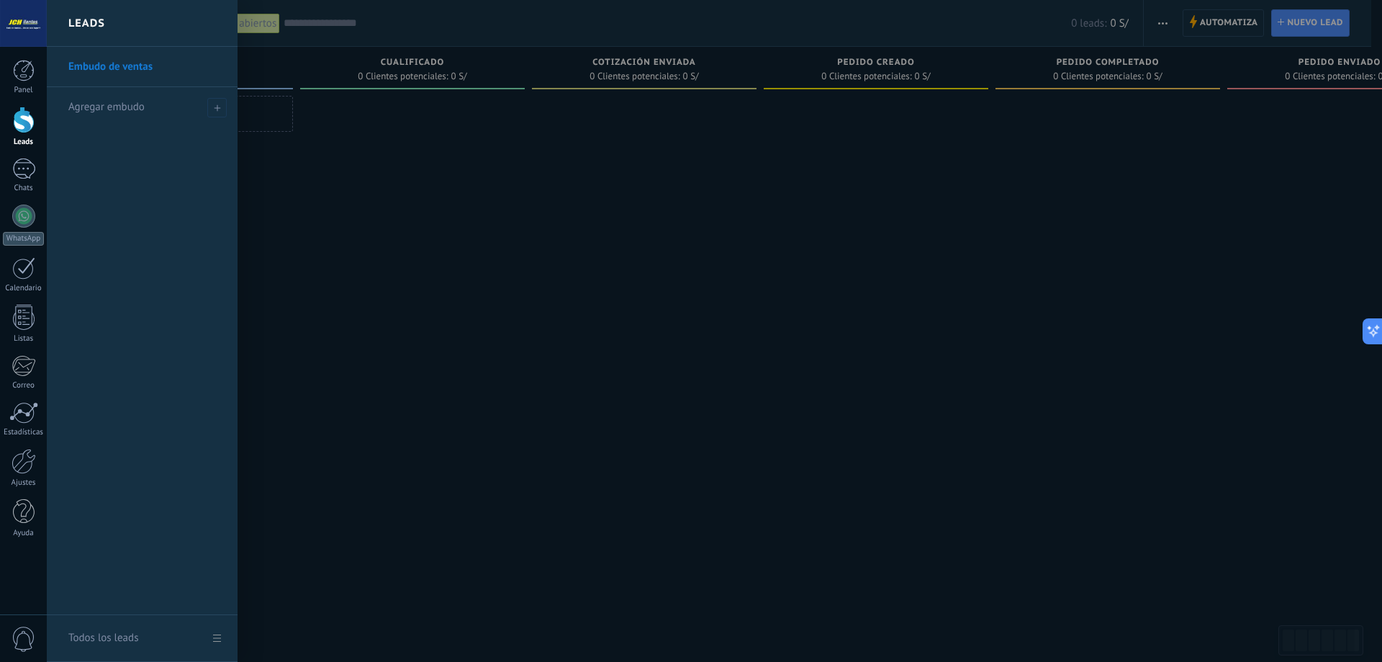
click at [561, 230] on div at bounding box center [738, 331] width 1382 height 662
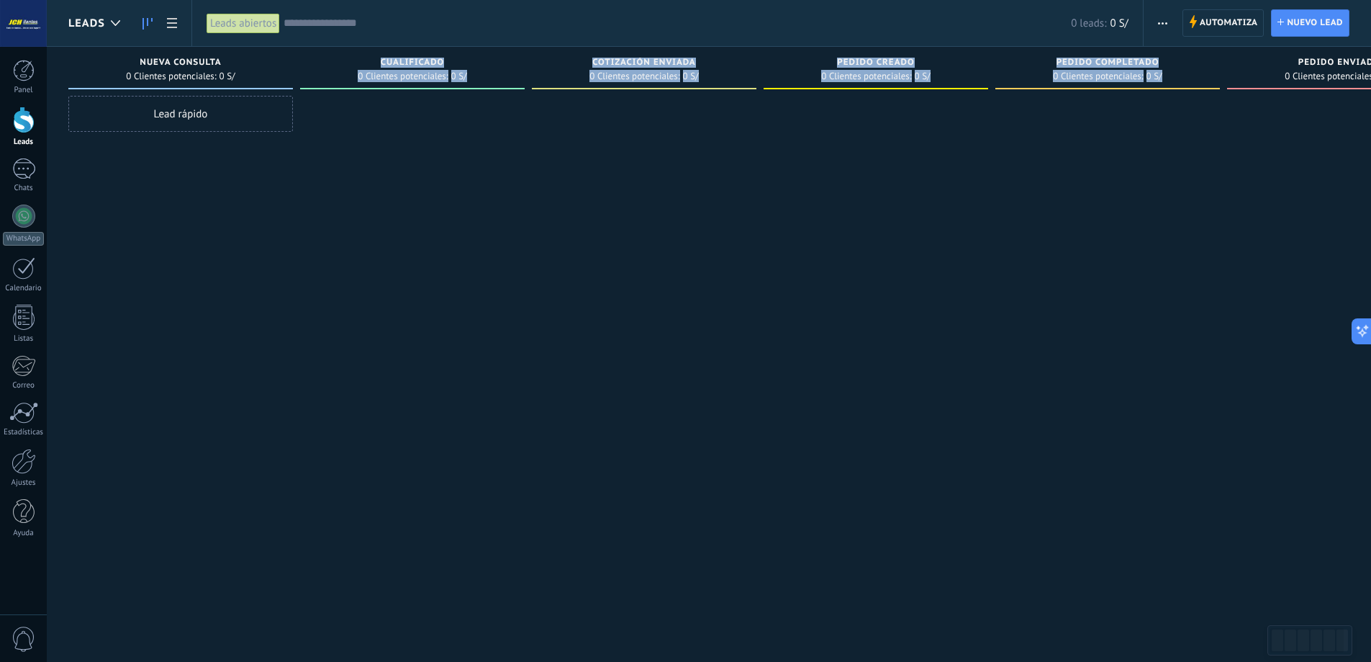
drag, startPoint x: 382, startPoint y: 61, endPoint x: 1168, endPoint y: 73, distance: 786.3
click at [1168, 73] on div "Leads Entrantes Solicitudes: 0 0 0 0 0 0 0 0 0 Nueva consulta 0 Clientes potenc…" at bounding box center [770, 308] width 1405 height 523
click at [1081, 176] on div at bounding box center [1108, 333] width 225 height 474
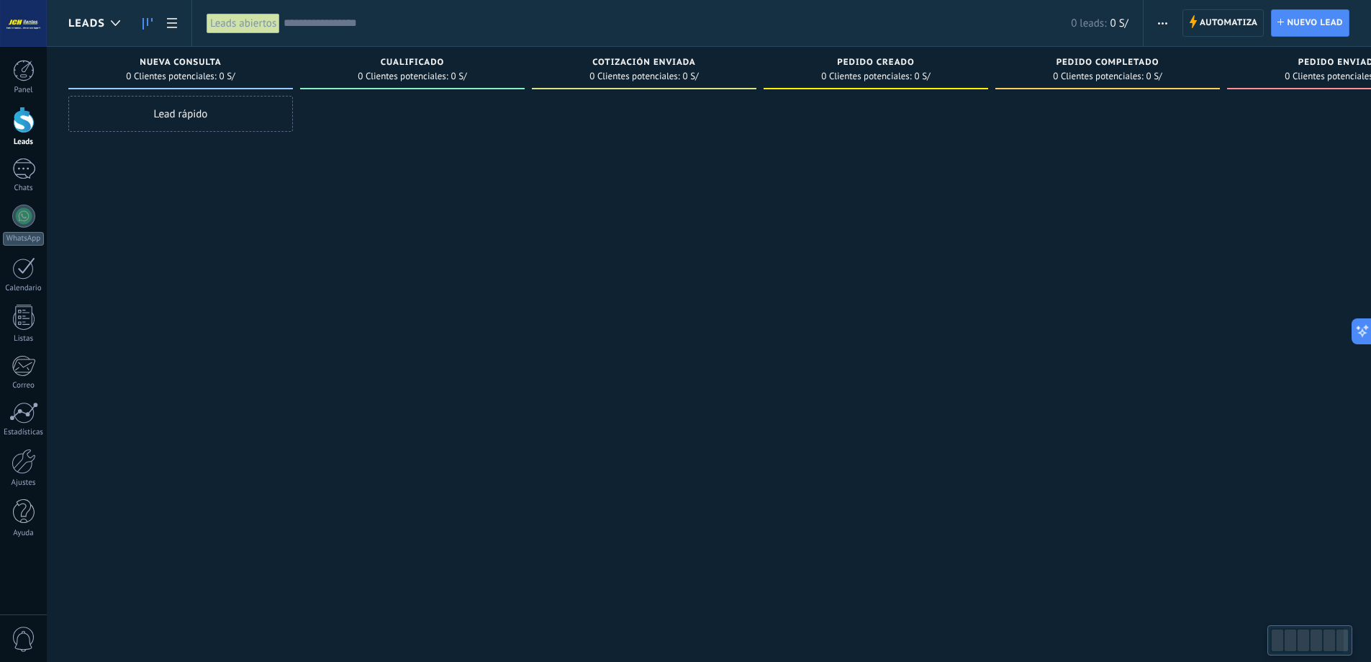
drag, startPoint x: 1317, startPoint y: 641, endPoint x: 1200, endPoint y: 624, distance: 117.9
click at [1247, 640] on body ".abccls-1,.abccls-2{fill-rule:evenodd}.abccls-2{fill:#fff} .abfcls-1{fill:none}…" at bounding box center [685, 331] width 1371 height 662
click at [693, 247] on div at bounding box center [644, 333] width 225 height 474
click at [1158, 22] on icon "button" at bounding box center [1162, 23] width 9 height 2
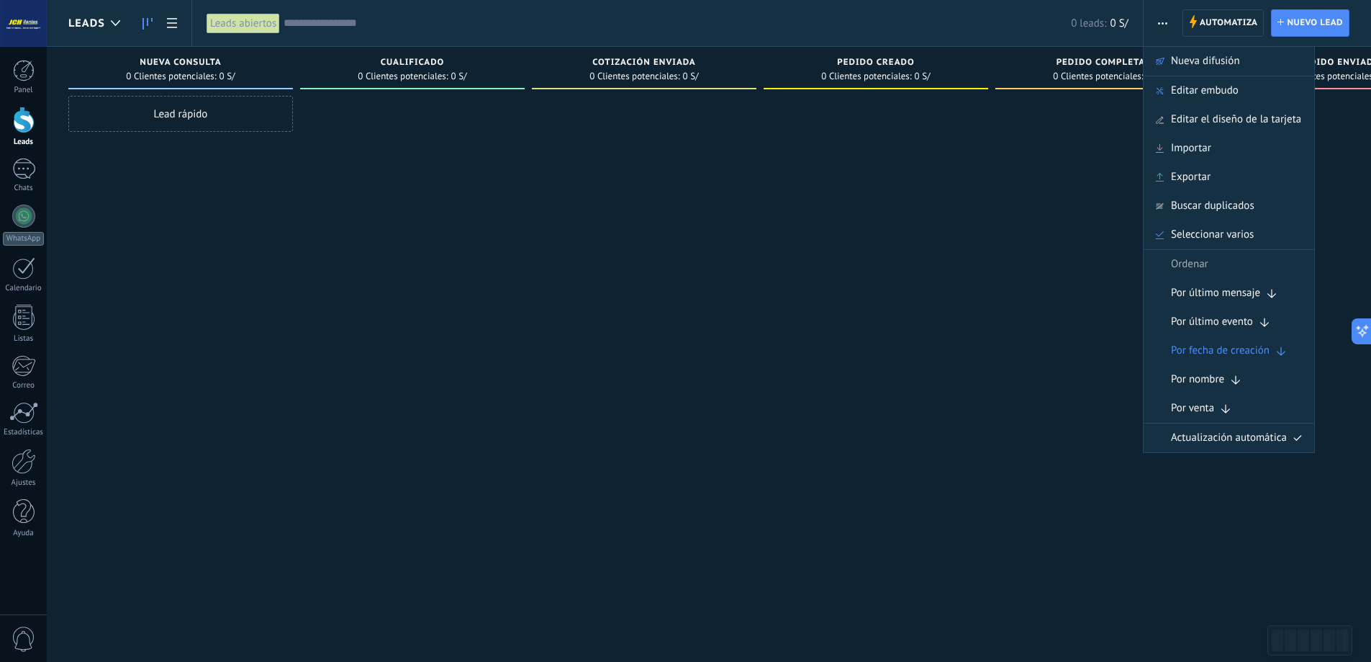
click at [801, 50] on div "Pedido creado 0 Clientes potenciales: 0 S/" at bounding box center [876, 68] width 225 height 42
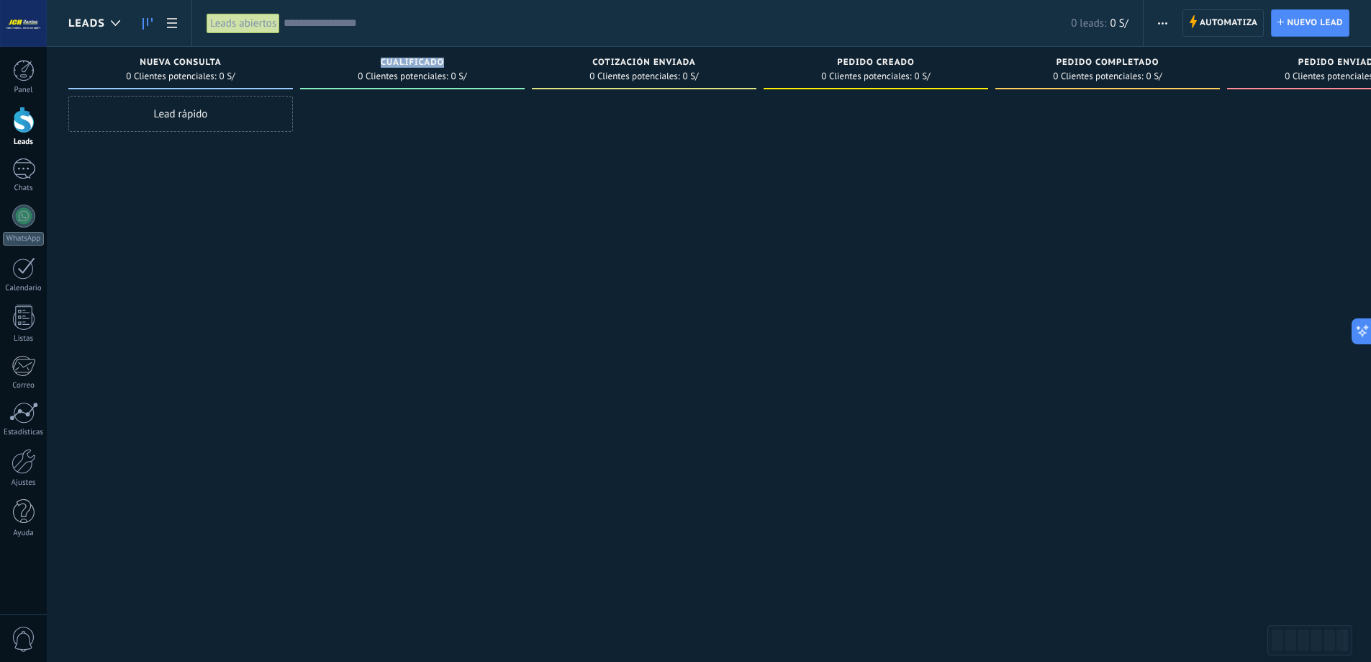
drag, startPoint x: 380, startPoint y: 60, endPoint x: 621, endPoint y: 78, distance: 241.9
click at [493, 63] on div "Cualificado" at bounding box center [412, 64] width 210 height 12
drag, startPoint x: 596, startPoint y: 62, endPoint x: 816, endPoint y: 55, distance: 220.4
click at [769, 53] on div "Leads Entrantes Solicitudes: 0 0 0 0 0 0 0 0 0 Nueva consulta 0 Clientes potenc…" at bounding box center [770, 308] width 1405 height 523
drag, startPoint x: 826, startPoint y: 58, endPoint x: 883, endPoint y: 60, distance: 56.2
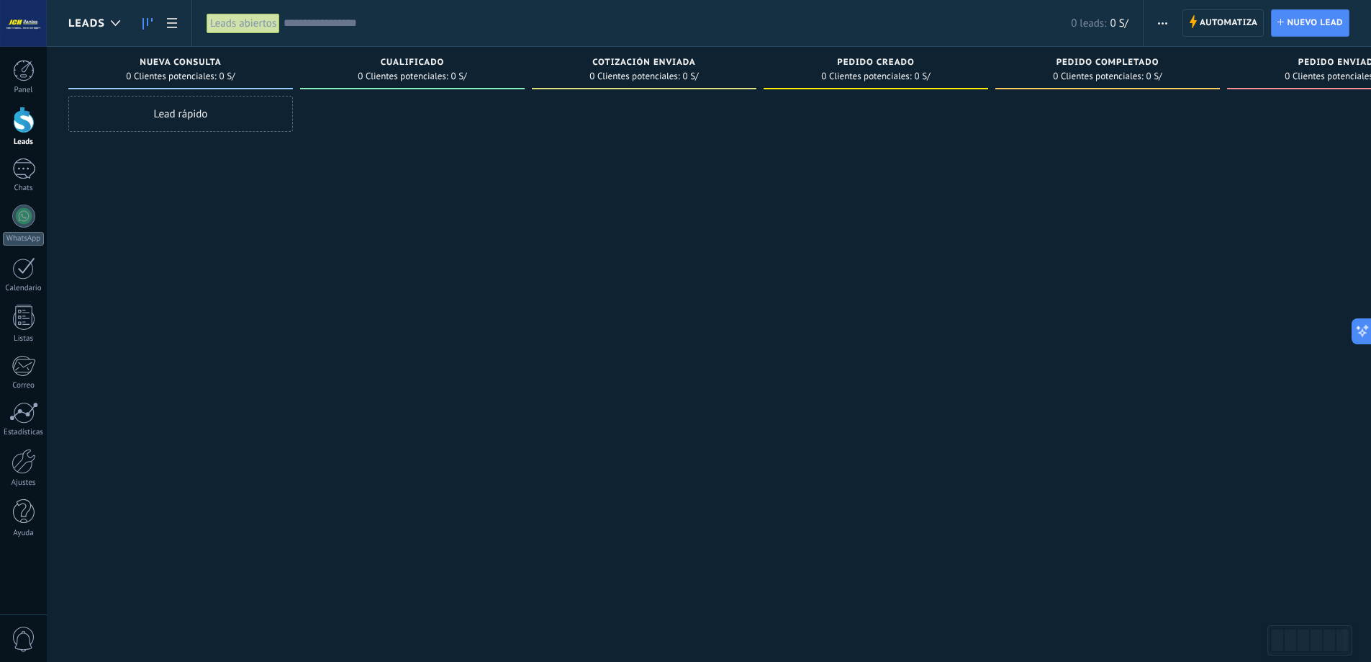
click at [883, 60] on div "Pedido creado" at bounding box center [876, 64] width 210 height 12
click at [901, 148] on div at bounding box center [876, 333] width 225 height 474
click at [515, 252] on div at bounding box center [412, 333] width 225 height 474
click at [10, 33] on div at bounding box center [23, 23] width 47 height 47
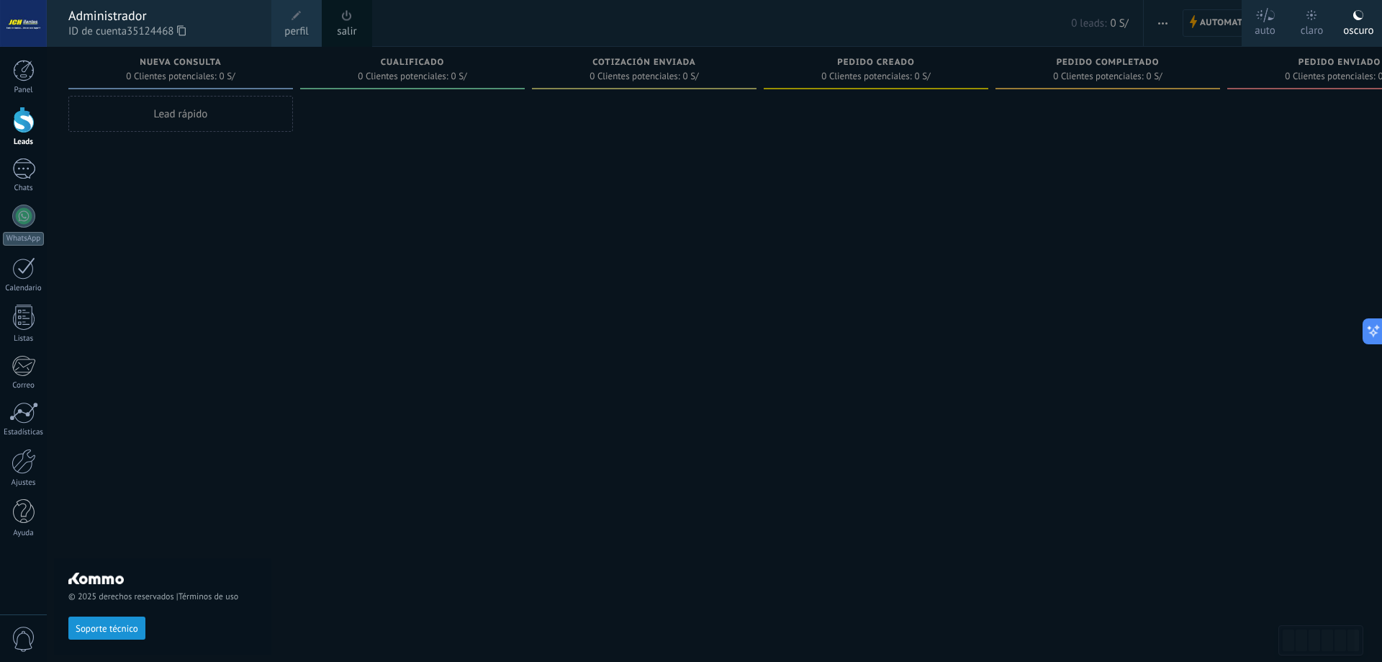
click at [349, 30] on link "salir" at bounding box center [346, 32] width 19 height 16
